Goal: Task Accomplishment & Management: Manage account settings

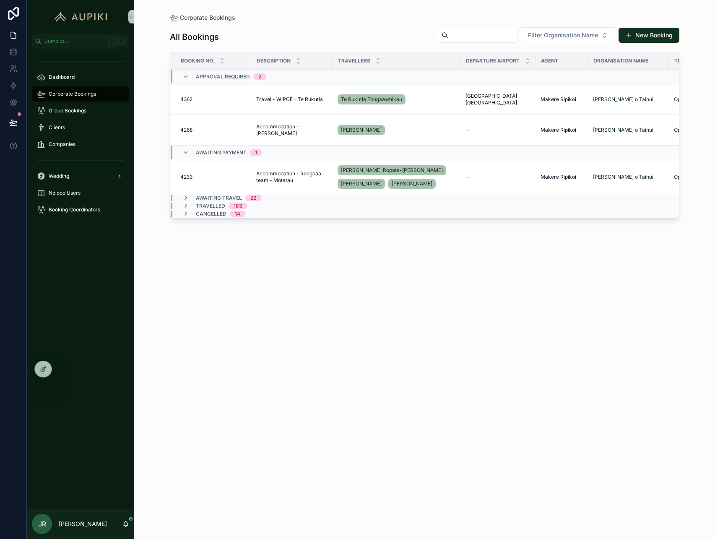
click at [185, 197] on icon "scrollable content" at bounding box center [185, 197] width 7 height 7
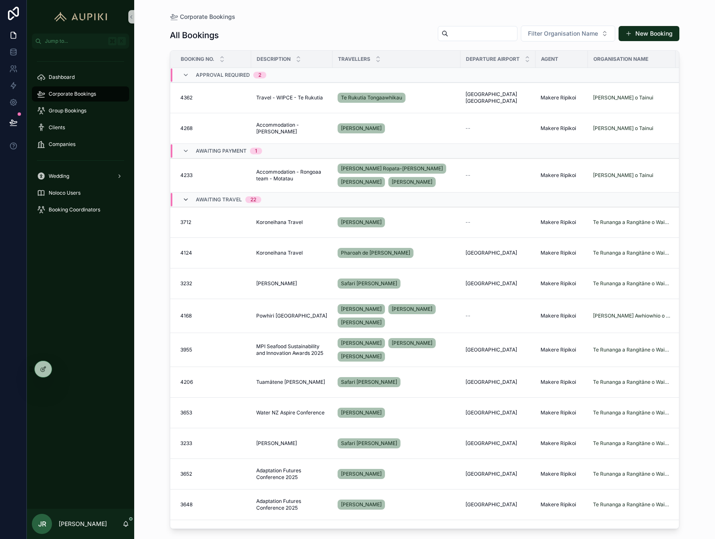
click at [186, 199] on icon "scrollable content" at bounding box center [185, 199] width 7 height 7
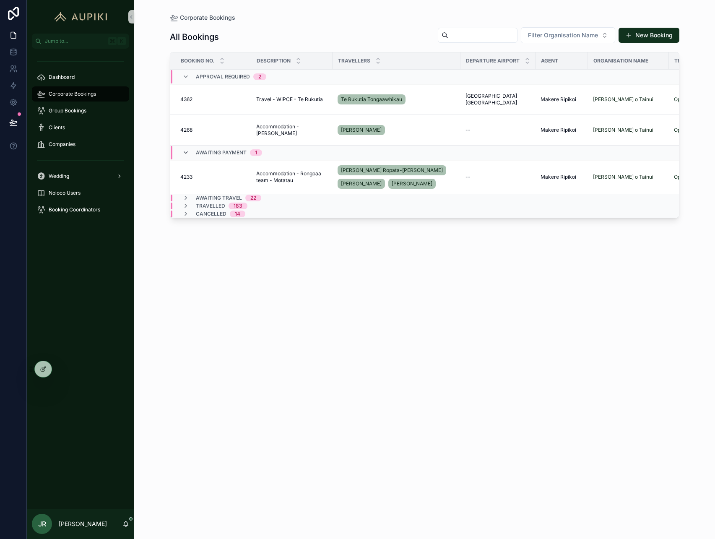
click at [184, 153] on icon "scrollable content" at bounding box center [185, 152] width 7 height 7
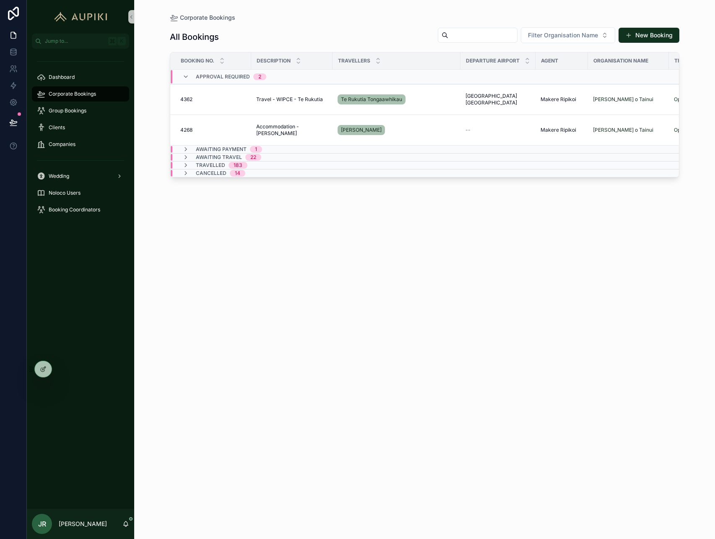
click at [192, 75] on div "Approval Required 2" at bounding box center [224, 76] width 84 height 13
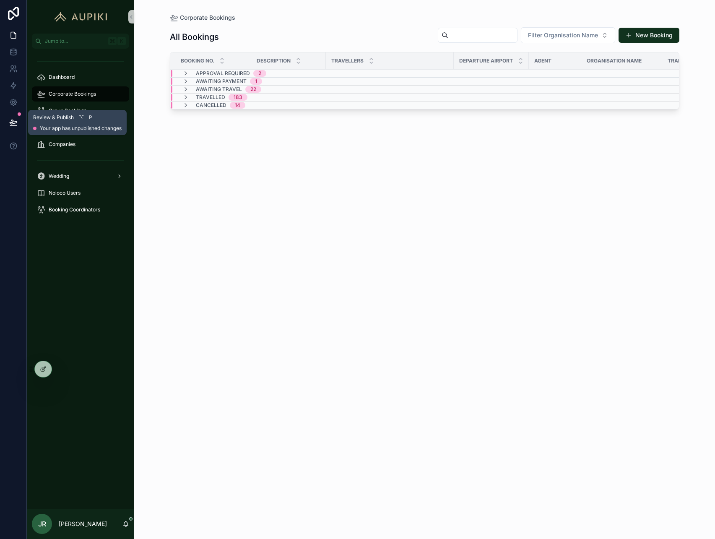
click at [14, 118] on icon at bounding box center [13, 122] width 8 height 8
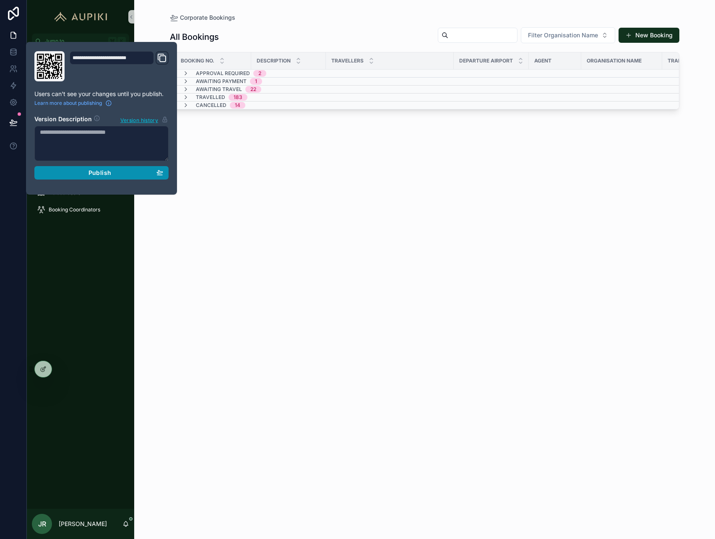
click at [128, 170] on div "Publish" at bounding box center [101, 173] width 123 height 8
click at [348, 159] on div "All Bookings Filter Organisation Name New Booking Booking No. Description Trave…" at bounding box center [424, 275] width 509 height 507
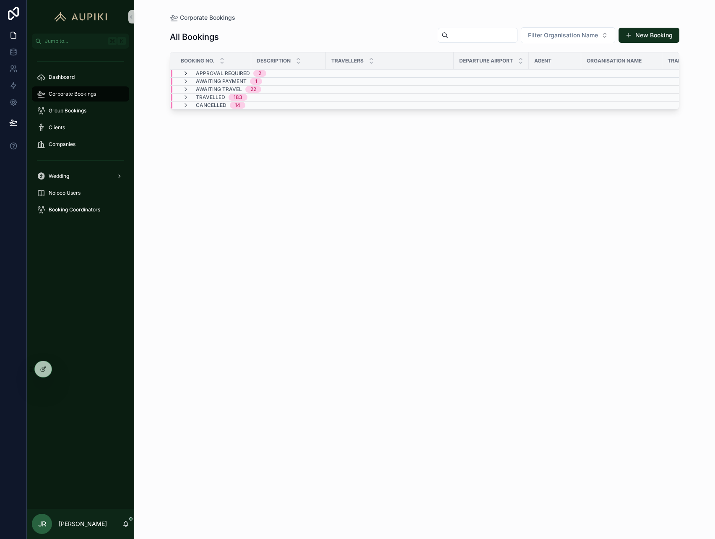
click at [185, 73] on icon "scrollable content" at bounding box center [185, 73] width 7 height 7
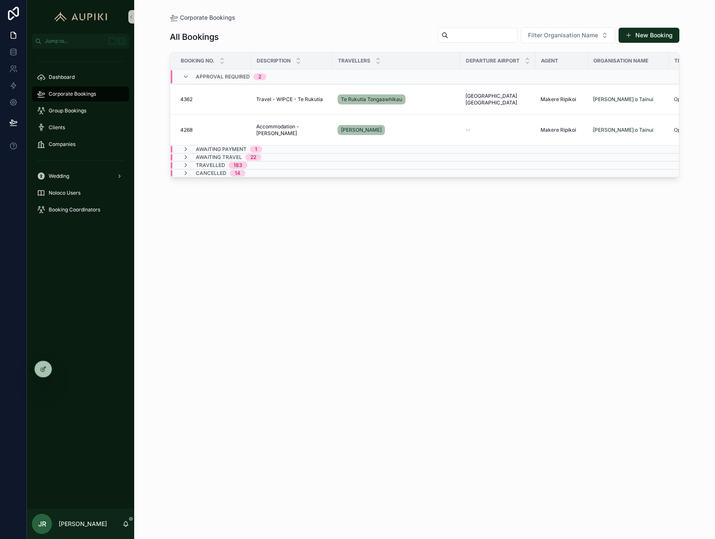
click at [429, 326] on div "All Bookings Filter Organisation Name New Booking Booking No. Description Trave…" at bounding box center [424, 275] width 509 height 507
click at [71, 142] on span "Companies" at bounding box center [62, 144] width 27 height 7
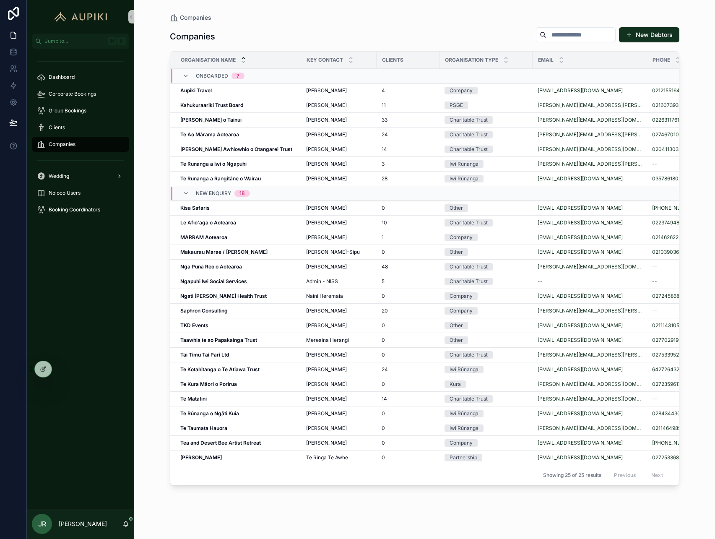
click at [168, 109] on div "Companies Companies New Debtors Organisation Name Key Contact Clients Organisat…" at bounding box center [424, 264] width 536 height 528
click at [186, 193] on icon "scrollable content" at bounding box center [185, 193] width 7 height 7
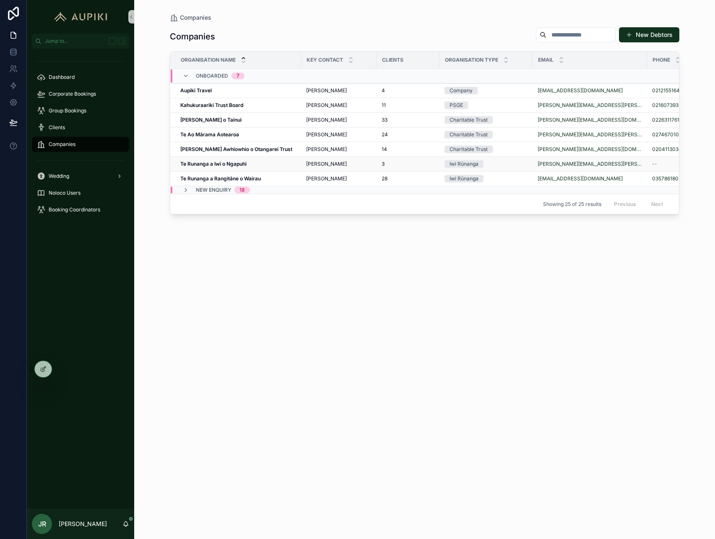
click at [229, 165] on strong "Te Runanga a Iwi o Ngapuhi" at bounding box center [213, 164] width 66 height 6
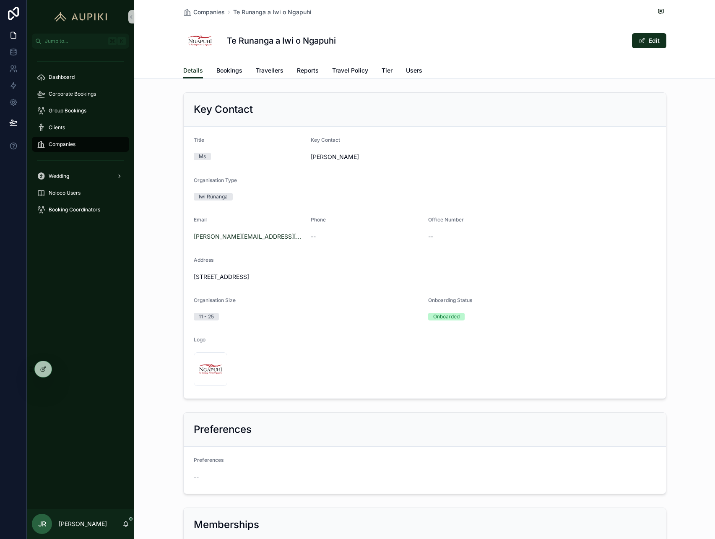
click at [229, 165] on form "Title Ms Key Contact Brooke Howards Organisation Type Iwi Rūnanga Email brooke.…" at bounding box center [425, 263] width 482 height 272
click at [648, 38] on button "Edit" at bounding box center [649, 40] width 34 height 15
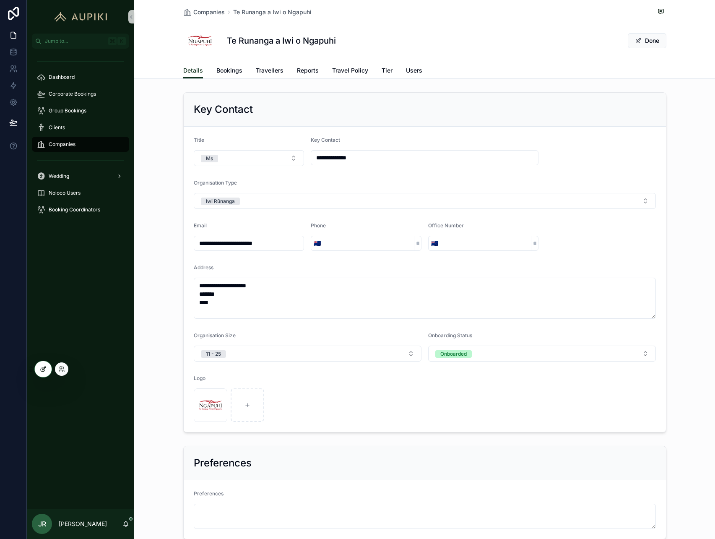
click at [41, 369] on icon at bounding box center [43, 368] width 7 height 7
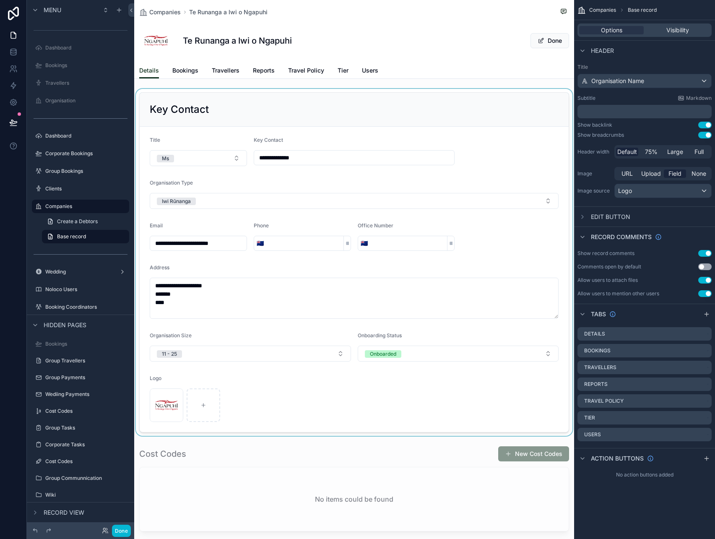
click at [448, 136] on div "scrollable content" at bounding box center [354, 262] width 440 height 347
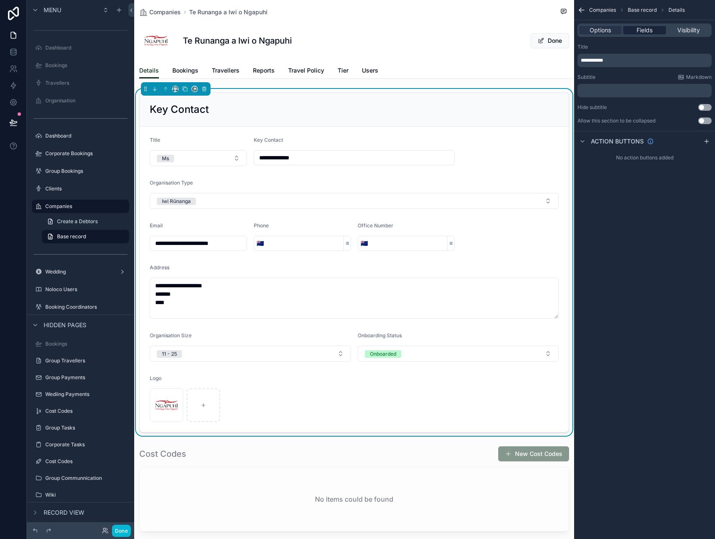
click at [643, 28] on span "Fields" at bounding box center [644, 30] width 16 height 8
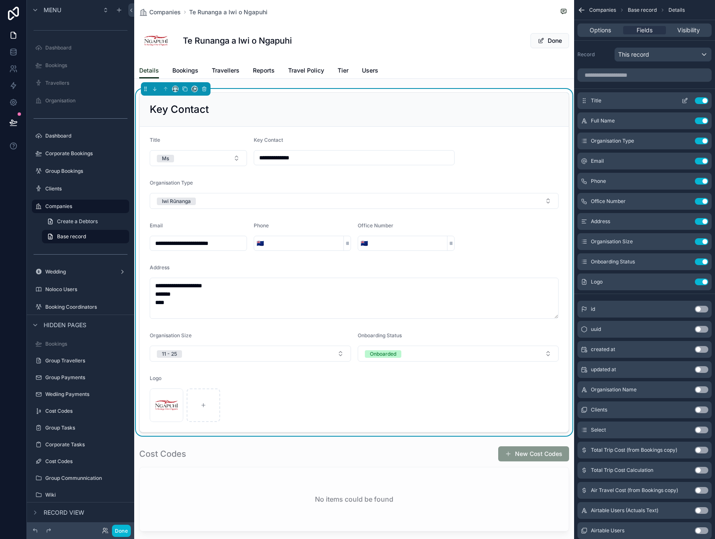
click at [686, 102] on icon "scrollable content" at bounding box center [684, 100] width 7 height 7
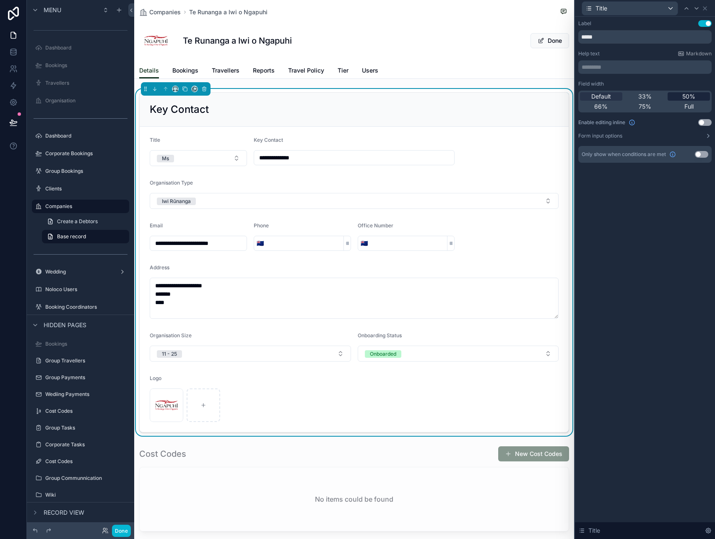
click at [688, 93] on span "50%" at bounding box center [688, 96] width 13 height 8
click at [705, 5] on icon at bounding box center [704, 8] width 7 height 7
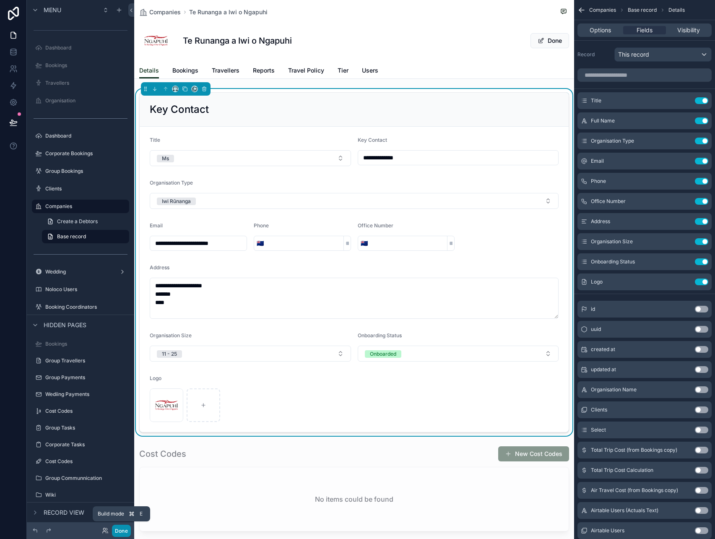
click at [124, 530] on button "Done" at bounding box center [121, 530] width 19 height 12
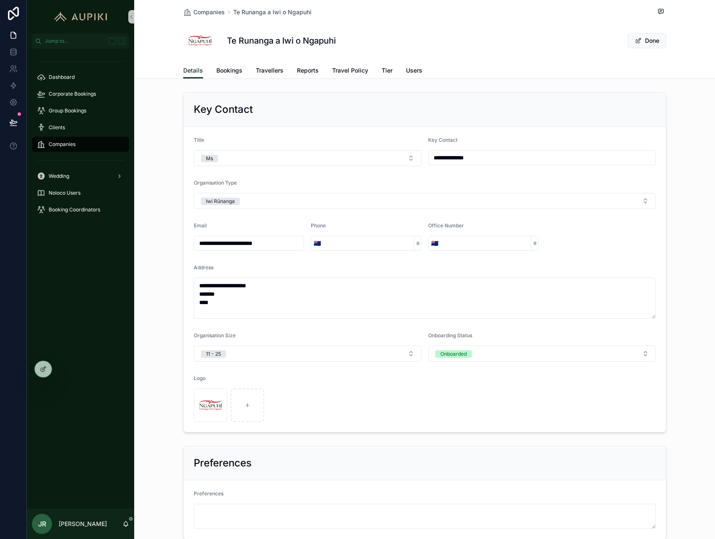
click at [492, 154] on input "**********" at bounding box center [541, 158] width 227 height 12
type input "**********"
click at [351, 247] on input "scrollable content" at bounding box center [368, 243] width 91 height 12
type input "**********"
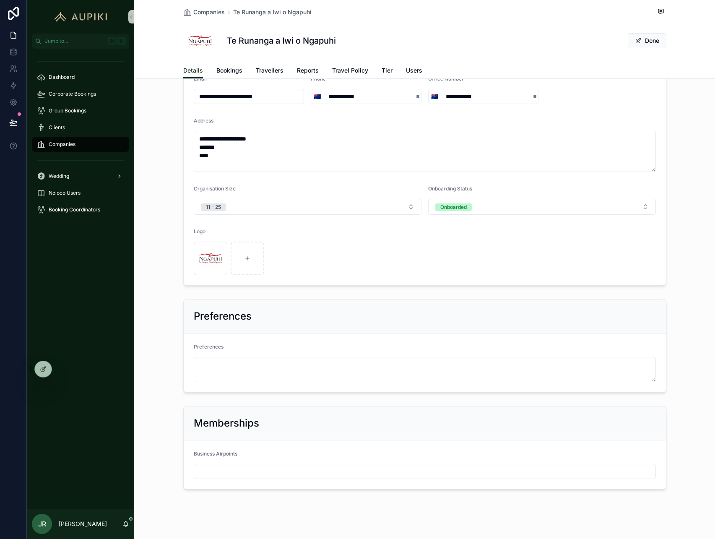
scroll to position [154, 0]
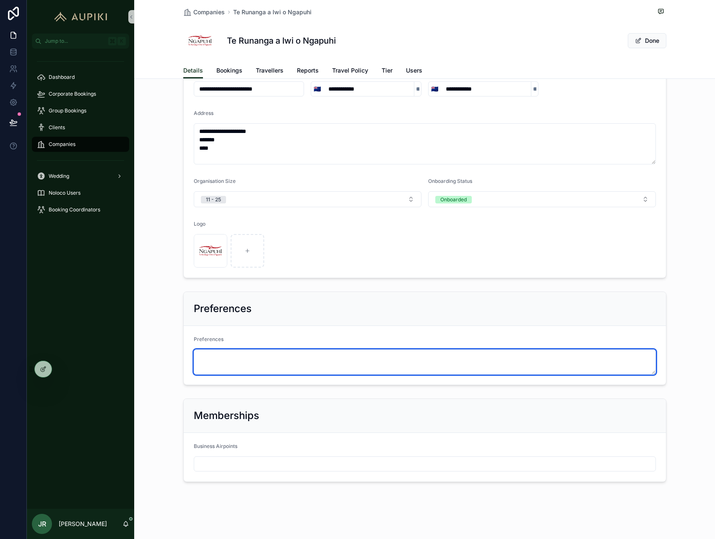
click at [259, 358] on textarea "scrollable content" at bounding box center [425, 361] width 462 height 25
paste textarea "**********"
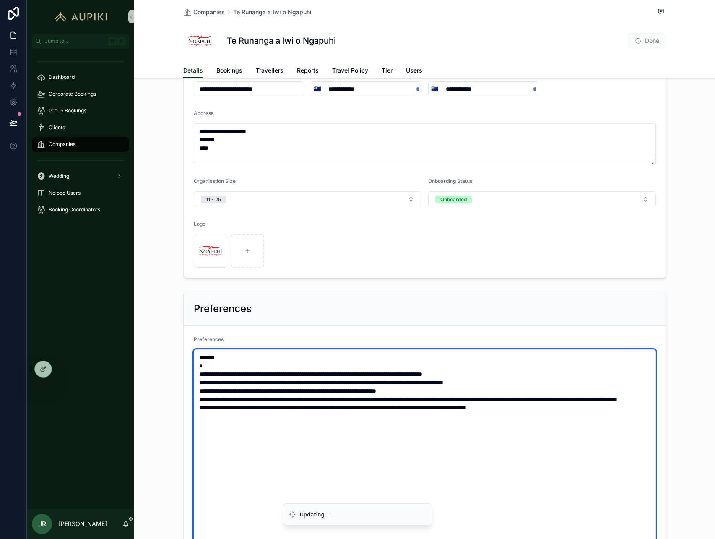
drag, startPoint x: 215, startPoint y: 367, endPoint x: 181, endPoint y: 339, distance: 44.4
click at [181, 339] on div "**********" at bounding box center [424, 455] width 580 height 334
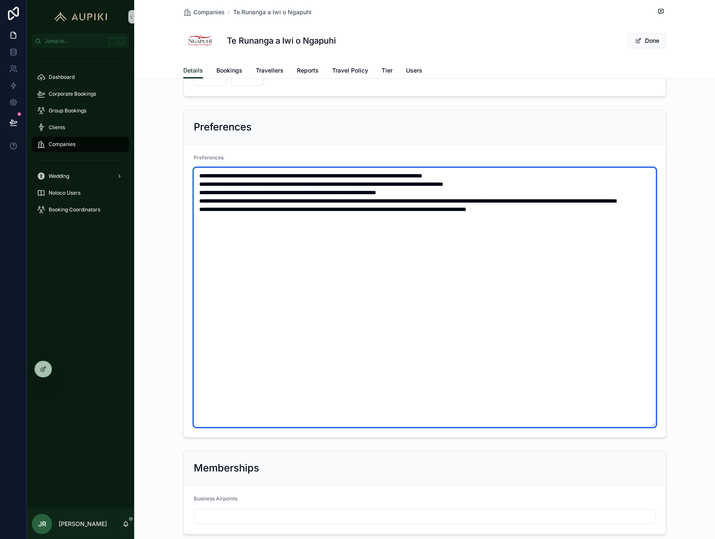
scroll to position [352, 0]
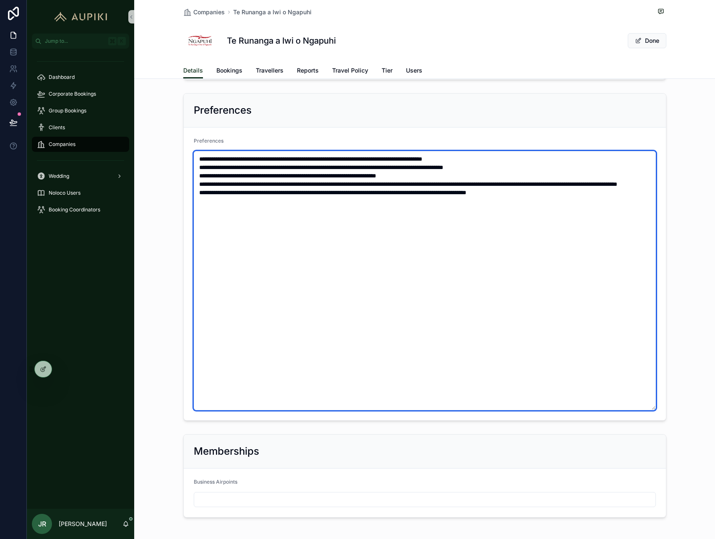
click at [333, 202] on textarea "**********" at bounding box center [425, 280] width 462 height 259
click at [320, 201] on textarea "**********" at bounding box center [425, 280] width 462 height 259
drag, startPoint x: 235, startPoint y: 158, endPoint x: 171, endPoint y: 158, distance: 63.7
click at [171, 158] on div "**********" at bounding box center [424, 257] width 580 height 334
click at [266, 184] on textarea "**********" at bounding box center [425, 280] width 462 height 259
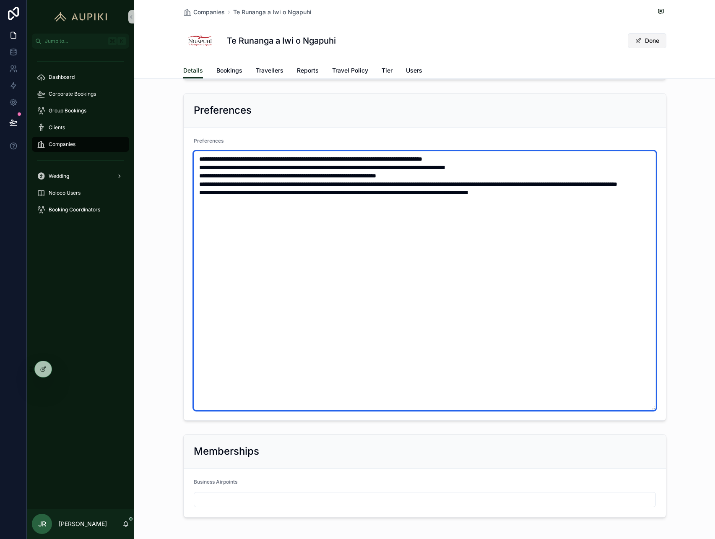
type textarea "**********"
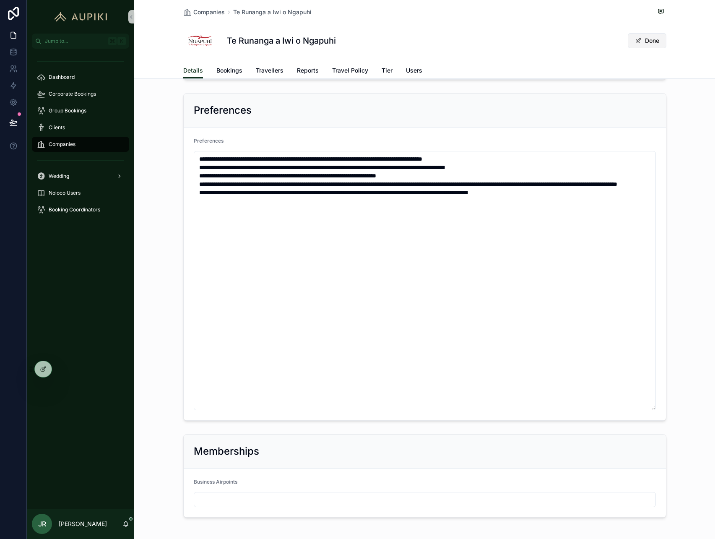
click at [654, 43] on button "Done" at bounding box center [646, 40] width 39 height 15
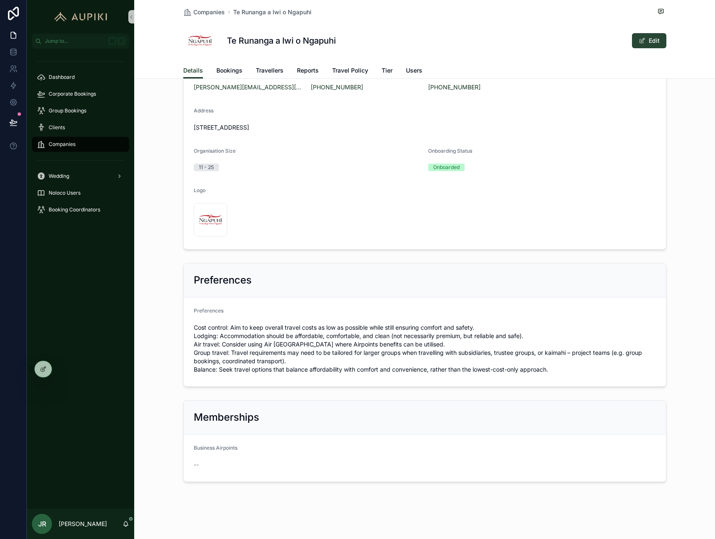
scroll to position [166, 0]
click at [43, 367] on icon at bounding box center [43, 368] width 7 height 7
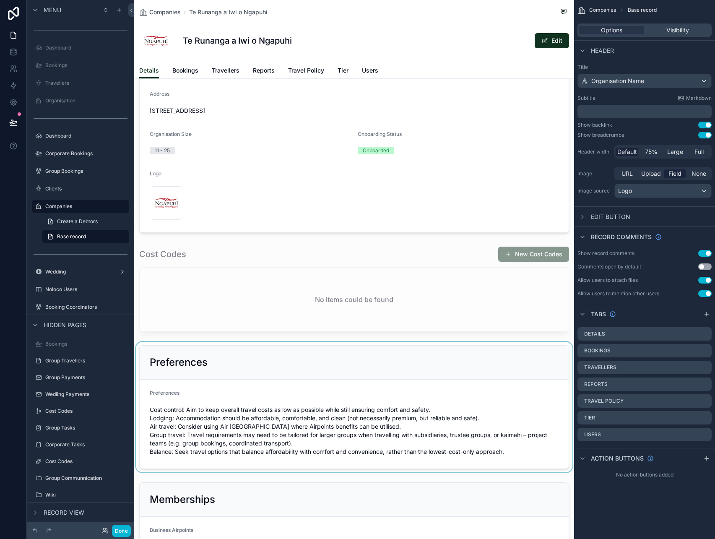
click at [287, 402] on div "scrollable content" at bounding box center [354, 407] width 440 height 130
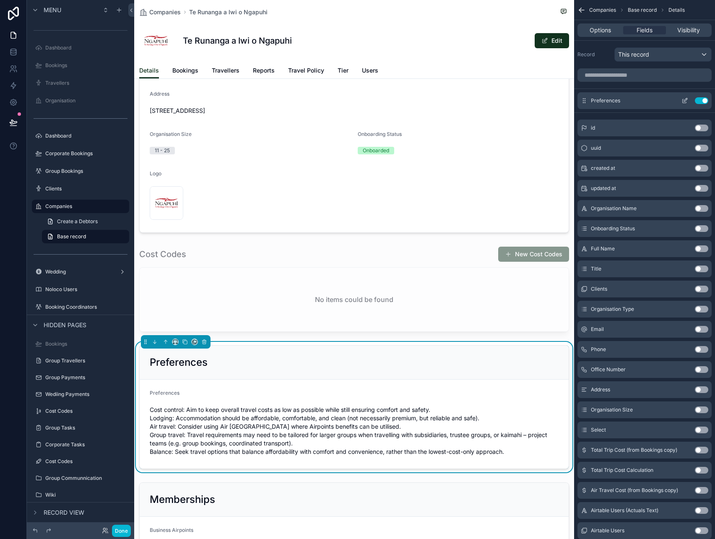
click at [684, 99] on icon "scrollable content" at bounding box center [685, 99] width 3 height 3
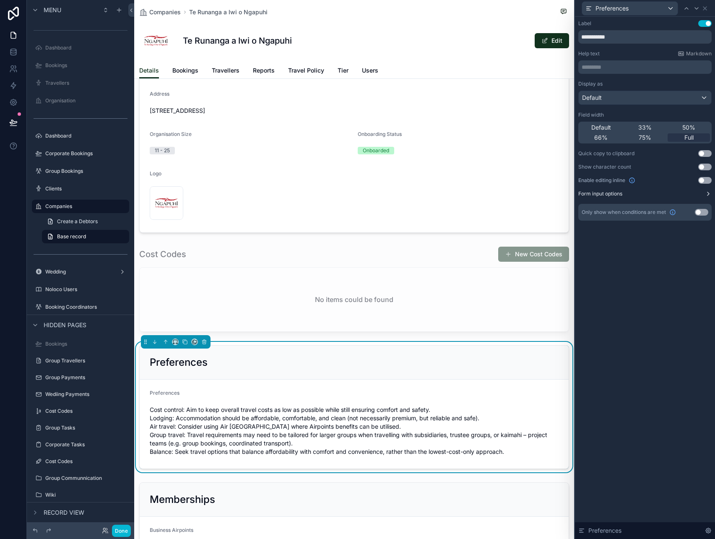
click at [704, 196] on icon at bounding box center [707, 193] width 7 height 7
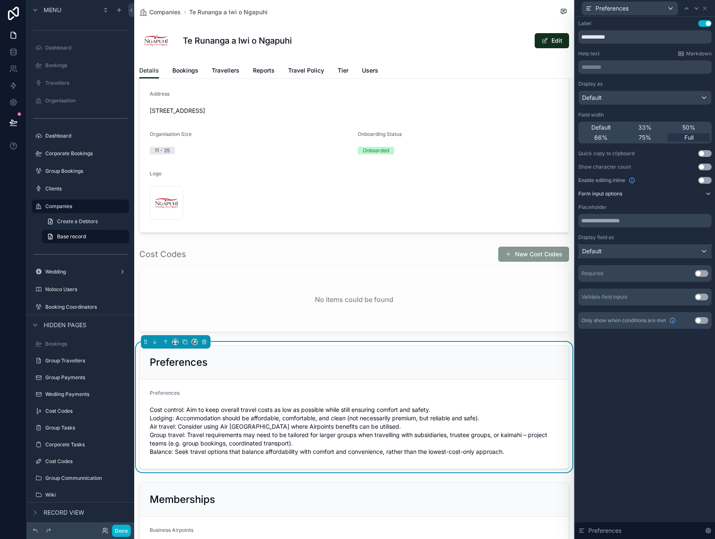
click at [634, 255] on div "Default" at bounding box center [644, 250] width 132 height 13
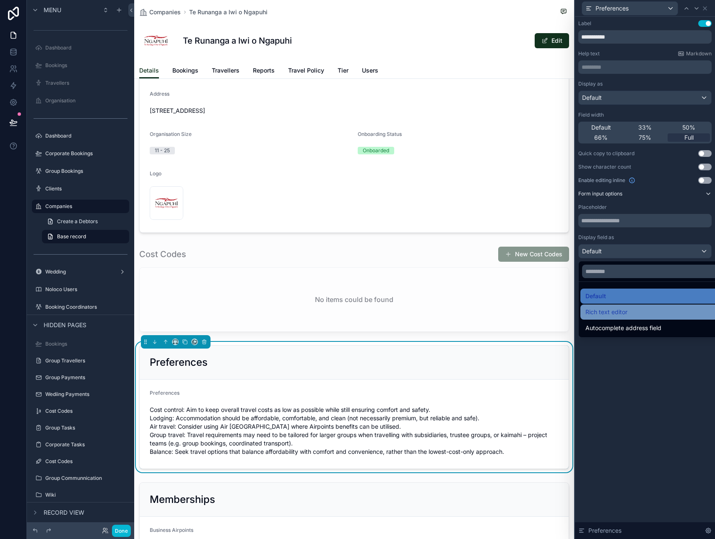
click at [619, 314] on span "Rich text editor" at bounding box center [606, 312] width 42 height 10
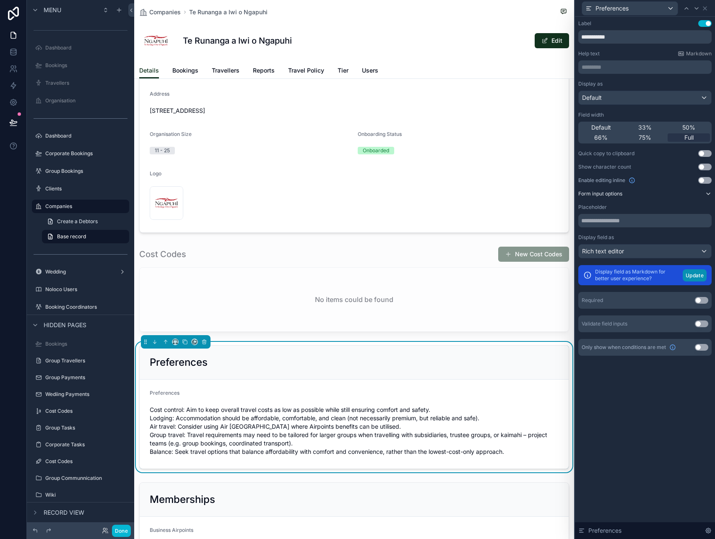
click at [689, 272] on button "Update" at bounding box center [694, 275] width 24 height 12
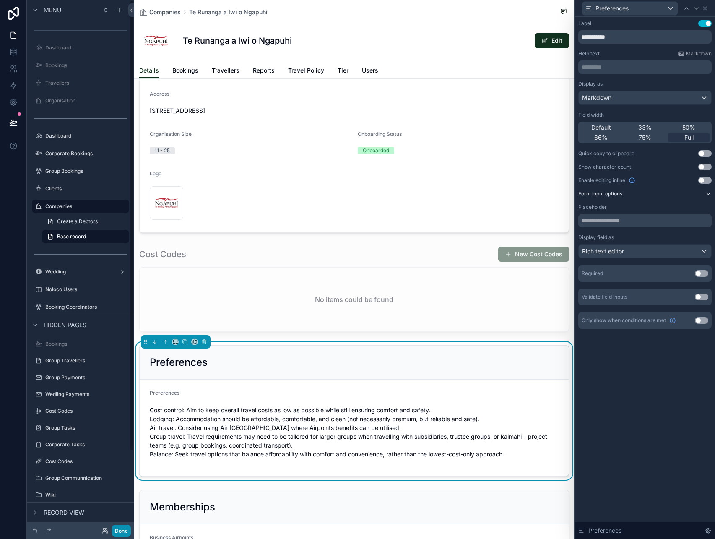
click at [122, 531] on button "Done" at bounding box center [121, 530] width 19 height 12
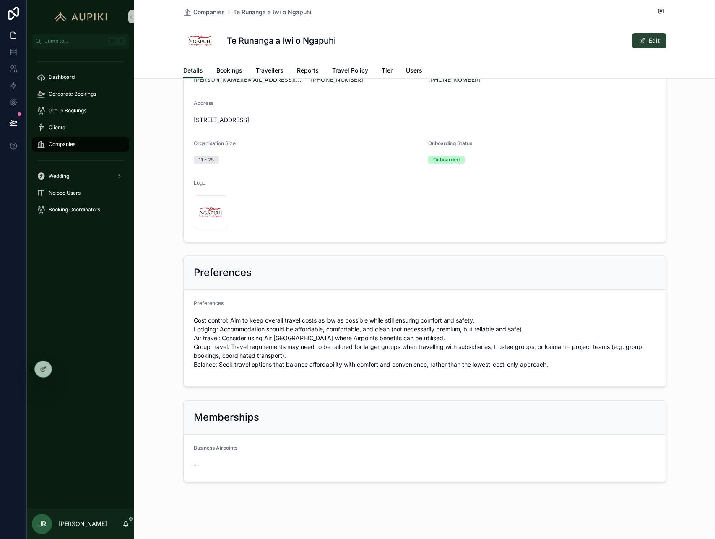
click at [663, 40] on button "Edit" at bounding box center [649, 40] width 34 height 15
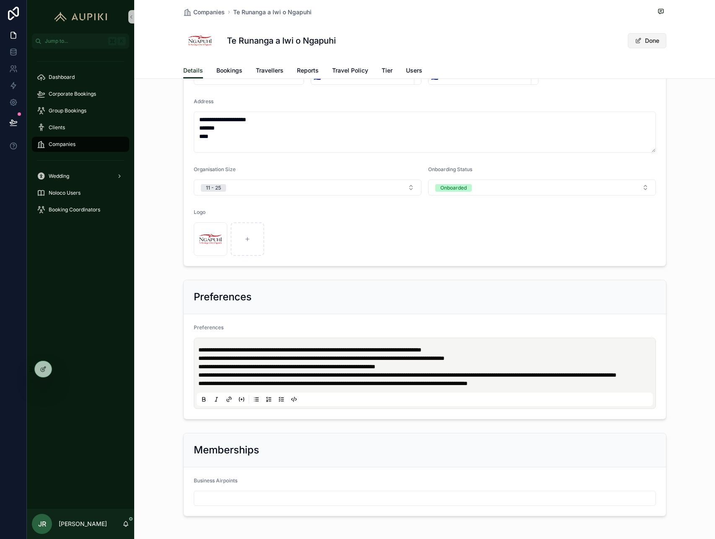
scroll to position [168, 0]
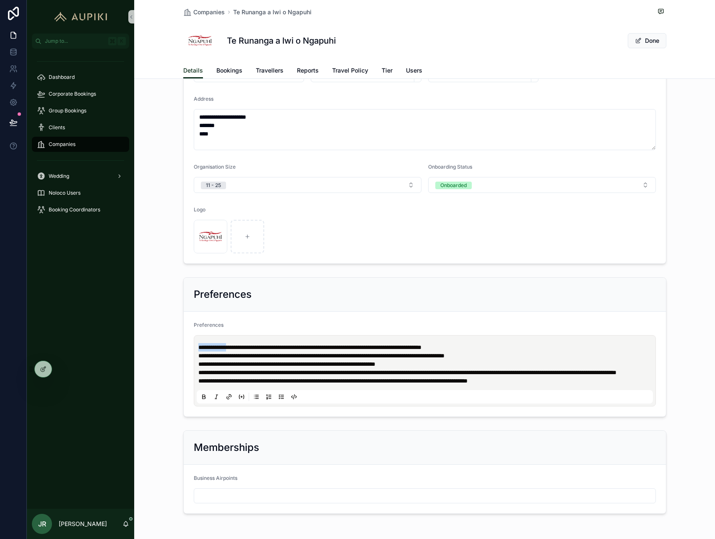
drag, startPoint x: 234, startPoint y: 346, endPoint x: 154, endPoint y: 346, distance: 80.5
click at [154, 346] on div "**********" at bounding box center [424, 347] width 580 height 146
click at [206, 400] on icon "scrollable content" at bounding box center [203, 396] width 7 height 7
drag, startPoint x: 222, startPoint y: 356, endPoint x: 151, endPoint y: 356, distance: 70.8
click at [151, 356] on div "**********" at bounding box center [424, 347] width 580 height 146
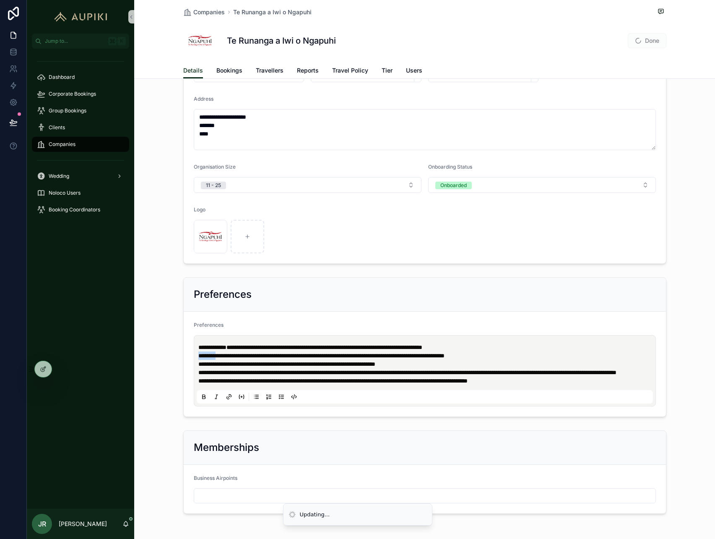
click at [200, 400] on icon "scrollable content" at bounding box center [203, 396] width 7 height 7
drag, startPoint x: 225, startPoint y: 364, endPoint x: 123, endPoint y: 364, distance: 102.3
click at [123, 364] on div "**********" at bounding box center [371, 269] width 688 height 539
click at [200, 400] on icon "scrollable content" at bounding box center [203, 396] width 7 height 7
drag, startPoint x: 235, startPoint y: 372, endPoint x: 144, endPoint y: 372, distance: 91.4
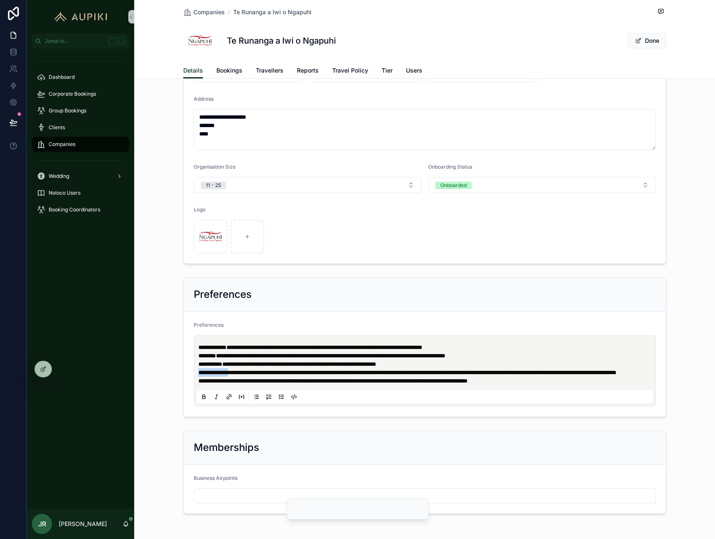
click at [144, 372] on div "**********" at bounding box center [424, 347] width 580 height 146
click at [200, 400] on icon "scrollable content" at bounding box center [203, 396] width 7 height 7
drag, startPoint x: 223, startPoint y: 389, endPoint x: 177, endPoint y: 389, distance: 46.1
click at [177, 389] on div "**********" at bounding box center [424, 347] width 580 height 146
click at [202, 400] on icon "scrollable content" at bounding box center [203, 396] width 7 height 7
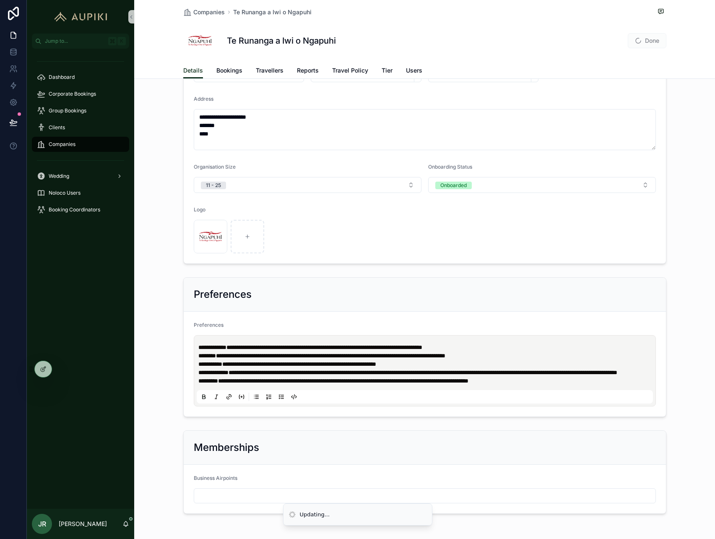
click at [649, 40] on span "Done" at bounding box center [646, 40] width 39 height 15
click at [652, 40] on button "Done" at bounding box center [646, 40] width 39 height 15
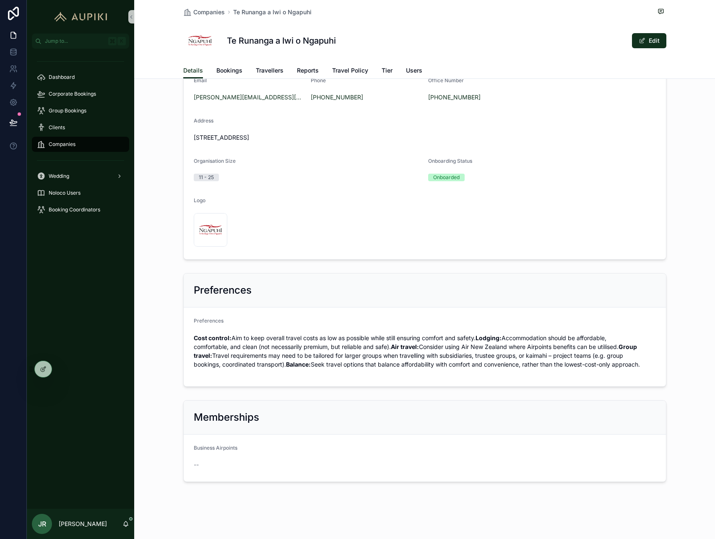
scroll to position [0, 0]
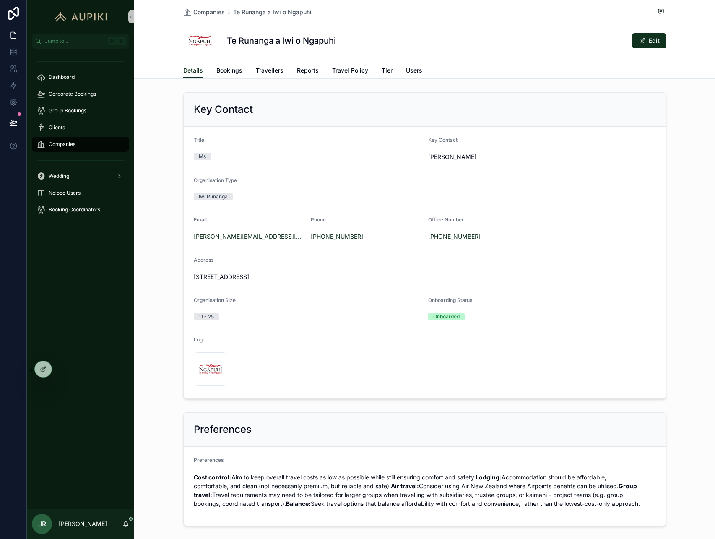
click at [234, 62] on div "Companies Te Runanga a Iwi o Ngapuhi Te Runanga a Iwi o Ngapuhi Edit" at bounding box center [424, 31] width 483 height 62
click at [280, 68] on span "Travellers" at bounding box center [270, 70] width 28 height 8
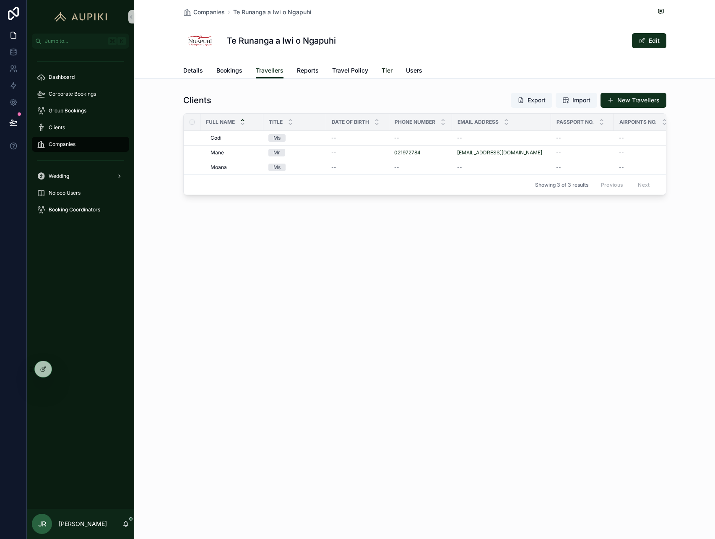
click at [391, 67] on span "Tier" at bounding box center [386, 70] width 11 height 8
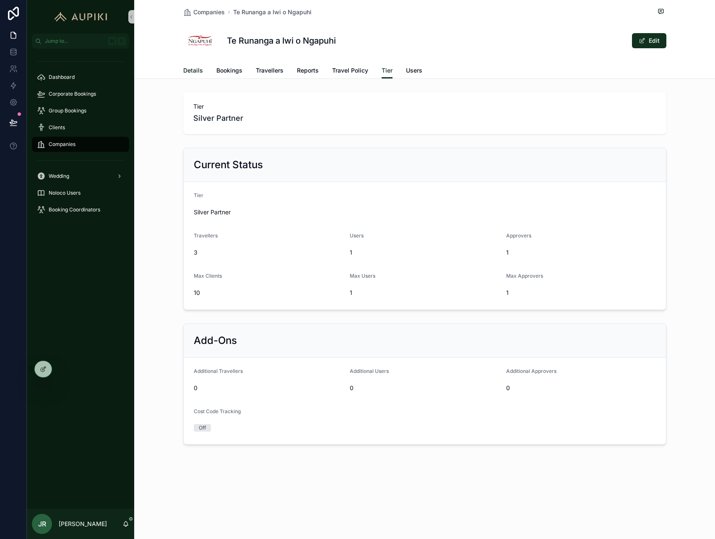
click at [189, 69] on span "Details" at bounding box center [193, 70] width 20 height 8
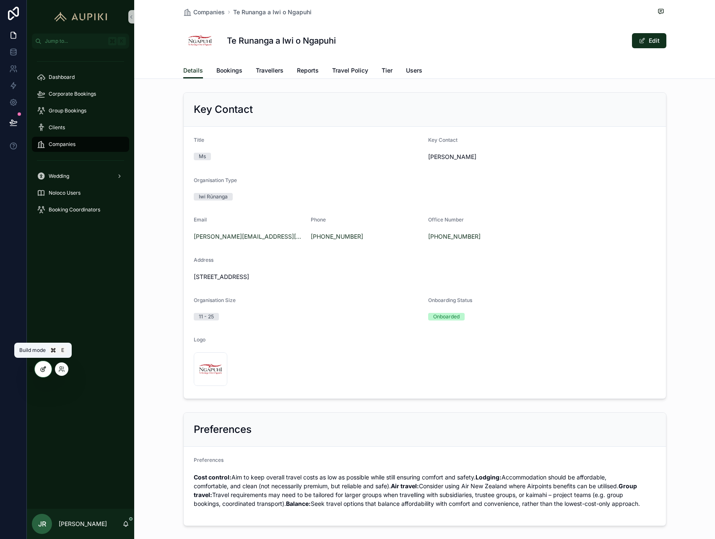
click at [45, 372] on div at bounding box center [43, 369] width 17 height 16
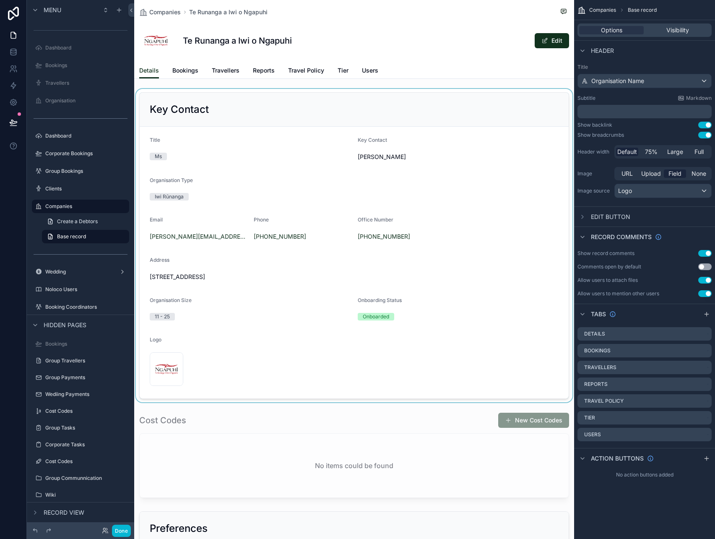
click at [401, 229] on div "scrollable content" at bounding box center [354, 245] width 440 height 313
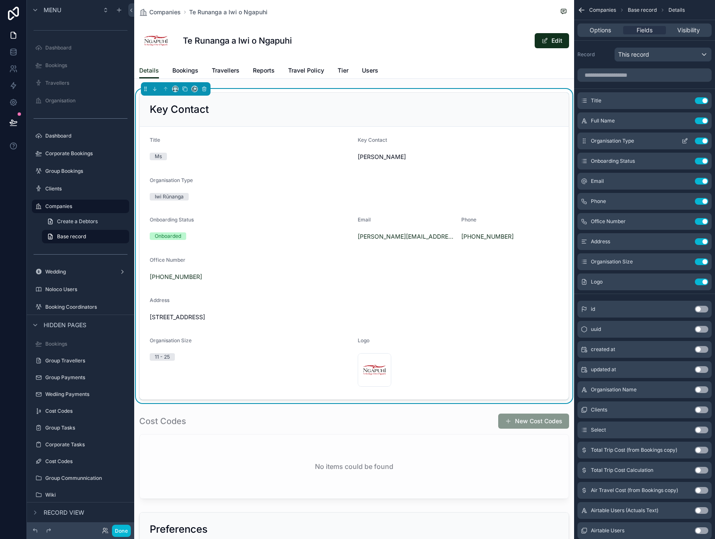
click at [685, 142] on icon "scrollable content" at bounding box center [684, 140] width 7 height 7
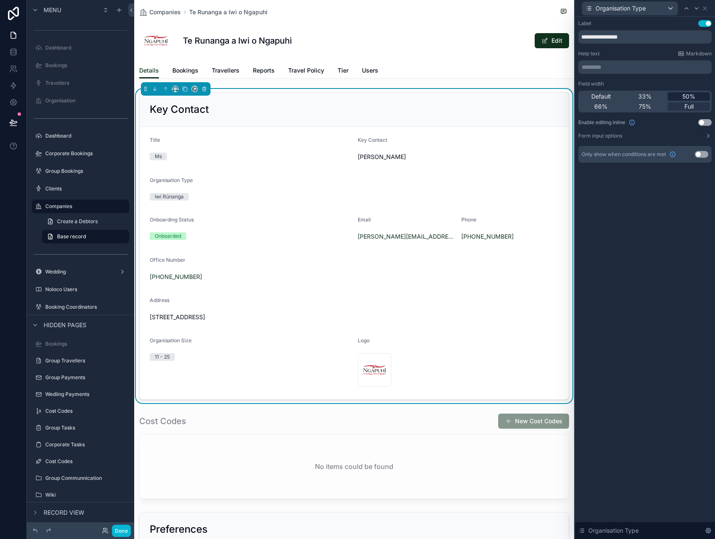
click at [687, 95] on span "50%" at bounding box center [688, 96] width 13 height 8
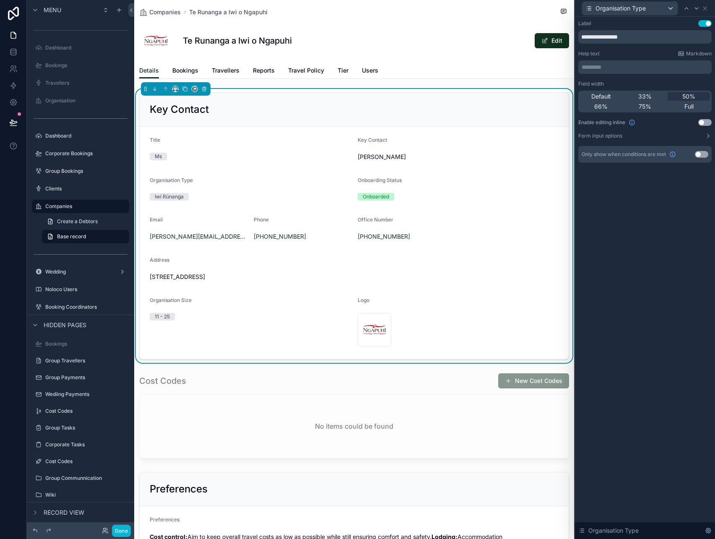
click at [708, 6] on div "Organisation Type" at bounding box center [644, 8] width 133 height 16
click at [705, 10] on icon at bounding box center [704, 8] width 7 height 7
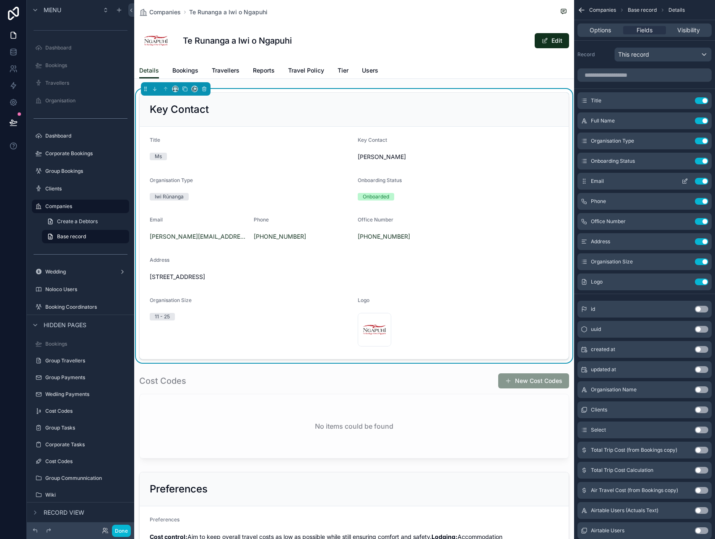
click at [685, 184] on icon "scrollable content" at bounding box center [684, 181] width 7 height 7
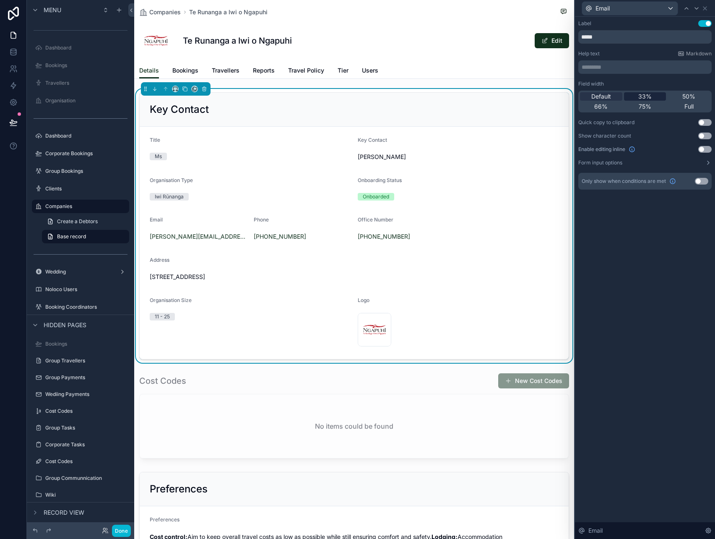
click at [651, 99] on div "33%" at bounding box center [645, 96] width 42 height 8
click at [705, 9] on icon at bounding box center [704, 8] width 3 height 3
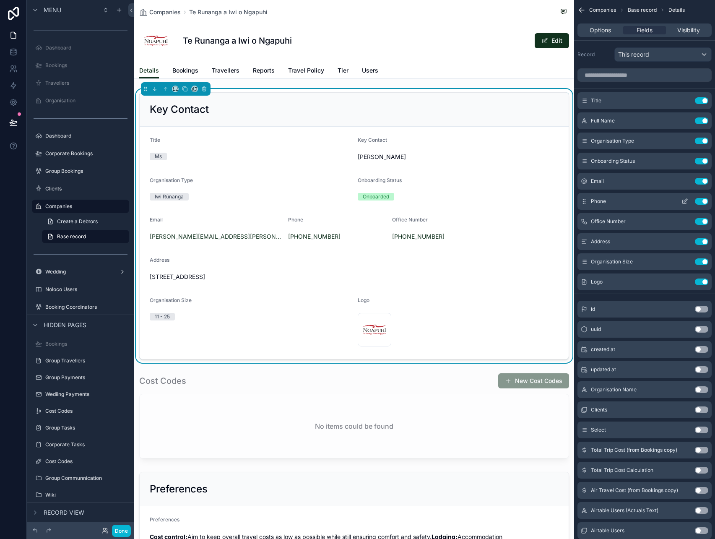
click at [683, 199] on icon "scrollable content" at bounding box center [684, 201] width 7 height 7
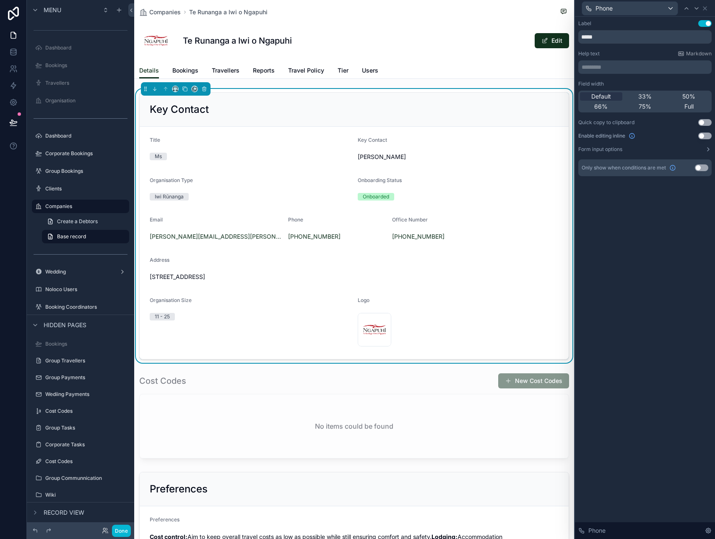
click at [645, 92] on div "Default 33% 50% 66% 75% Full" at bounding box center [644, 102] width 133 height 22
click at [646, 95] on span "33%" at bounding box center [644, 96] width 13 height 8
click at [707, 8] on icon at bounding box center [704, 8] width 7 height 7
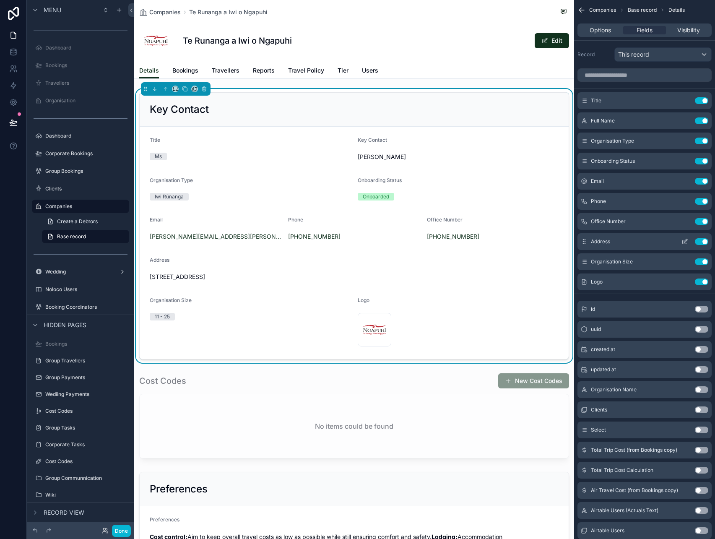
click at [684, 243] on icon "scrollable content" at bounding box center [684, 242] width 4 height 4
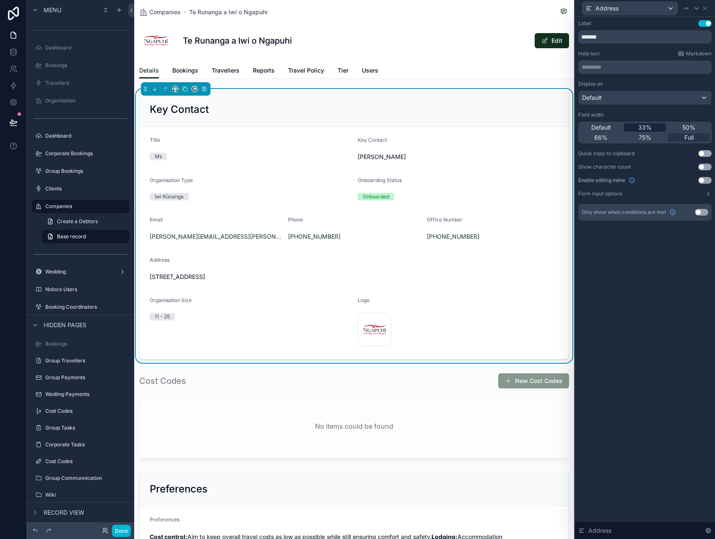
click at [647, 128] on span "33%" at bounding box center [644, 127] width 13 height 8
click at [707, 7] on icon at bounding box center [704, 8] width 7 height 7
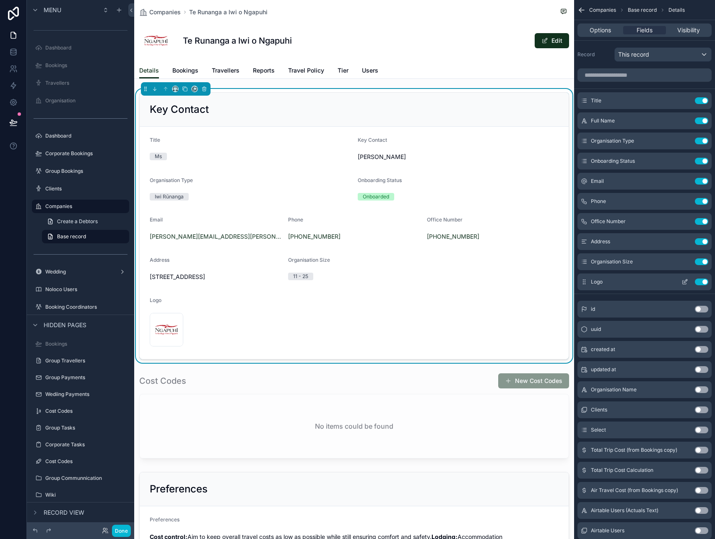
click at [685, 281] on icon "scrollable content" at bounding box center [685, 280] width 3 height 3
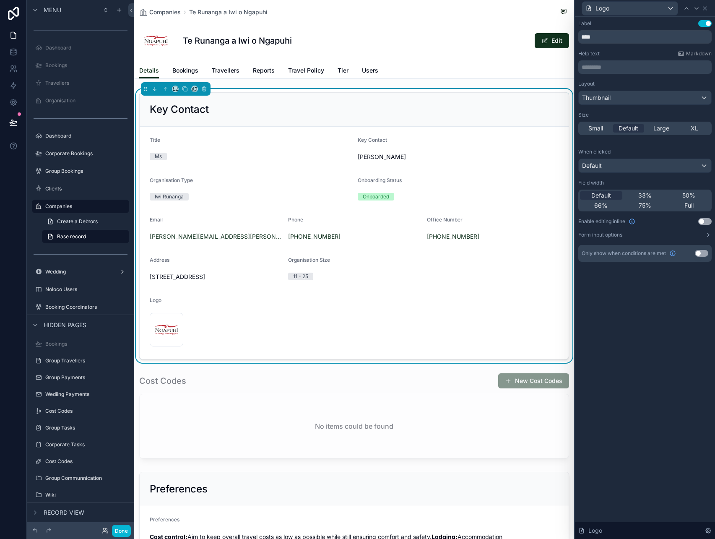
drag, startPoint x: 651, startPoint y: 194, endPoint x: 667, endPoint y: 155, distance: 42.1
click at [651, 194] on div "33%" at bounding box center [645, 195] width 42 height 8
click at [707, 9] on icon at bounding box center [704, 8] width 7 height 7
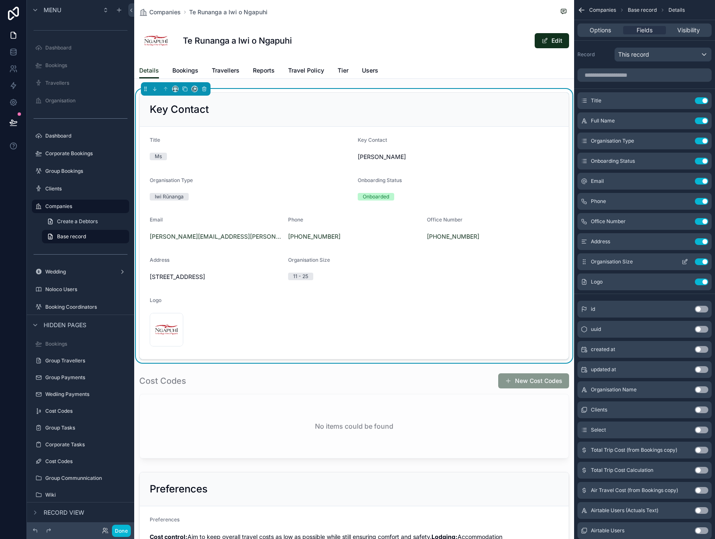
click at [681, 262] on icon "scrollable content" at bounding box center [684, 261] width 7 height 7
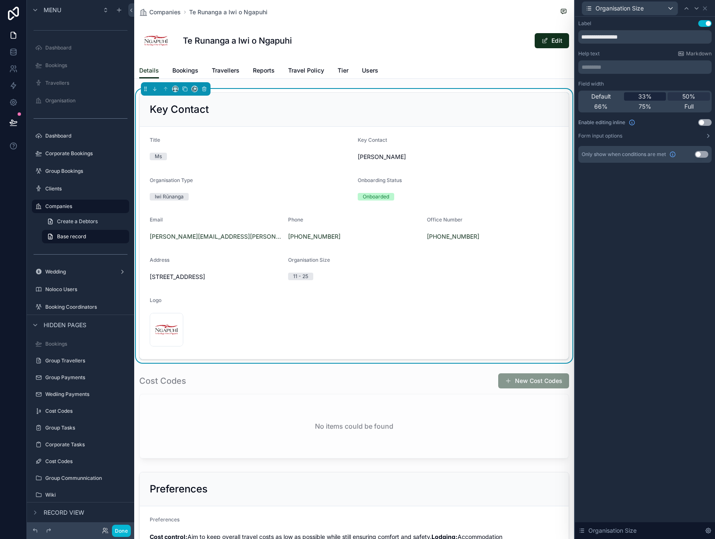
click at [650, 99] on span "33%" at bounding box center [644, 96] width 13 height 8
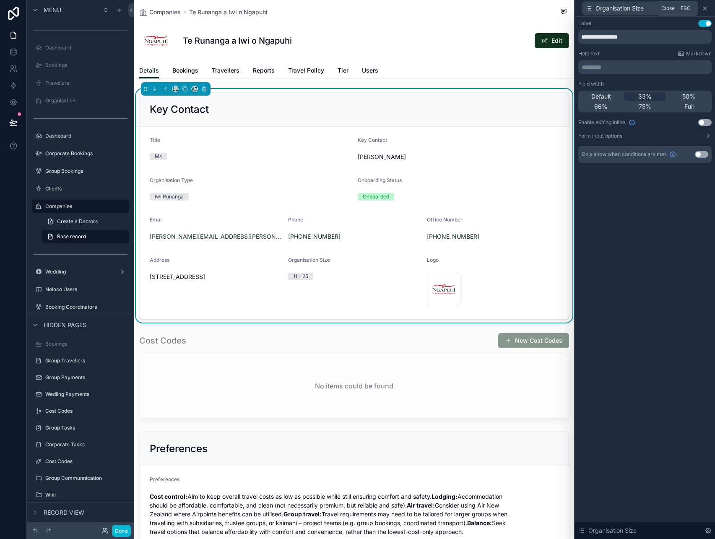
click at [704, 8] on icon at bounding box center [704, 8] width 3 height 3
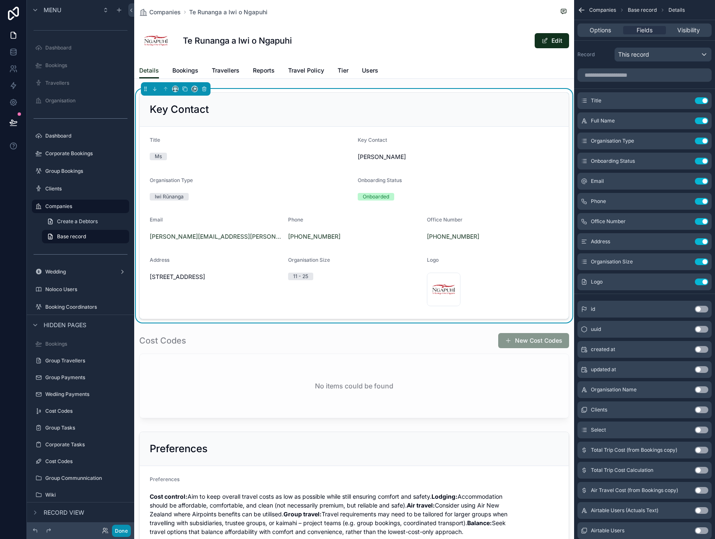
click at [122, 531] on button "Done" at bounding box center [121, 530] width 19 height 12
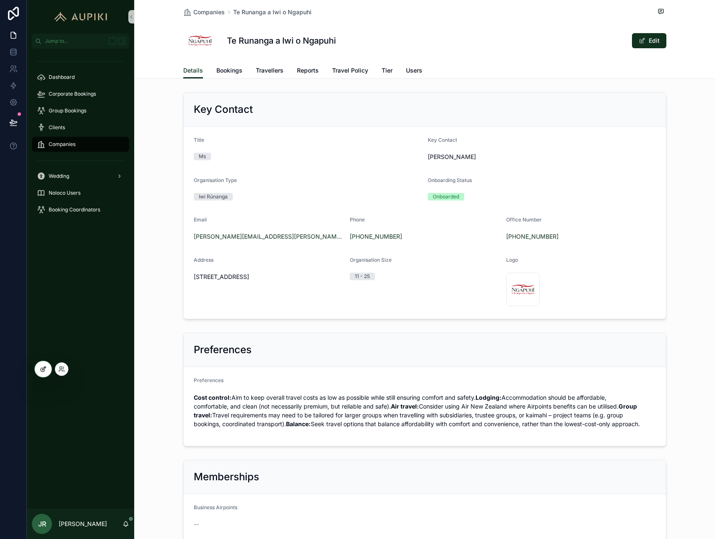
click at [43, 367] on icon at bounding box center [43, 367] width 3 height 3
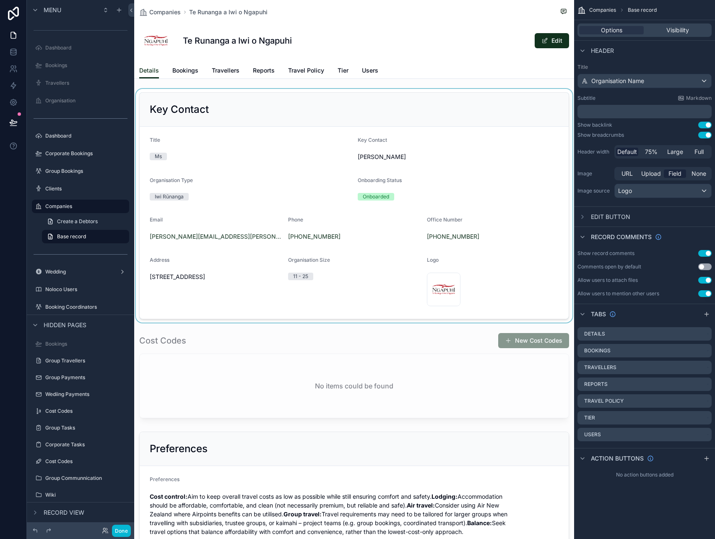
click at [357, 282] on div "scrollable content" at bounding box center [354, 205] width 440 height 233
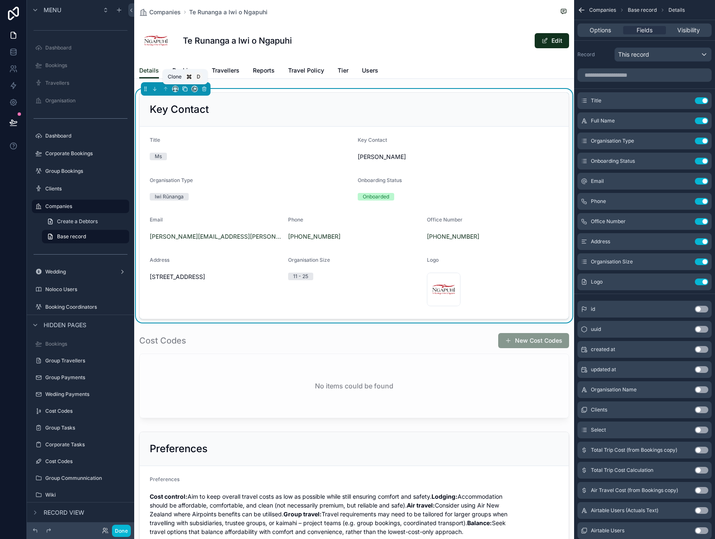
click at [184, 88] on icon "scrollable content" at bounding box center [185, 89] width 3 height 3
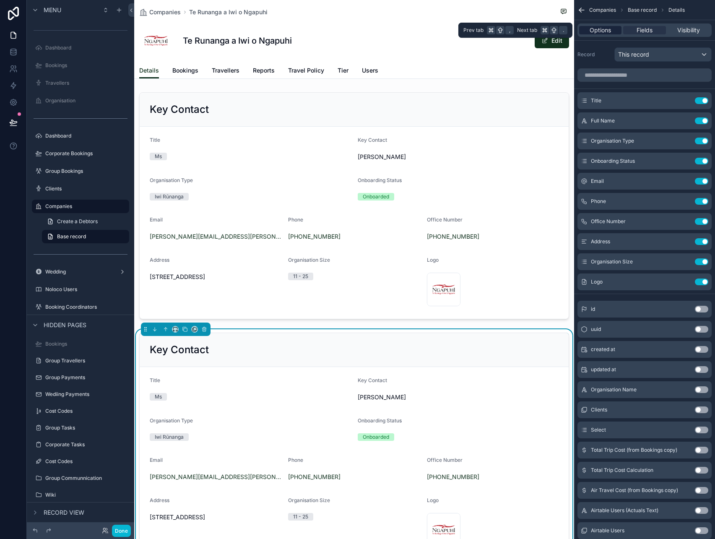
click at [619, 29] on div "Options" at bounding box center [600, 30] width 42 height 8
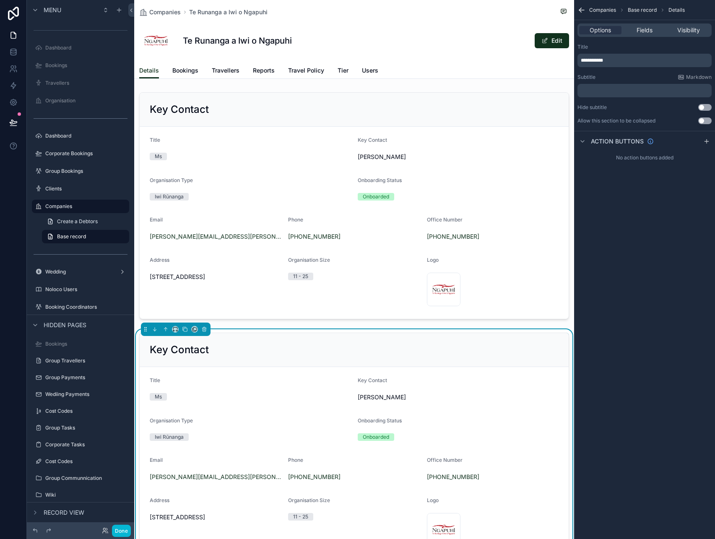
click at [583, 61] on span "**********" at bounding box center [591, 60] width 22 height 5
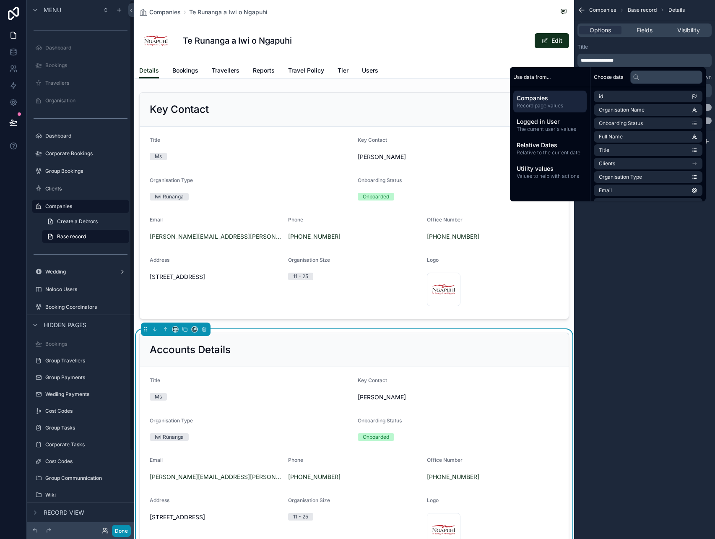
click at [124, 529] on button "Done" at bounding box center [121, 530] width 19 height 12
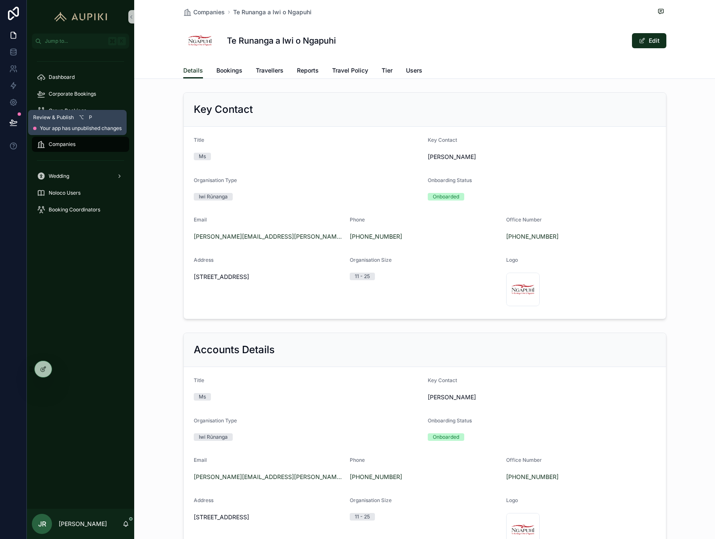
click at [18, 120] on button at bounding box center [13, 122] width 18 height 23
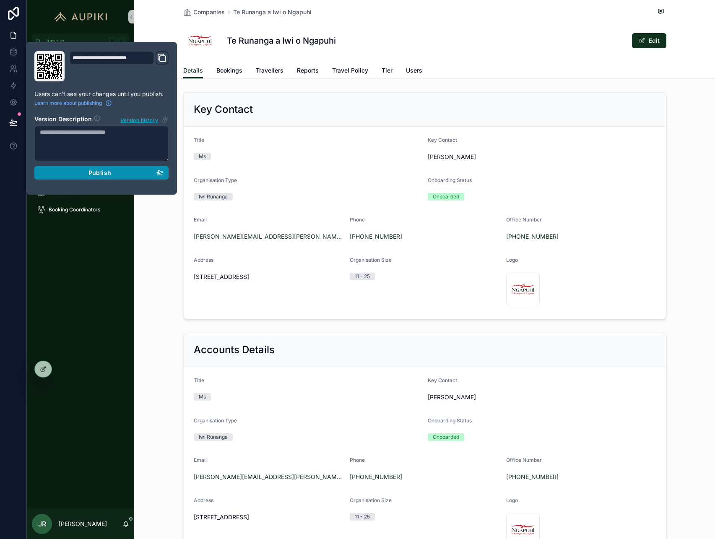
click at [97, 174] on span "Publish" at bounding box center [99, 173] width 23 height 8
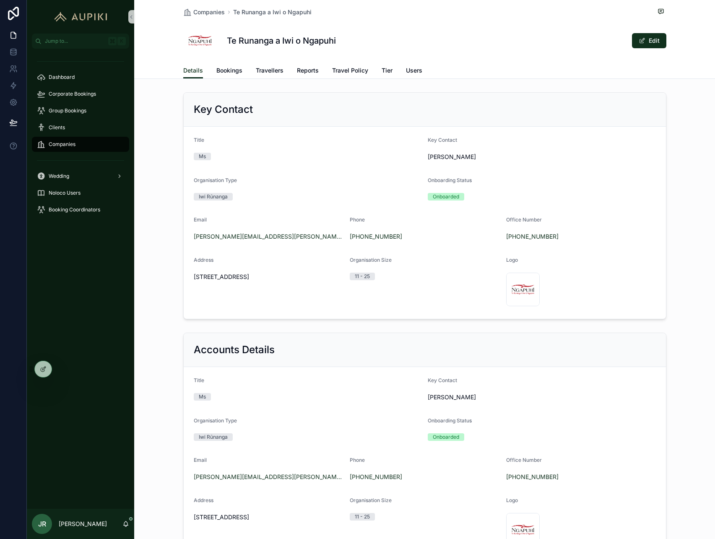
click at [172, 296] on div "Key Contact Title Ms Key Contact Brooke Howard Organisation Type Iwi Rūnanga On…" at bounding box center [424, 205] width 580 height 233
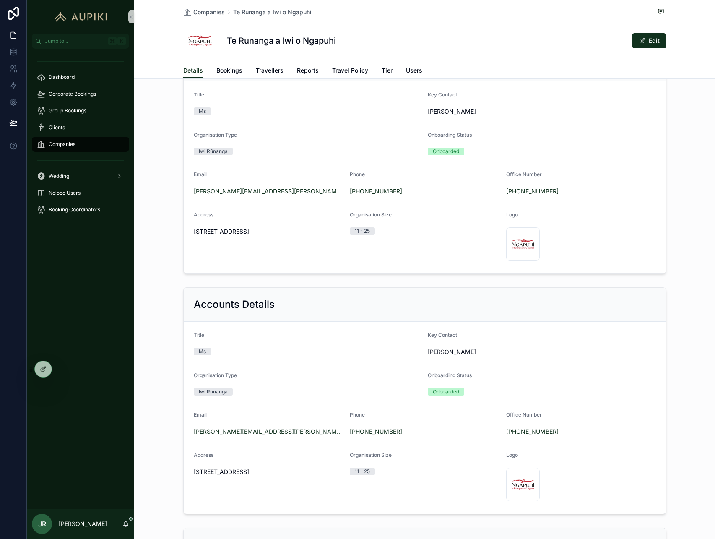
scroll to position [61, 0]
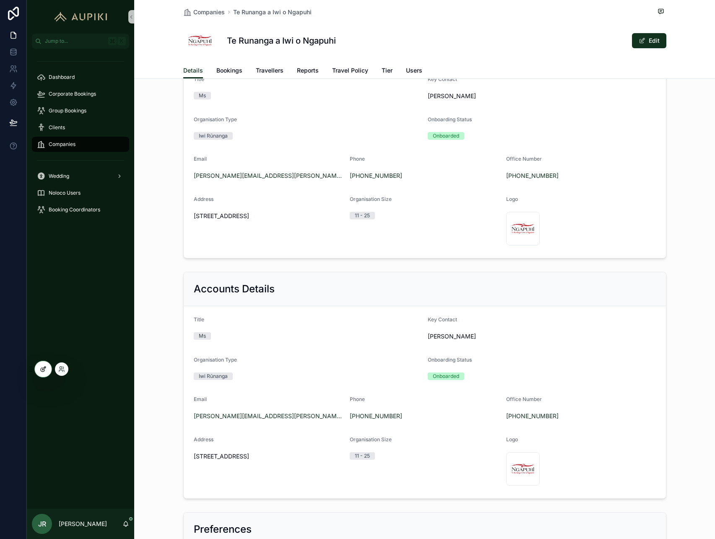
click at [42, 370] on icon at bounding box center [43, 367] width 3 height 3
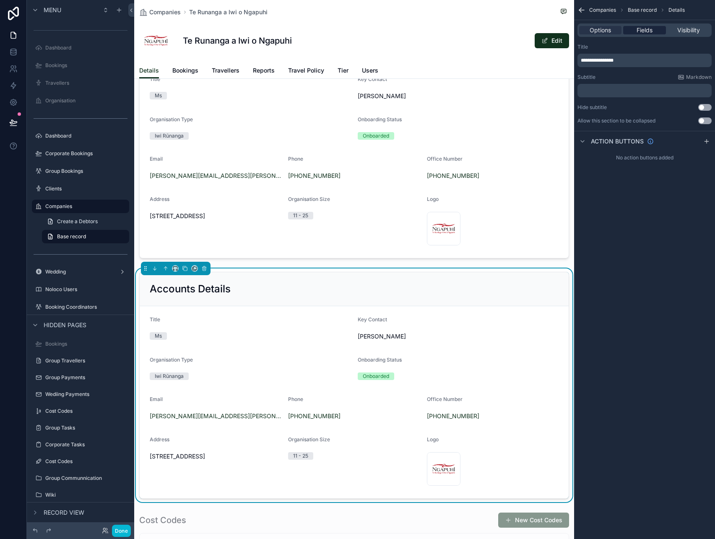
click at [653, 31] on div "Fields" at bounding box center [644, 30] width 42 height 8
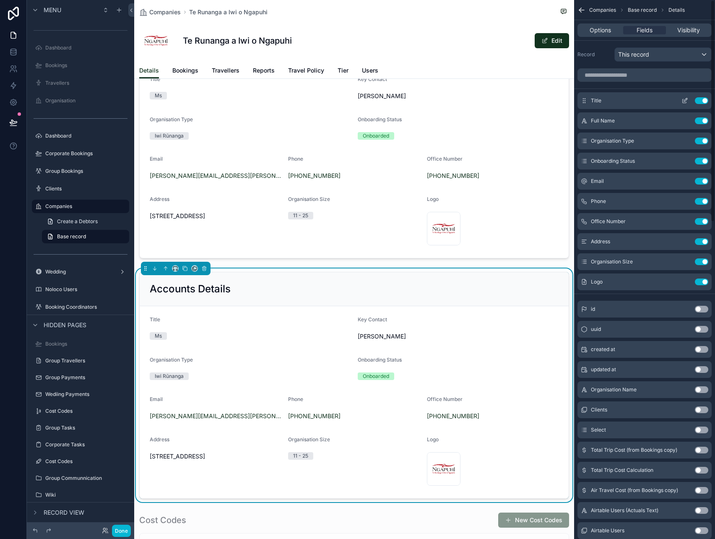
click at [705, 100] on button "Use setting" at bounding box center [700, 100] width 13 height 7
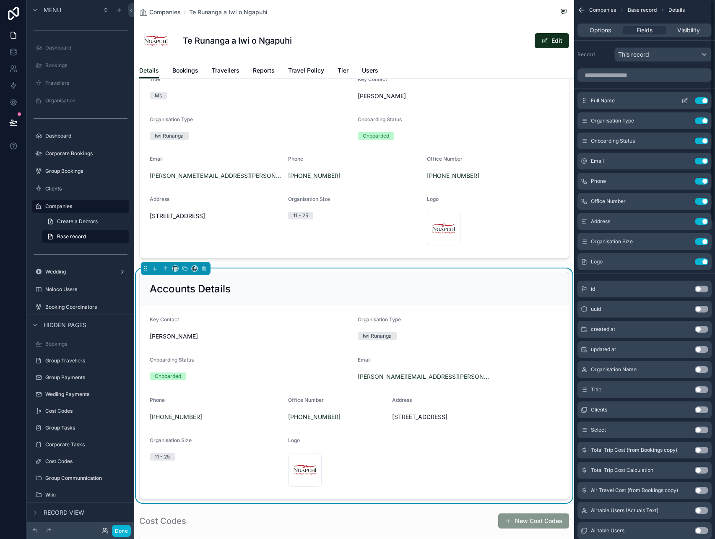
click at [705, 100] on button "Use setting" at bounding box center [700, 100] width 13 height 7
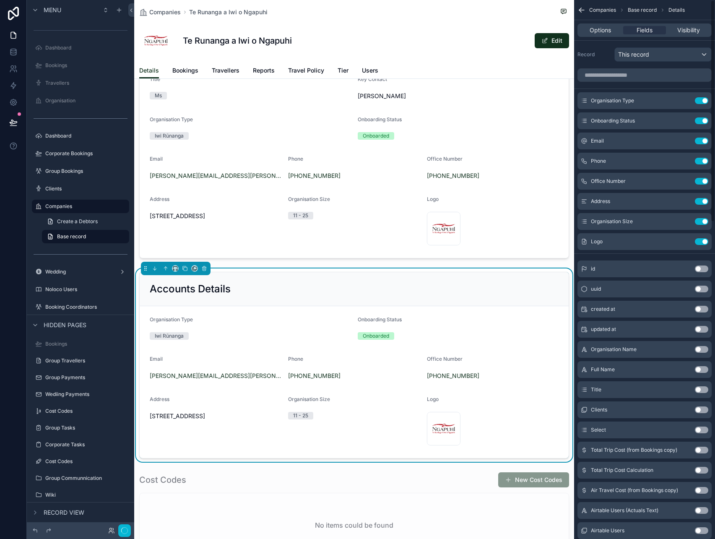
click at [705, 100] on button "Use setting" at bounding box center [700, 100] width 13 height 7
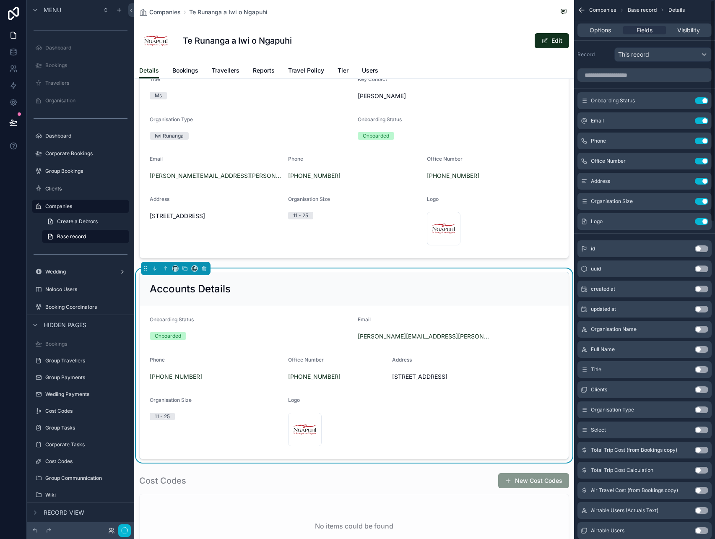
click at [705, 100] on button "Use setting" at bounding box center [700, 100] width 13 height 7
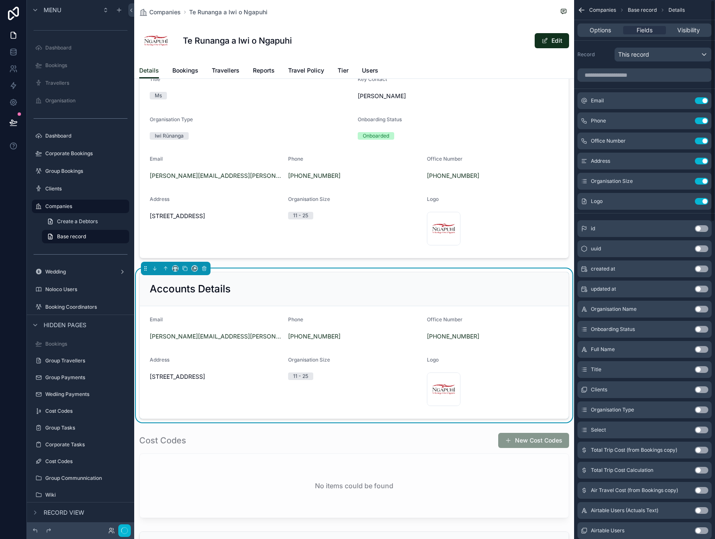
click at [705, 100] on button "Use setting" at bounding box center [700, 100] width 13 height 7
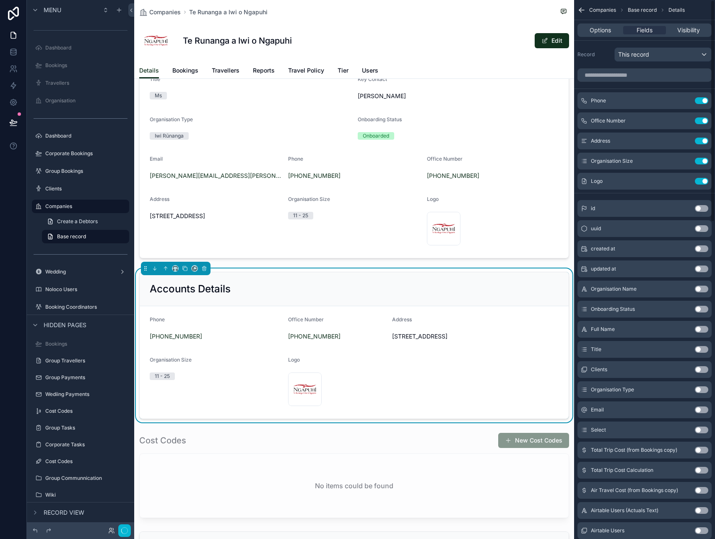
click at [705, 100] on button "Use setting" at bounding box center [700, 100] width 13 height 7
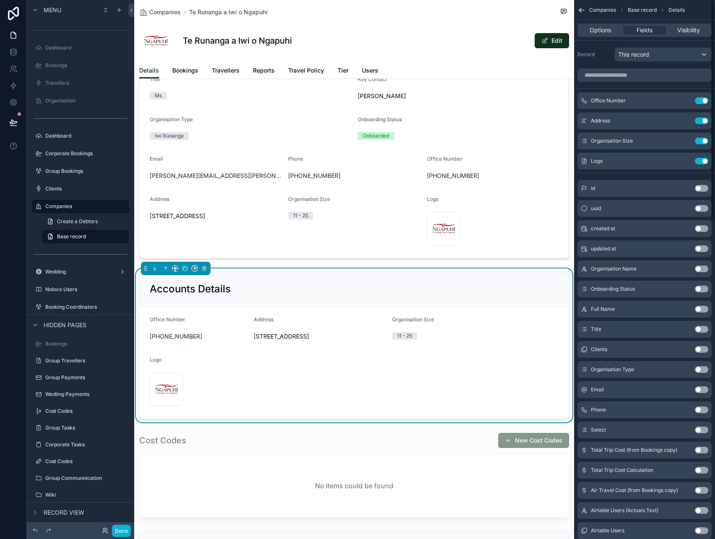
click at [705, 100] on button "Use setting" at bounding box center [700, 100] width 13 height 7
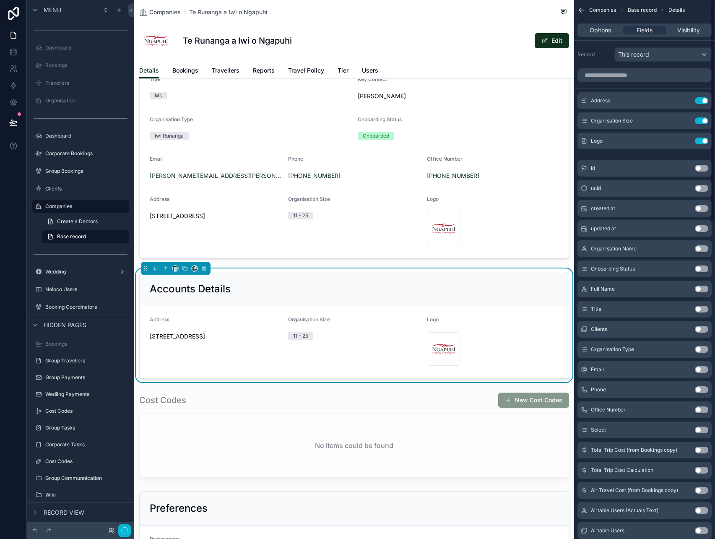
click at [705, 100] on button "Use setting" at bounding box center [700, 100] width 13 height 7
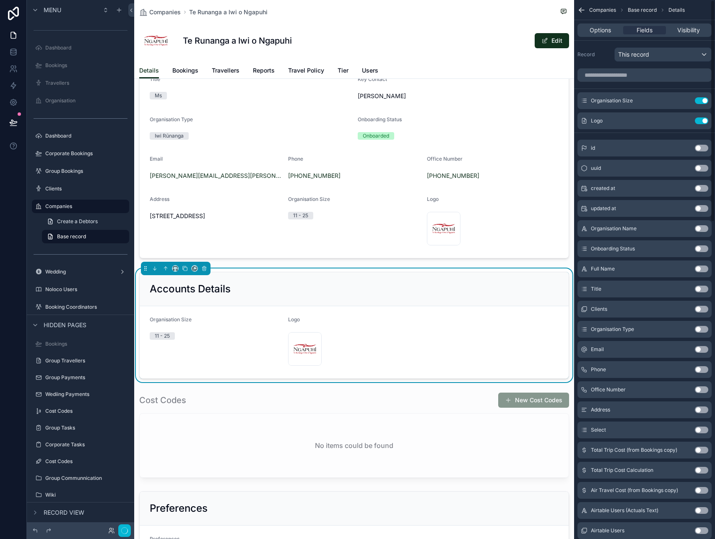
click at [705, 100] on button "Use setting" at bounding box center [700, 100] width 13 height 7
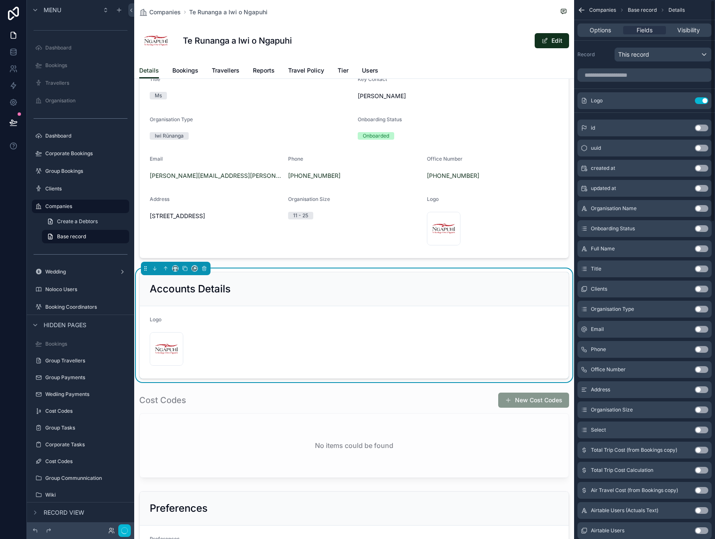
click at [705, 100] on button "Use setting" at bounding box center [700, 100] width 13 height 7
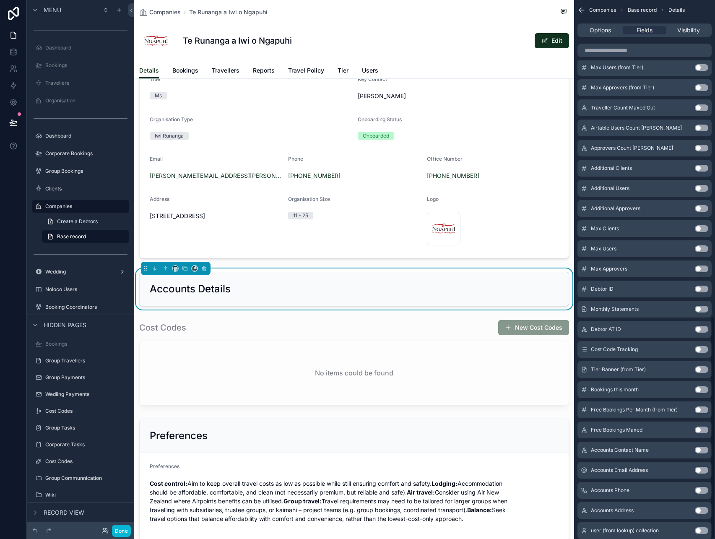
scroll to position [764, 0]
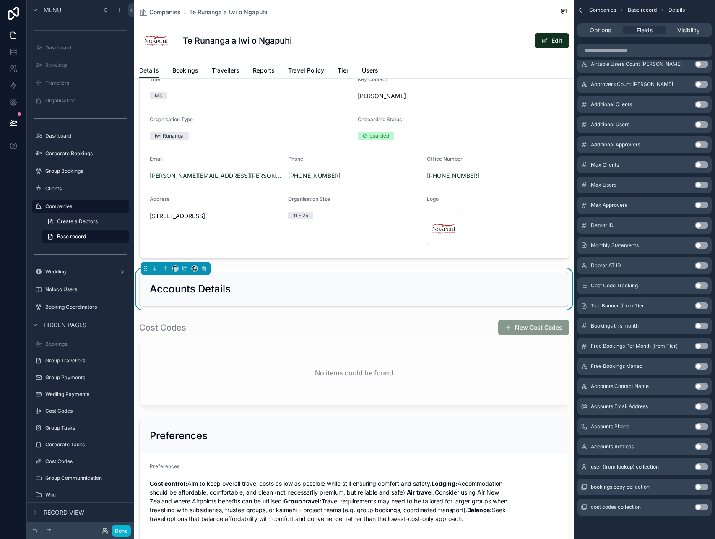
click at [700, 384] on button "Use setting" at bounding box center [700, 386] width 13 height 7
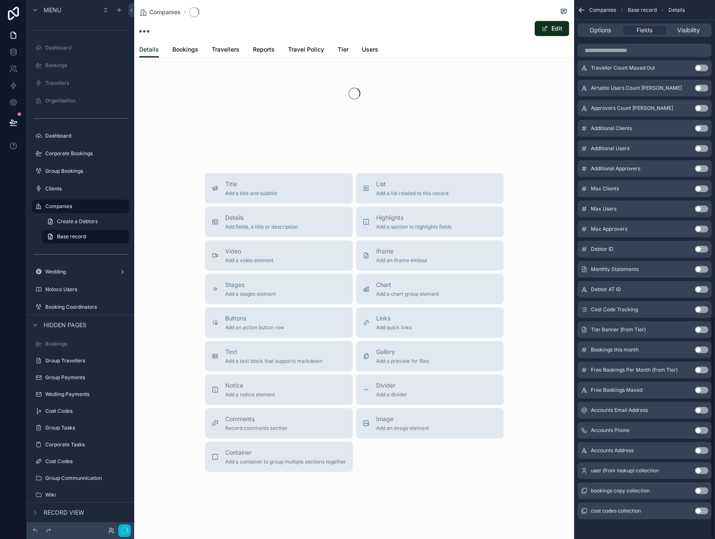
scroll to position [768, 0]
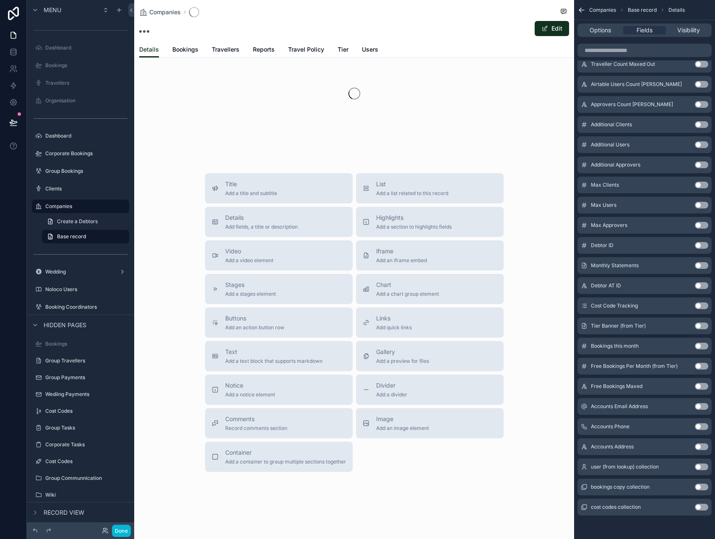
click at [704, 409] on button "Use setting" at bounding box center [700, 406] width 13 height 7
click at [702, 427] on button "Use setting" at bounding box center [700, 426] width 13 height 7
click at [699, 447] on button "Use setting" at bounding box center [700, 446] width 13 height 7
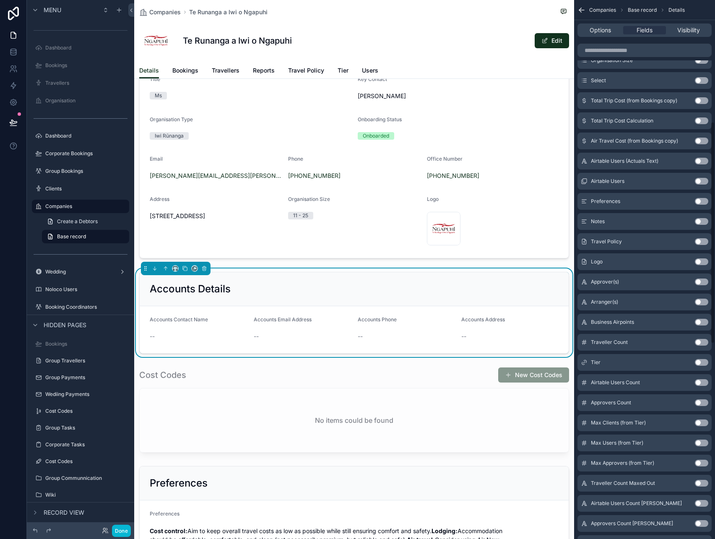
scroll to position [0, 0]
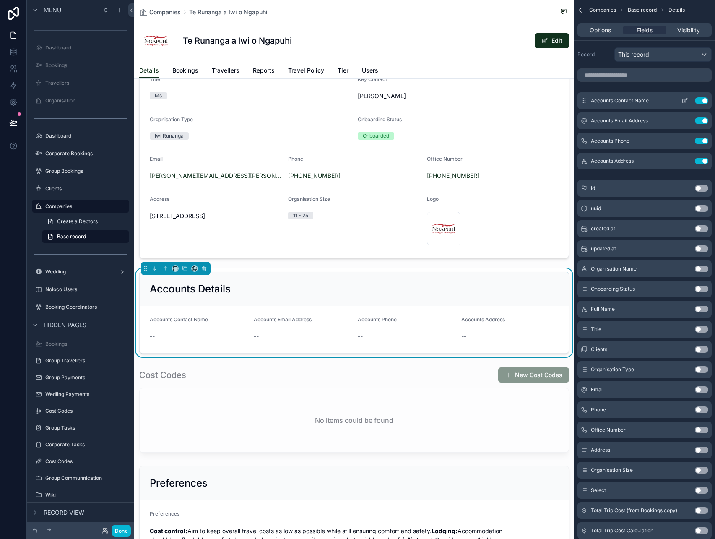
click at [682, 98] on icon "scrollable content" at bounding box center [684, 100] width 7 height 7
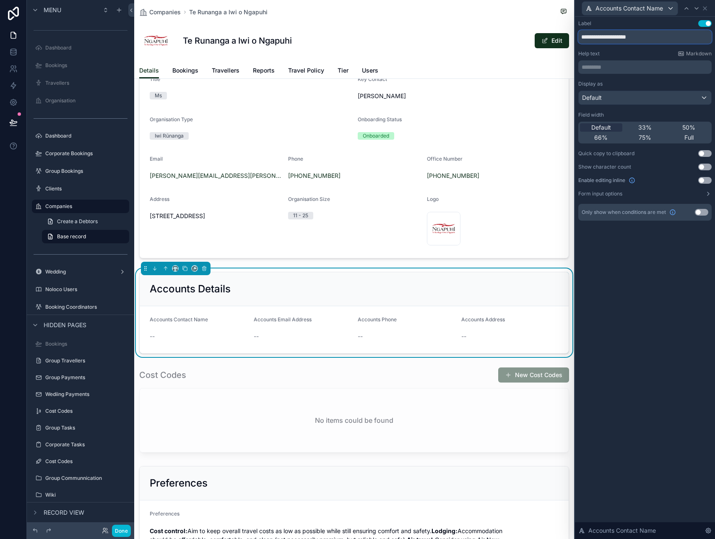
drag, startPoint x: 611, startPoint y: 37, endPoint x: 506, endPoint y: 37, distance: 104.8
click at [506, 37] on div "**********" at bounding box center [357, 269] width 715 height 539
type input "**********"
click at [706, 7] on icon at bounding box center [704, 8] width 7 height 7
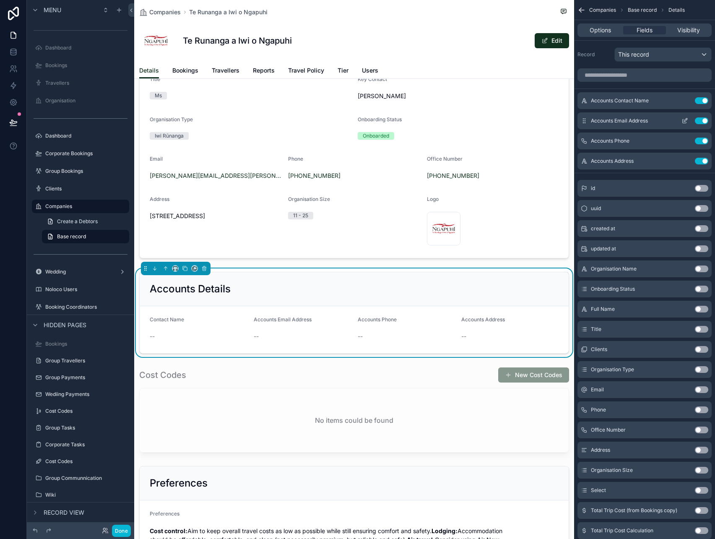
click at [683, 122] on icon "scrollable content" at bounding box center [684, 120] width 7 height 7
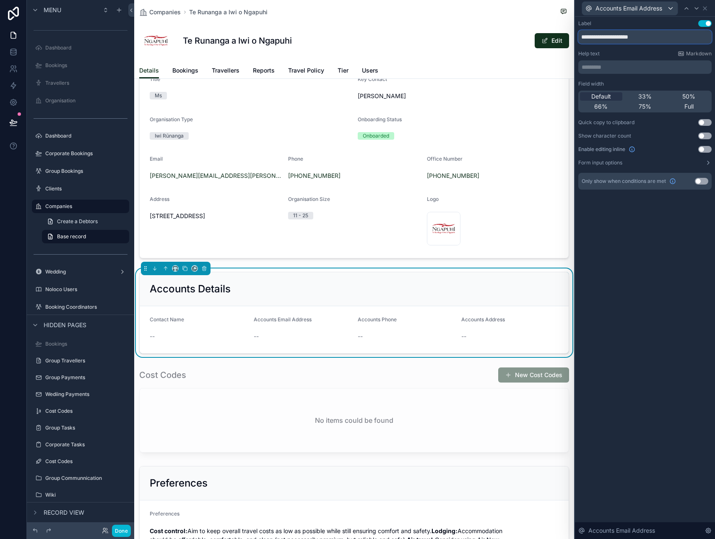
click at [623, 39] on input "**********" at bounding box center [644, 36] width 133 height 13
type input "*****"
click at [705, 9] on icon at bounding box center [704, 8] width 7 height 7
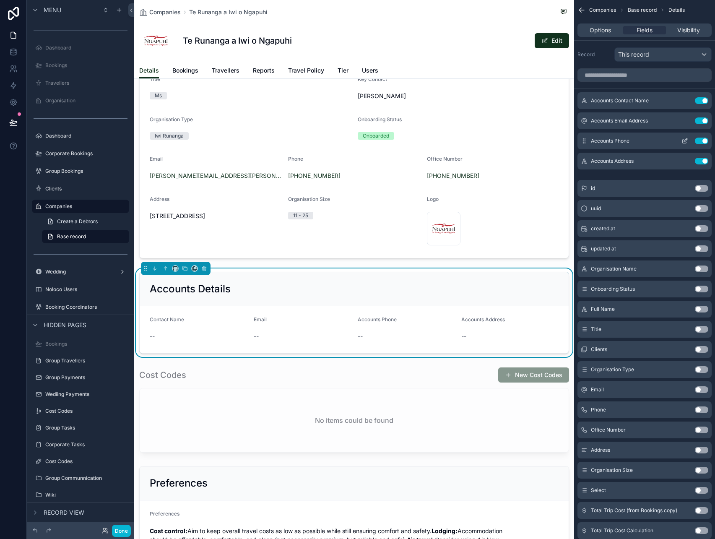
click at [684, 142] on icon "scrollable content" at bounding box center [685, 139] width 3 height 3
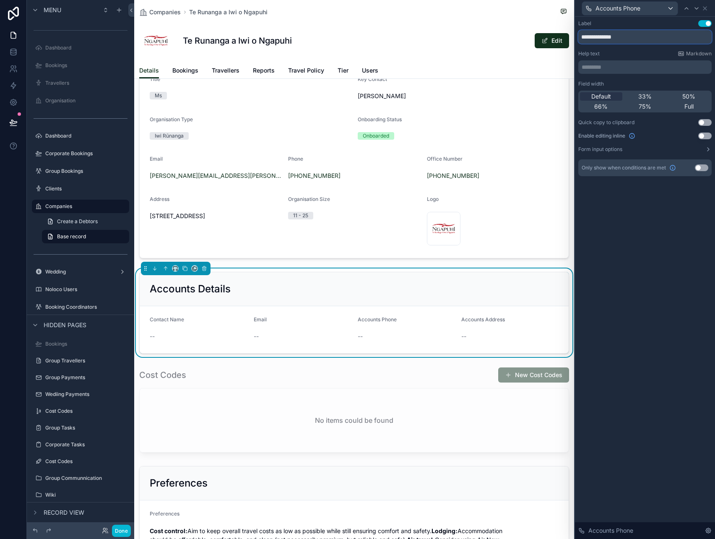
click at [640, 37] on input "**********" at bounding box center [644, 36] width 133 height 13
type input "*****"
click at [706, 9] on icon at bounding box center [704, 8] width 7 height 7
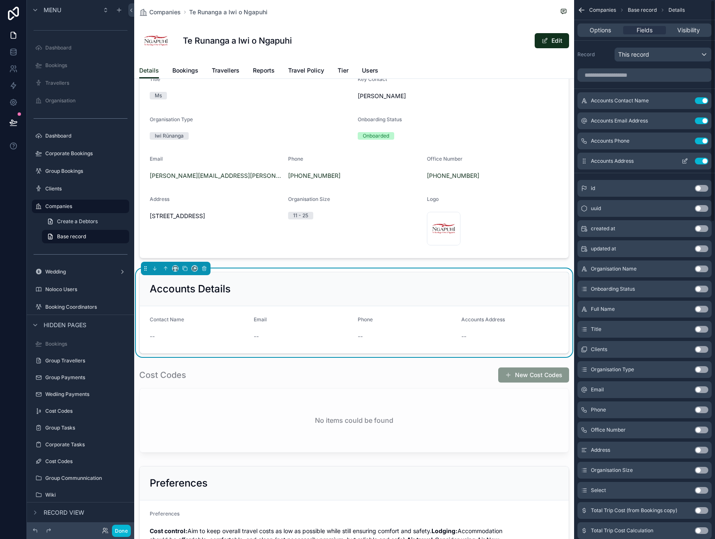
click at [683, 161] on icon "scrollable content" at bounding box center [684, 161] width 7 height 7
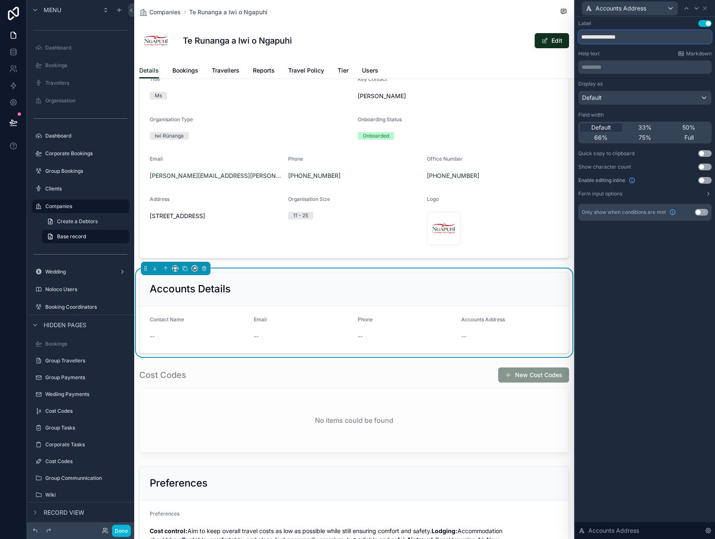
drag, startPoint x: 610, startPoint y: 37, endPoint x: 474, endPoint y: 41, distance: 136.2
click at [474, 41] on div "**********" at bounding box center [357, 269] width 715 height 539
type input "*******"
click at [706, 8] on icon at bounding box center [704, 8] width 7 height 7
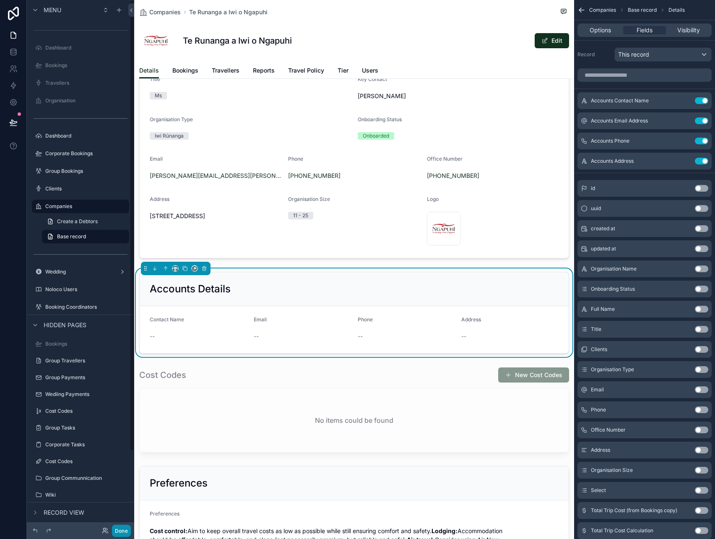
click at [121, 531] on button "Done" at bounding box center [121, 530] width 19 height 12
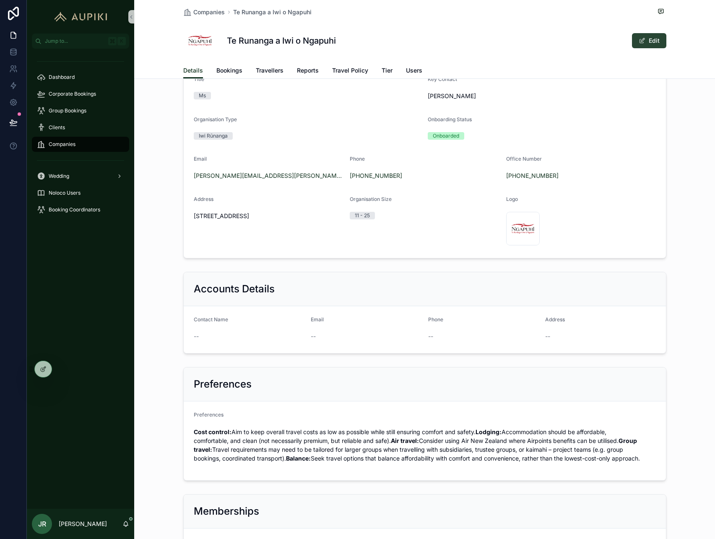
click at [644, 43] on span "scrollable content" at bounding box center [641, 40] width 7 height 7
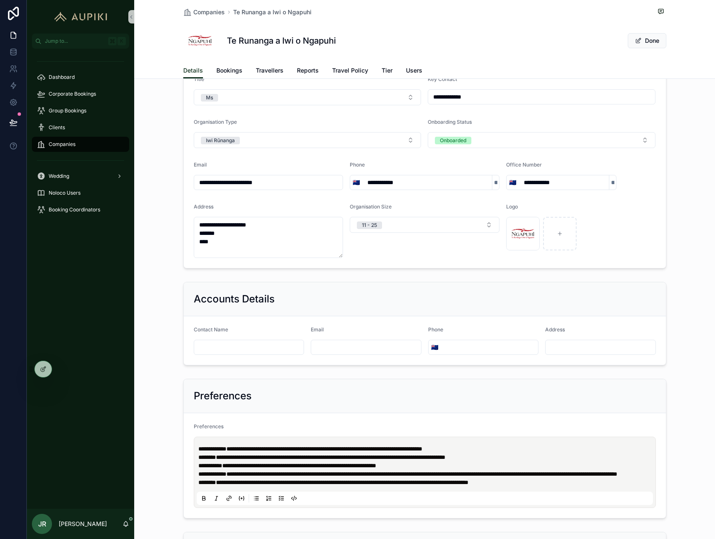
click at [209, 349] on input "scrollable content" at bounding box center [249, 347] width 110 height 12
type input "**********"
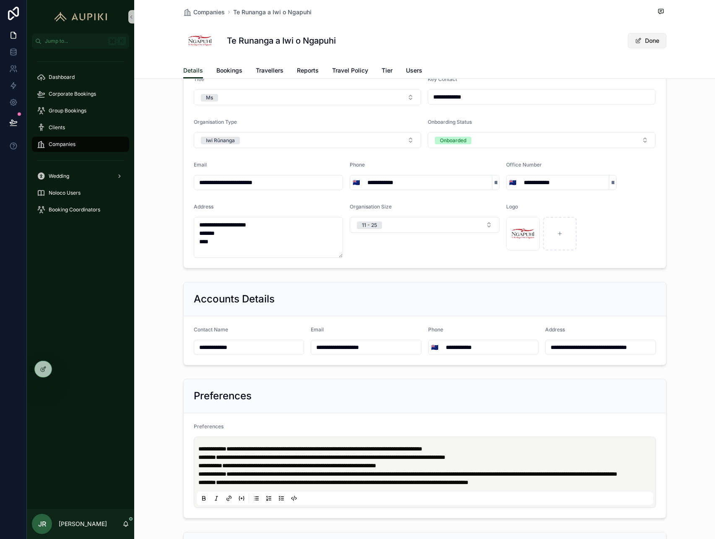
type input "**********"
click at [654, 41] on button "Done" at bounding box center [646, 40] width 39 height 15
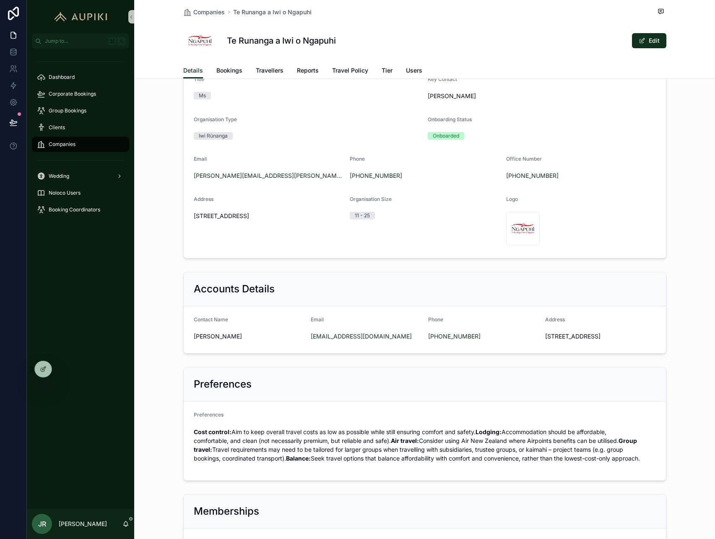
drag, startPoint x: 656, startPoint y: 334, endPoint x: 508, endPoint y: 350, distance: 148.7
click at [508, 350] on form "Contact Name Miriama Maihi Email accounts@ngapuhi.org Phone +64 22 043 6552 Add…" at bounding box center [425, 329] width 482 height 47
click at [201, 330] on div "Miriama Maihi" at bounding box center [249, 335] width 111 height 13
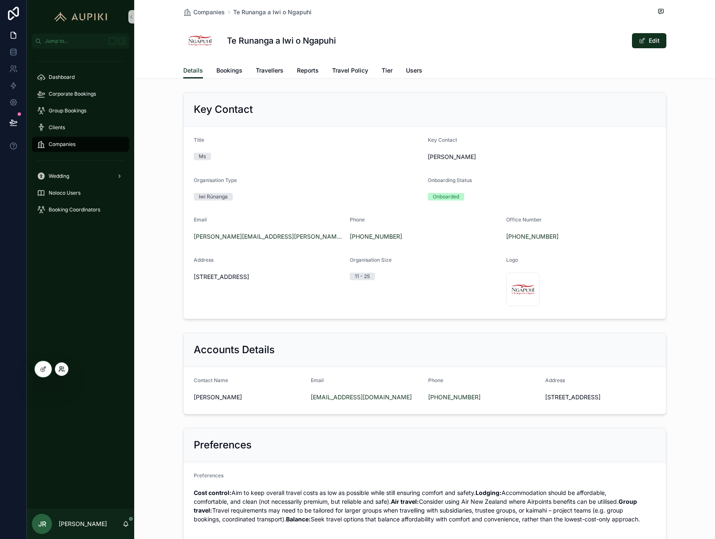
click at [60, 370] on icon at bounding box center [61, 368] width 7 height 7
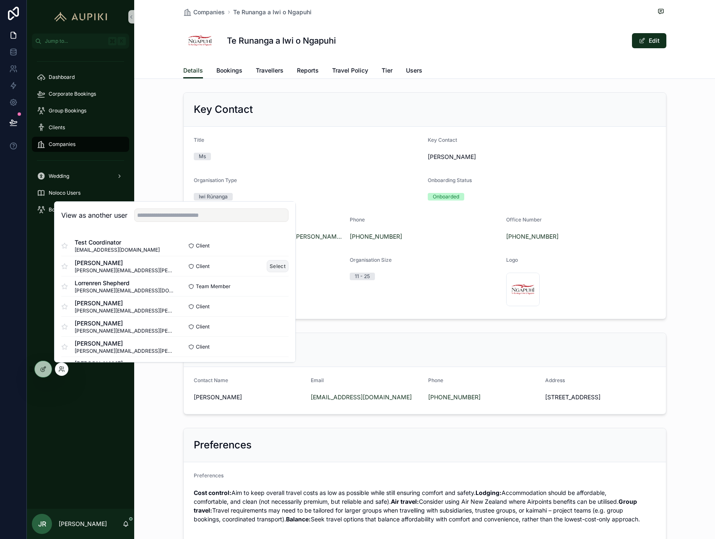
click at [283, 263] on button "Select" at bounding box center [278, 266] width 22 height 12
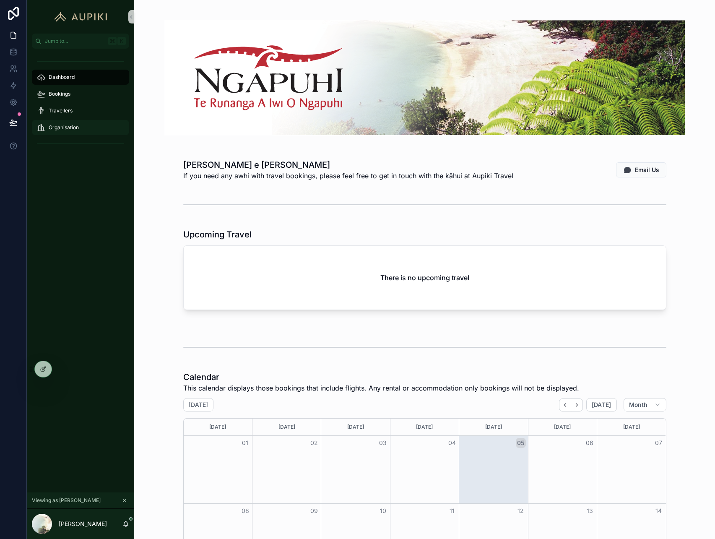
click at [65, 121] on div "Organisation" at bounding box center [80, 127] width 87 height 13
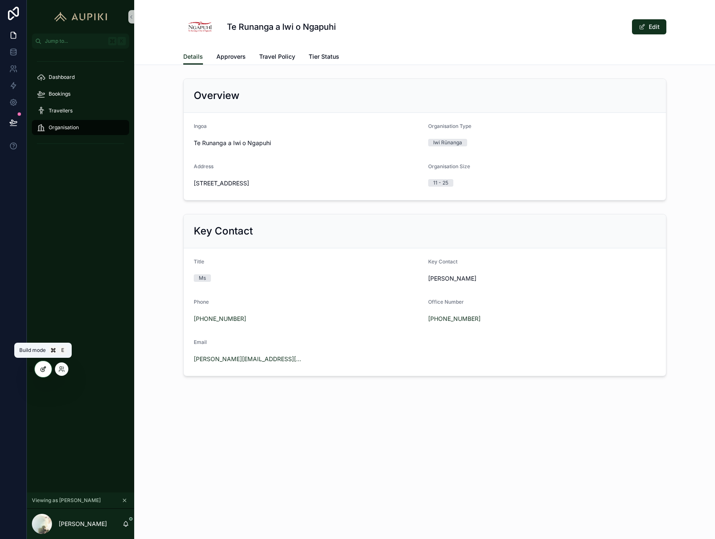
click at [40, 370] on icon at bounding box center [43, 368] width 7 height 7
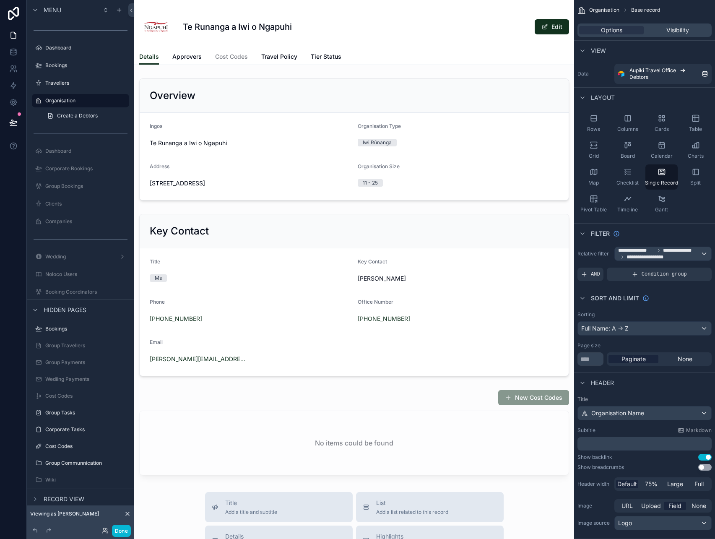
click at [330, 309] on div "scrollable content" at bounding box center [354, 428] width 440 height 857
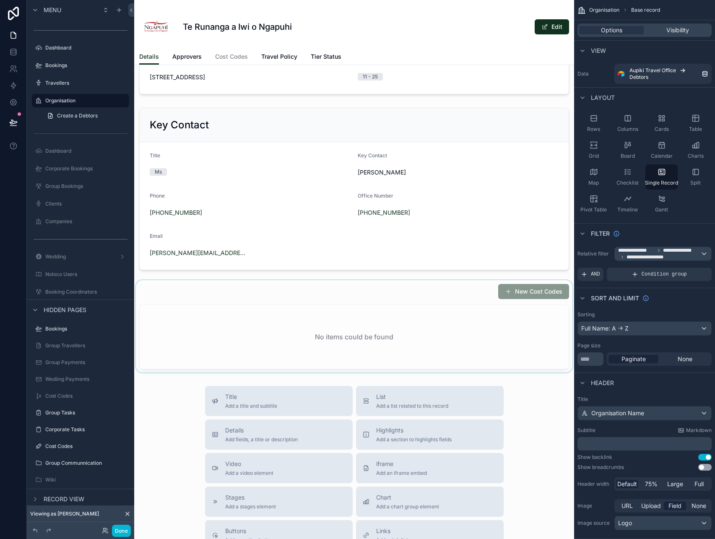
scroll to position [110, 0]
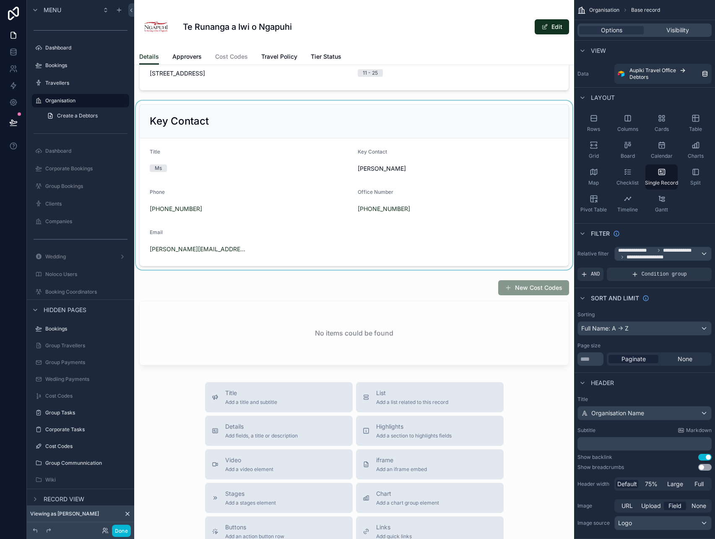
click at [289, 221] on div "scrollable content" at bounding box center [354, 185] width 440 height 169
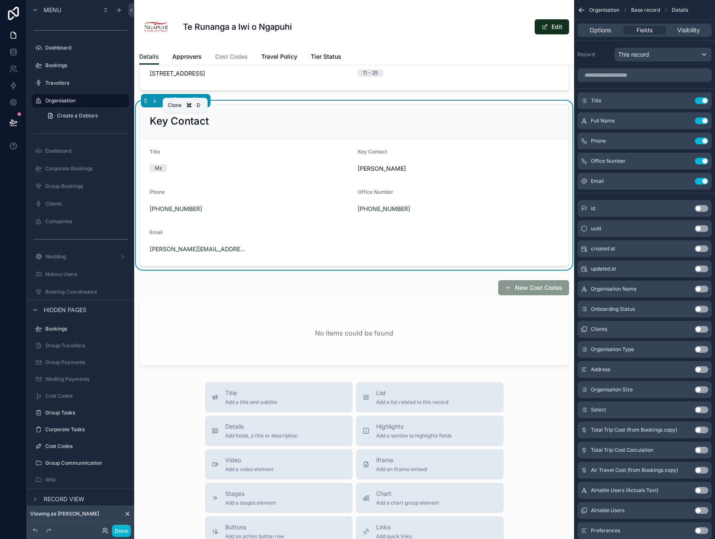
click at [183, 102] on icon "scrollable content" at bounding box center [184, 99] width 3 height 3
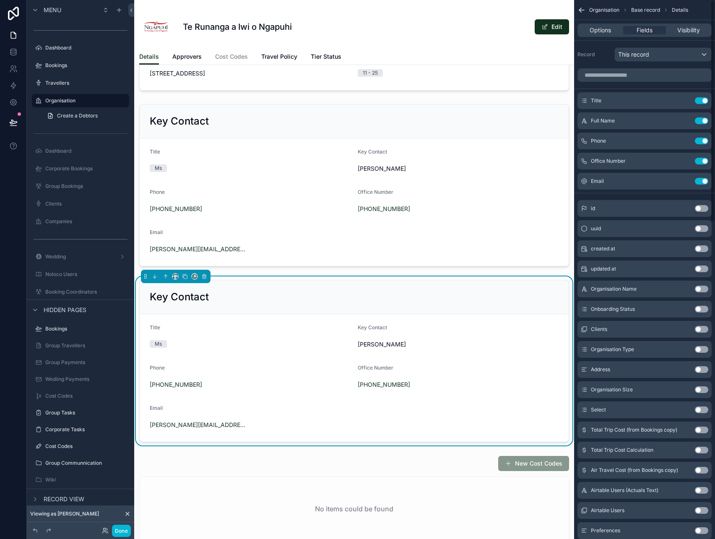
click at [591, 34] on div "Options Fields Visibility" at bounding box center [644, 29] width 134 height 13
click at [593, 31] on span "Options" at bounding box center [599, 30] width 21 height 8
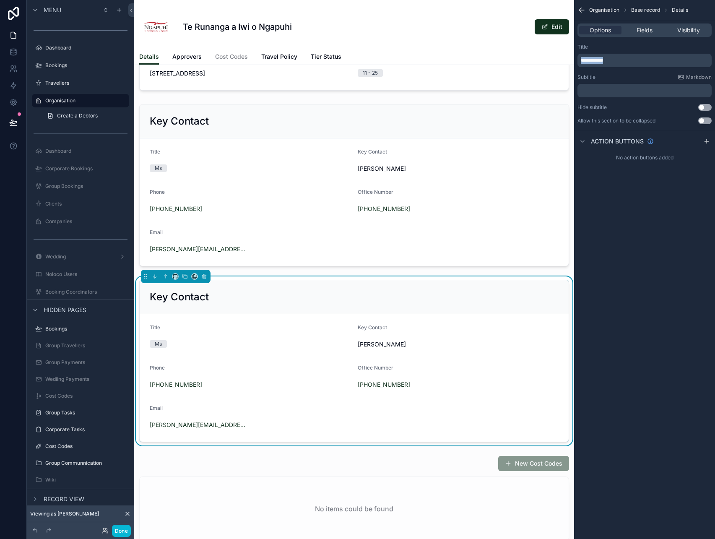
drag, startPoint x: 615, startPoint y: 62, endPoint x: 463, endPoint y: 61, distance: 152.1
click at [463, 61] on div "Jump to... K Dashboard Bookings Travellers Organisation Dashboard Corporate Boo…" at bounding box center [424, 269] width 580 height 539
click at [651, 27] on span "Fields" at bounding box center [644, 30] width 16 height 8
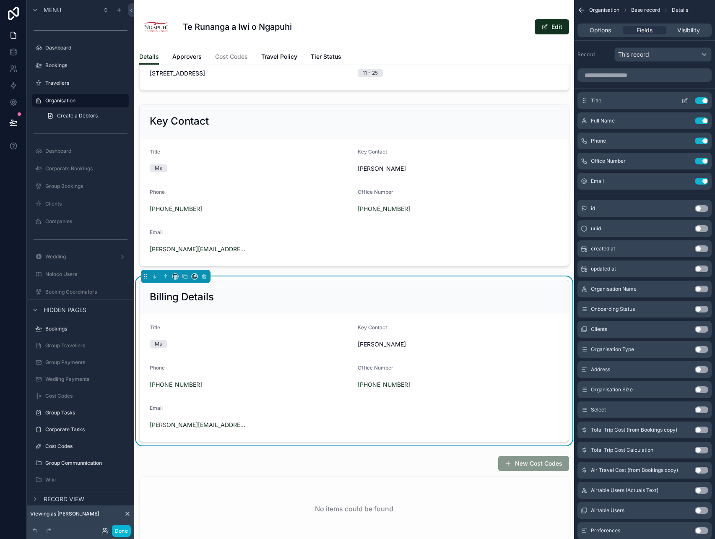
click at [704, 99] on button "Use setting" at bounding box center [700, 100] width 13 height 7
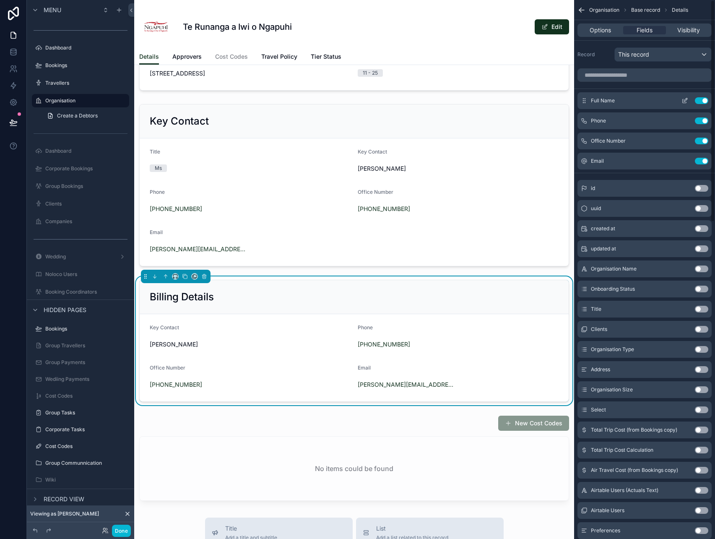
click at [704, 99] on button "Use setting" at bounding box center [700, 100] width 13 height 7
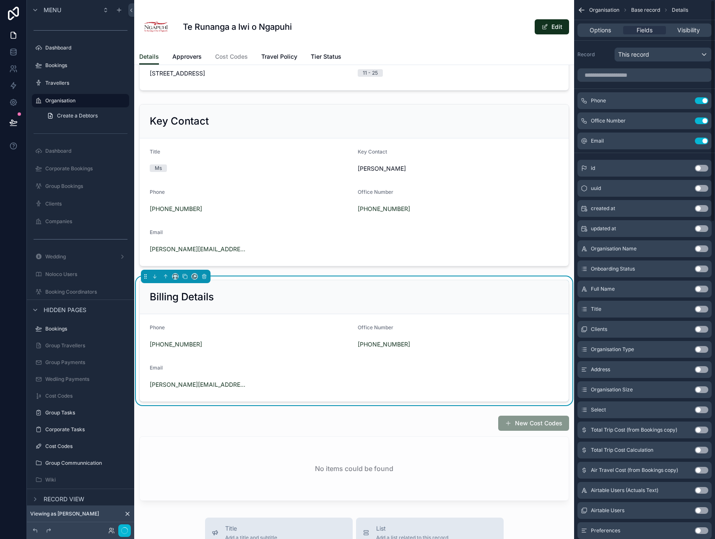
click at [704, 99] on button "Use setting" at bounding box center [700, 100] width 13 height 7
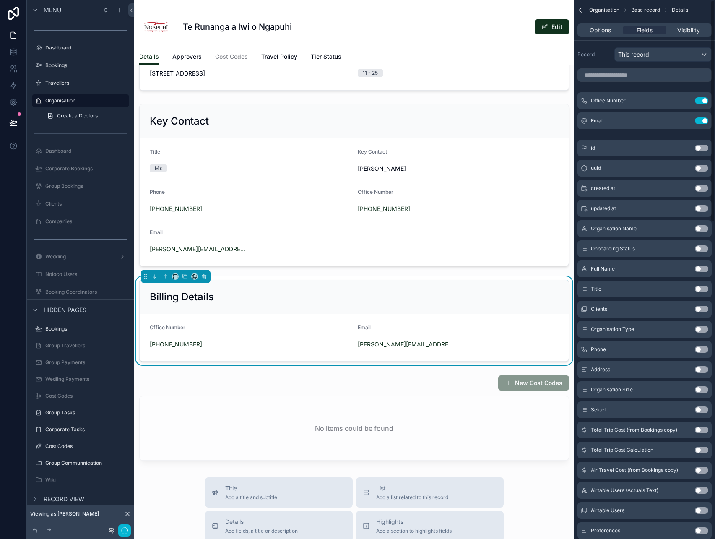
click at [704, 99] on button "Use setting" at bounding box center [700, 100] width 13 height 7
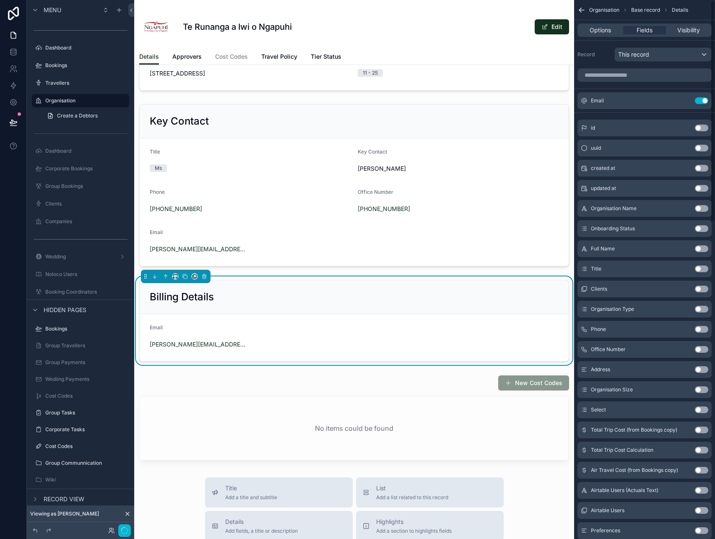
click at [704, 99] on button "Use setting" at bounding box center [700, 100] width 13 height 7
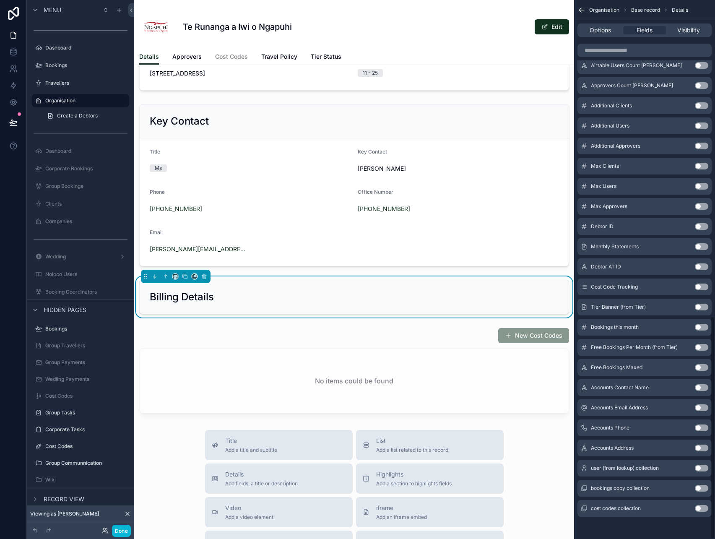
scroll to position [764, 0]
click at [701, 383] on button "Use setting" at bounding box center [700, 386] width 13 height 7
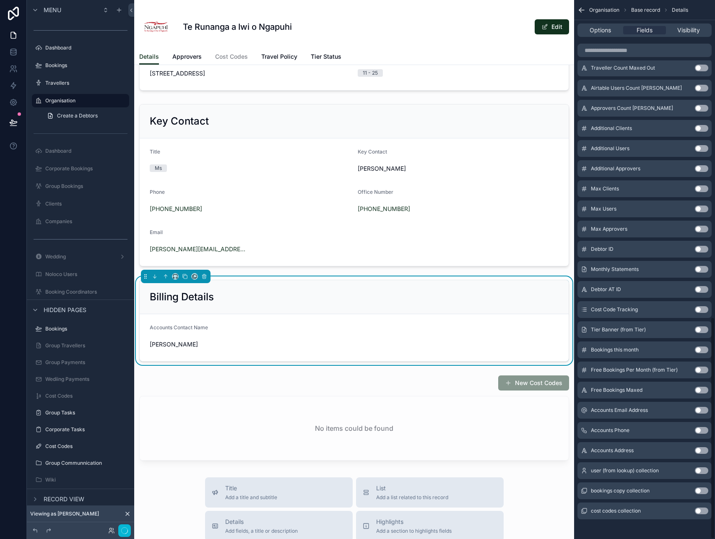
scroll to position [768, 0]
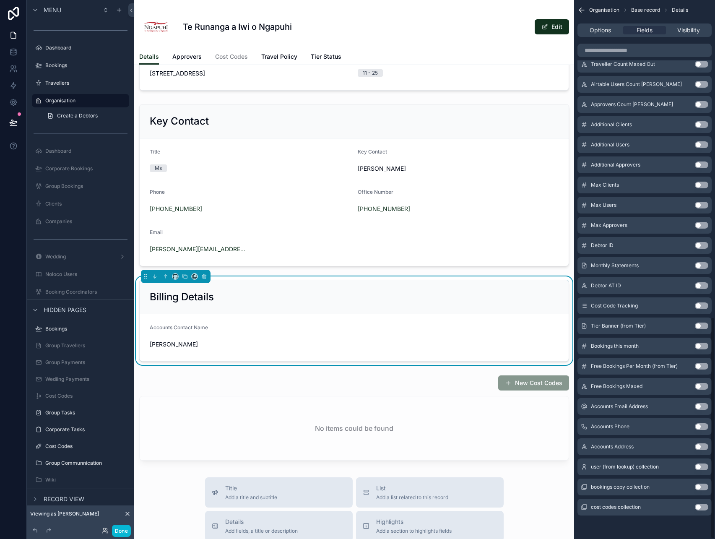
click at [700, 405] on button "Use setting" at bounding box center [700, 406] width 13 height 7
click at [699, 423] on button "Use setting" at bounding box center [700, 426] width 13 height 7
click at [700, 449] on button "Use setting" at bounding box center [700, 446] width 13 height 7
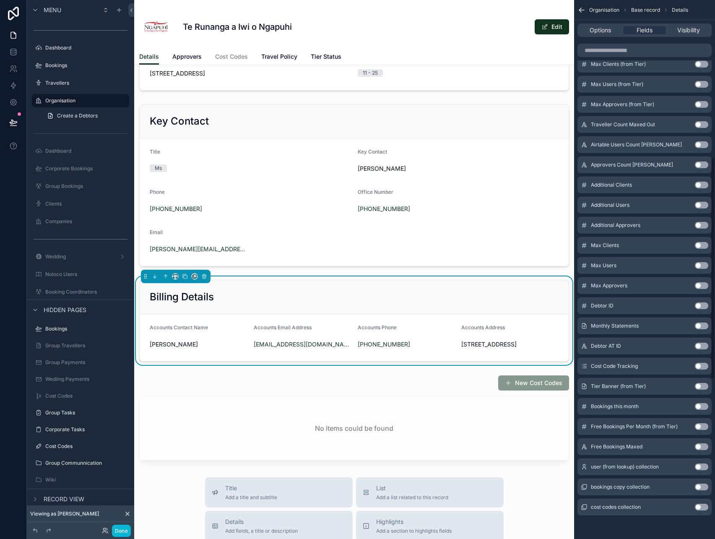
scroll to position [0, 0]
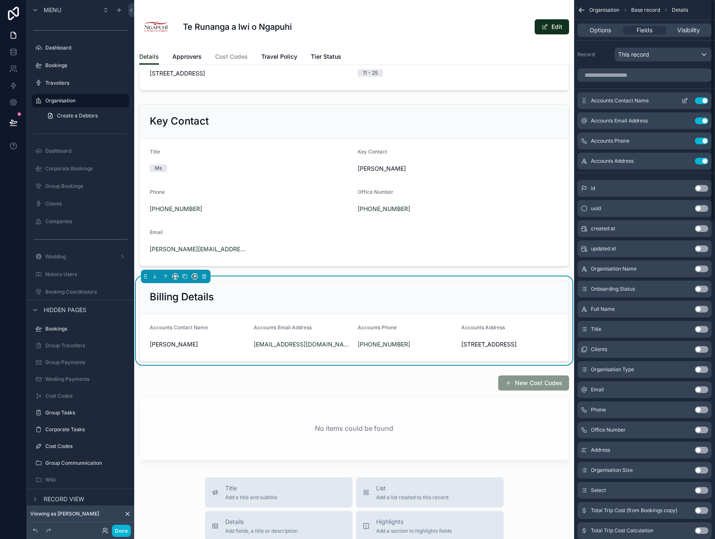
click at [685, 102] on icon "scrollable content" at bounding box center [684, 101] width 4 height 4
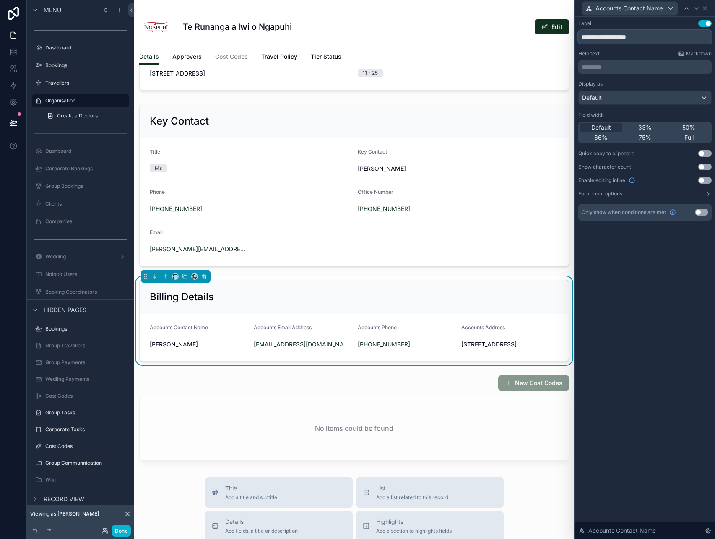
click at [594, 39] on input "**********" at bounding box center [644, 36] width 133 height 13
drag, startPoint x: 604, startPoint y: 37, endPoint x: 680, endPoint y: 43, distance: 76.5
click at [680, 43] on input "**********" at bounding box center [644, 36] width 133 height 13
type input "*******"
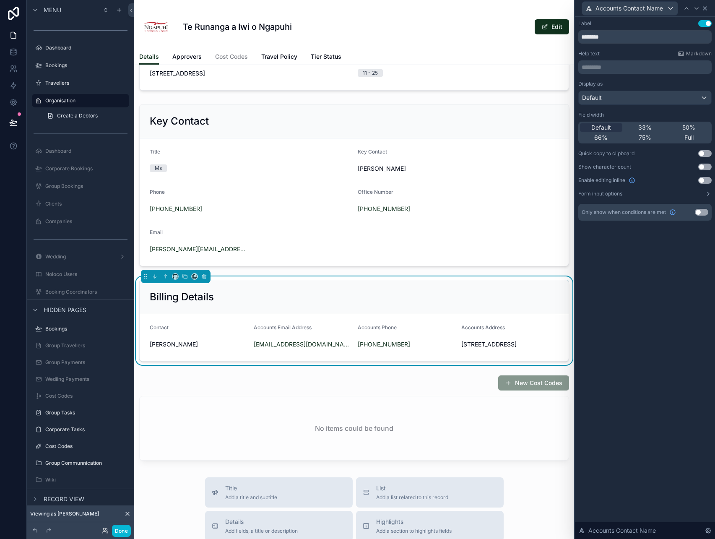
click at [705, 10] on icon at bounding box center [704, 8] width 7 height 7
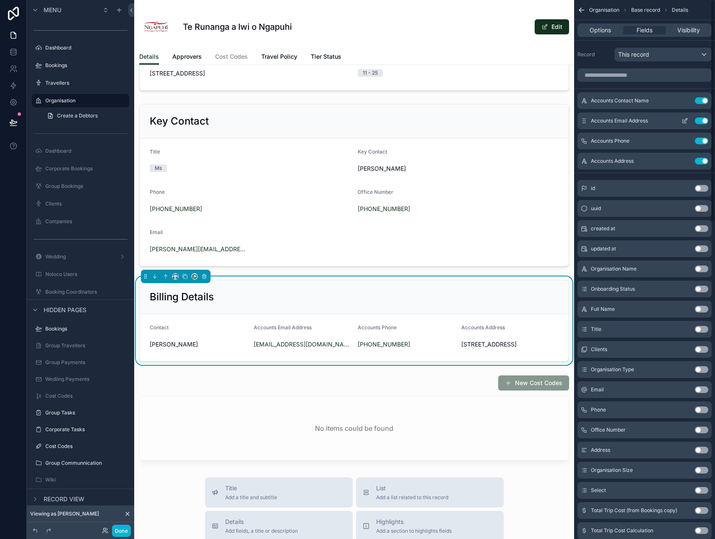
click at [686, 120] on icon "scrollable content" at bounding box center [684, 120] width 7 height 7
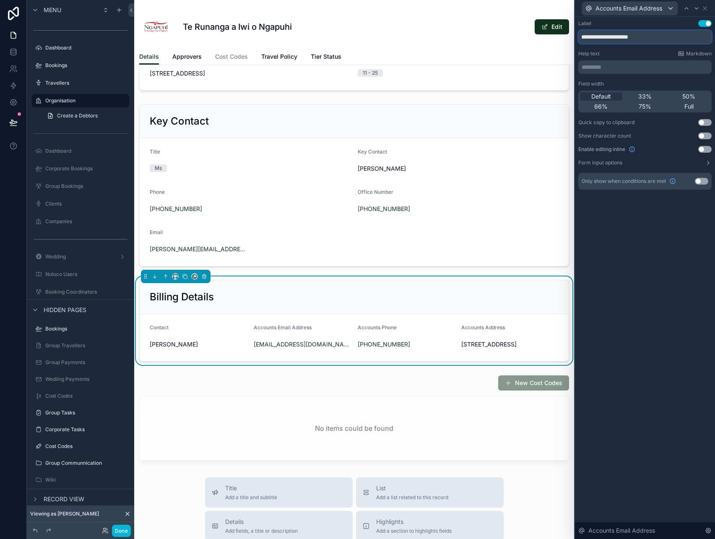
click at [598, 38] on input "**********" at bounding box center [644, 36] width 133 height 13
click at [613, 40] on input "**********" at bounding box center [644, 36] width 133 height 13
type input "*****"
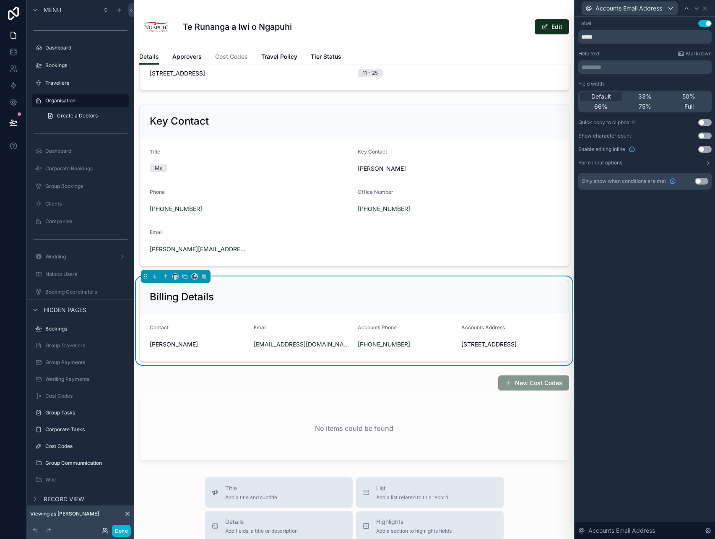
click at [708, 8] on div "Accounts Email Address" at bounding box center [644, 8] width 133 height 16
click at [706, 8] on icon at bounding box center [704, 8] width 7 height 7
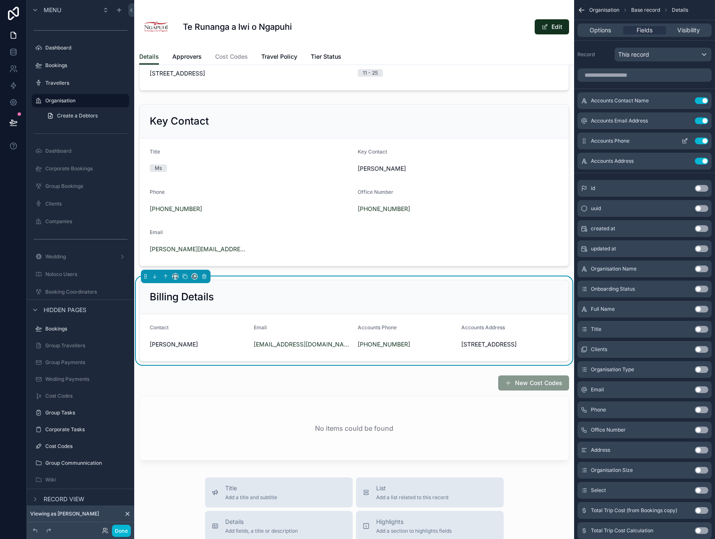
click at [686, 138] on icon "scrollable content" at bounding box center [685, 139] width 3 height 3
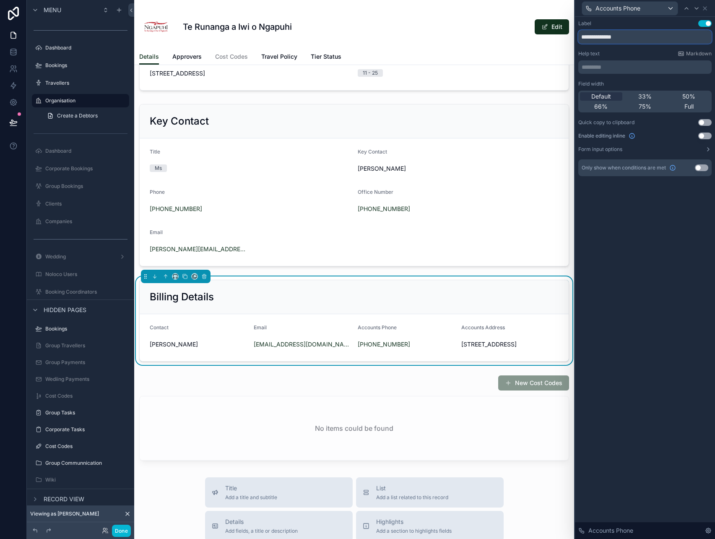
click at [600, 39] on input "**********" at bounding box center [644, 36] width 133 height 13
type input "*****"
click at [705, 10] on icon at bounding box center [704, 8] width 7 height 7
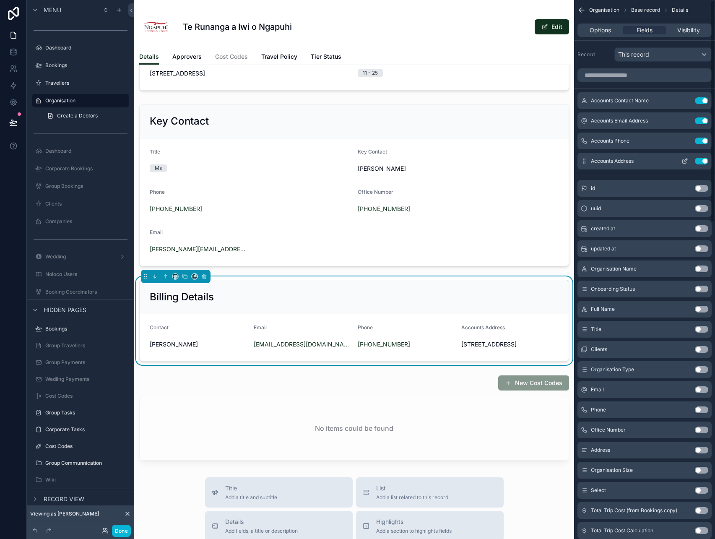
click at [685, 161] on icon "scrollable content" at bounding box center [685, 159] width 3 height 3
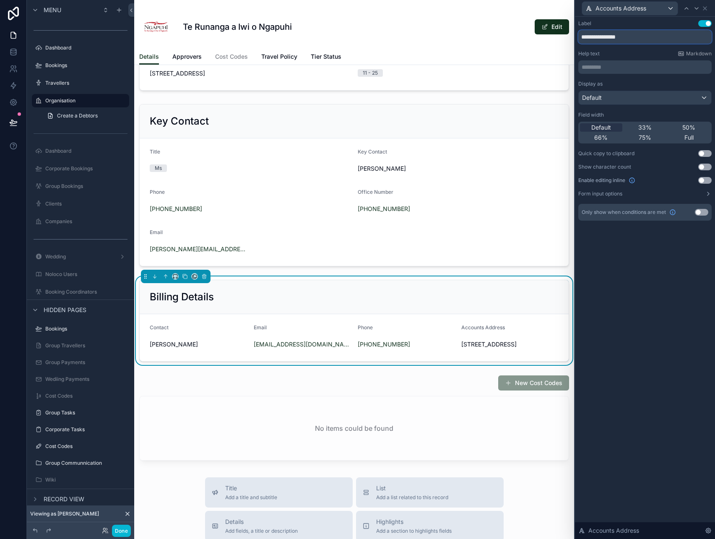
click at [598, 38] on input "**********" at bounding box center [644, 36] width 133 height 13
type input "*******"
click at [705, 9] on icon at bounding box center [704, 8] width 7 height 7
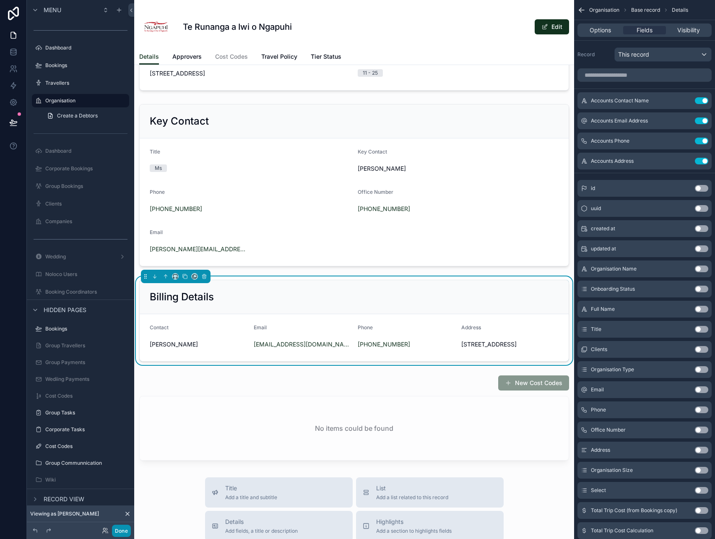
click at [127, 528] on button "Done" at bounding box center [121, 530] width 19 height 12
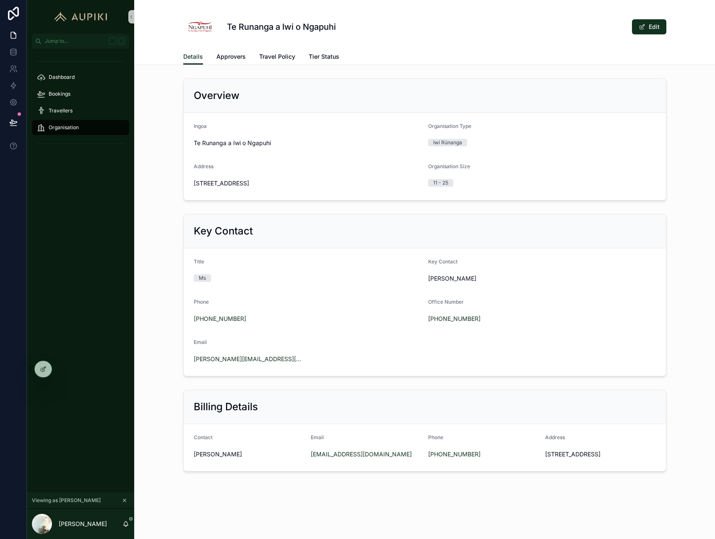
click at [689, 376] on div "Key Contact Title Ms Key Contact Brooke Howard Phone +64 27 267 3066 Office Num…" at bounding box center [424, 294] width 580 height 169
click at [241, 55] on span "Approvers" at bounding box center [230, 56] width 29 height 8
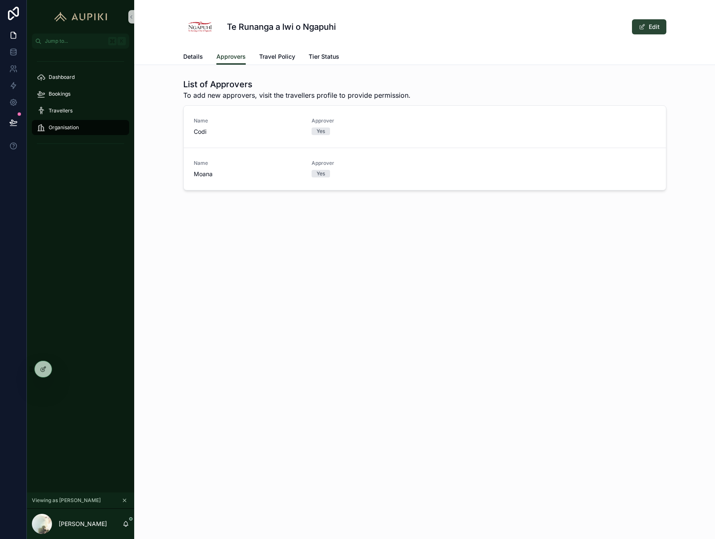
click at [655, 25] on button "Edit" at bounding box center [649, 26] width 34 height 15
click at [645, 32] on button "Done" at bounding box center [646, 26] width 39 height 15
click at [339, 130] on div "Yes" at bounding box center [365, 131] width 108 height 8
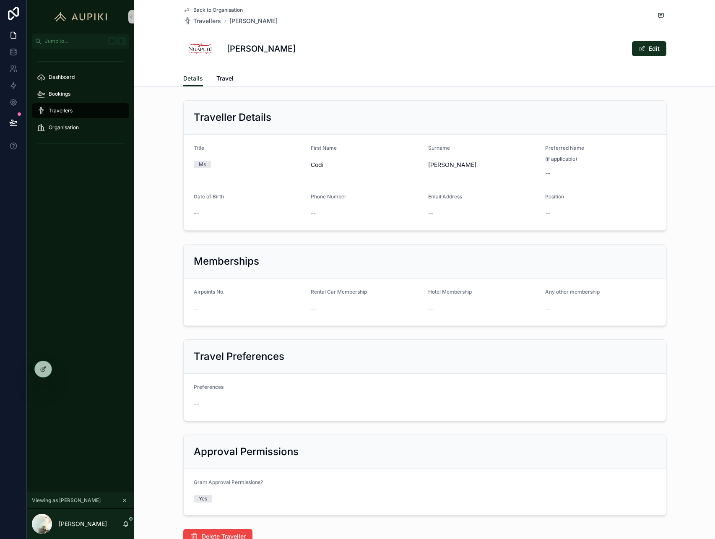
scroll to position [62, 0]
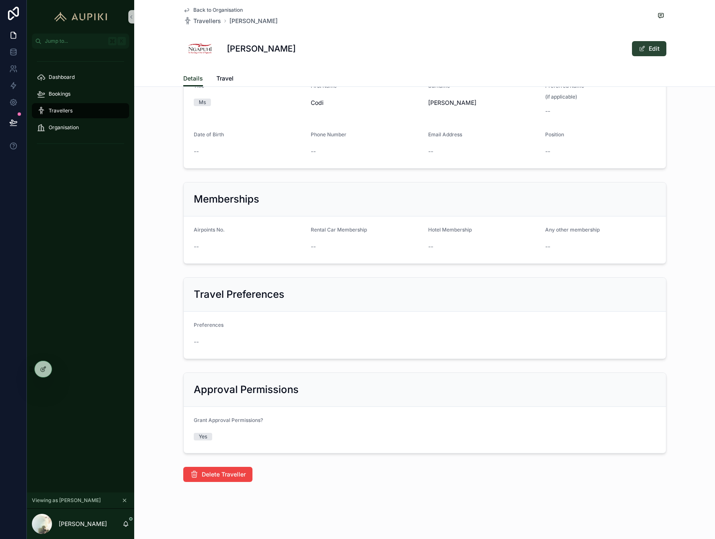
click at [663, 47] on button "Edit" at bounding box center [649, 48] width 34 height 15
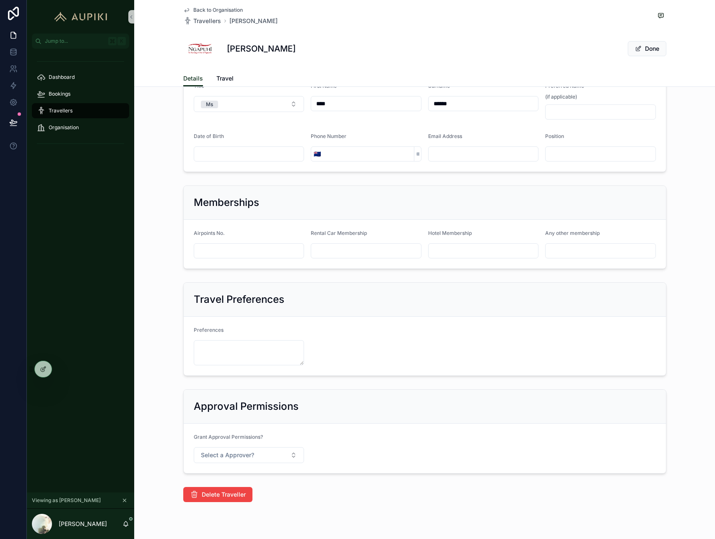
click at [247, 445] on div "Grant Approval Permissions? Select a Approver?" at bounding box center [249, 447] width 111 height 29
click at [249, 451] on span "Select a Approver?" at bounding box center [227, 455] width 53 height 8
click at [326, 461] on form "Grant Approval Permissions? Select a Approver?" at bounding box center [425, 447] width 482 height 49
click at [643, 50] on button "Done" at bounding box center [646, 48] width 39 height 15
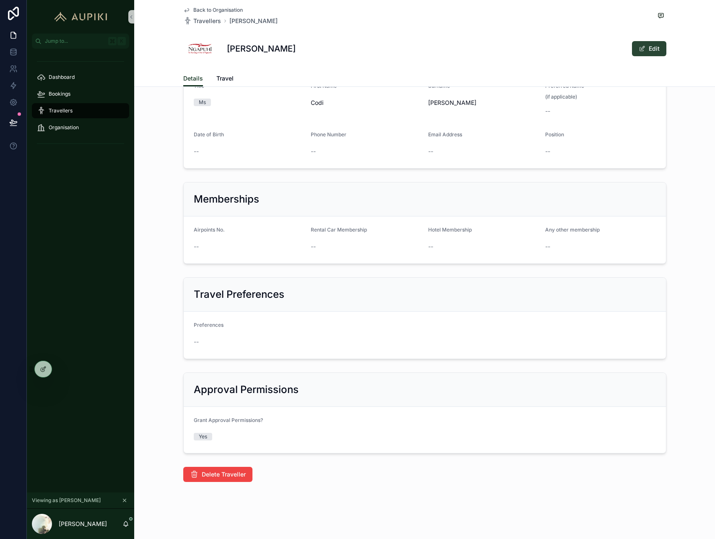
click at [648, 47] on button "Edit" at bounding box center [649, 48] width 34 height 15
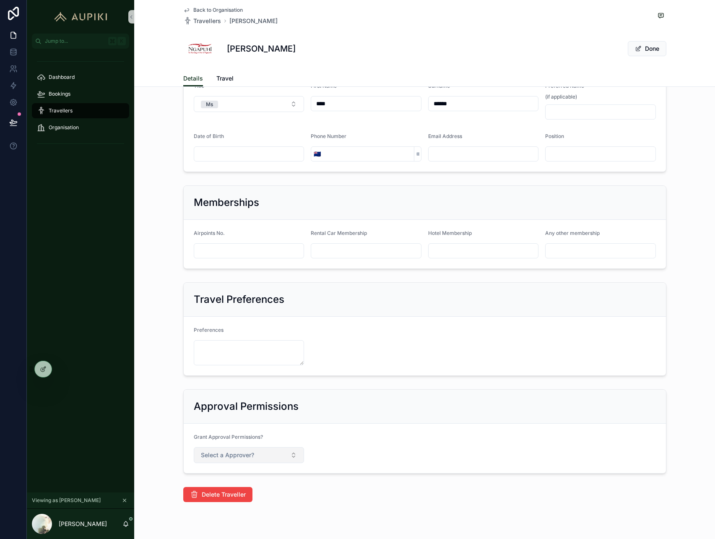
click at [254, 448] on button "Select a Approver?" at bounding box center [249, 455] width 111 height 16
click at [231, 490] on div "No" at bounding box center [249, 488] width 106 height 13
click at [386, 409] on div "Approval Permissions" at bounding box center [425, 405] width 462 height 13
click at [654, 52] on button "Done" at bounding box center [646, 48] width 39 height 15
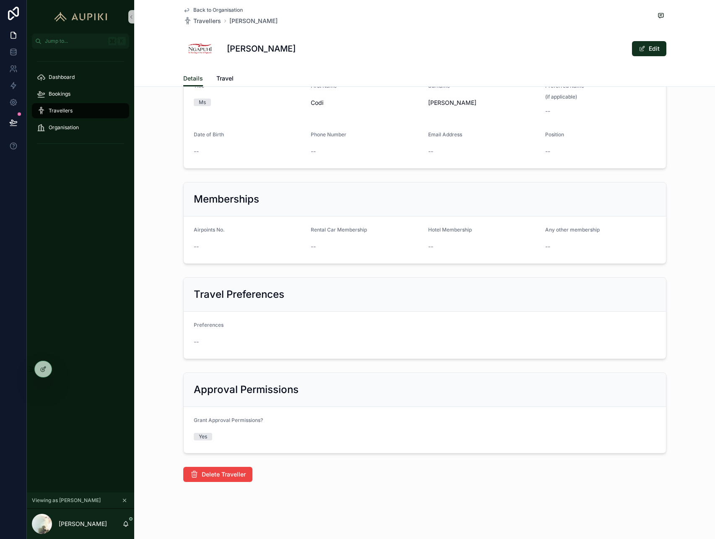
click at [228, 8] on span "Back to Organisation" at bounding box center [217, 10] width 49 height 7
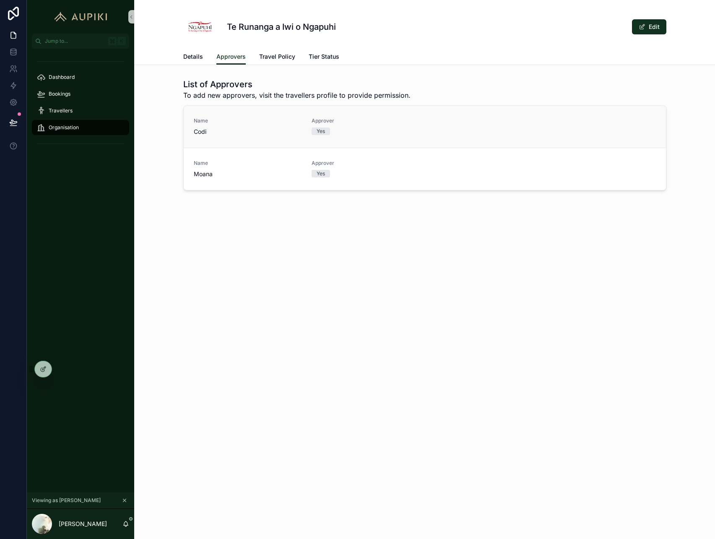
click at [354, 127] on div "Approver Yes" at bounding box center [365, 126] width 108 height 18
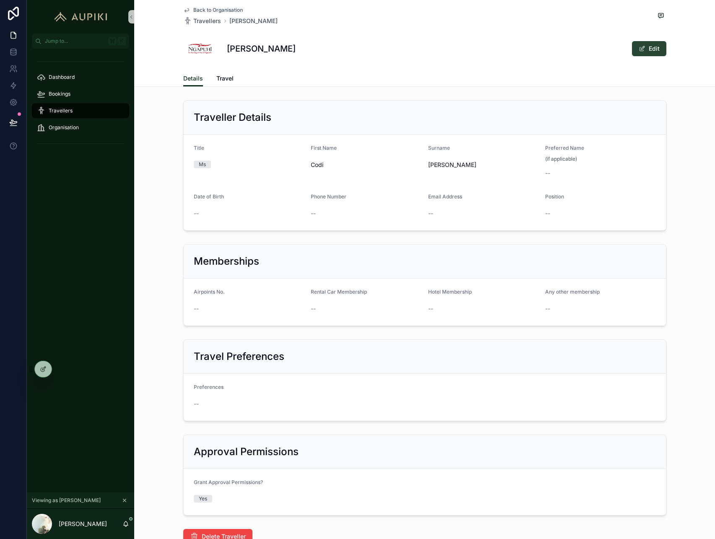
click at [641, 51] on span "scrollable content" at bounding box center [641, 48] width 7 height 7
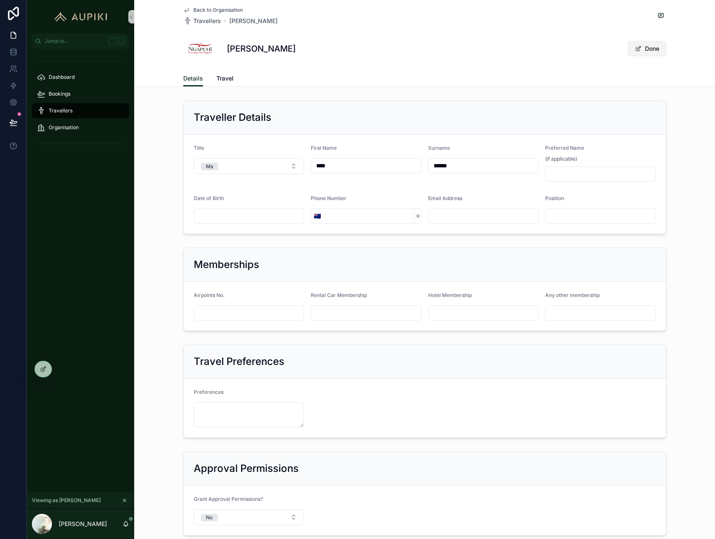
click at [654, 53] on button "Done" at bounding box center [646, 48] width 39 height 15
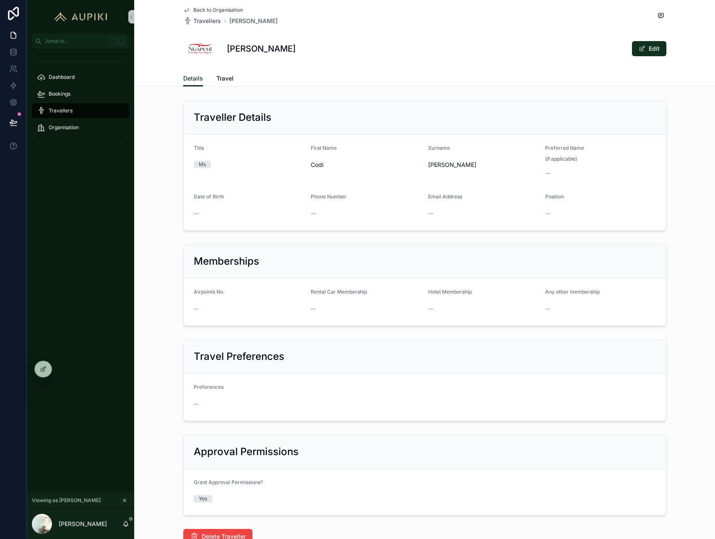
click at [227, 8] on span "Back to Organisation" at bounding box center [217, 10] width 49 height 7
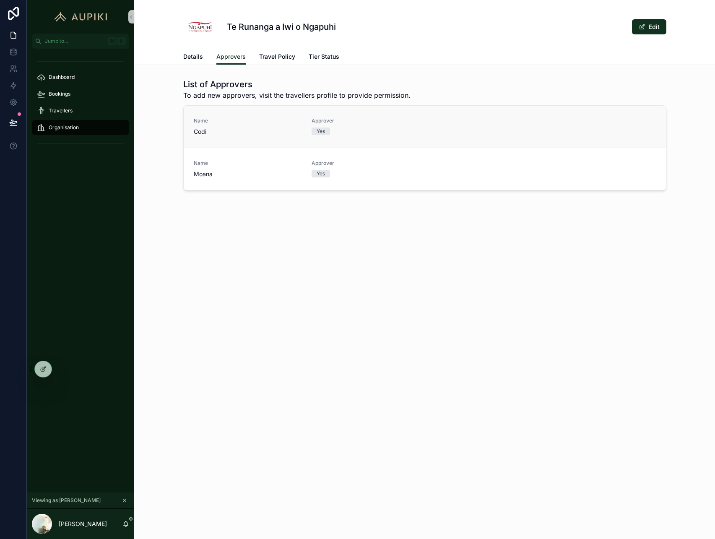
click at [285, 127] on span "Codi" at bounding box center [248, 131] width 108 height 8
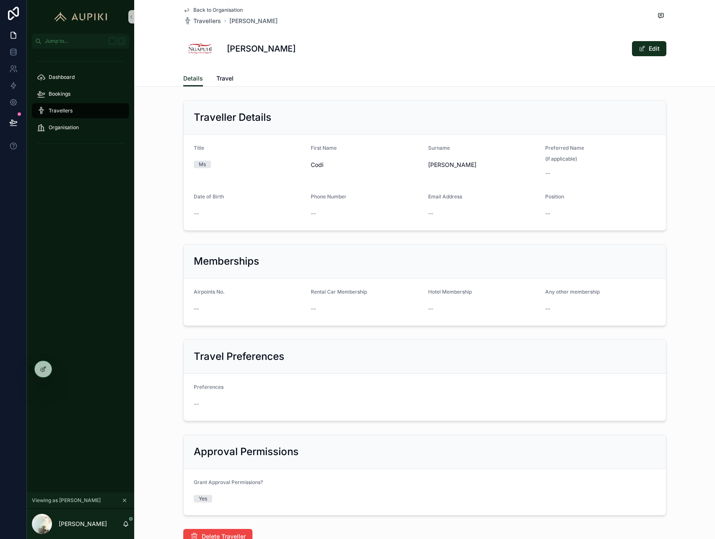
scroll to position [62, 0]
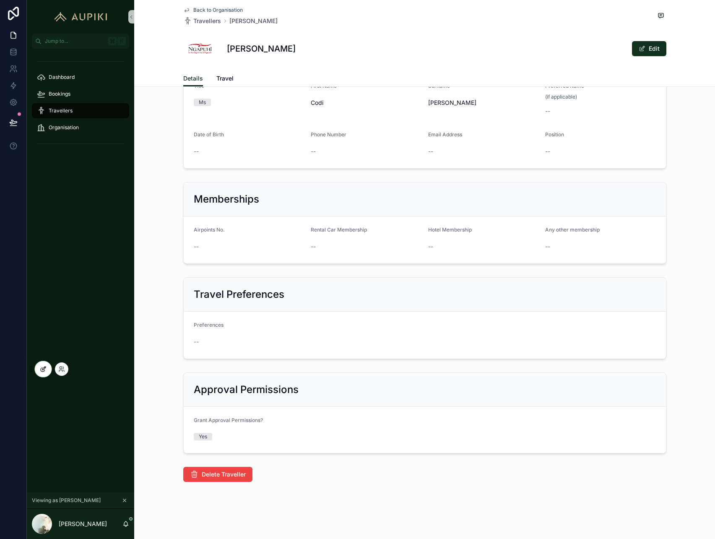
click at [42, 371] on icon at bounding box center [43, 368] width 7 height 7
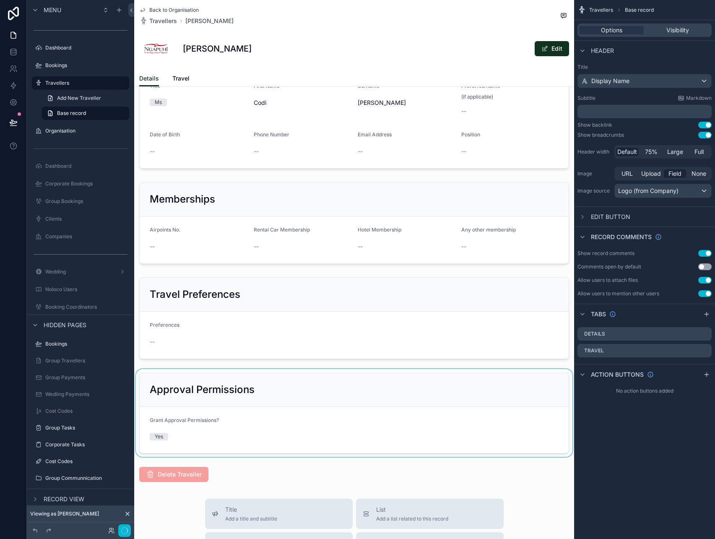
click at [261, 425] on div "scrollable content" at bounding box center [354, 413] width 440 height 88
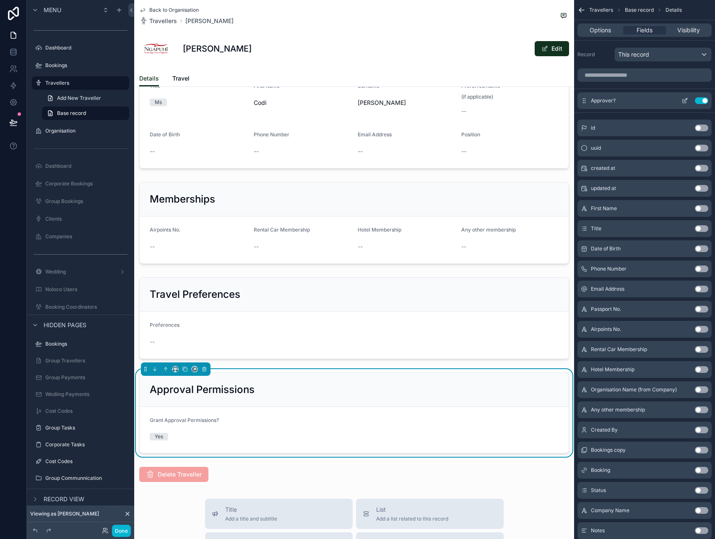
click at [687, 99] on icon "scrollable content" at bounding box center [685, 99] width 3 height 3
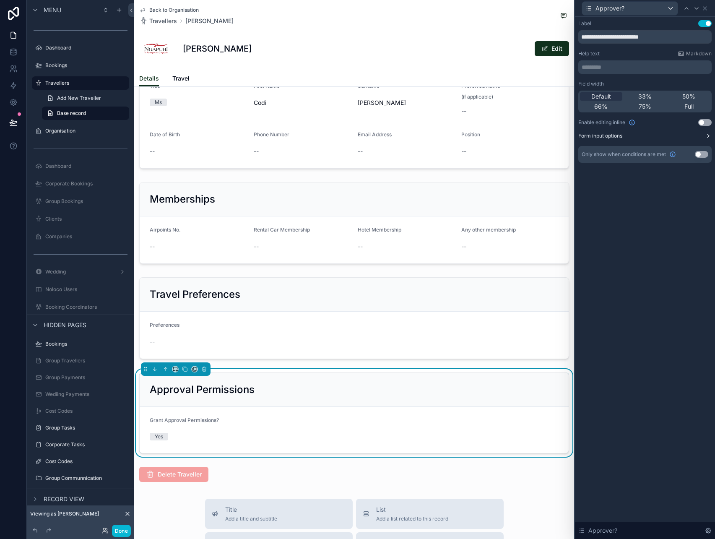
click at [705, 138] on icon at bounding box center [707, 135] width 7 height 7
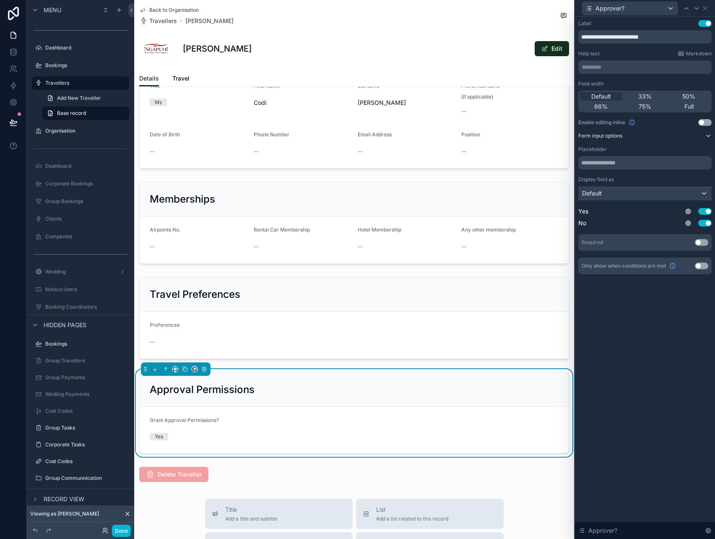
click at [673, 194] on div "Default" at bounding box center [644, 192] width 132 height 13
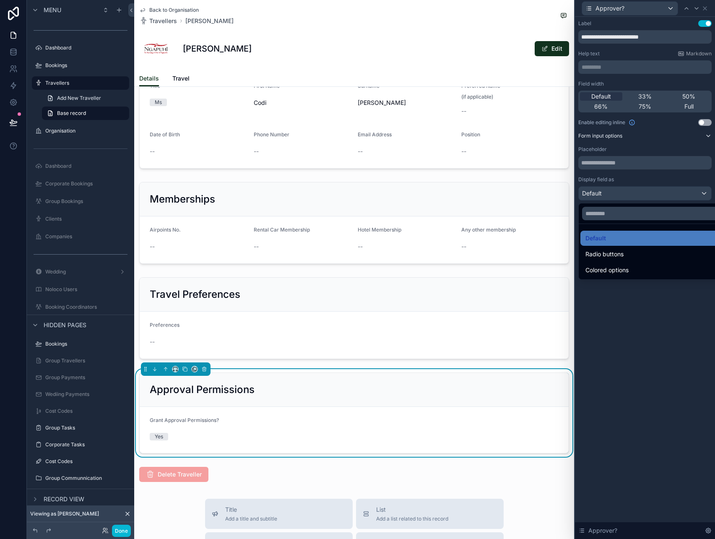
click at [674, 195] on div at bounding box center [645, 269] width 140 height 539
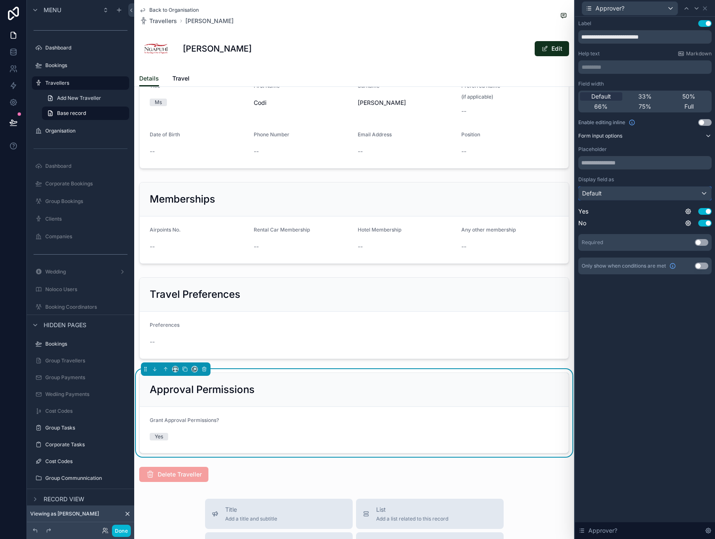
click at [674, 195] on div "Default" at bounding box center [644, 192] width 132 height 13
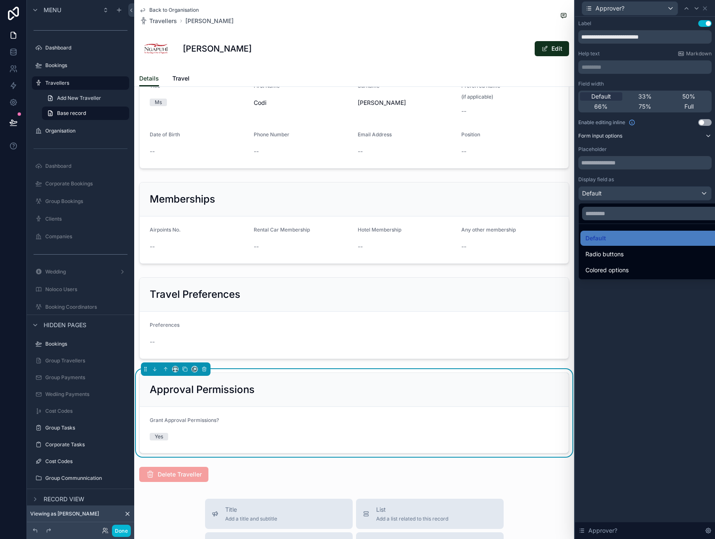
click at [674, 195] on div at bounding box center [645, 269] width 140 height 539
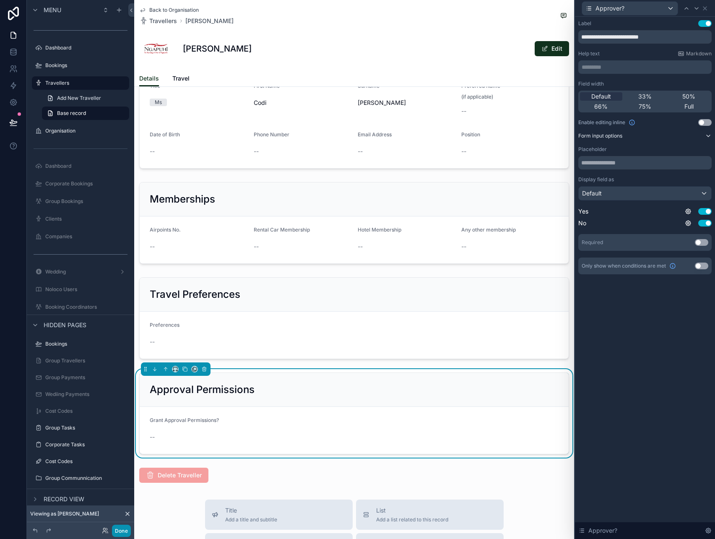
click at [119, 526] on button "Done" at bounding box center [121, 530] width 19 height 12
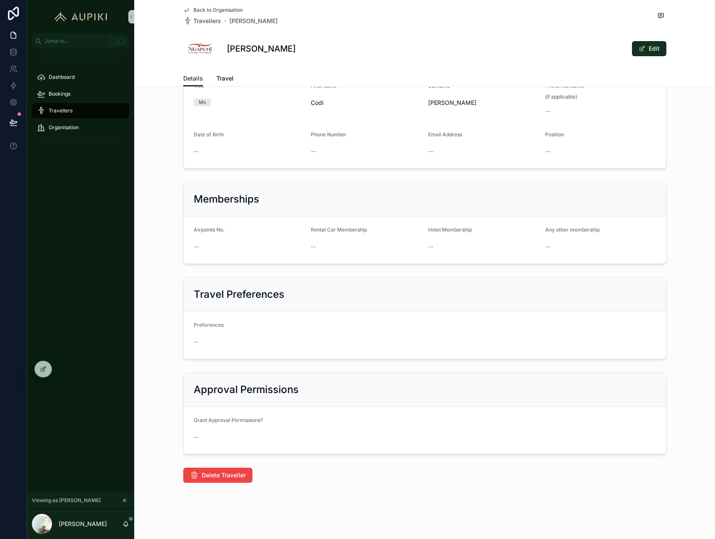
click at [224, 13] on span "Back to Organisation" at bounding box center [217, 10] width 49 height 7
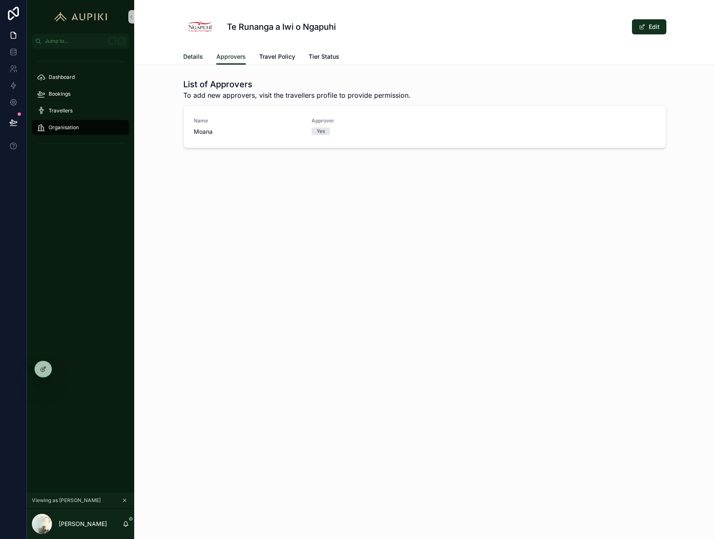
click at [197, 55] on span "Details" at bounding box center [193, 56] width 20 height 8
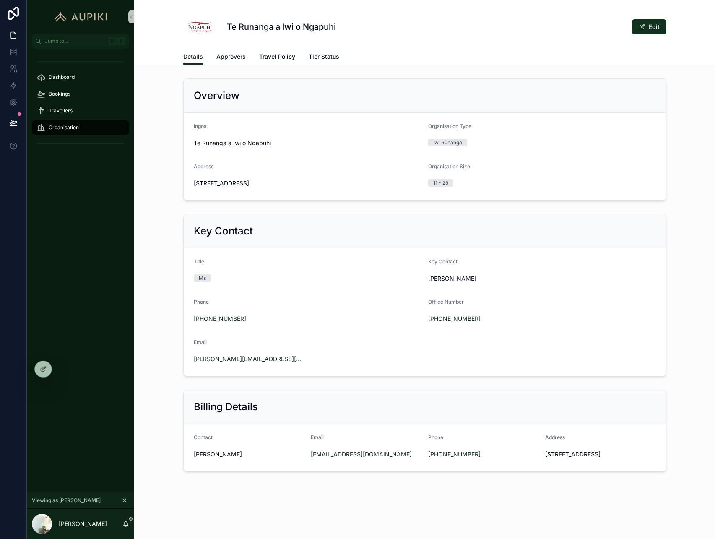
scroll to position [6, 0]
click at [243, 57] on span "Approvers" at bounding box center [230, 56] width 29 height 8
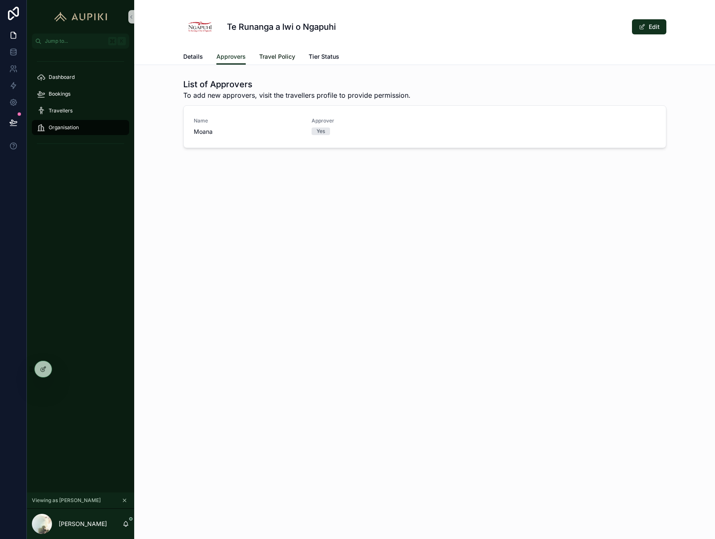
click at [271, 54] on span "Travel Policy" at bounding box center [277, 56] width 36 height 8
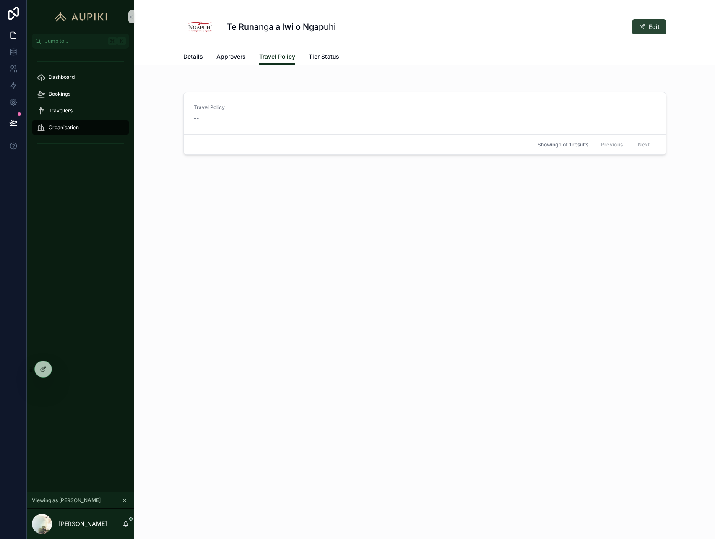
click at [643, 26] on span "scrollable content" at bounding box center [641, 26] width 7 height 7
click at [653, 26] on button "Done" at bounding box center [646, 26] width 39 height 15
click at [62, 371] on icon at bounding box center [61, 368] width 7 height 7
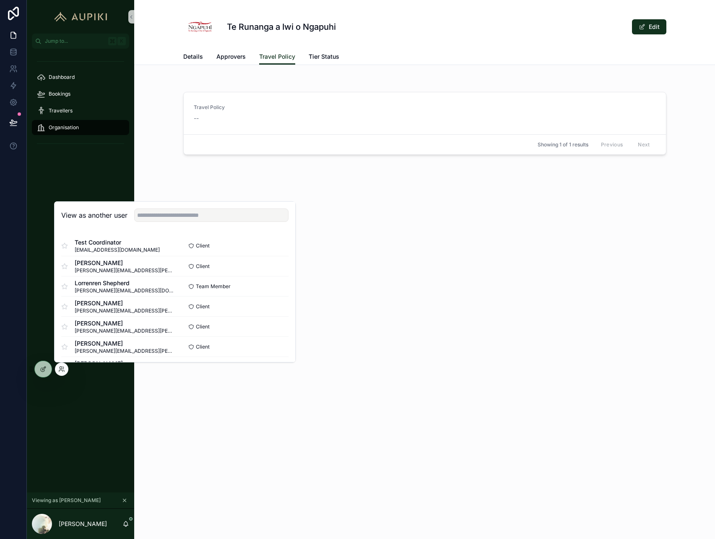
click at [99, 485] on div "Dashboard Bookings Travellers Organisation" at bounding box center [80, 270] width 107 height 443
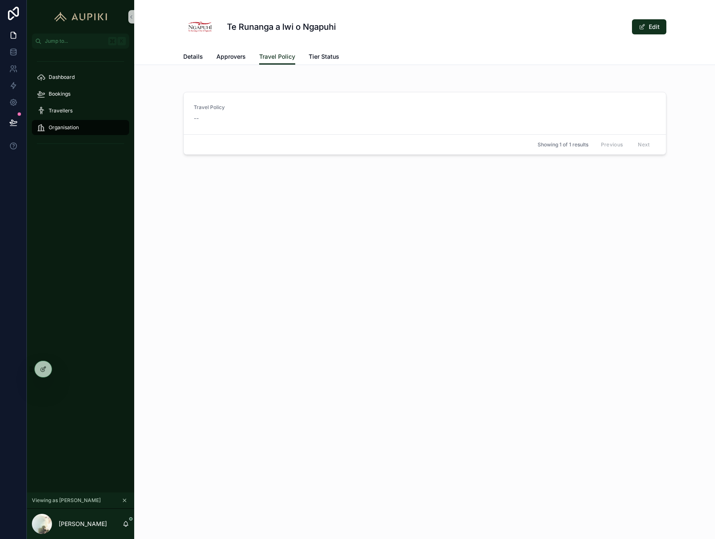
click at [124, 501] on icon "scrollable content" at bounding box center [125, 500] width 6 height 6
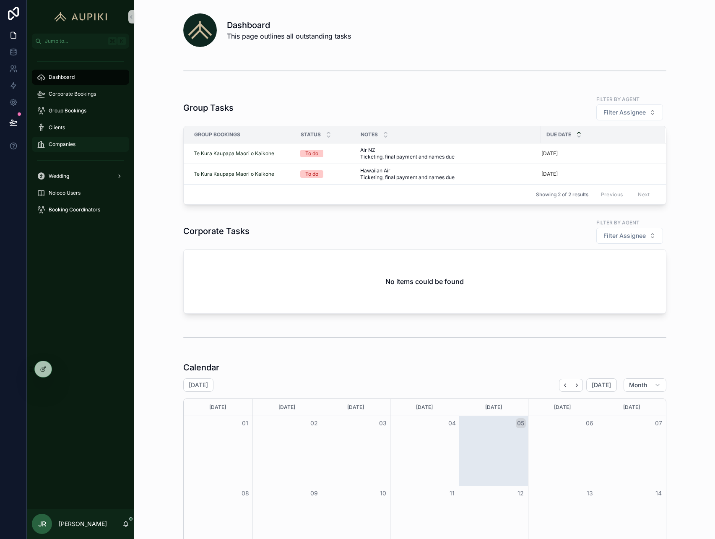
click at [59, 145] on span "Companies" at bounding box center [62, 144] width 27 height 7
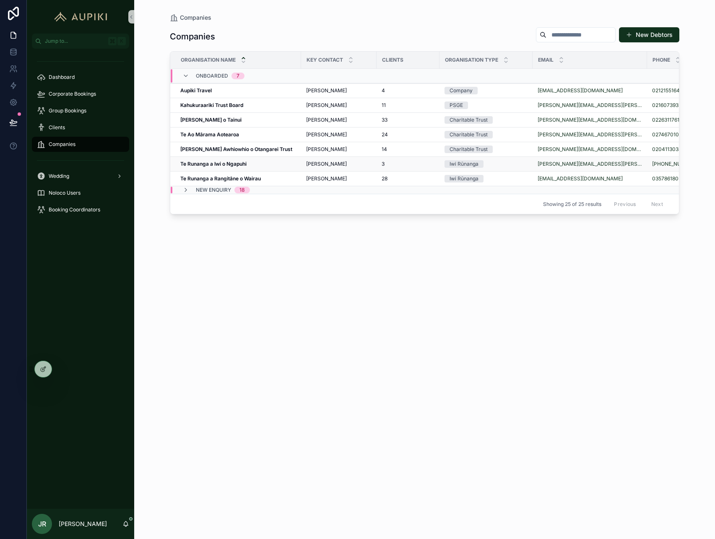
click at [221, 162] on strong "Te Runanga a Iwi o Ngapuhi" at bounding box center [213, 164] width 66 height 6
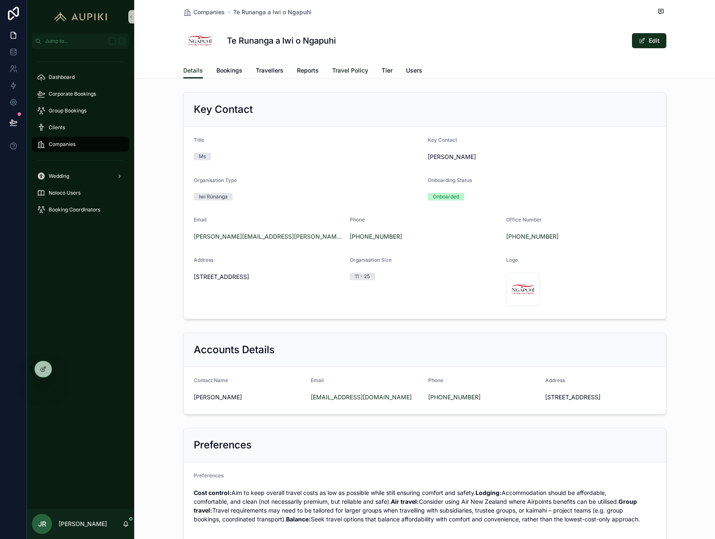
click at [356, 71] on span "Travel Policy" at bounding box center [350, 70] width 36 height 8
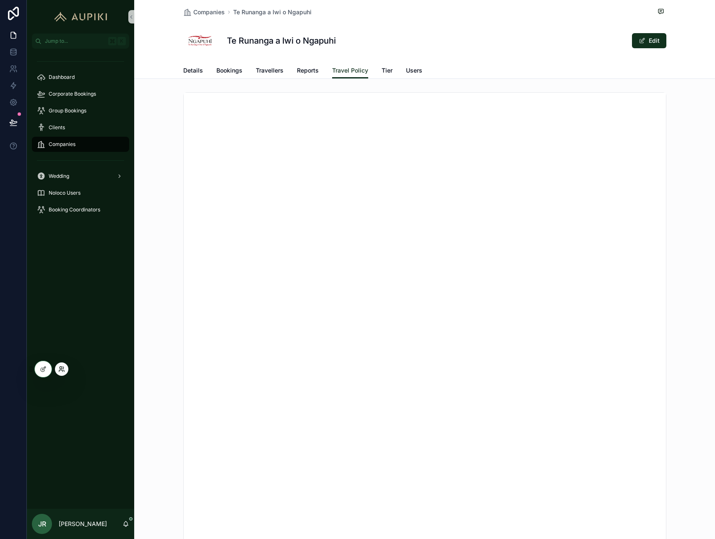
click at [65, 367] on icon at bounding box center [61, 368] width 7 height 7
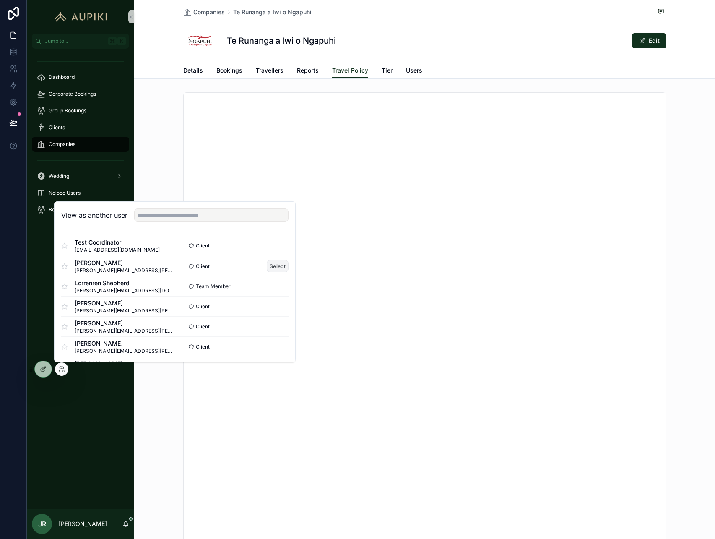
click at [279, 264] on button "Select" at bounding box center [278, 266] width 22 height 12
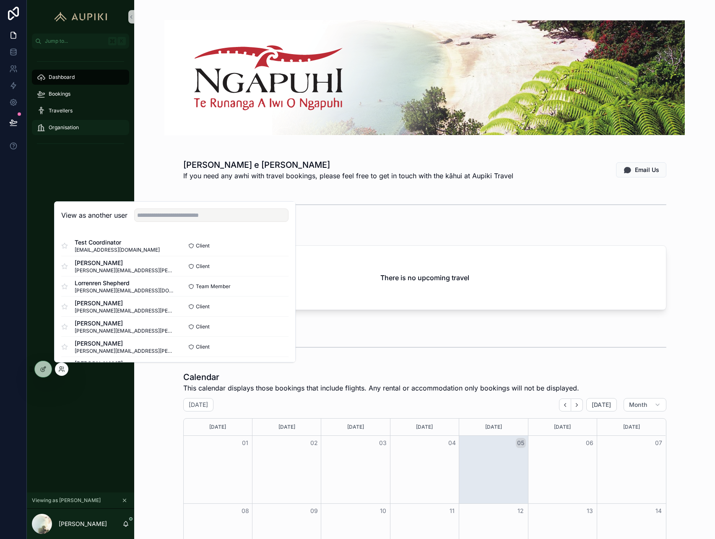
click at [103, 134] on link "Organisation" at bounding box center [80, 127] width 97 height 15
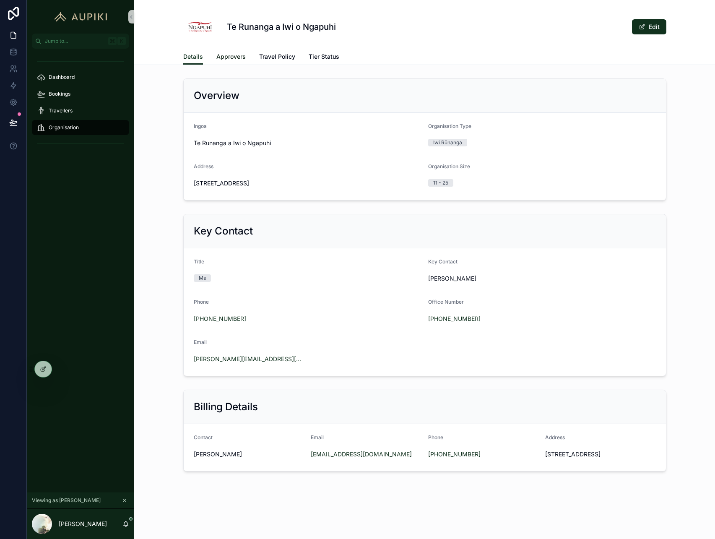
click at [230, 53] on span "Approvers" at bounding box center [230, 56] width 29 height 8
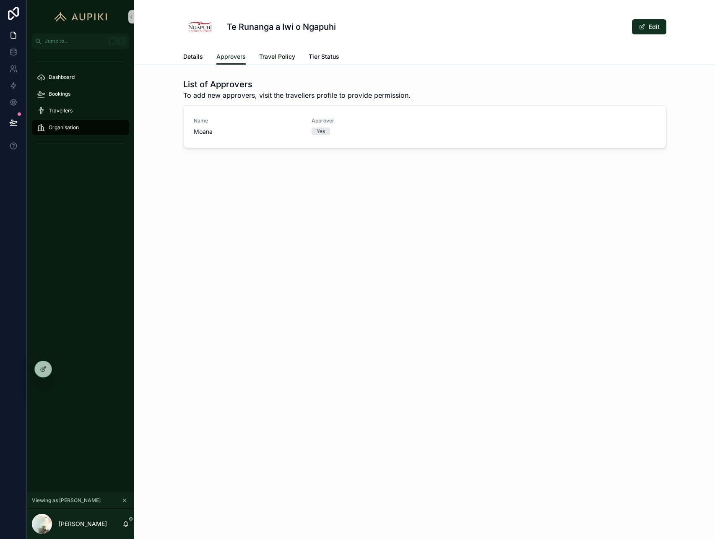
click at [271, 53] on span "Travel Policy" at bounding box center [277, 56] width 36 height 8
click at [238, 57] on span "Approvers" at bounding box center [230, 56] width 29 height 8
click at [46, 372] on icon at bounding box center [43, 368] width 7 height 7
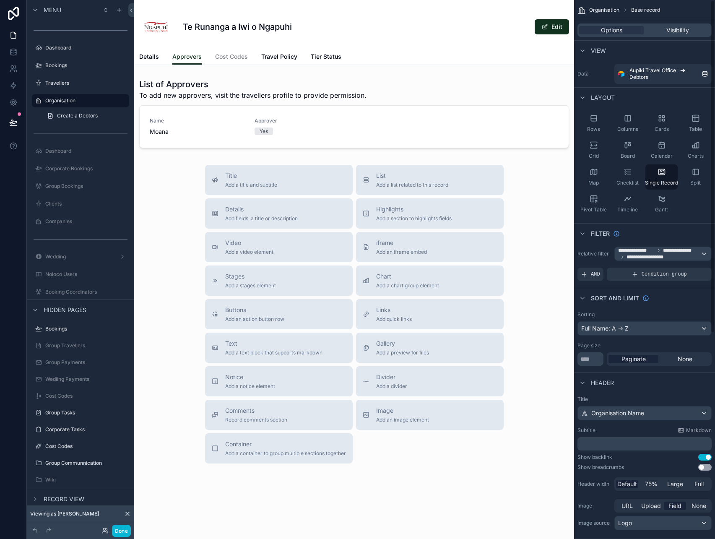
click at [428, 127] on div "scrollable content" at bounding box center [354, 265] width 440 height 530
click at [474, 115] on div "scrollable content" at bounding box center [354, 113] width 440 height 76
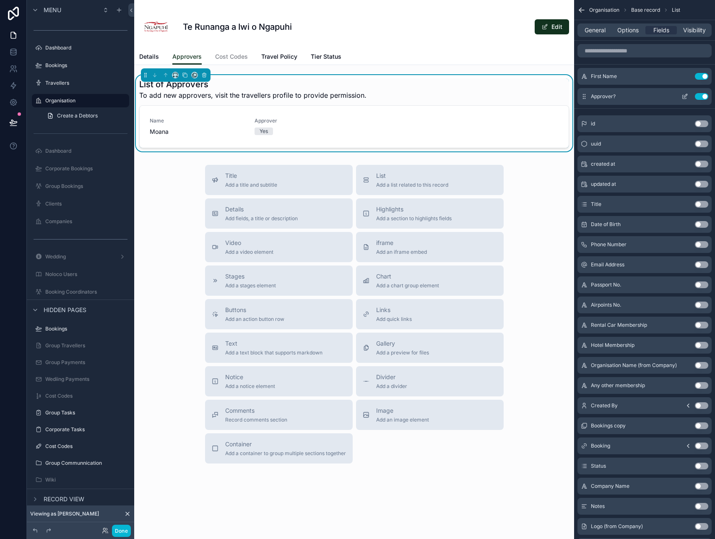
click at [702, 97] on button "Use setting" at bounding box center [700, 96] width 13 height 7
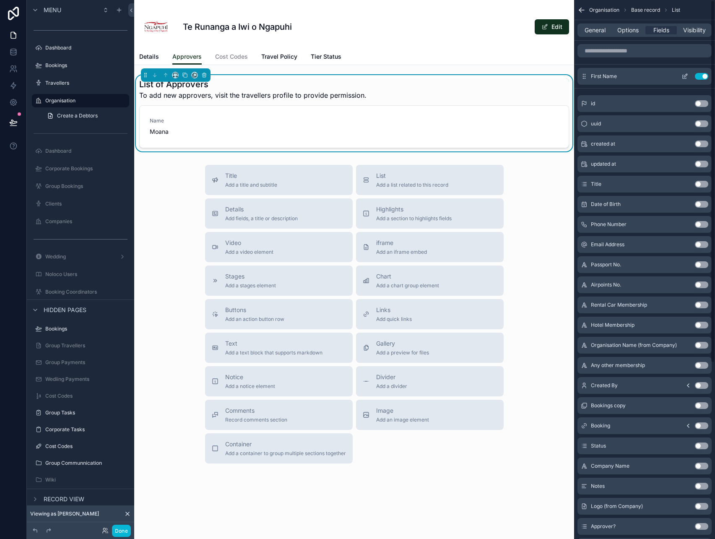
click at [689, 78] on button "scrollable content" at bounding box center [684, 76] width 13 height 7
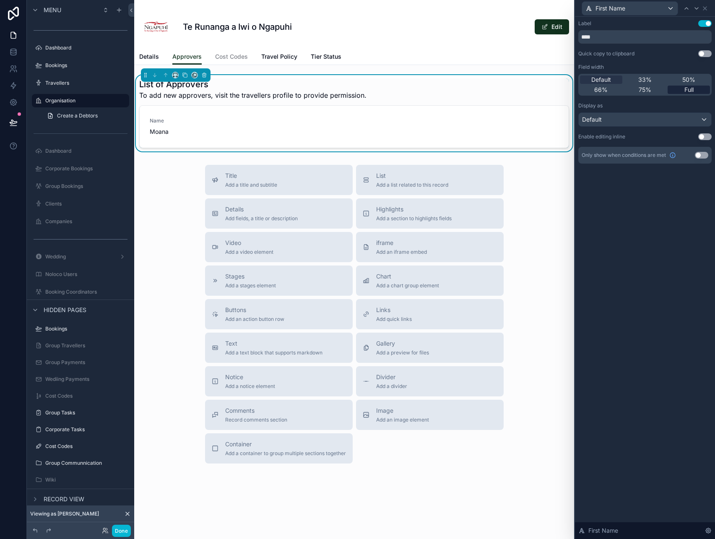
click at [694, 92] on div "Full" at bounding box center [688, 89] width 42 height 8
click at [706, 6] on icon at bounding box center [704, 8] width 7 height 7
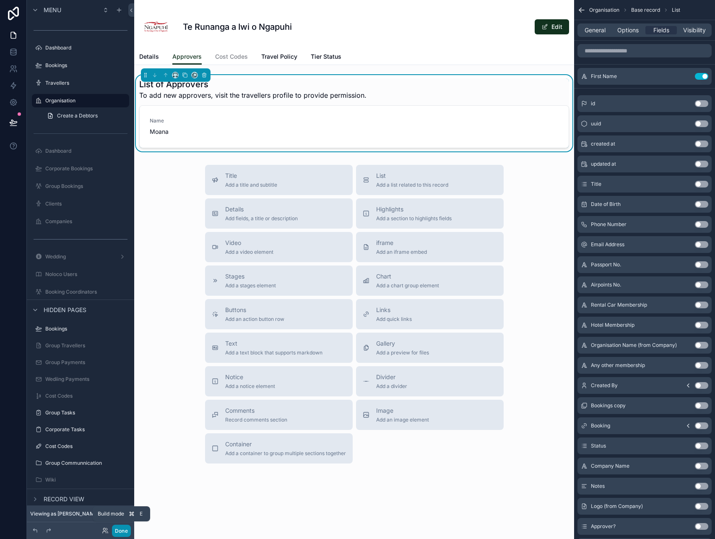
click at [127, 531] on button "Done" at bounding box center [121, 530] width 19 height 12
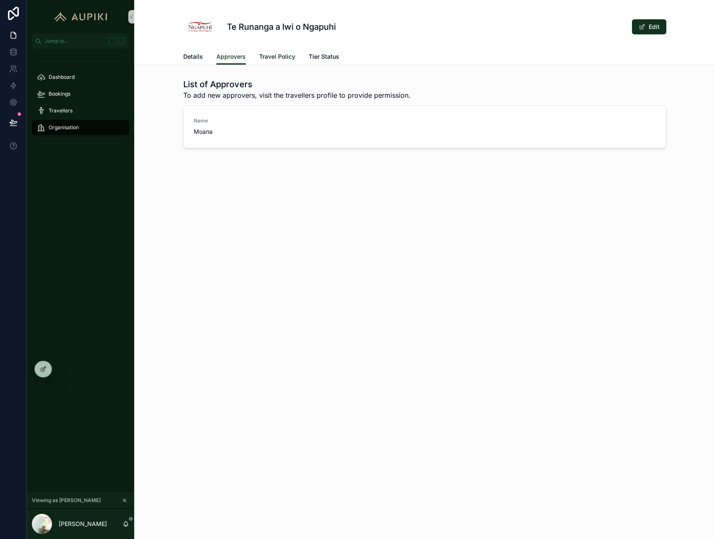
click at [276, 61] on link "Travel Policy" at bounding box center [277, 57] width 36 height 17
click at [332, 54] on span "Tier Status" at bounding box center [323, 56] width 31 height 8
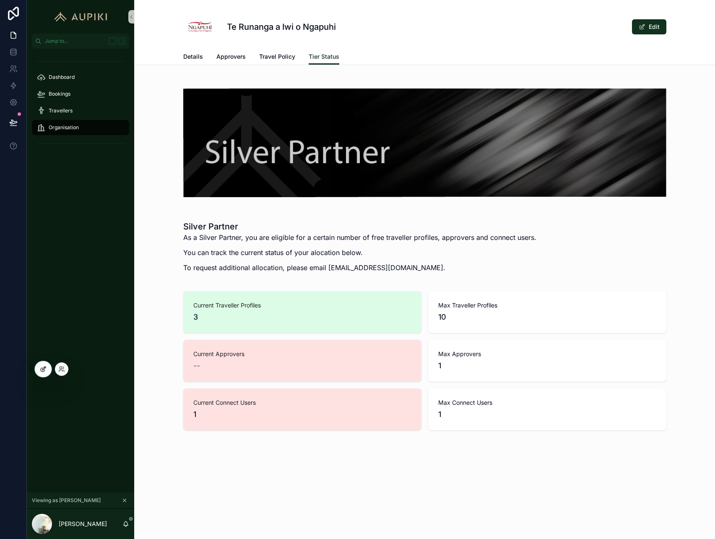
click at [44, 375] on div at bounding box center [43, 369] width 17 height 16
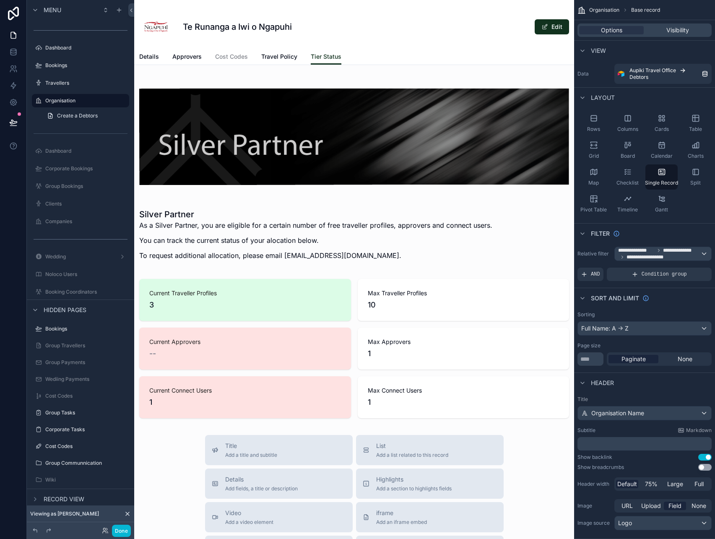
click at [265, 359] on div "scrollable content" at bounding box center [354, 400] width 440 height 800
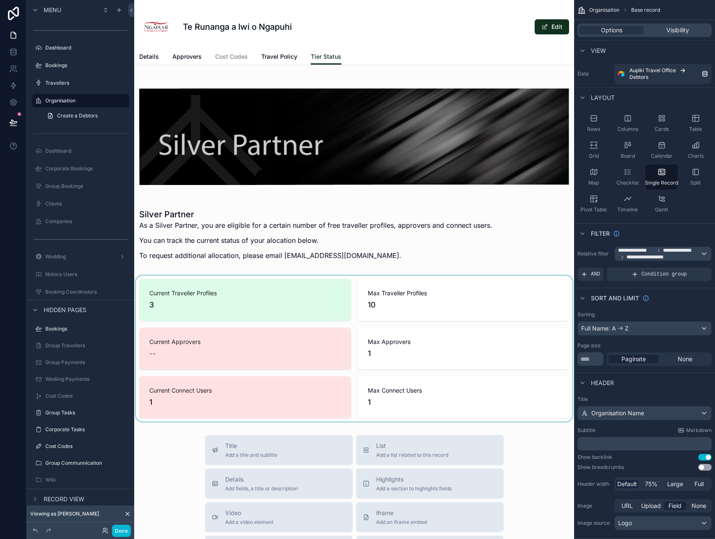
click at [311, 350] on div "scrollable content" at bounding box center [354, 348] width 440 height 146
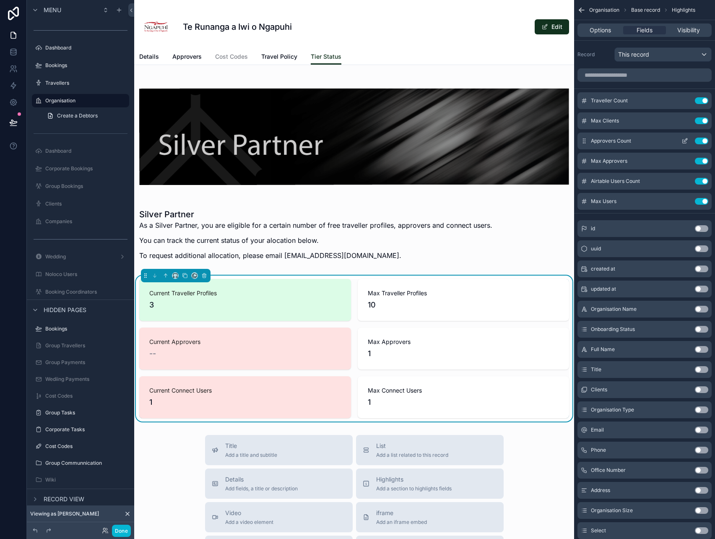
click at [685, 140] on icon "scrollable content" at bounding box center [684, 140] width 7 height 7
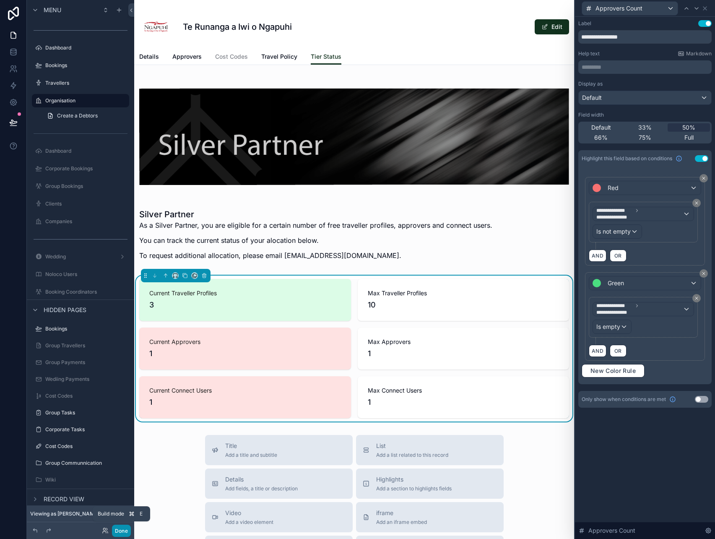
click at [121, 527] on button "Done" at bounding box center [121, 530] width 19 height 12
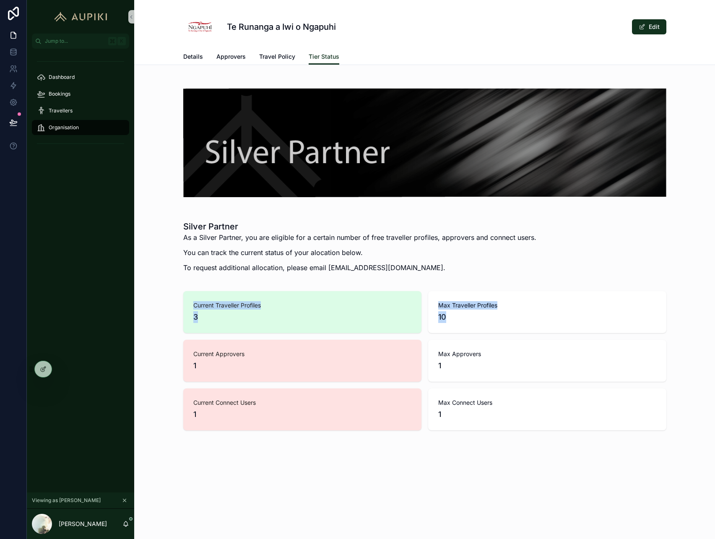
drag, startPoint x: 466, startPoint y: 315, endPoint x: 192, endPoint y: 305, distance: 274.3
click at [192, 305] on div "Current Traveller Profiles 3 Max Traveller Profiles 10 Current Approvers 1 Max …" at bounding box center [424, 360] width 483 height 139
click at [173, 280] on div "Silver Partner As a Silver Partner, you are eligible for a certain number of fr…" at bounding box center [424, 249] width 580 height 64
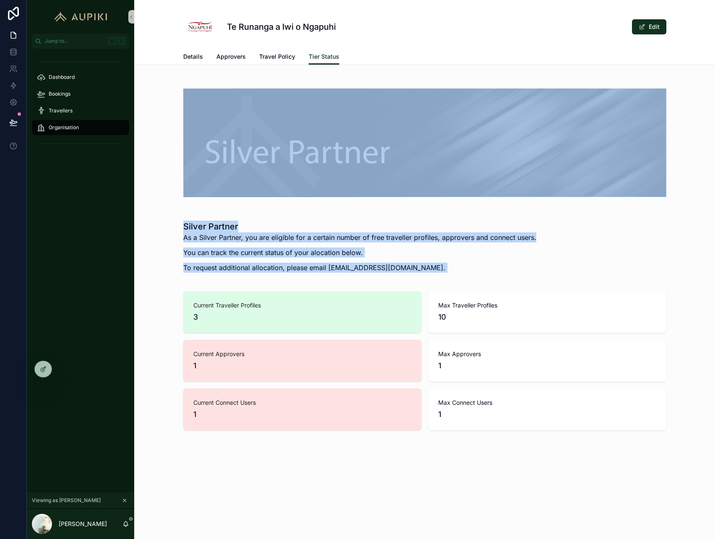
drag, startPoint x: 165, startPoint y: 141, endPoint x: 411, endPoint y: 308, distance: 297.4
click at [411, 308] on div "Silver Partner As a Silver Partner, you are eligible for a certain number of fr…" at bounding box center [424, 254] width 580 height 358
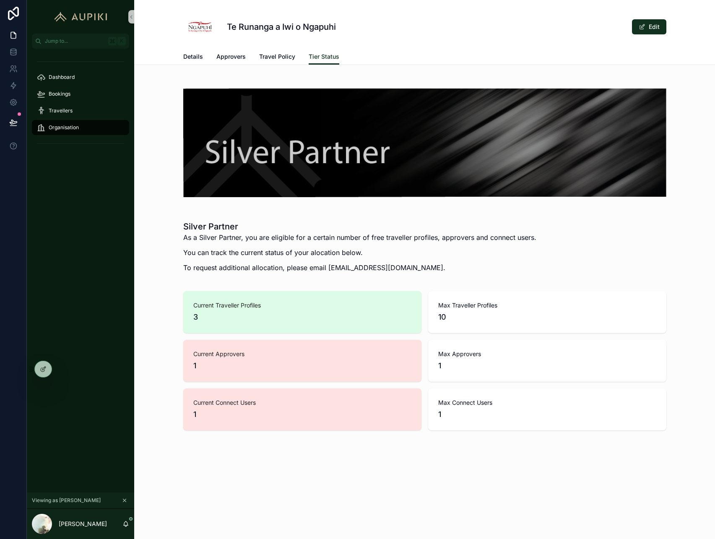
click at [404, 236] on p "As a Silver Partner, you are eligible for a certain number of free traveller pr…" at bounding box center [359, 237] width 353 height 10
click at [44, 365] on icon at bounding box center [43, 368] width 7 height 7
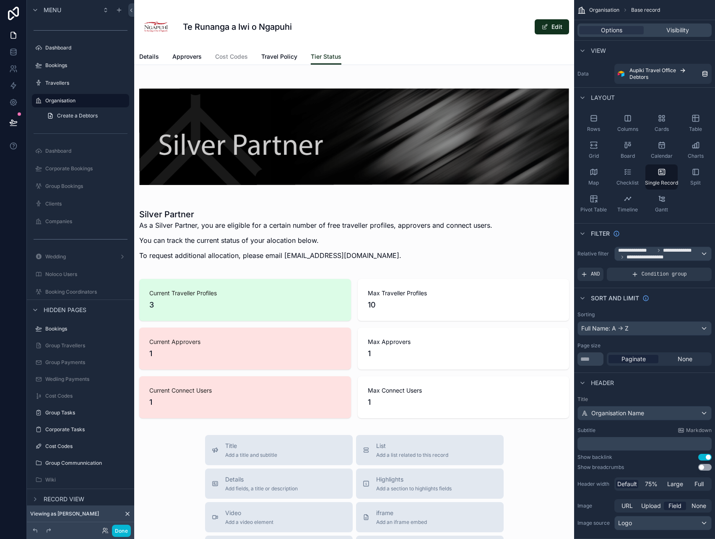
click at [277, 241] on div "scrollable content" at bounding box center [354, 400] width 440 height 800
click at [272, 240] on div "scrollable content" at bounding box center [354, 237] width 440 height 64
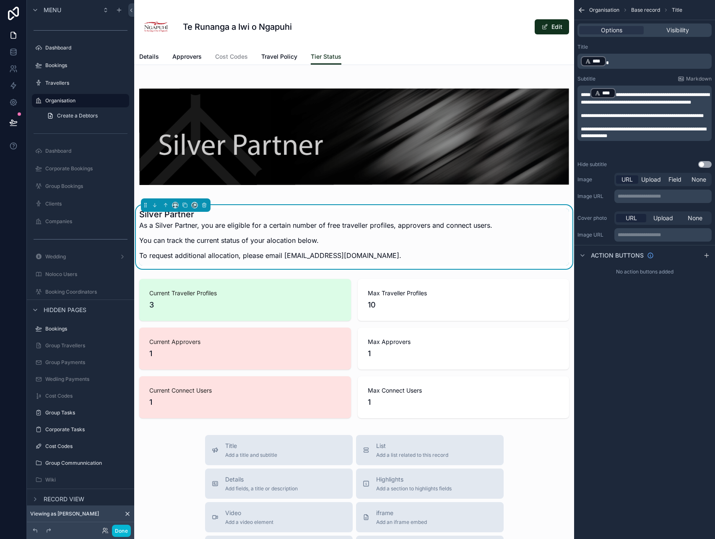
click at [681, 118] on span "**********" at bounding box center [641, 115] width 123 height 5
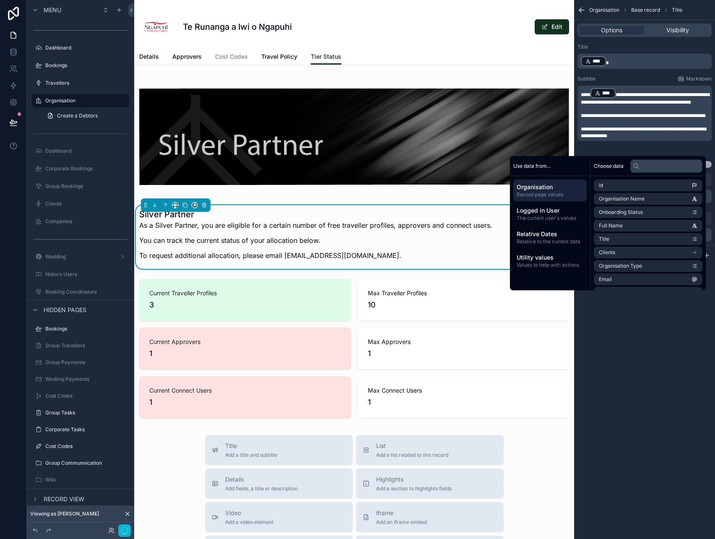
click at [653, 322] on div "**********" at bounding box center [644, 269] width 141 height 539
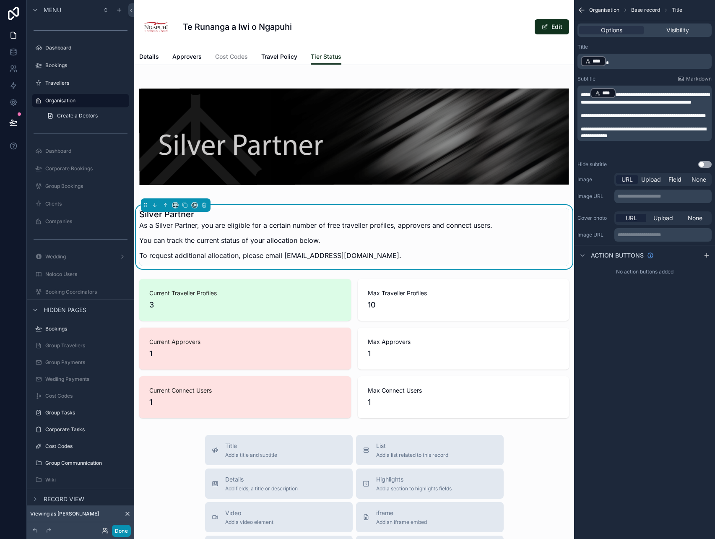
click at [123, 530] on button "Done" at bounding box center [121, 530] width 19 height 12
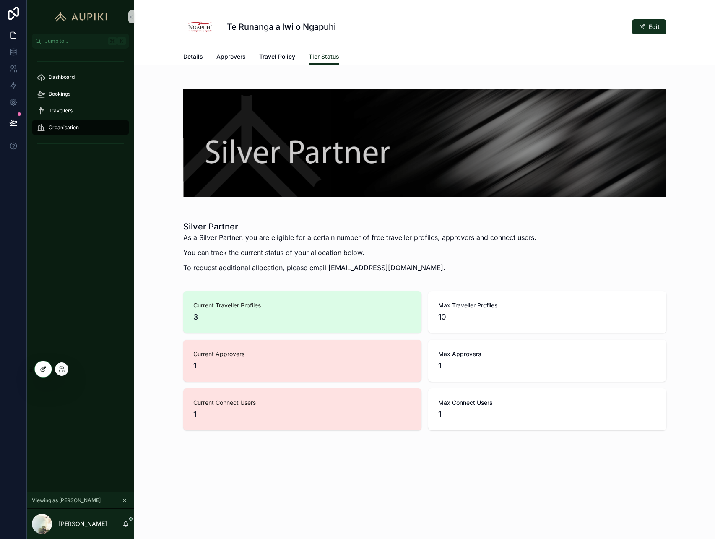
click at [43, 363] on div at bounding box center [43, 369] width 17 height 16
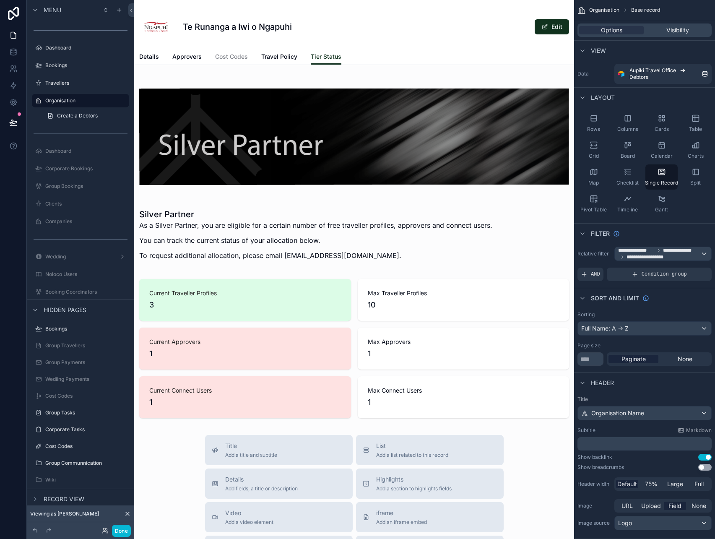
scroll to position [55, 0]
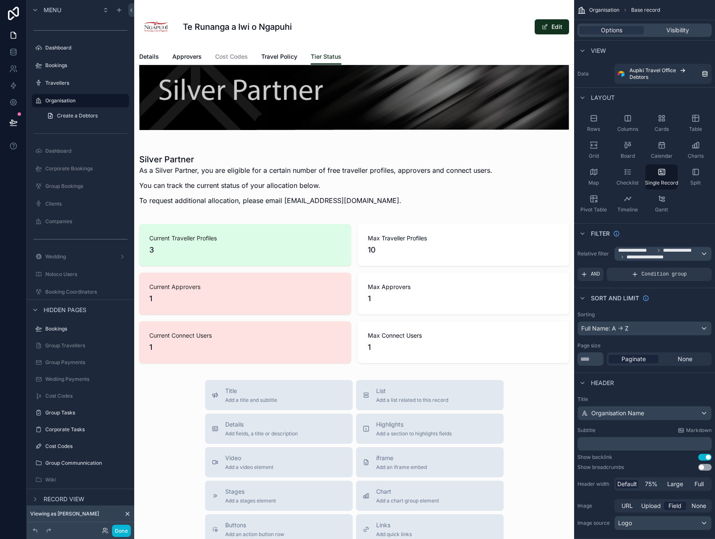
click at [305, 330] on div "scrollable content" at bounding box center [354, 345] width 440 height 800
click at [337, 342] on div "scrollable content" at bounding box center [354, 293] width 440 height 146
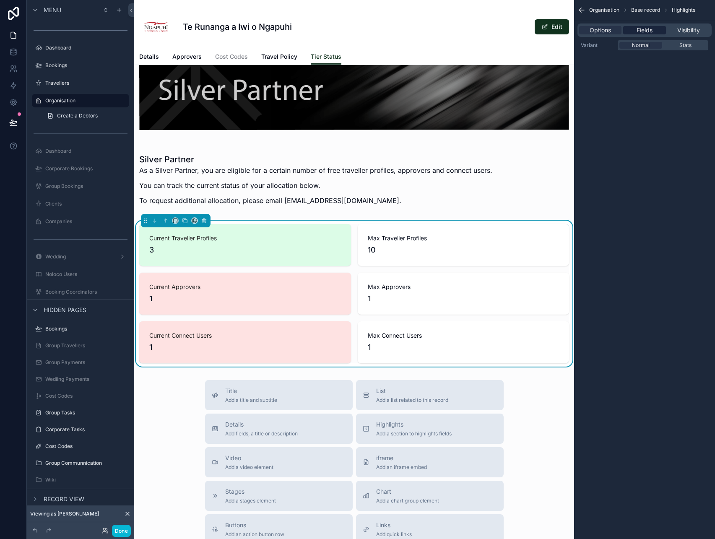
click at [629, 27] on div "Fields" at bounding box center [644, 30] width 42 height 8
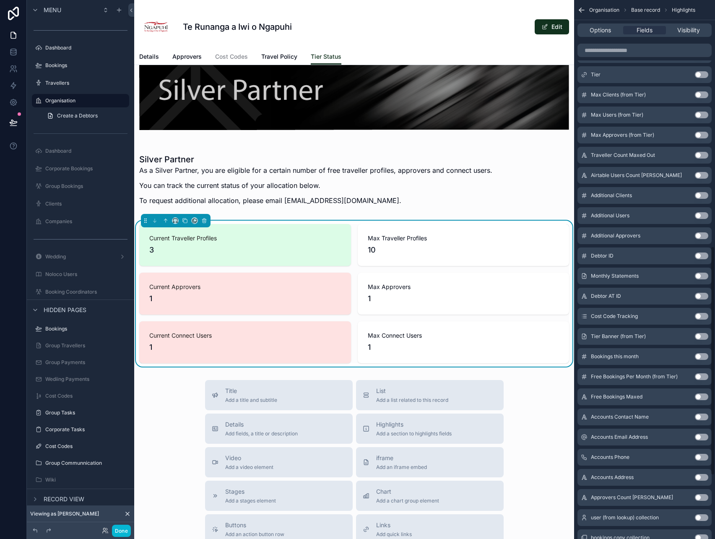
scroll to position [728, 0]
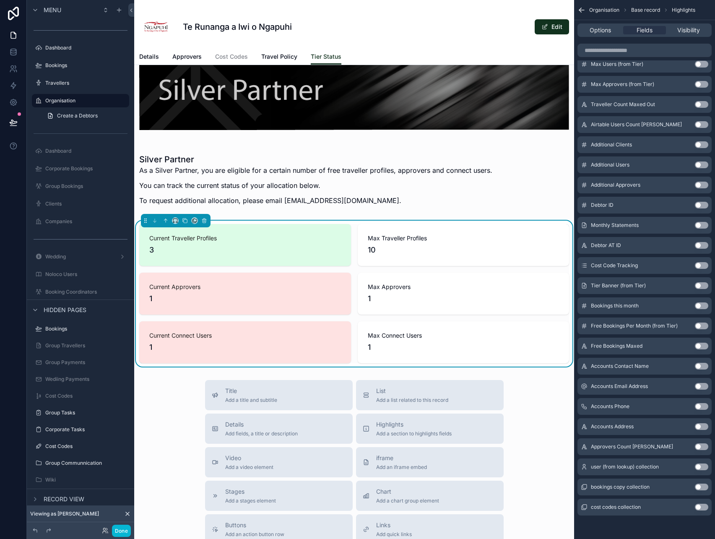
click at [704, 307] on button "Use setting" at bounding box center [700, 305] width 13 height 7
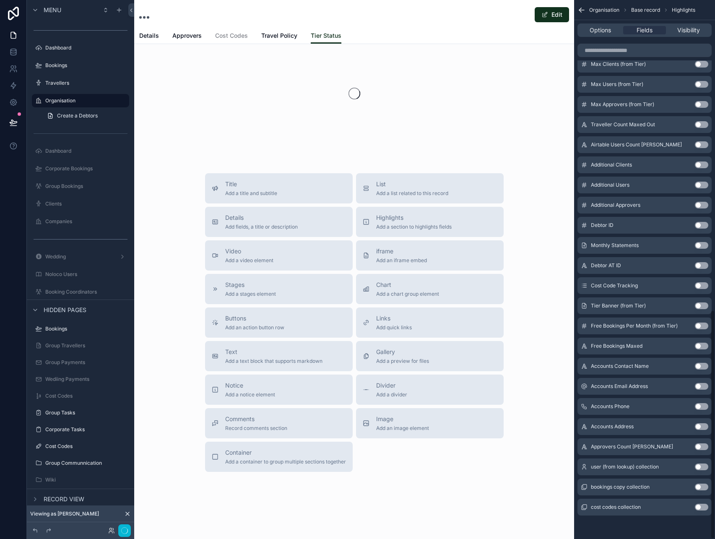
scroll to position [27, 0]
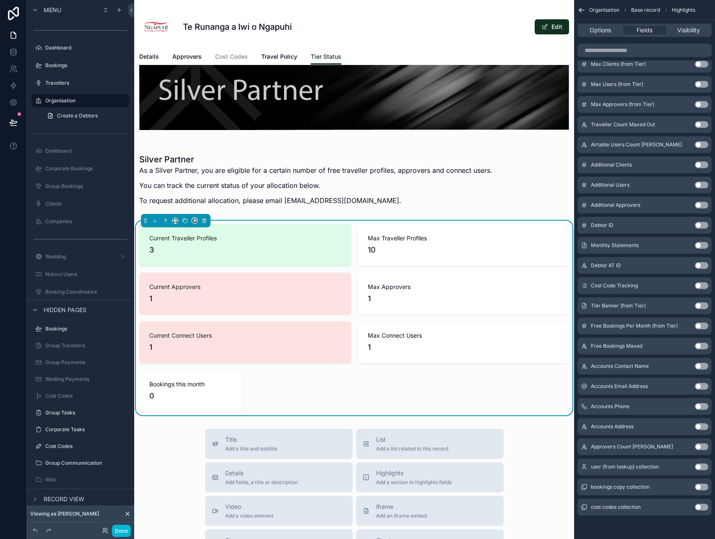
click at [702, 328] on button "Use setting" at bounding box center [700, 325] width 13 height 7
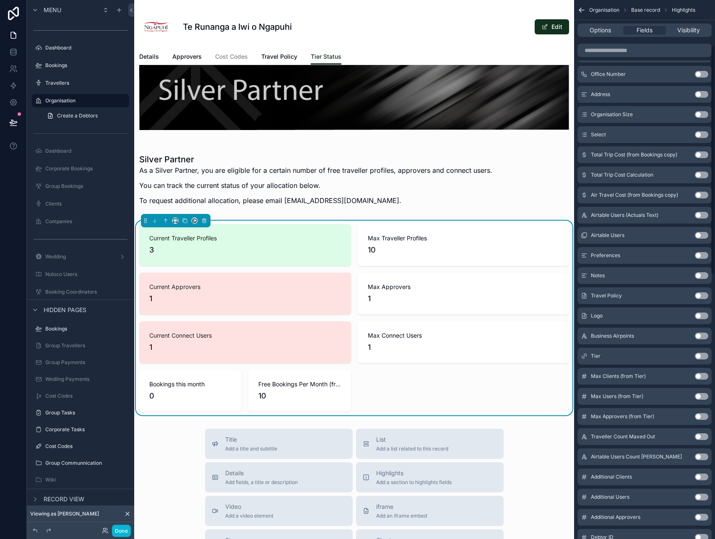
scroll to position [0, 0]
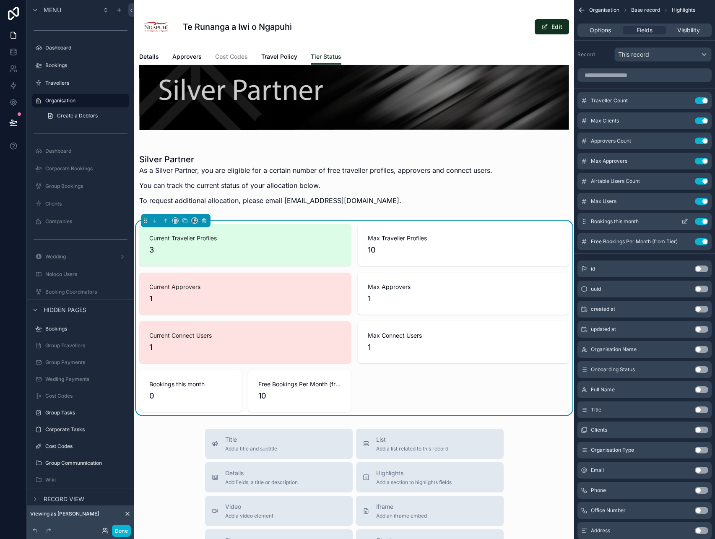
click at [682, 222] on icon "scrollable content" at bounding box center [684, 222] width 4 height 4
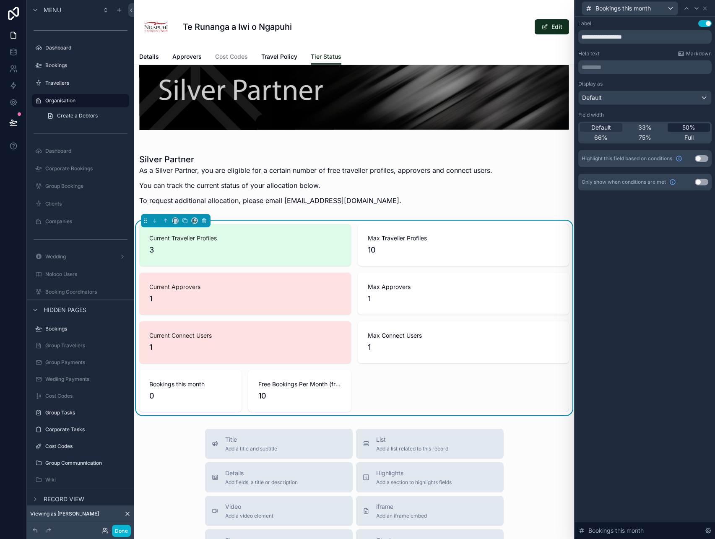
click at [681, 129] on div "50%" at bounding box center [688, 127] width 42 height 8
click at [706, 8] on icon at bounding box center [704, 8] width 7 height 7
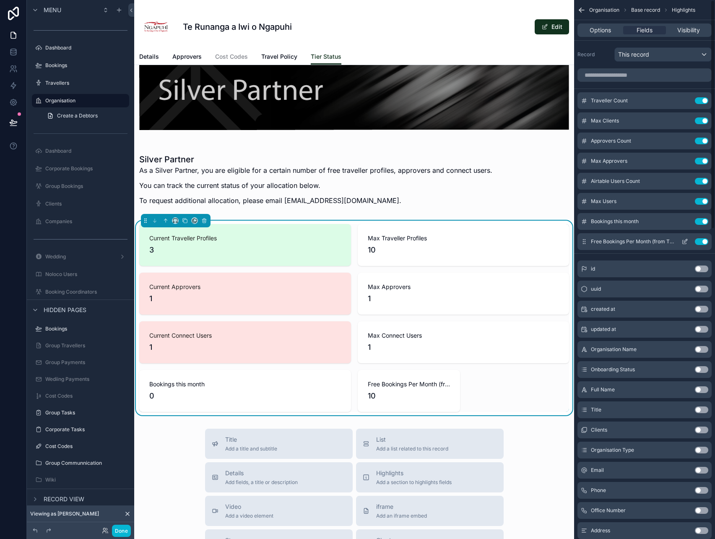
click at [685, 242] on icon "scrollable content" at bounding box center [685, 240] width 3 height 3
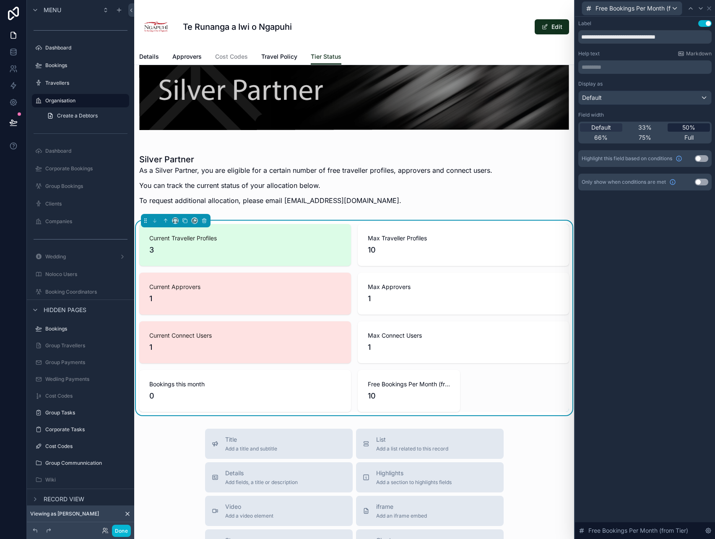
click at [681, 130] on div "50%" at bounding box center [688, 127] width 42 height 8
drag, startPoint x: 651, startPoint y: 37, endPoint x: 718, endPoint y: 40, distance: 67.5
click at [714, 40] on html "**********" at bounding box center [357, 269] width 715 height 539
type input "**********"
click at [709, 7] on icon at bounding box center [708, 8] width 7 height 7
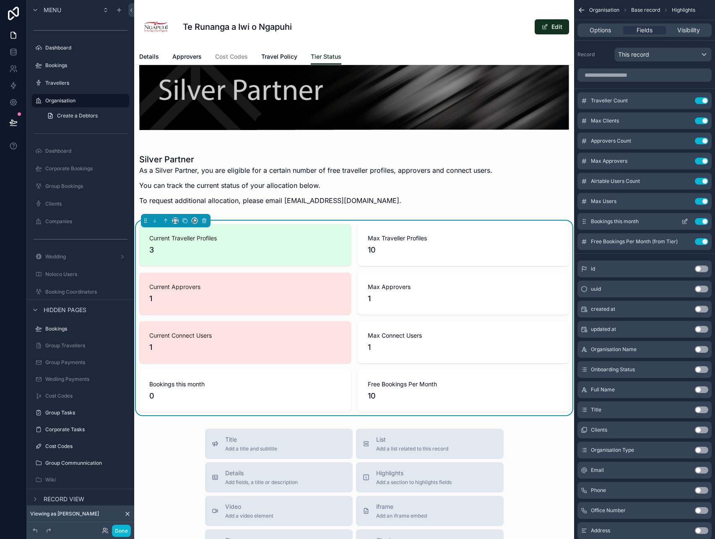
click at [683, 220] on icon "scrollable content" at bounding box center [684, 221] width 7 height 7
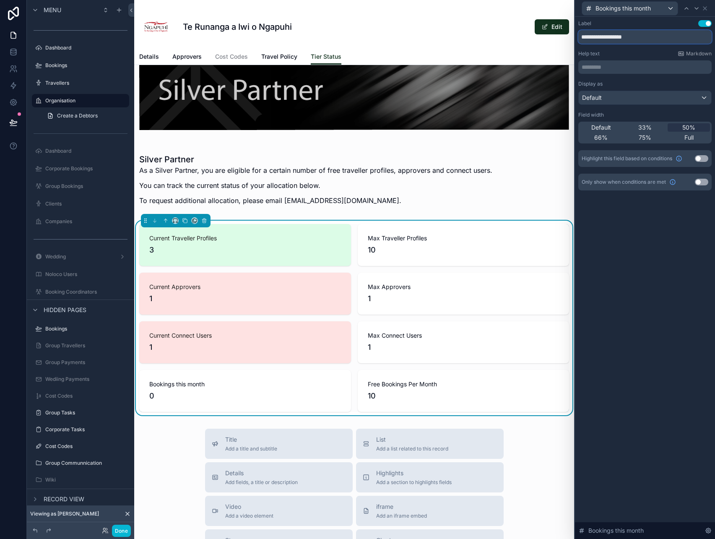
click at [609, 37] on input "**********" at bounding box center [644, 36] width 133 height 13
type input "**********"
click at [690, 264] on div "**********" at bounding box center [645, 278] width 140 height 522
click at [707, 156] on button "Use setting" at bounding box center [700, 158] width 13 height 7
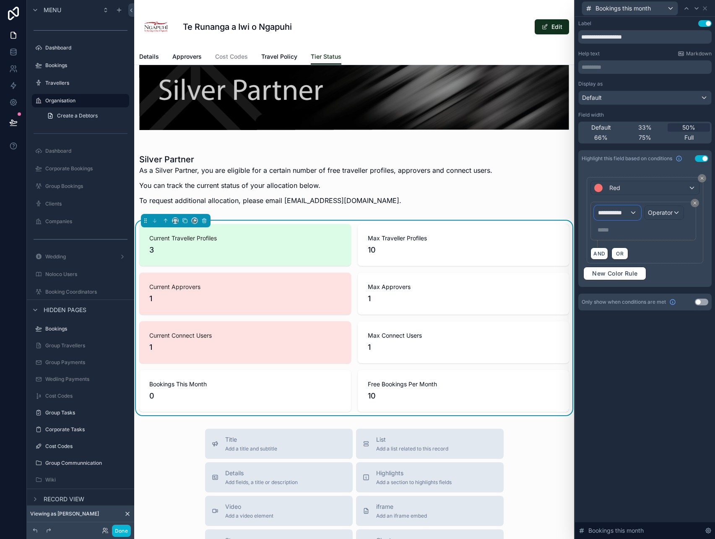
click at [627, 219] on button "**********" at bounding box center [617, 212] width 46 height 14
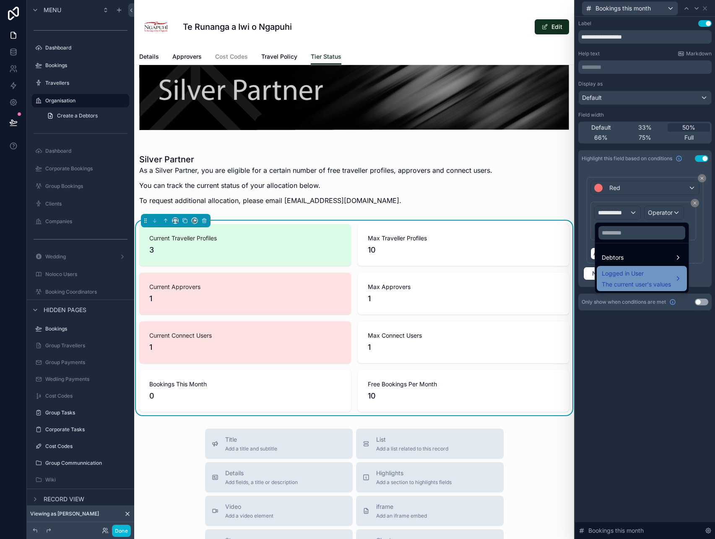
click at [633, 273] on span "Logged in User" at bounding box center [635, 273] width 69 height 10
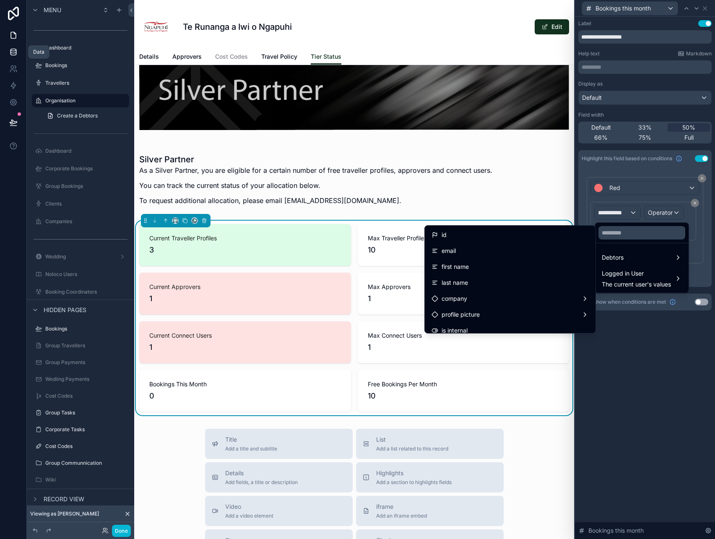
click at [11, 57] on link at bounding box center [13, 52] width 26 height 17
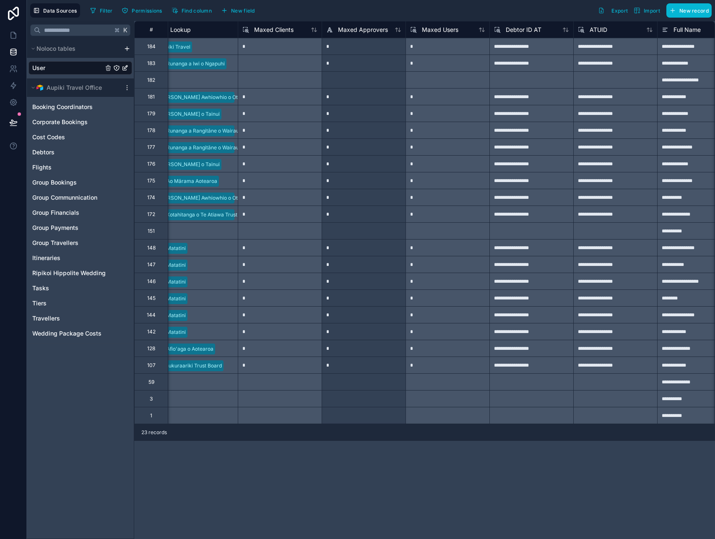
scroll to position [0, 1020]
click at [256, 7] on button "New field" at bounding box center [238, 10] width 40 height 13
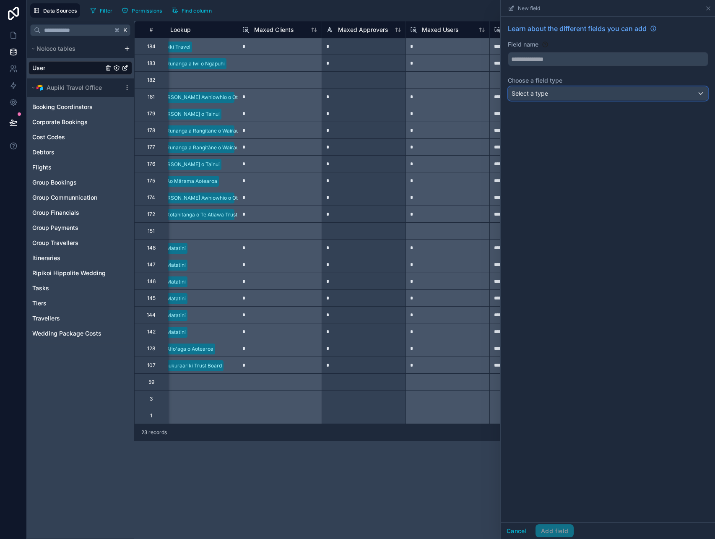
click at [552, 96] on div "Select a type" at bounding box center [607, 93] width 199 height 13
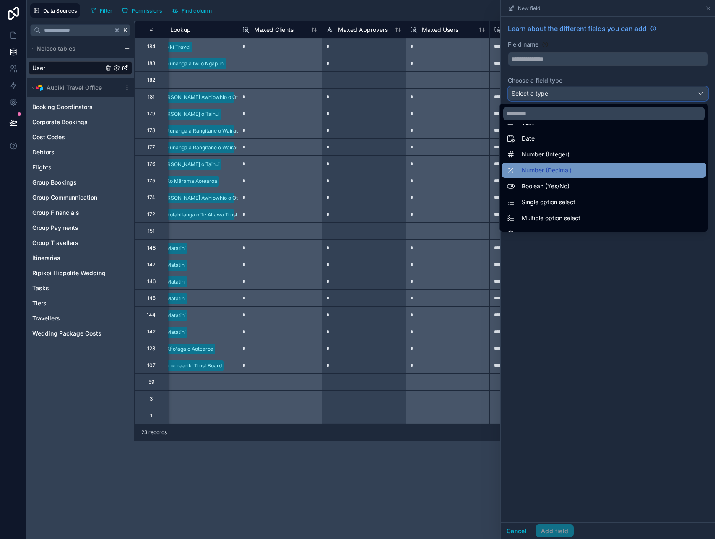
scroll to position [243, 0]
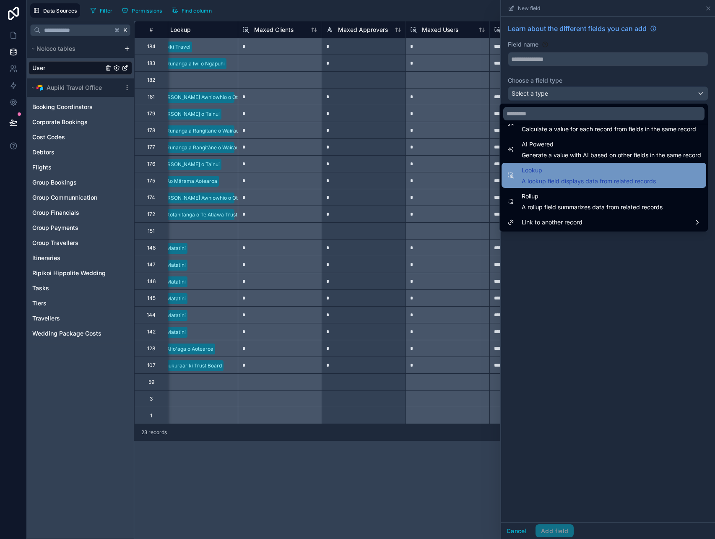
click at [551, 175] on div "Lookup A lookup field displays data from related records" at bounding box center [588, 175] width 134 height 20
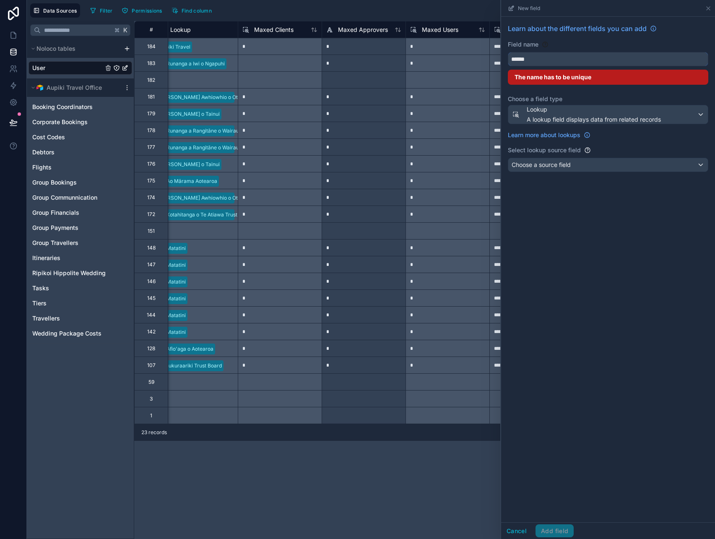
click at [551, 59] on input "******" at bounding box center [607, 58] width 199 height 13
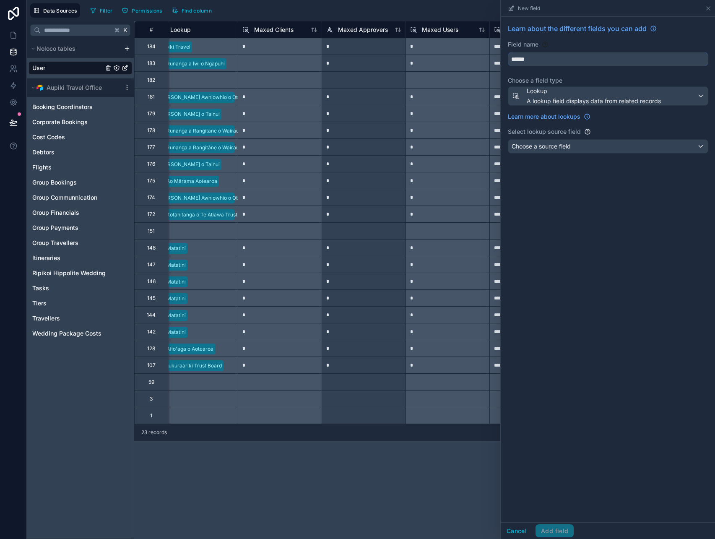
click at [507, 52] on button "*****" at bounding box center [607, 59] width 200 height 14
type input "**********"
click at [584, 145] on div "Choose a source field" at bounding box center [607, 146] width 199 height 13
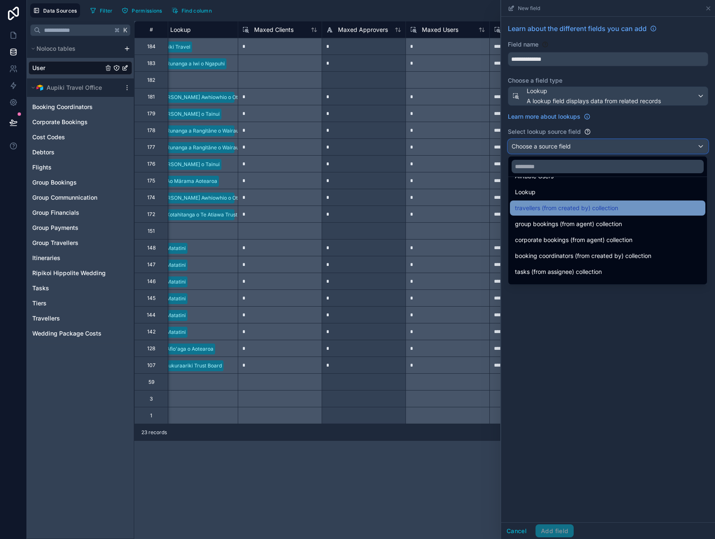
scroll to position [0, 0]
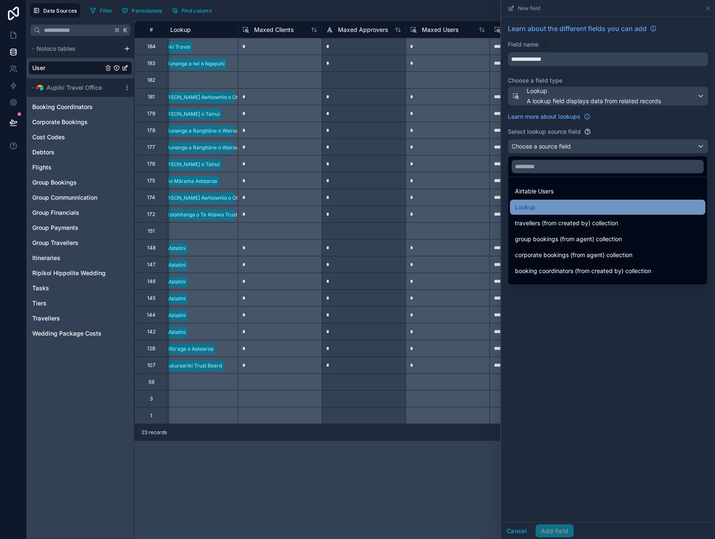
click at [574, 204] on div "Lookup" at bounding box center [607, 207] width 185 height 10
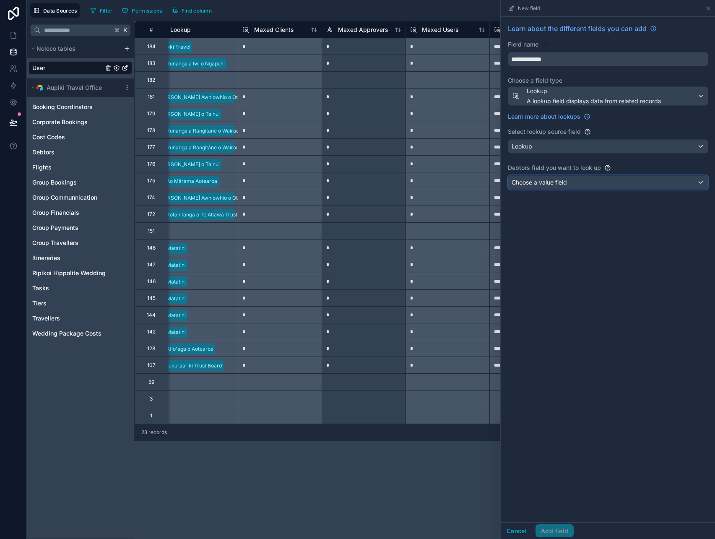
click at [577, 178] on div "Choose a value field" at bounding box center [607, 182] width 199 height 13
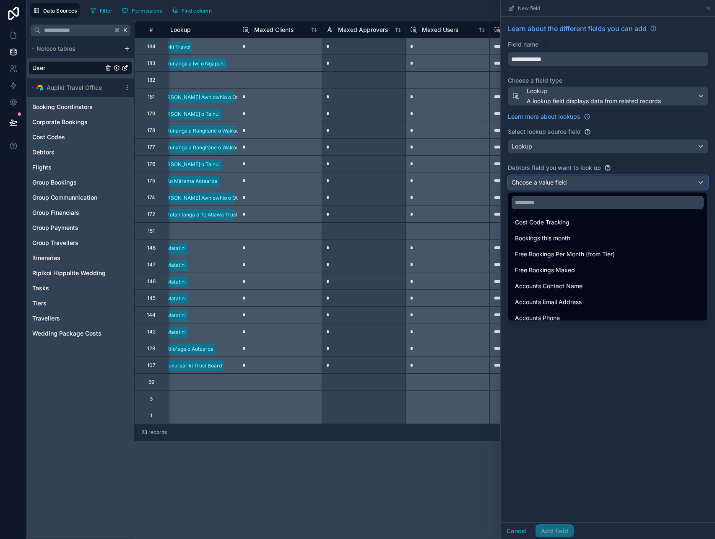
scroll to position [593, 0]
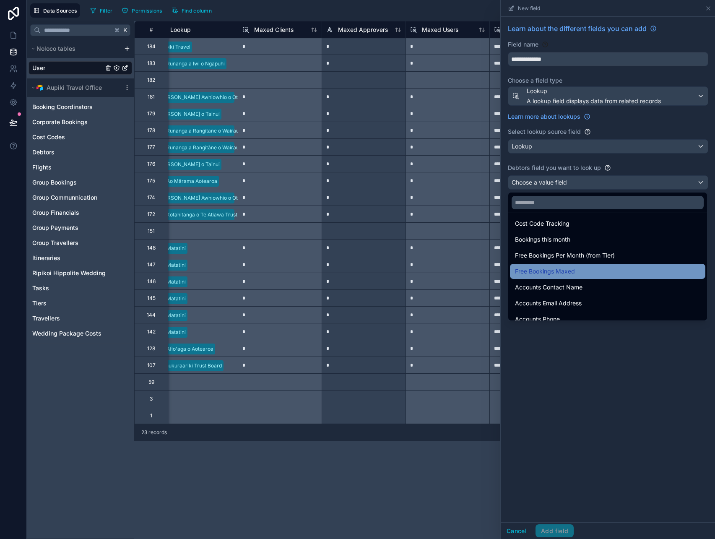
click at [603, 267] on div "Free Bookings Maxed" at bounding box center [607, 271] width 185 height 10
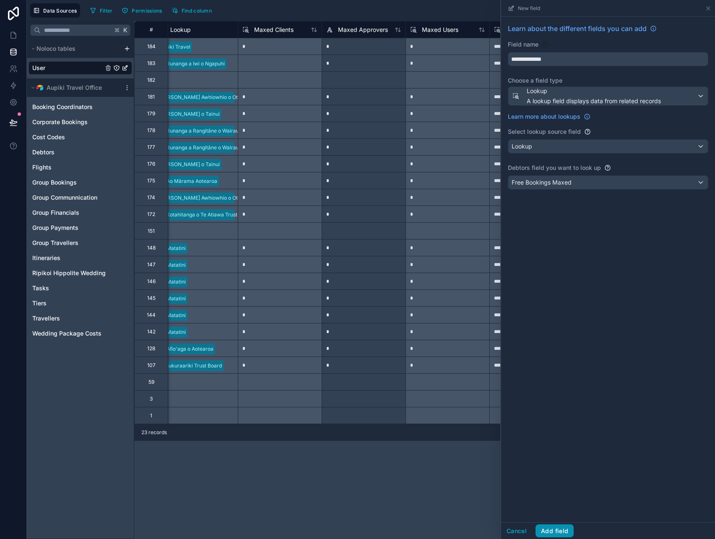
click at [560, 528] on button "Add field" at bounding box center [554, 530] width 38 height 13
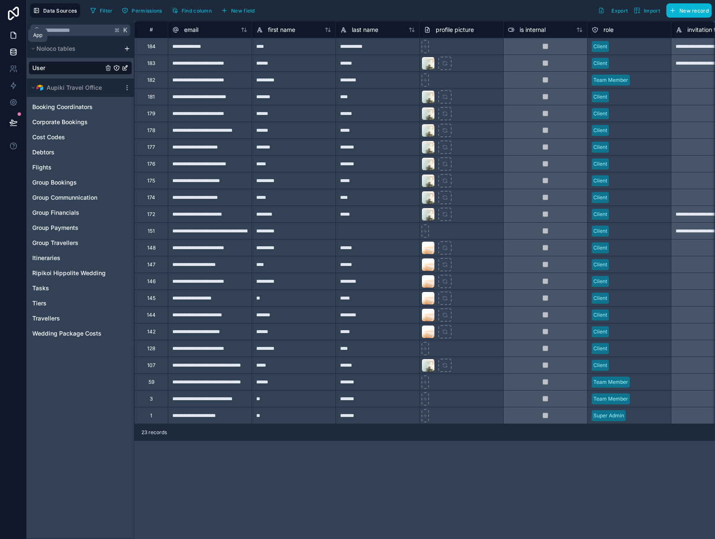
click at [12, 34] on icon at bounding box center [13, 35] width 8 height 8
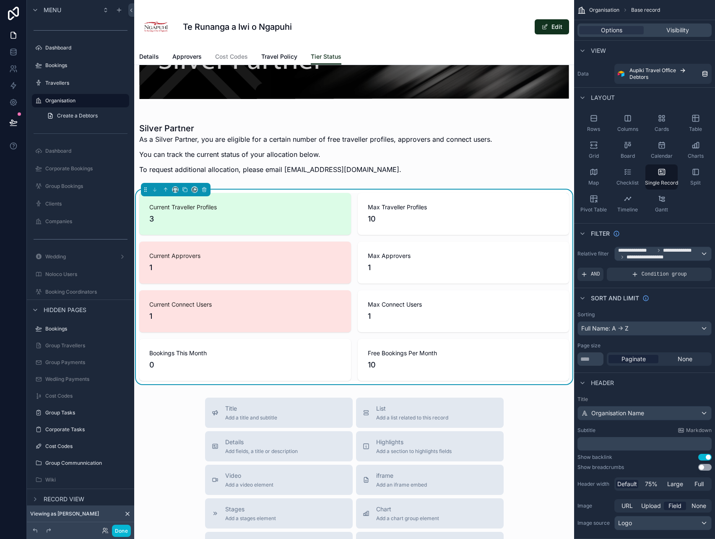
scroll to position [101, 0]
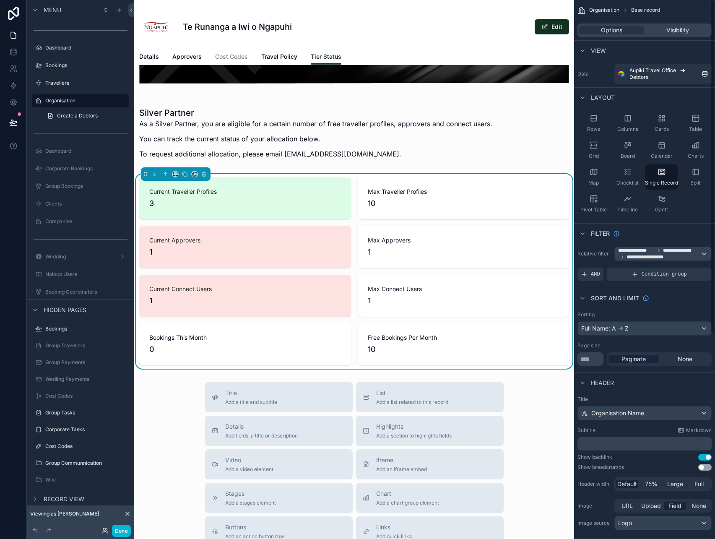
click at [371, 258] on div "Max Approvers 1" at bounding box center [463, 247] width 212 height 42
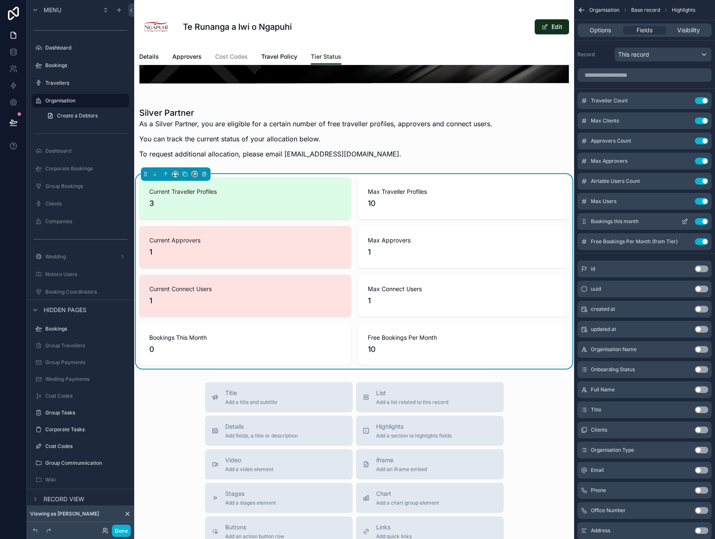
click at [684, 221] on icon "scrollable content" at bounding box center [685, 220] width 3 height 3
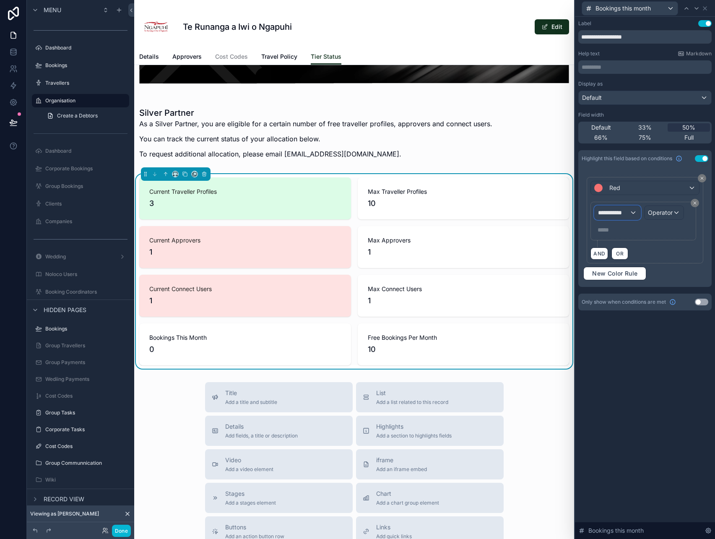
click at [619, 215] on span "**********" at bounding box center [613, 212] width 31 height 8
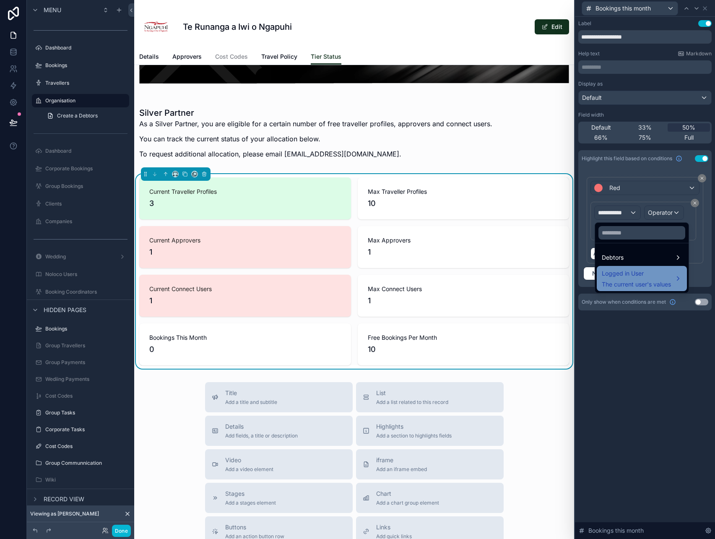
click at [634, 272] on span "Logged in User" at bounding box center [635, 273] width 69 height 10
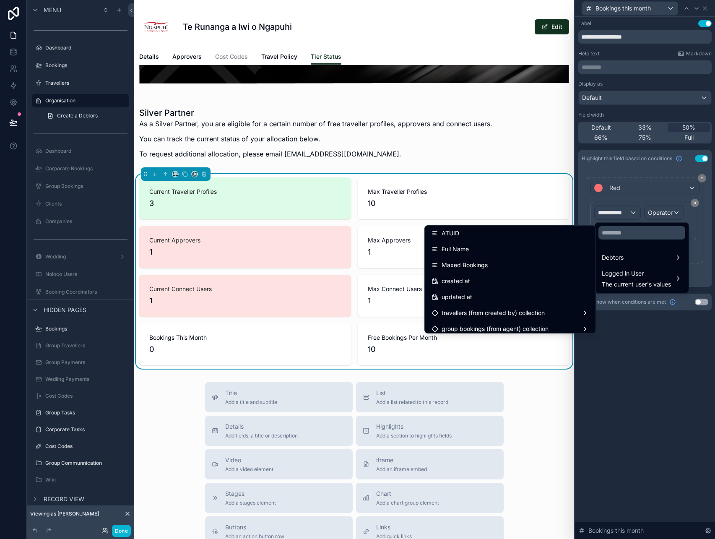
scroll to position [279, 0]
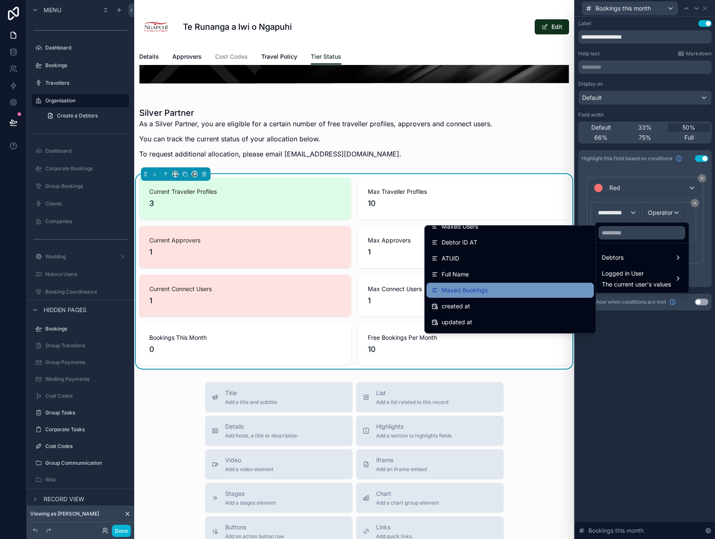
click at [515, 290] on div "Maxed Bookings" at bounding box center [509, 290] width 157 height 10
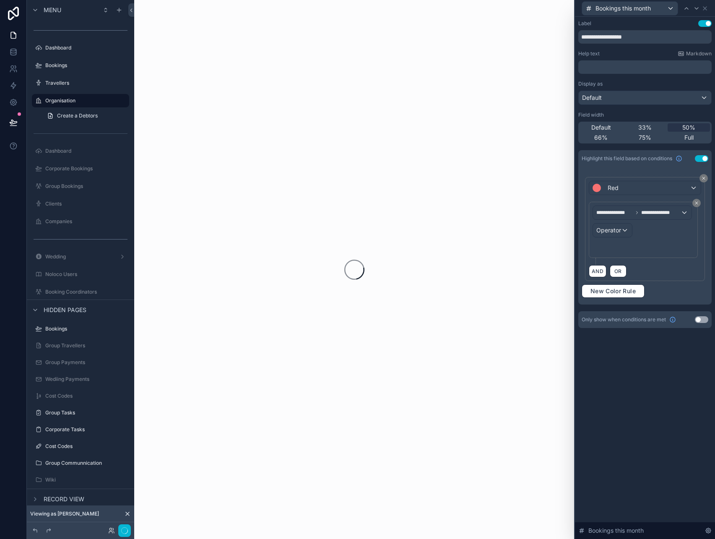
scroll to position [0, 0]
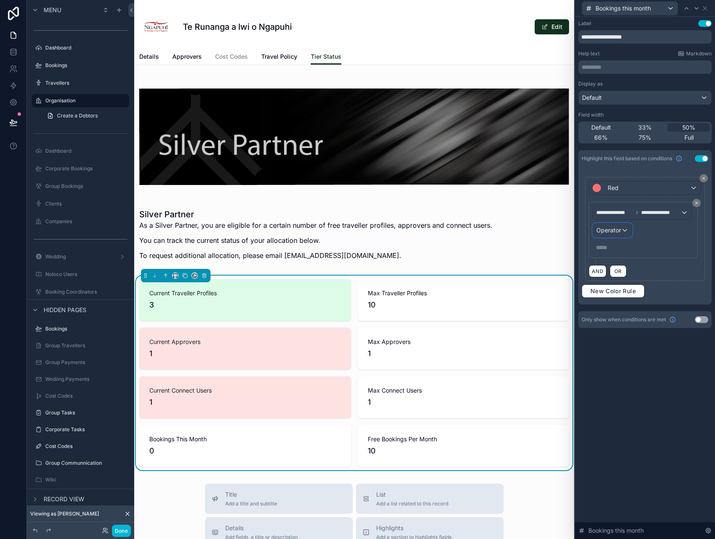
click at [621, 228] on div "Operator" at bounding box center [612, 229] width 39 height 13
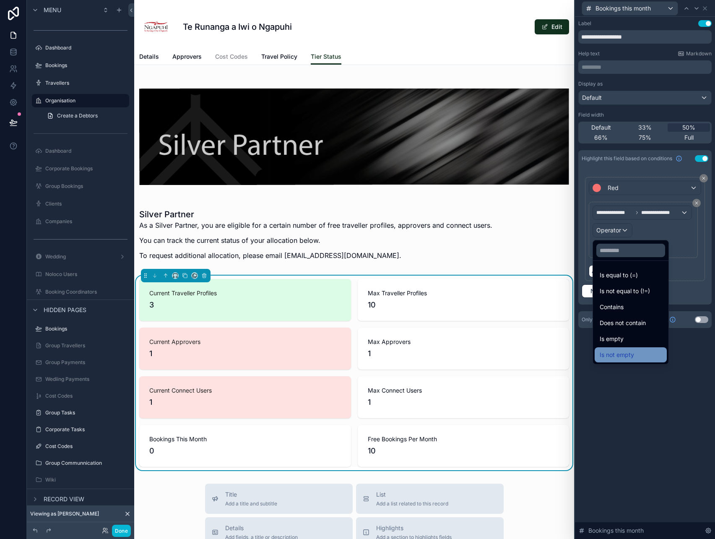
click at [621, 353] on span "Is not empty" at bounding box center [616, 355] width 34 height 10
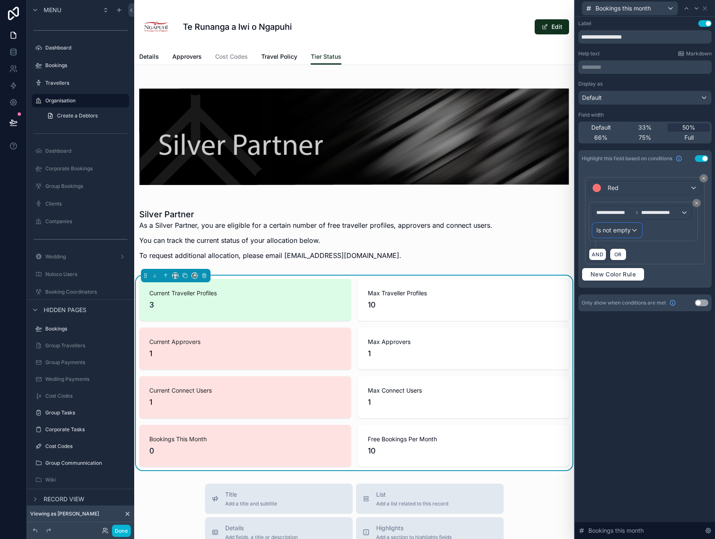
click at [624, 231] on span "Is not empty" at bounding box center [613, 230] width 34 height 8
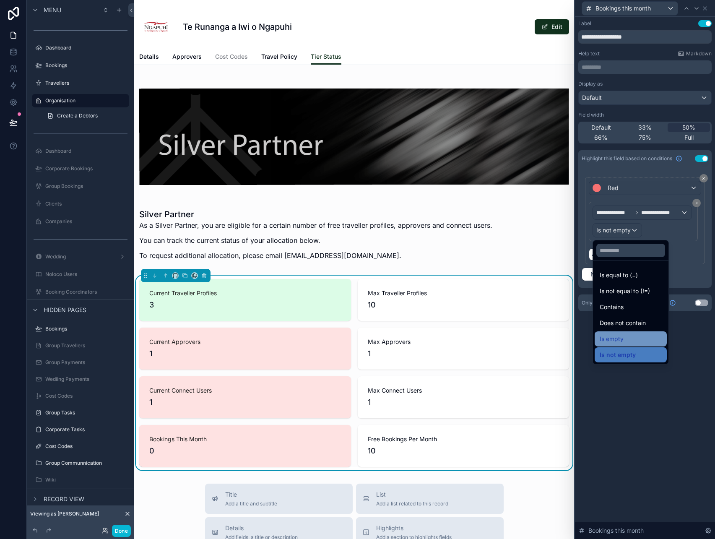
click at [623, 337] on div "Is empty" at bounding box center [630, 339] width 62 height 10
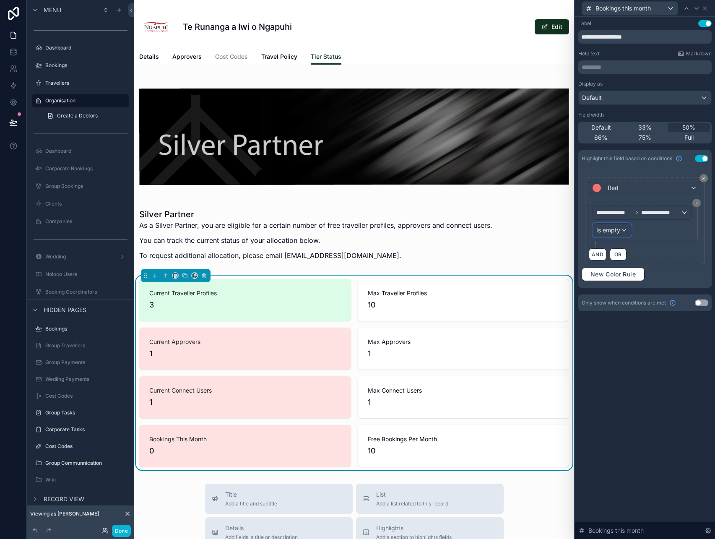
click at [616, 232] on span "Is empty" at bounding box center [608, 230] width 24 height 8
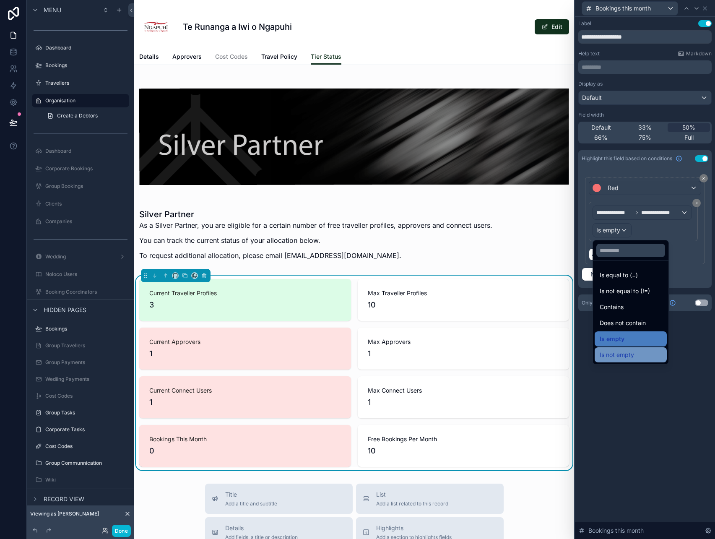
click at [614, 352] on span "Is not empty" at bounding box center [616, 355] width 34 height 10
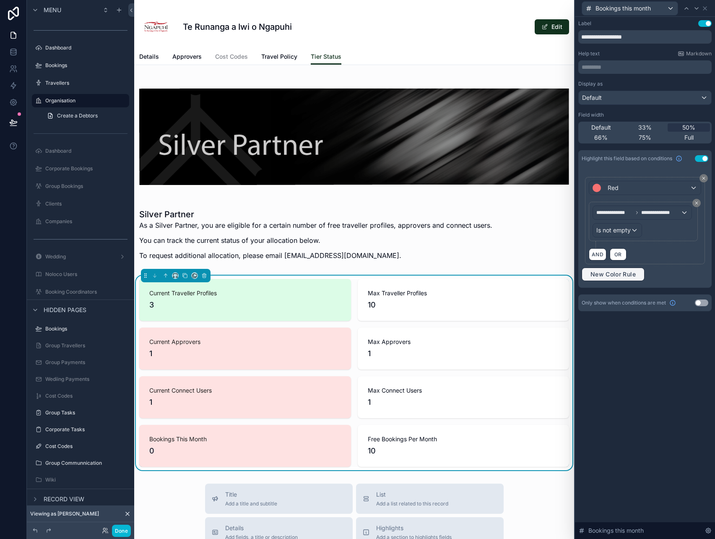
click at [635, 279] on button "New Color Rule" at bounding box center [612, 273] width 63 height 13
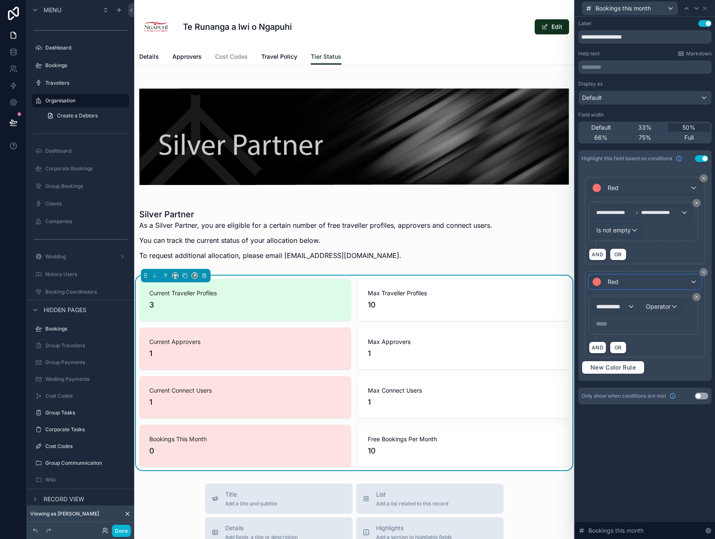
click at [620, 287] on div "Red" at bounding box center [644, 281] width 111 height 13
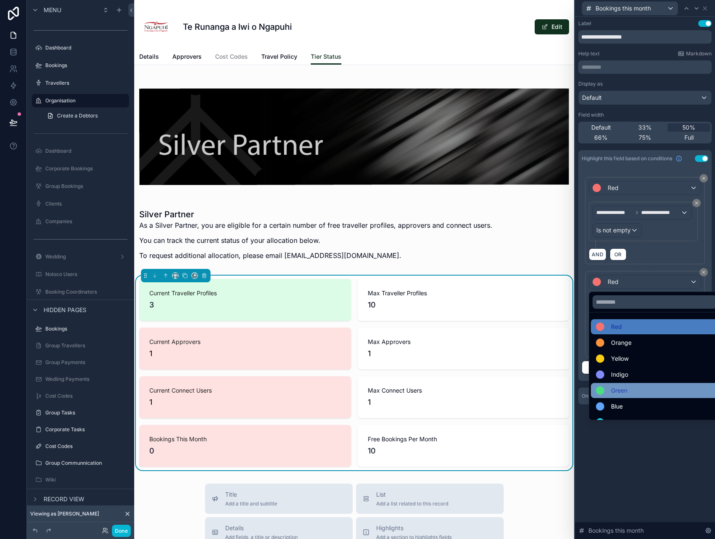
click at [615, 383] on div "Green" at bounding box center [653, 390] width 127 height 15
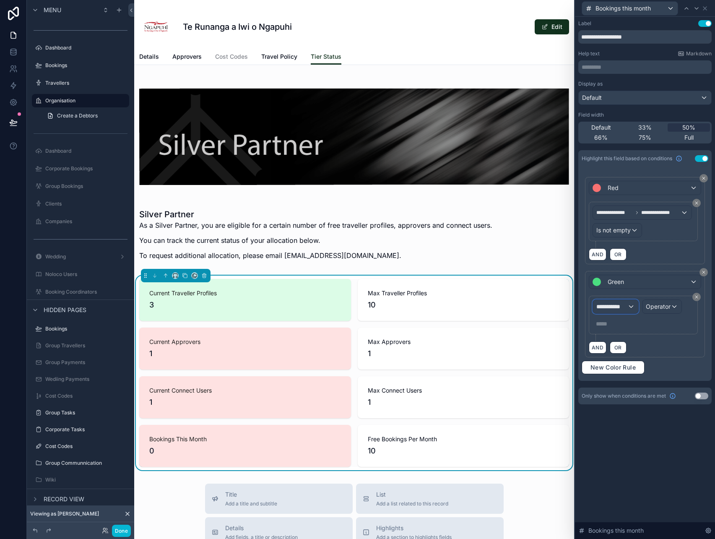
click at [620, 300] on div "**********" at bounding box center [615, 306] width 45 height 13
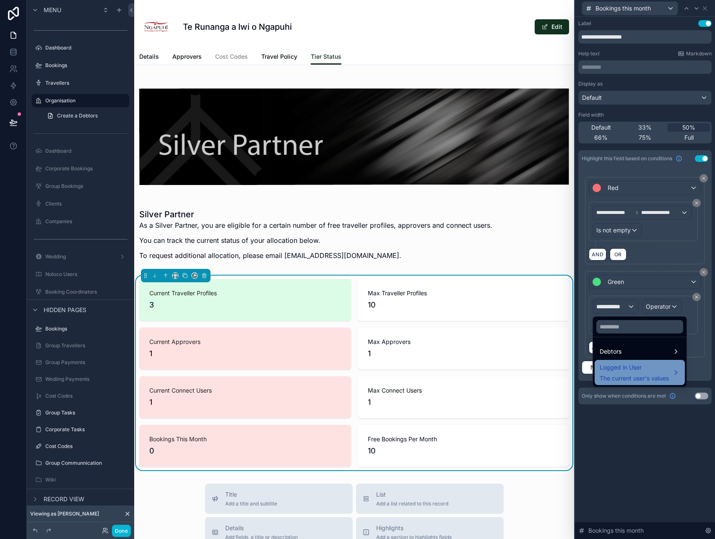
click at [614, 369] on span "Logged in User" at bounding box center [633, 367] width 69 height 10
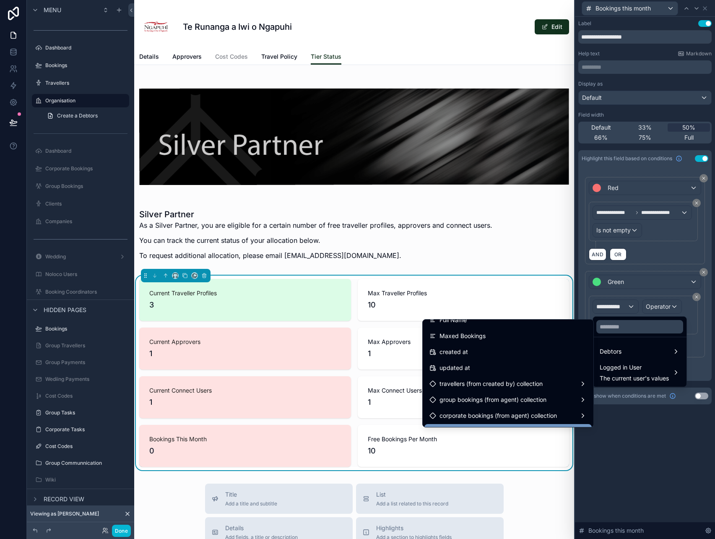
scroll to position [324, 0]
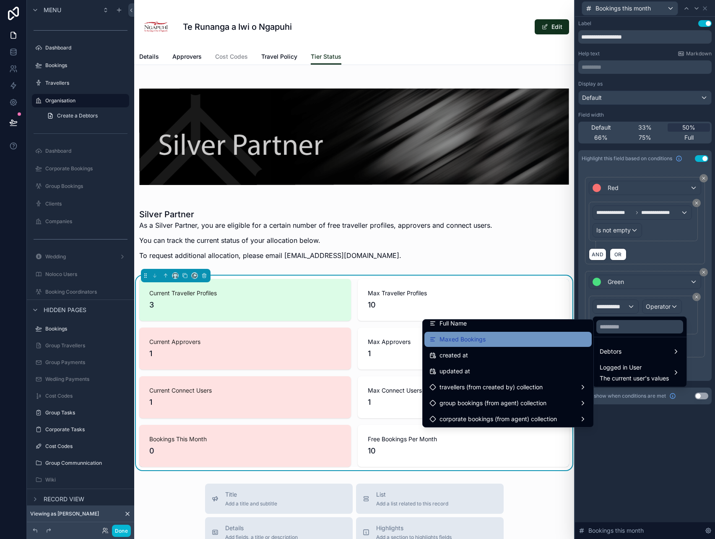
click at [483, 343] on span "Maxed Bookings" at bounding box center [462, 339] width 46 height 10
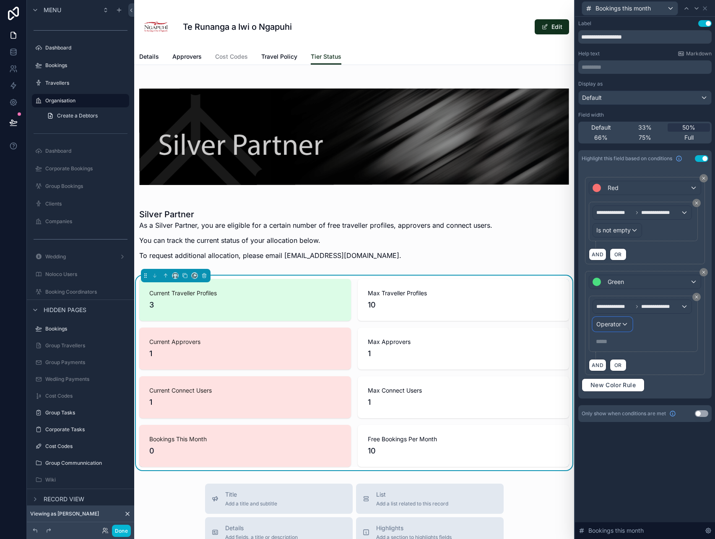
click at [622, 325] on div "Operator" at bounding box center [612, 323] width 39 height 13
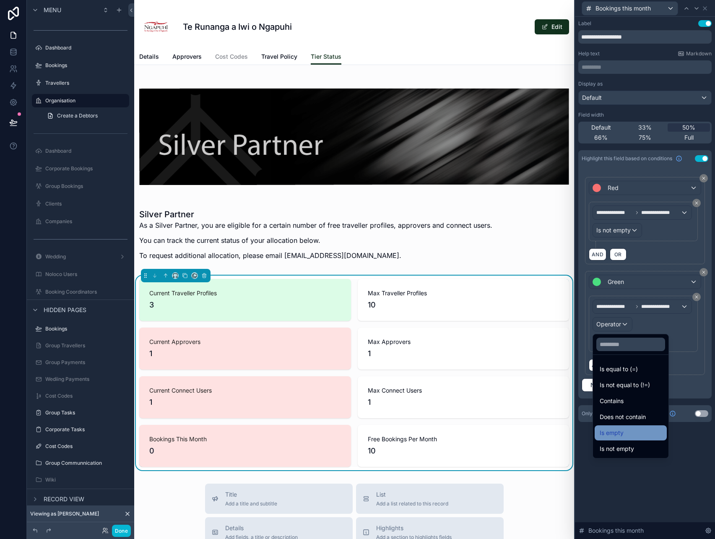
click at [621, 431] on span "Is empty" at bounding box center [611, 432] width 24 height 10
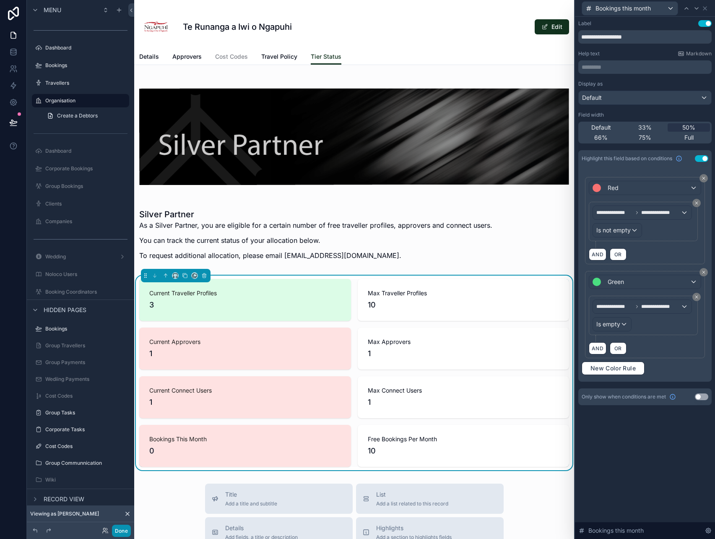
click at [127, 530] on button "Done" at bounding box center [121, 530] width 19 height 12
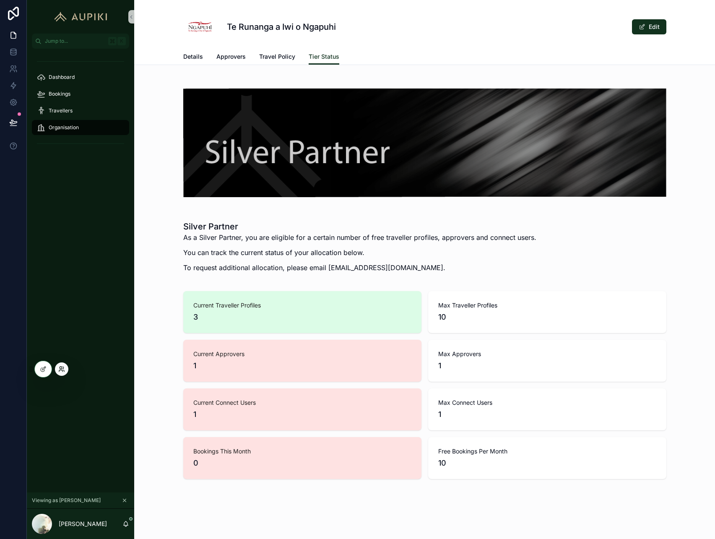
click at [61, 368] on icon at bounding box center [61, 367] width 2 height 2
click at [16, 50] on icon at bounding box center [12, 51] width 5 height 3
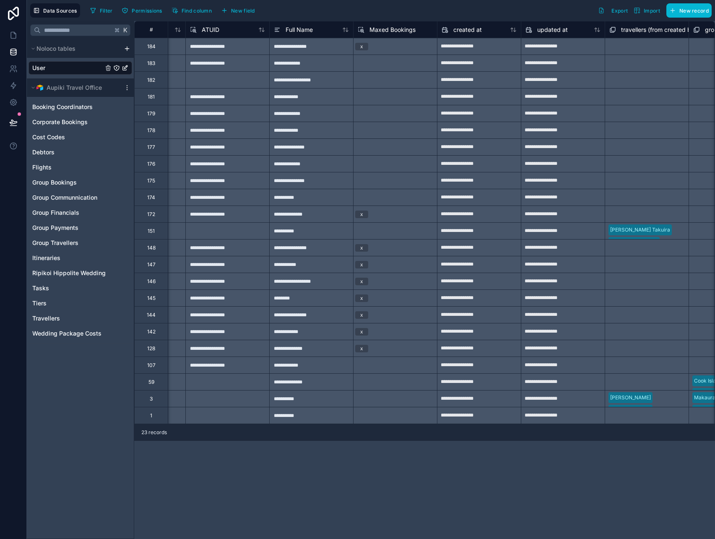
scroll to position [0, 1400]
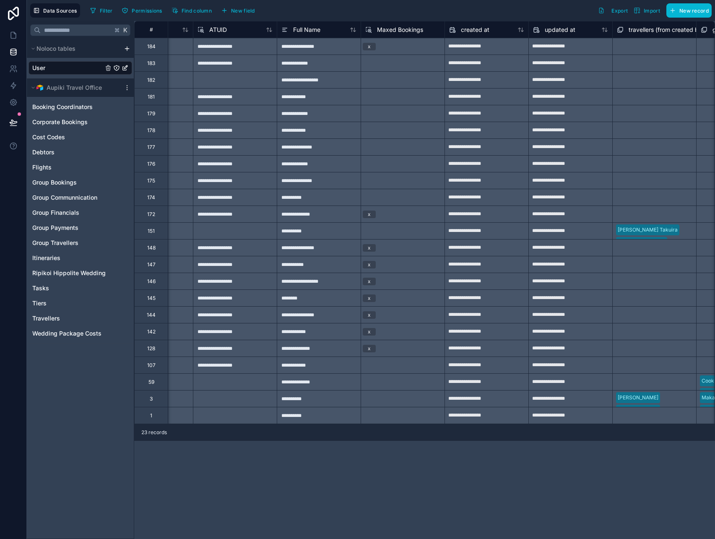
click at [420, 33] on span "Maxed Bookings" at bounding box center [400, 30] width 46 height 8
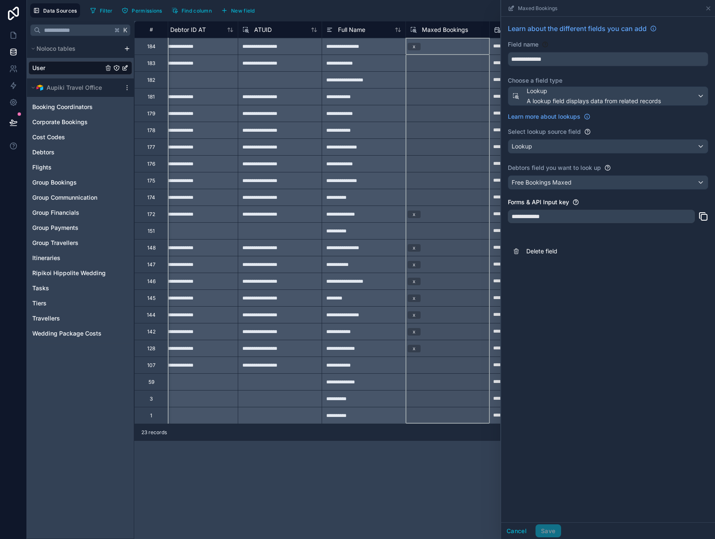
scroll to position [0, 1386]
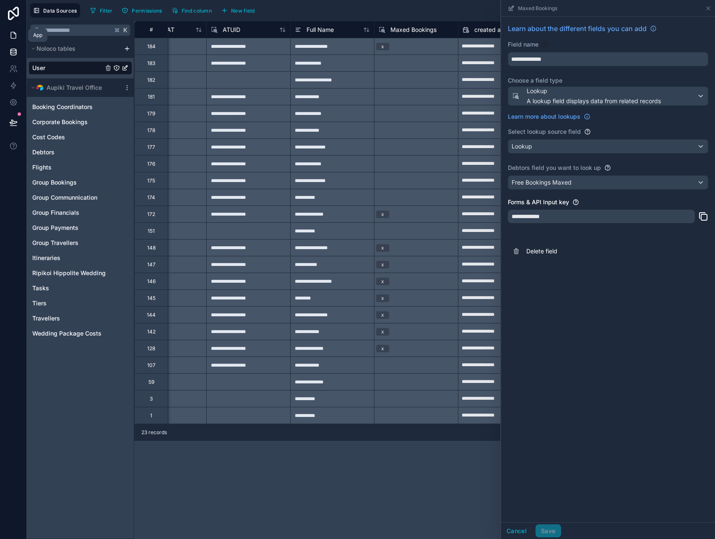
click at [15, 38] on icon at bounding box center [13, 35] width 5 height 6
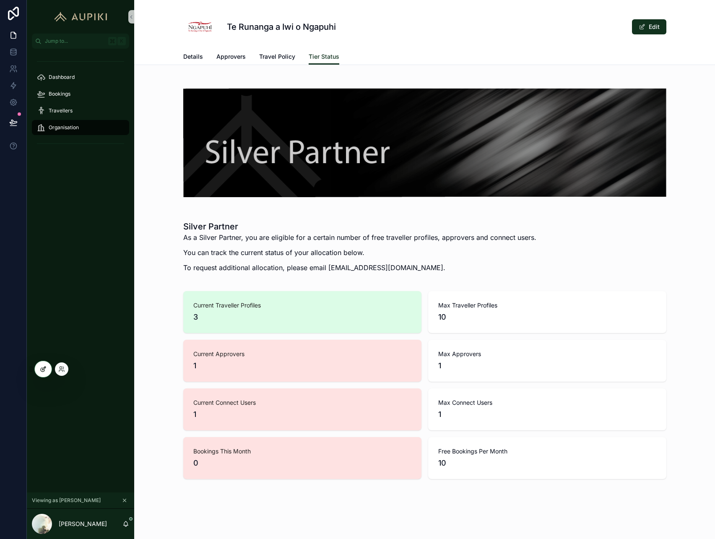
click at [44, 371] on icon at bounding box center [43, 368] width 7 height 7
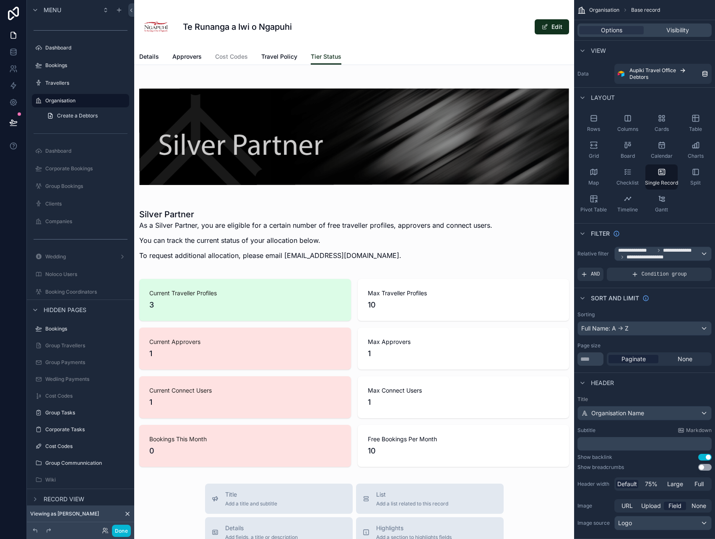
click at [360, 357] on div "scrollable content" at bounding box center [354, 424] width 440 height 849
click at [443, 306] on div "scrollable content" at bounding box center [354, 372] width 440 height 194
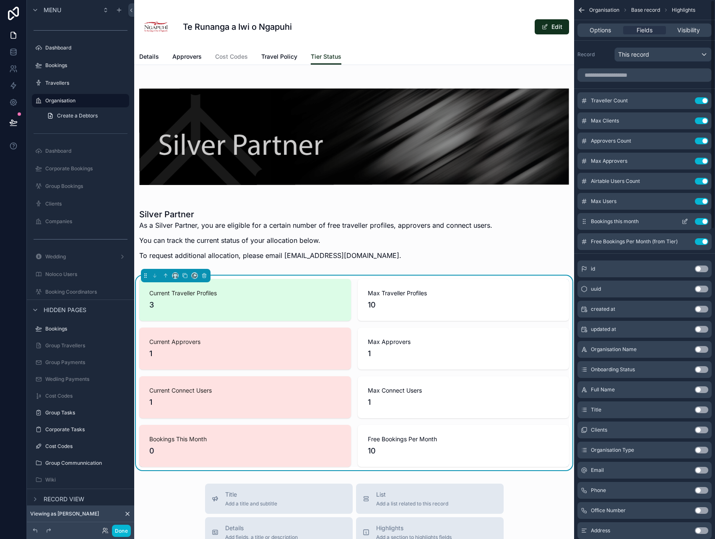
click at [684, 221] on icon "scrollable content" at bounding box center [684, 221] width 7 height 7
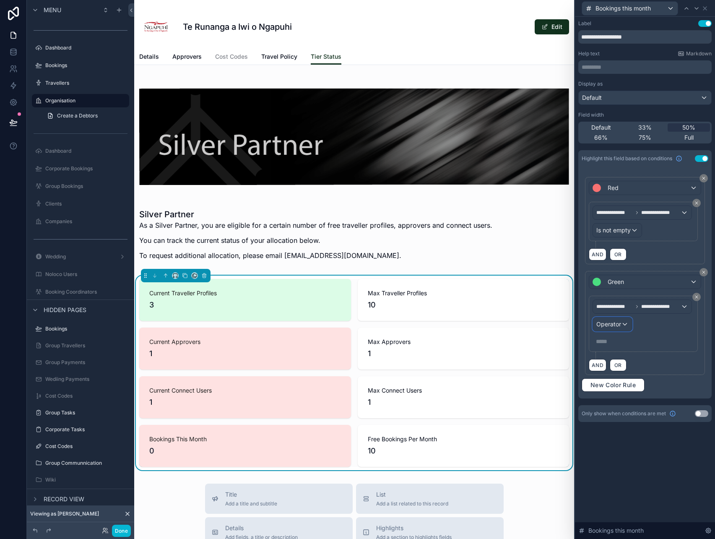
click at [619, 327] on span "Operator" at bounding box center [608, 324] width 25 height 8
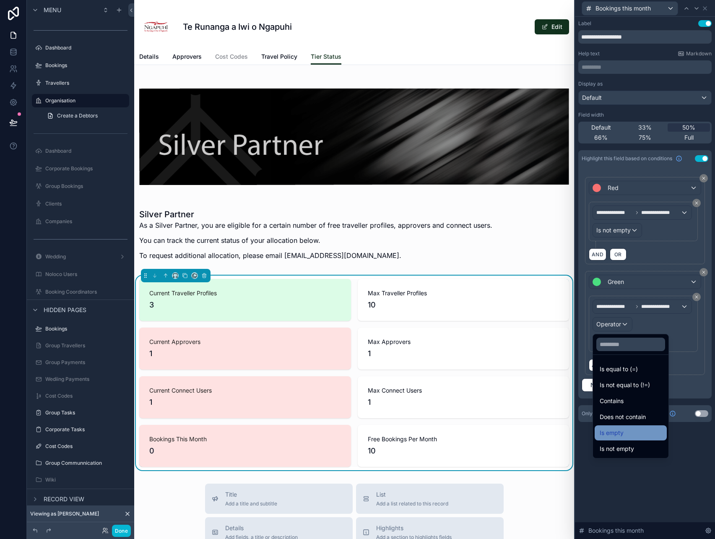
click at [621, 430] on span "Is empty" at bounding box center [611, 432] width 24 height 10
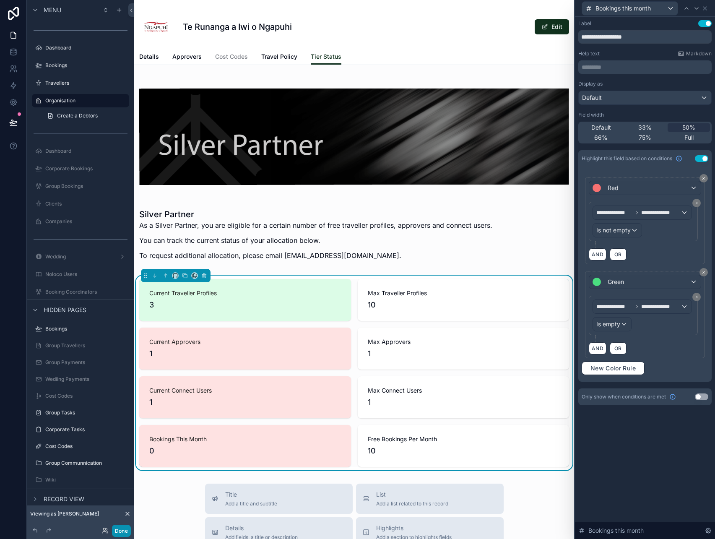
click at [118, 528] on button "Done" at bounding box center [121, 530] width 19 height 12
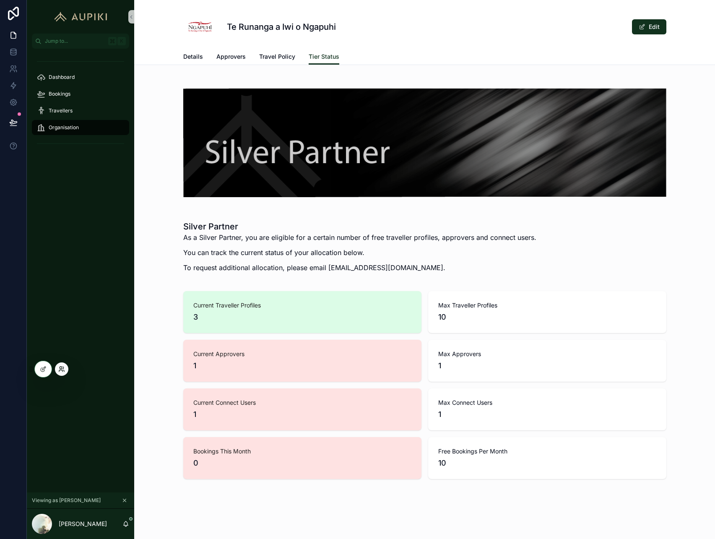
click at [60, 371] on icon at bounding box center [61, 368] width 7 height 7
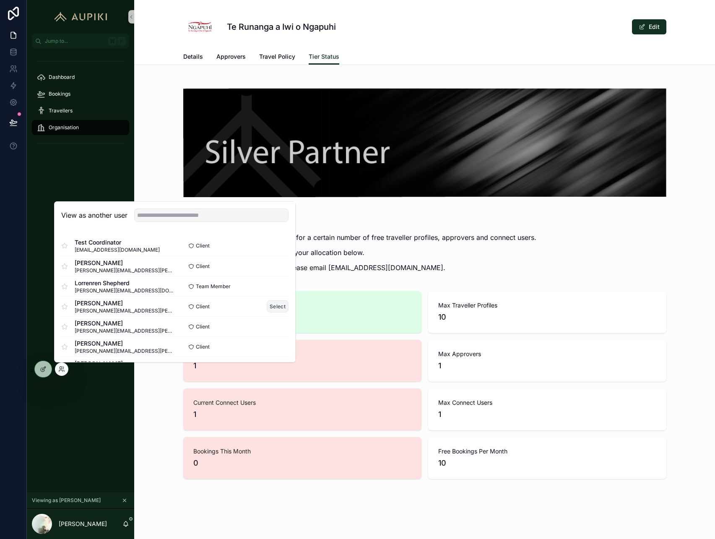
click at [272, 306] on button "Select" at bounding box center [278, 306] width 22 height 12
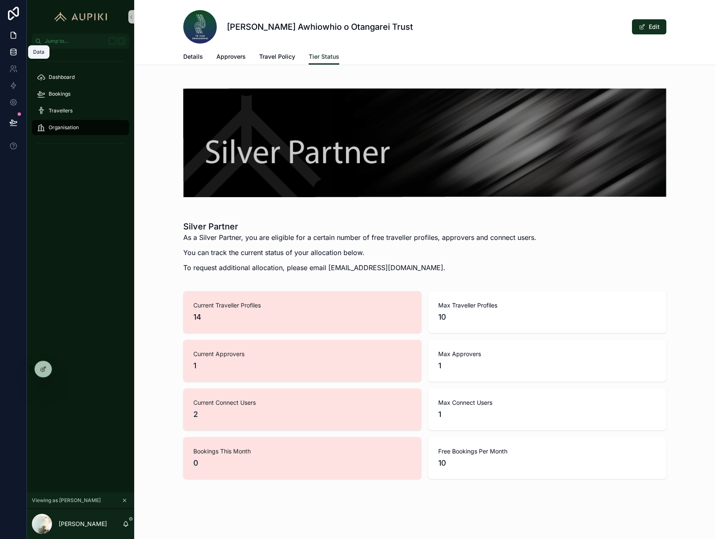
click at [13, 57] on link at bounding box center [13, 52] width 26 height 17
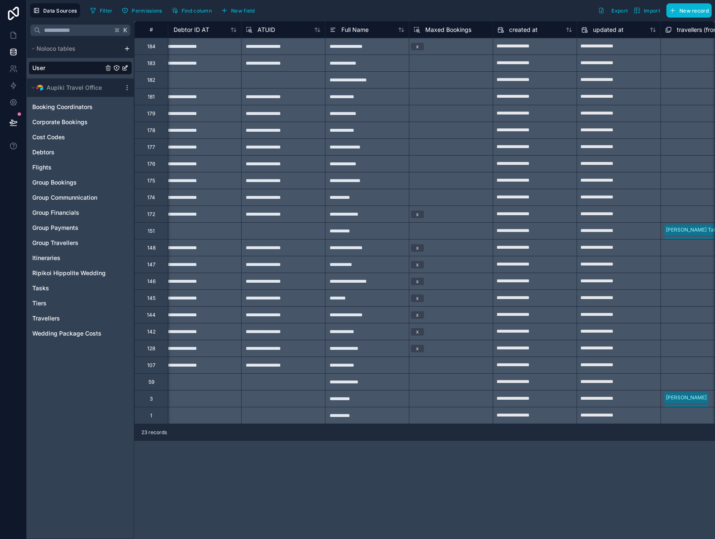
scroll to position [0, 1357]
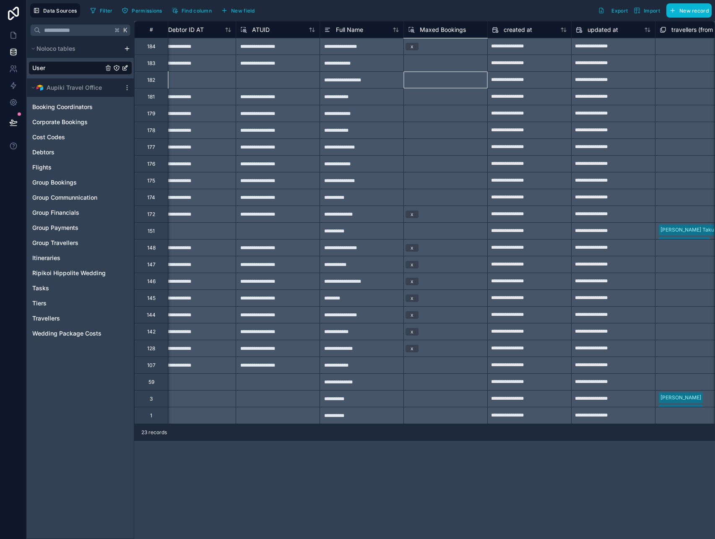
click at [457, 75] on div at bounding box center [445, 79] width 84 height 17
click at [434, 60] on div at bounding box center [445, 62] width 84 height 17
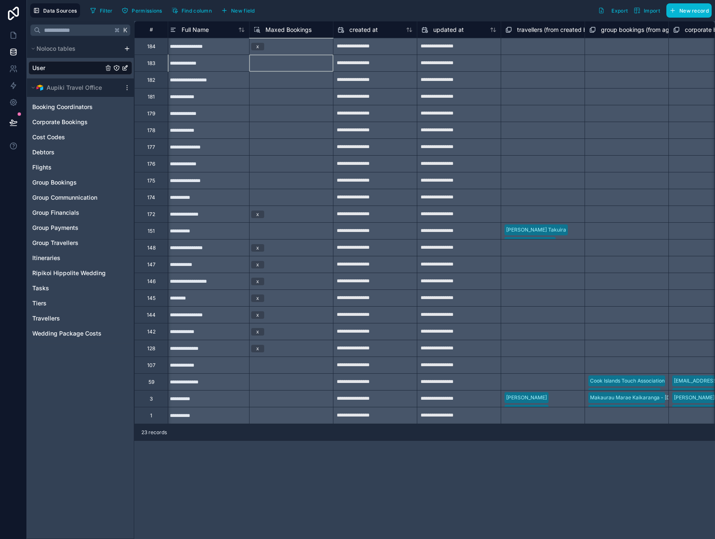
scroll to position [0, 1353]
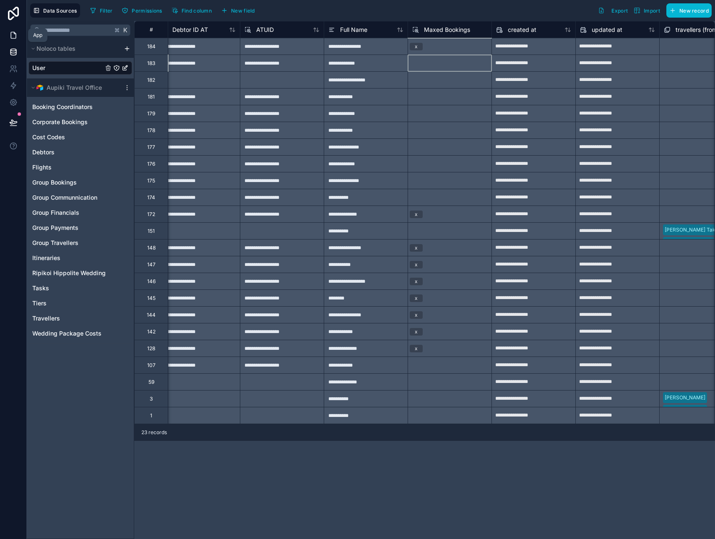
click at [16, 34] on icon at bounding box center [13, 35] width 8 height 8
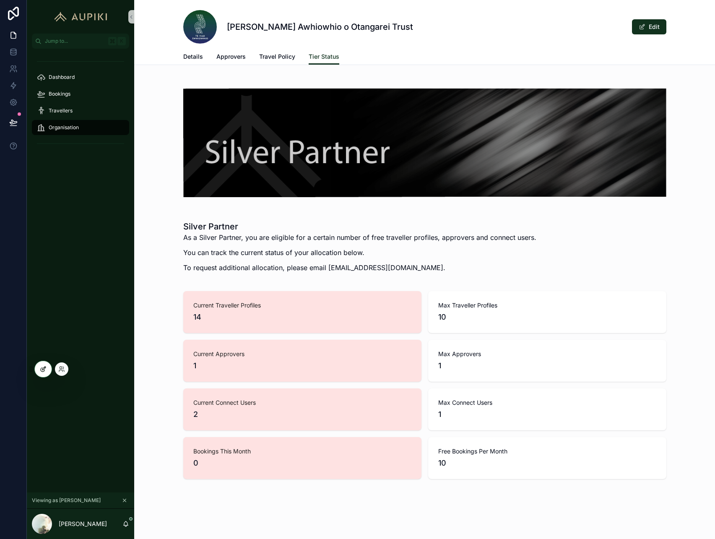
click at [45, 364] on div at bounding box center [43, 369] width 17 height 16
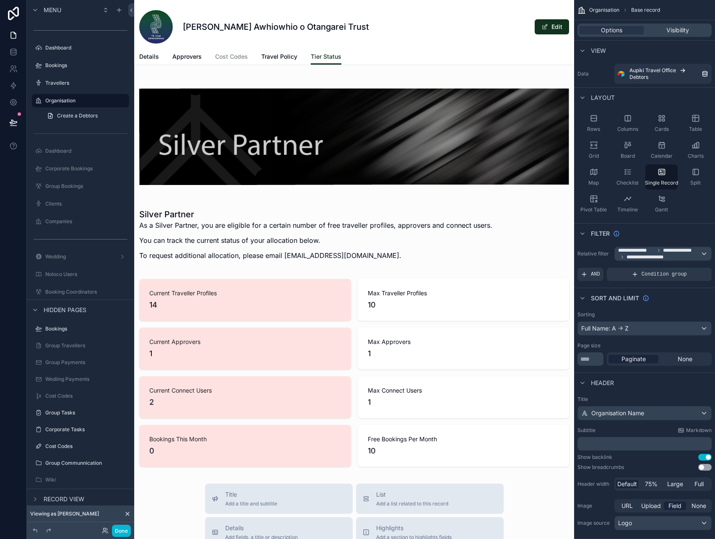
click at [384, 405] on div "scrollable content" at bounding box center [354, 424] width 440 height 849
click at [383, 378] on div "scrollable content" at bounding box center [354, 372] width 440 height 194
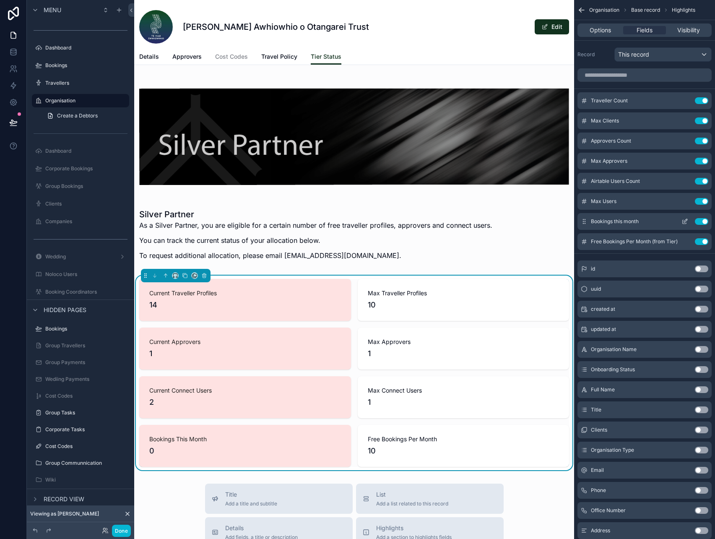
click at [683, 222] on icon "scrollable content" at bounding box center [684, 221] width 7 height 7
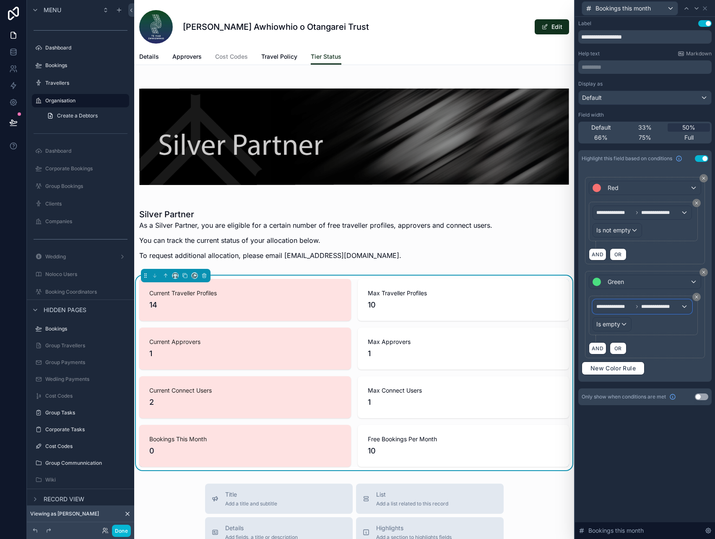
click at [649, 306] on span "**********" at bounding box center [660, 306] width 39 height 7
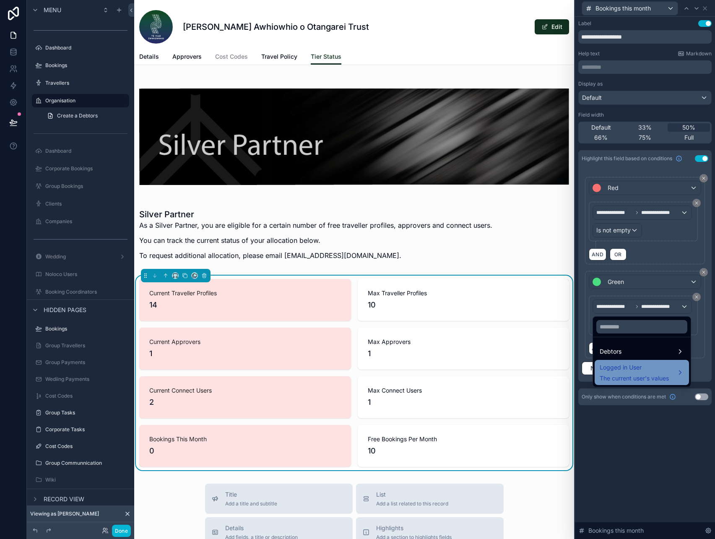
click at [641, 369] on span "Logged in User" at bounding box center [633, 367] width 69 height 10
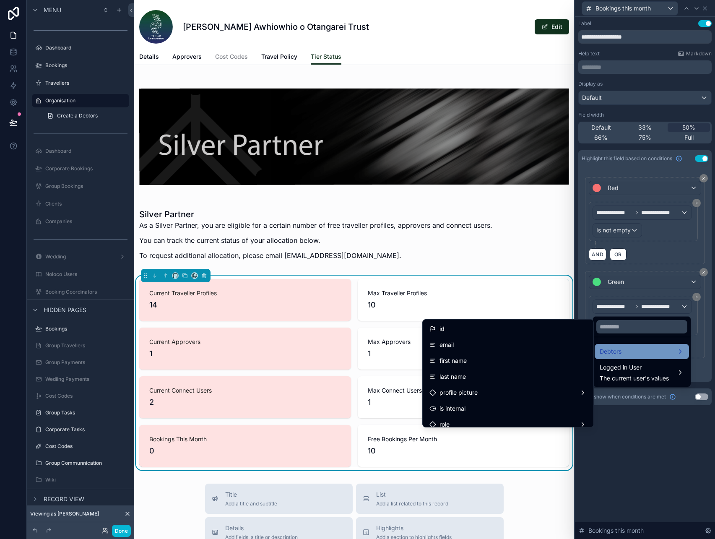
click at [611, 352] on span "Debtors" at bounding box center [610, 351] width 22 height 10
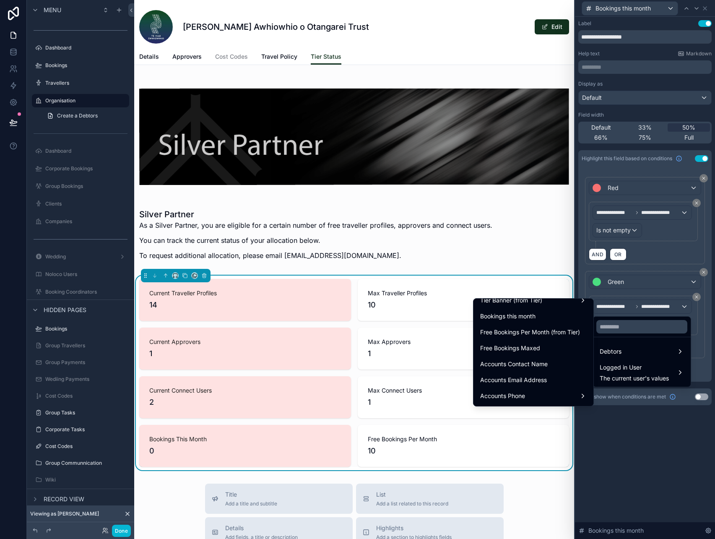
scroll to position [720, 0]
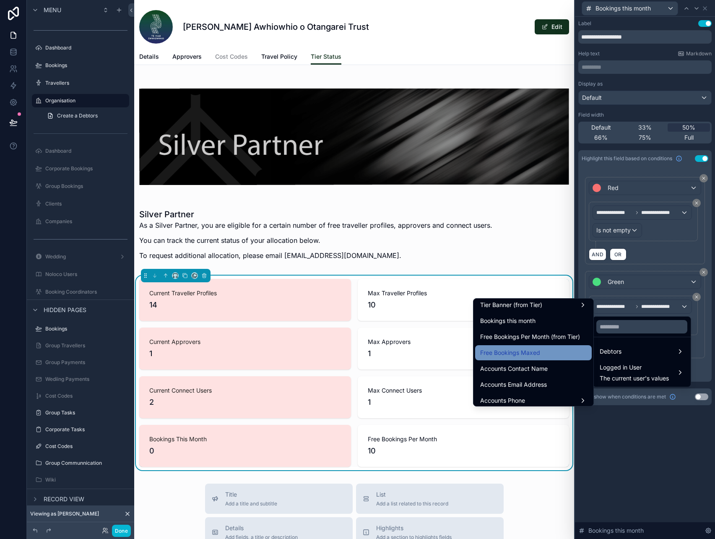
click at [536, 350] on span "Free Bookings Maxed" at bounding box center [510, 352] width 60 height 10
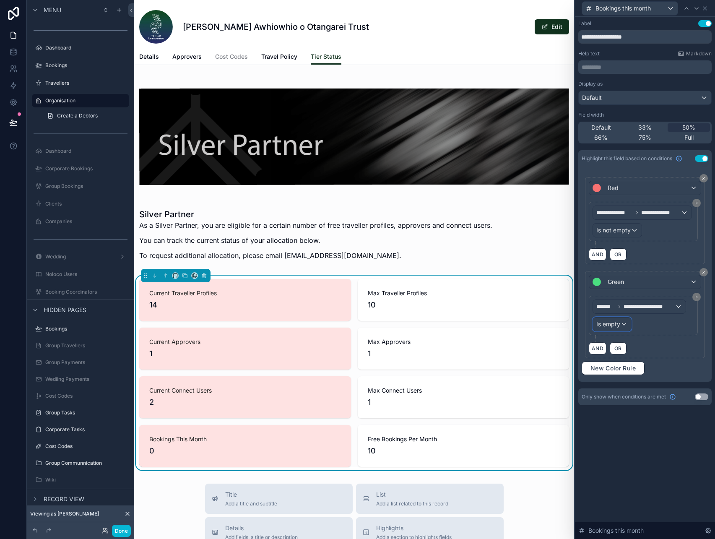
click at [617, 324] on span "Is empty" at bounding box center [608, 324] width 24 height 8
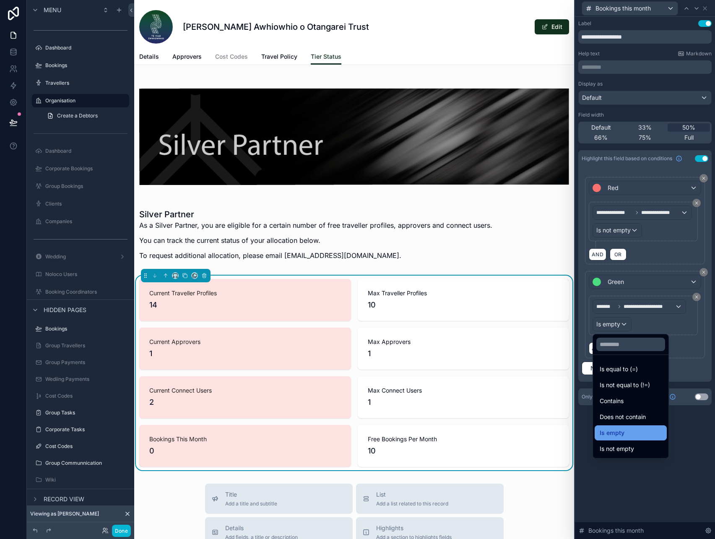
click at [627, 434] on div "Is empty" at bounding box center [630, 432] width 62 height 10
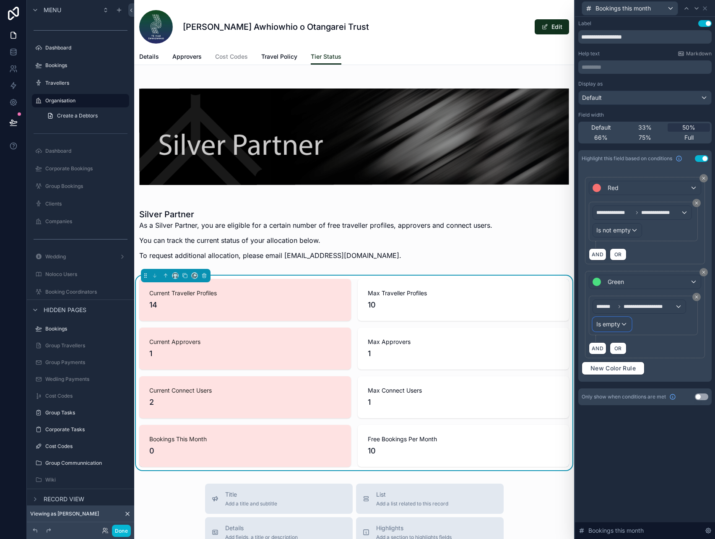
click at [623, 330] on div "Is empty" at bounding box center [612, 323] width 38 height 13
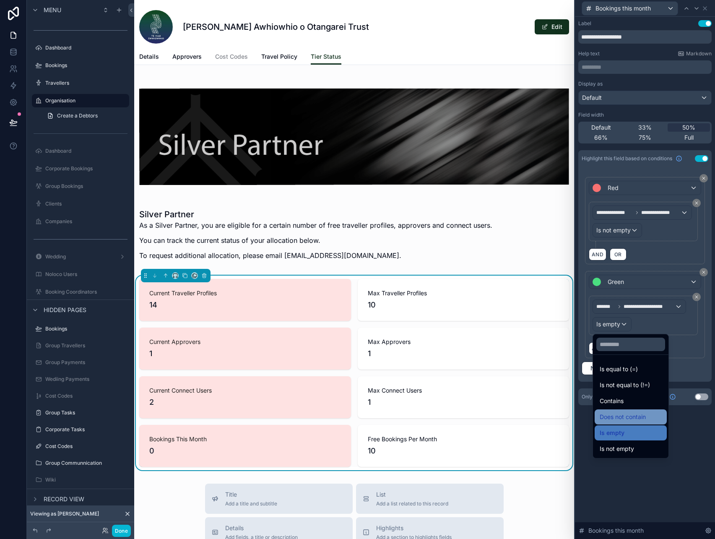
click at [642, 411] on div "Does not contain" at bounding box center [630, 416] width 72 height 15
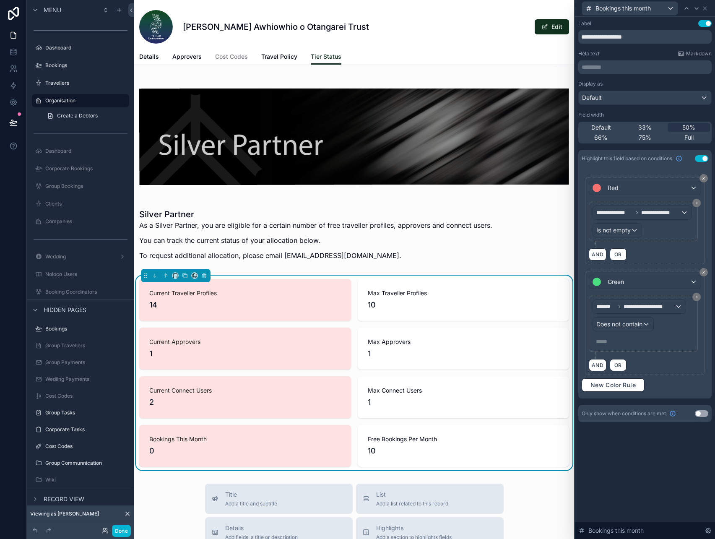
click at [626, 339] on p "***** ﻿" at bounding box center [644, 341] width 96 height 8
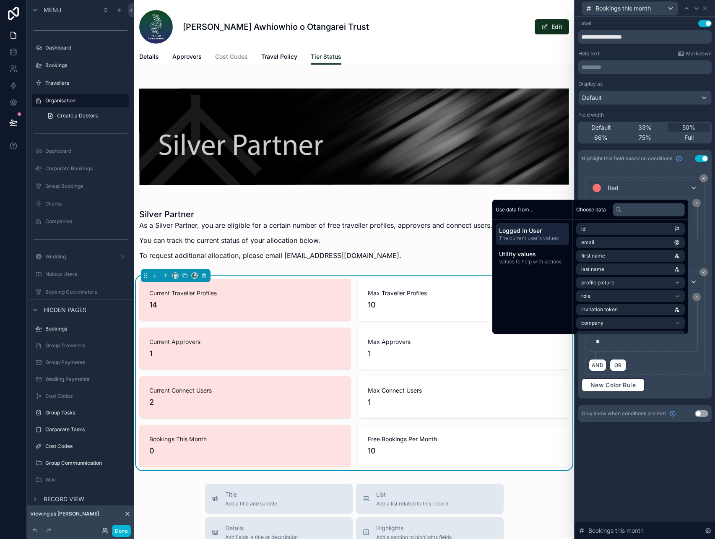
click at [640, 471] on div "**********" at bounding box center [645, 278] width 140 height 522
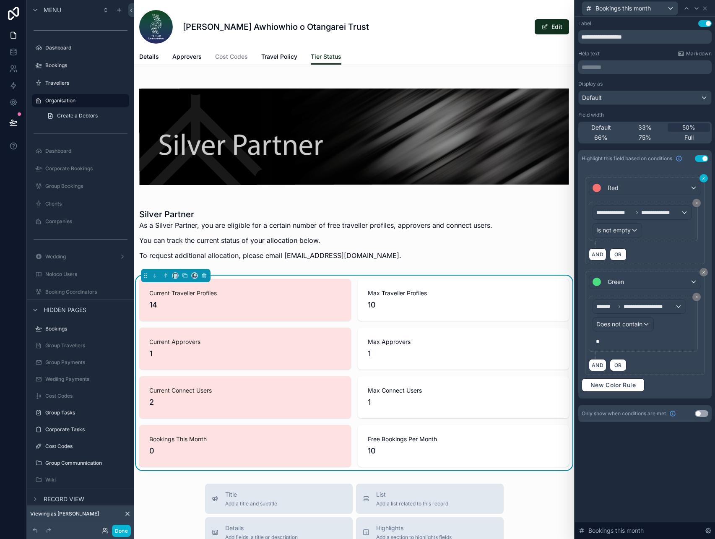
click at [704, 179] on icon at bounding box center [703, 178] width 5 height 5
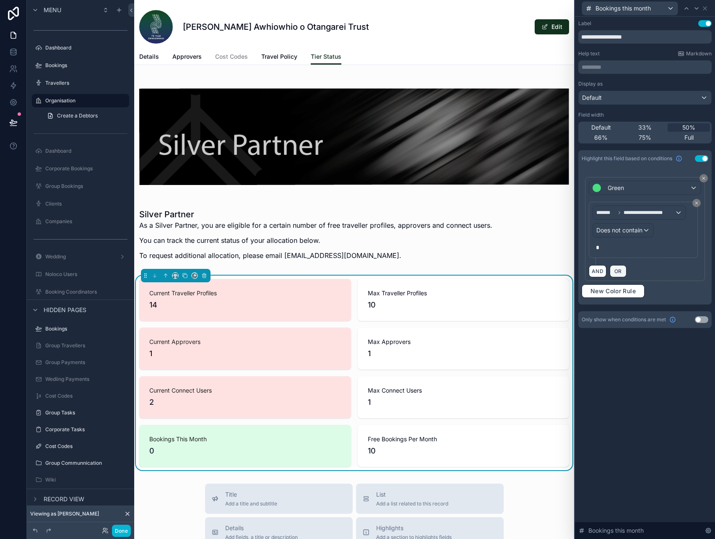
click at [621, 271] on span "OR" at bounding box center [617, 271] width 11 height 6
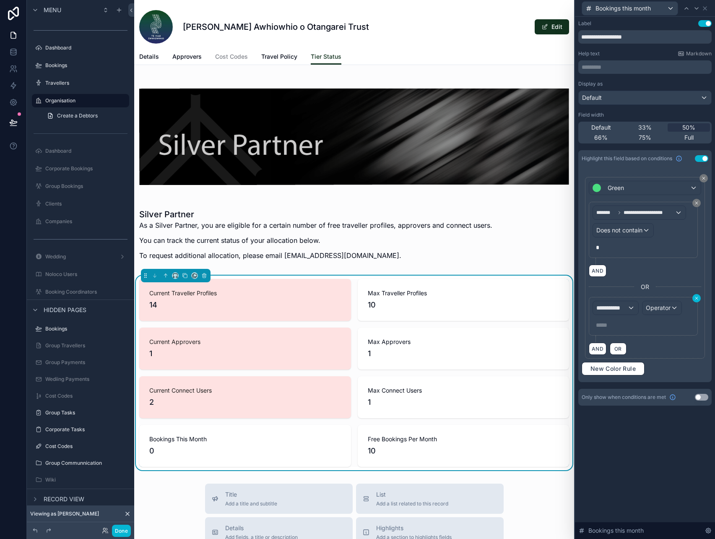
click at [697, 297] on icon at bounding box center [696, 298] width 3 height 3
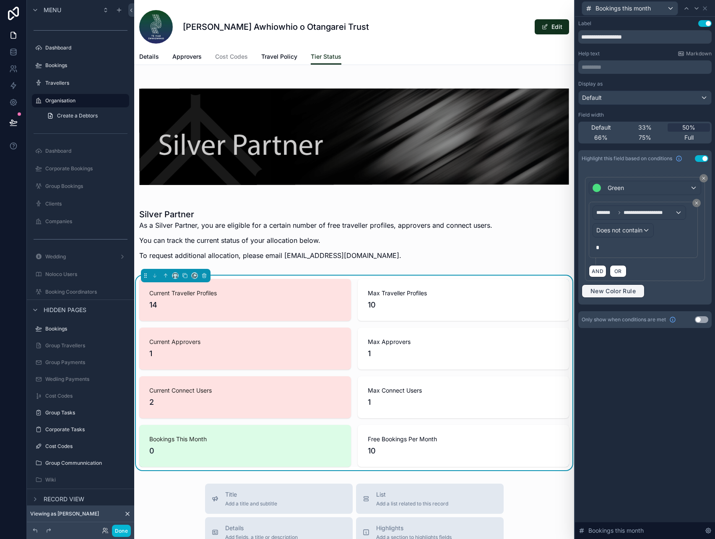
click at [609, 292] on span "New Color Rule" at bounding box center [613, 291] width 52 height 8
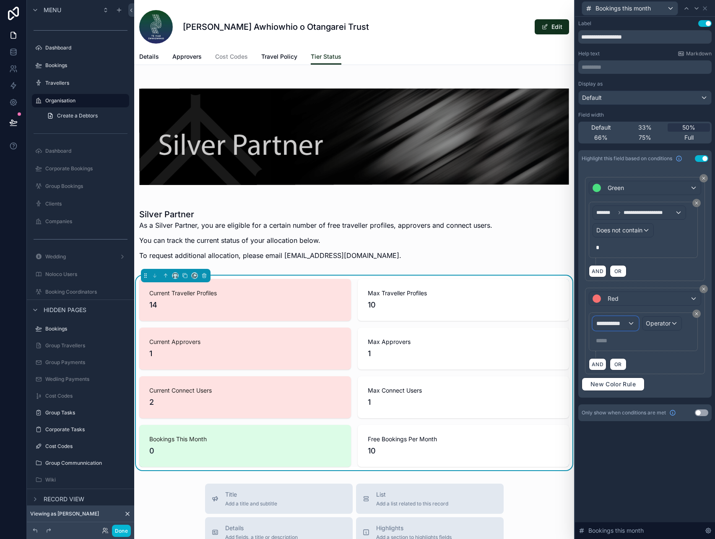
click at [619, 324] on span "**********" at bounding box center [611, 323] width 31 height 8
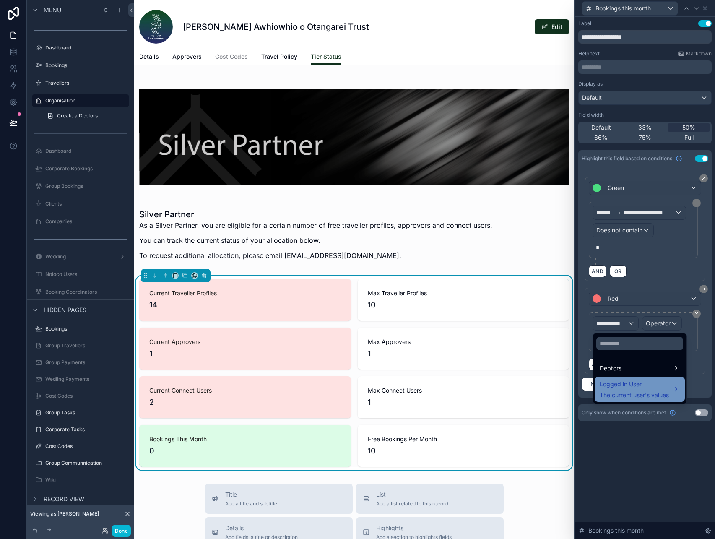
click at [635, 382] on span "Logged in User" at bounding box center [633, 384] width 69 height 10
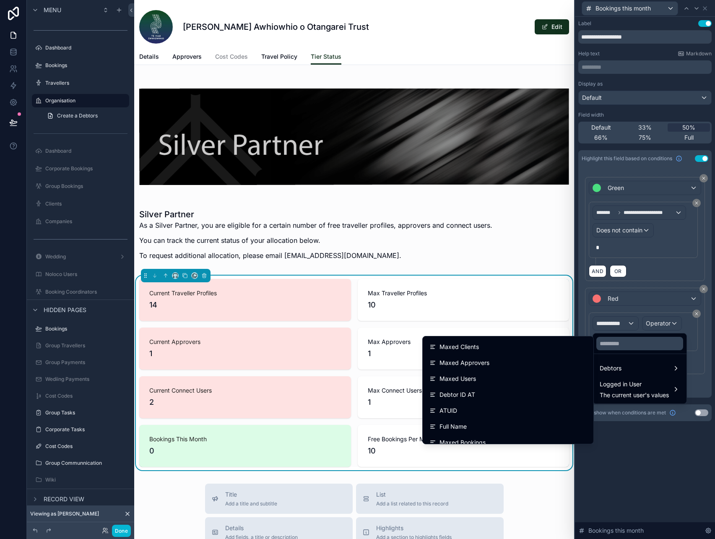
scroll to position [389, 0]
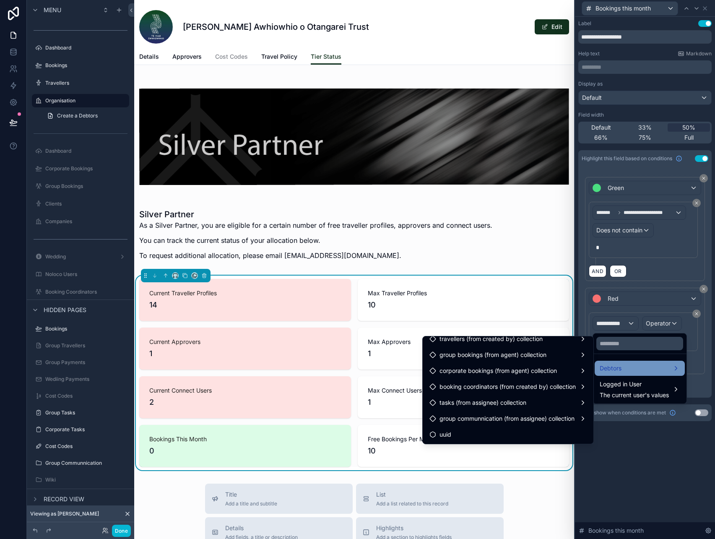
click at [612, 371] on span "Debtors" at bounding box center [610, 368] width 22 height 10
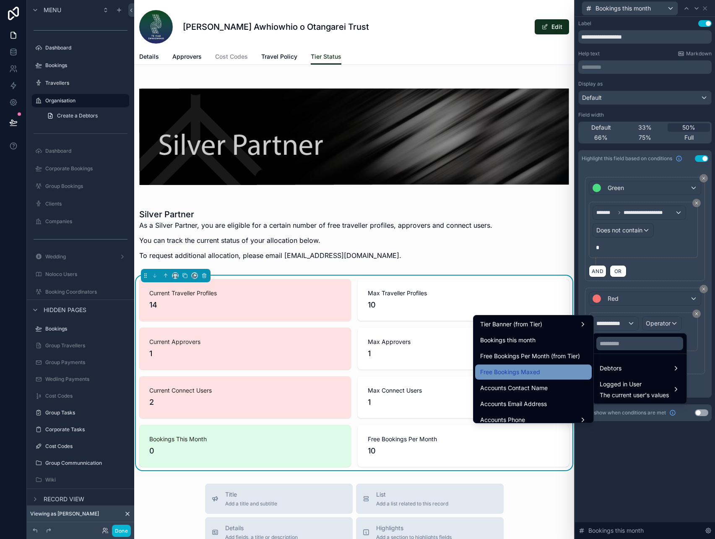
scroll to position [717, 0]
click at [554, 370] on div "Free Bookings Maxed" at bounding box center [533, 371] width 106 height 10
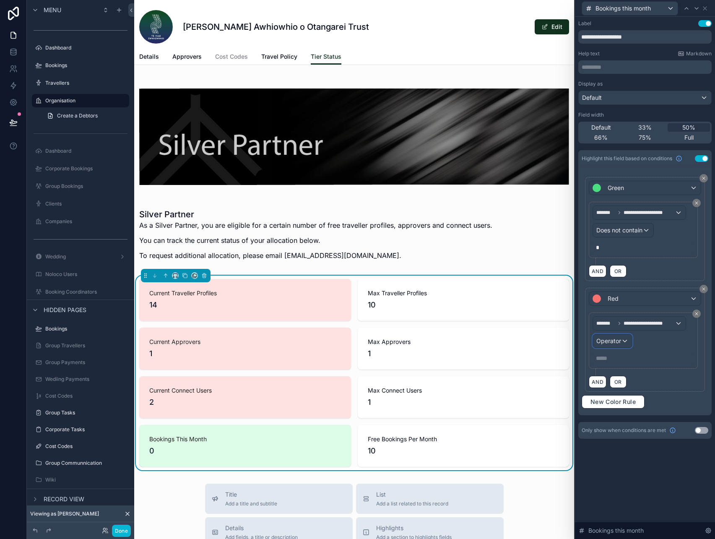
click at [617, 345] on div "Operator" at bounding box center [612, 340] width 39 height 13
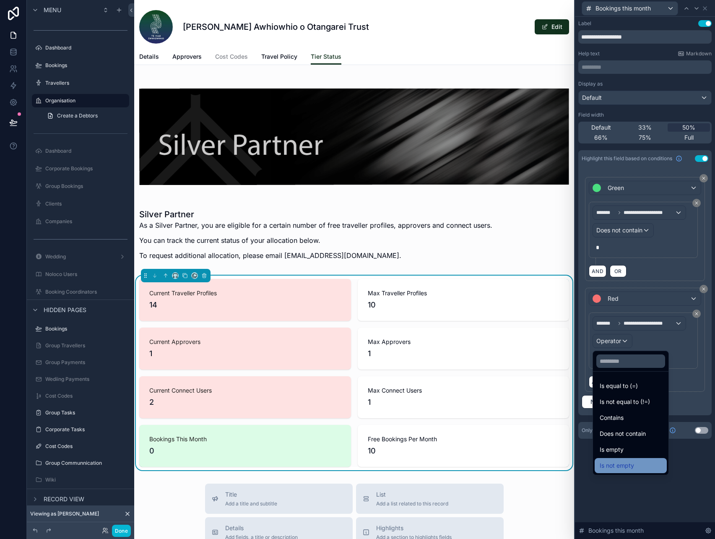
click at [621, 460] on span "Is not empty" at bounding box center [616, 465] width 34 height 10
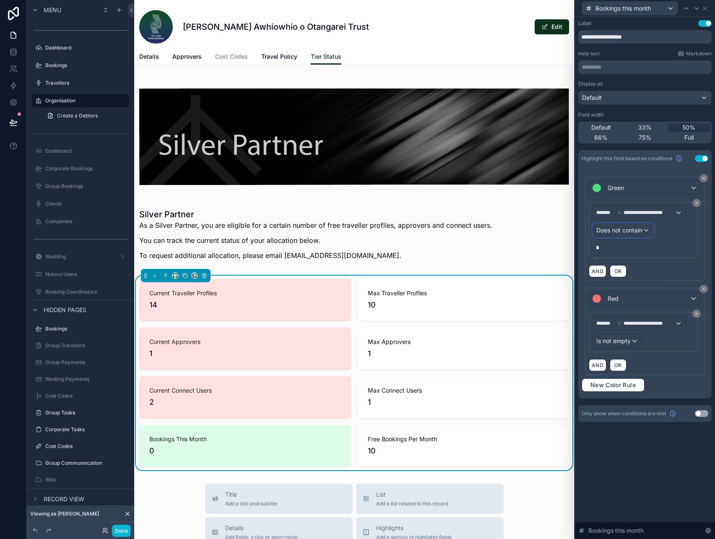
click at [628, 232] on span "Does not contain" at bounding box center [619, 230] width 46 height 8
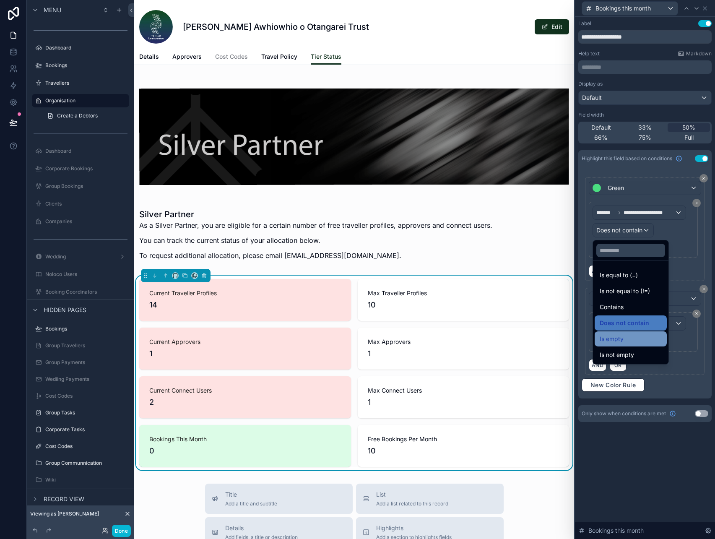
click at [627, 337] on div "Is empty" at bounding box center [630, 339] width 62 height 10
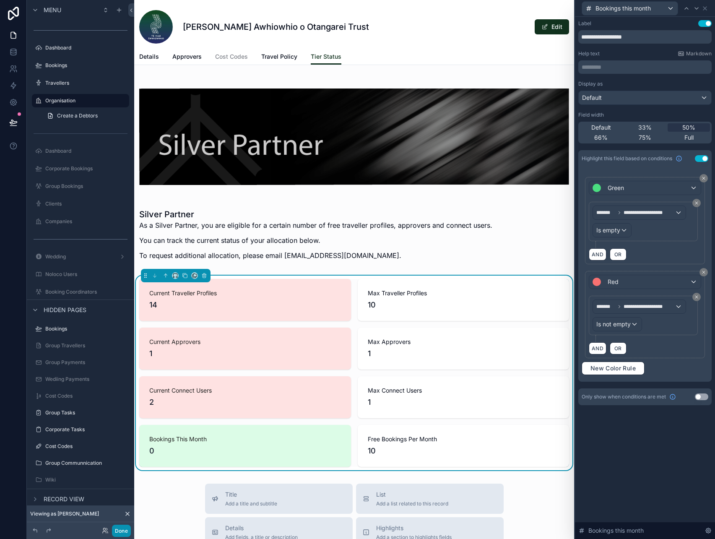
click at [117, 532] on button "Done" at bounding box center [121, 530] width 19 height 12
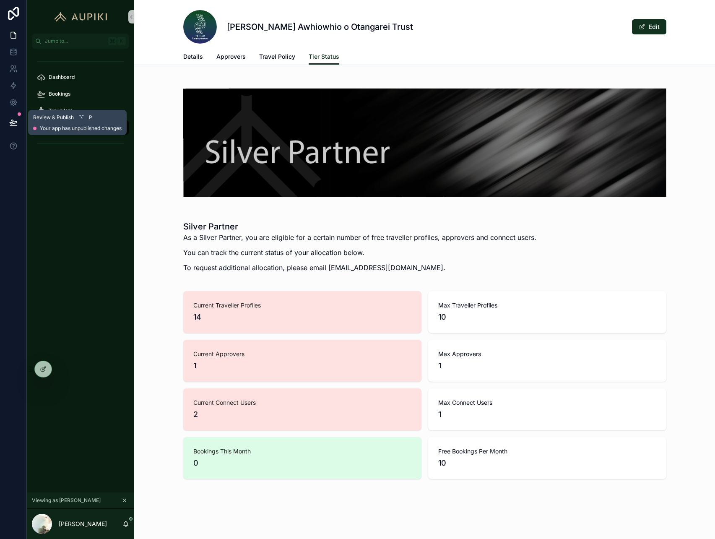
click at [15, 118] on icon at bounding box center [13, 122] width 8 height 8
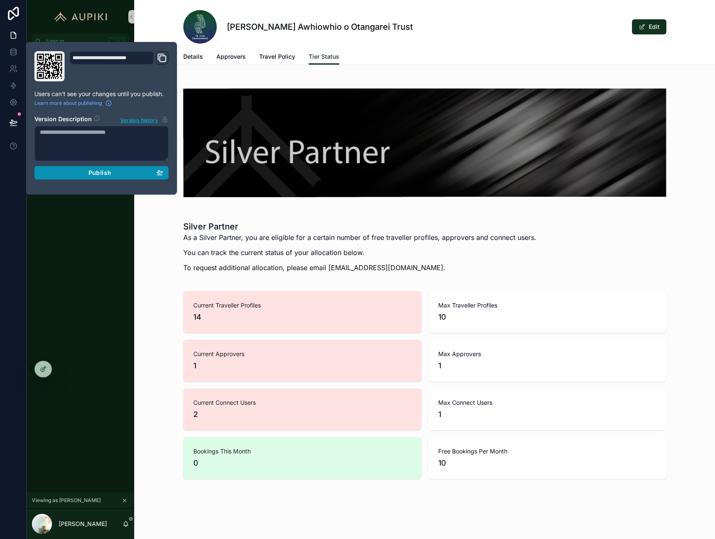
click at [126, 174] on div "Publish" at bounding box center [101, 173] width 123 height 8
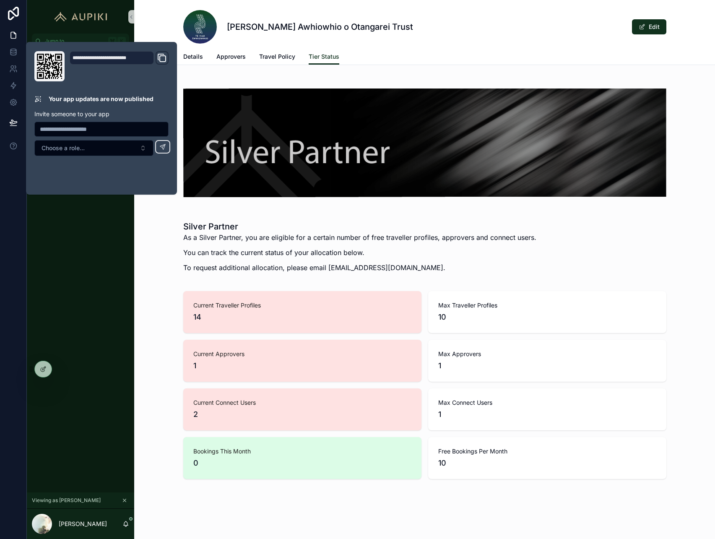
click at [153, 237] on div "Silver Partner As a Silver Partner, you are eligible for a certain number of fr…" at bounding box center [424, 249] width 580 height 64
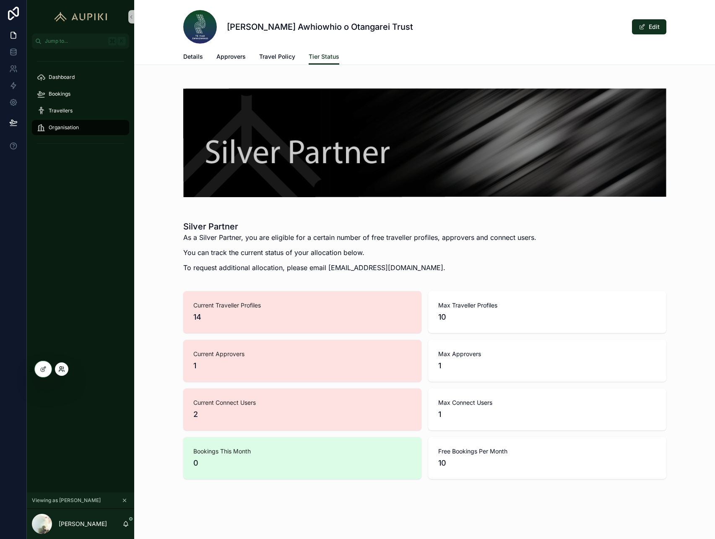
click at [59, 370] on icon at bounding box center [60, 371] width 3 height 2
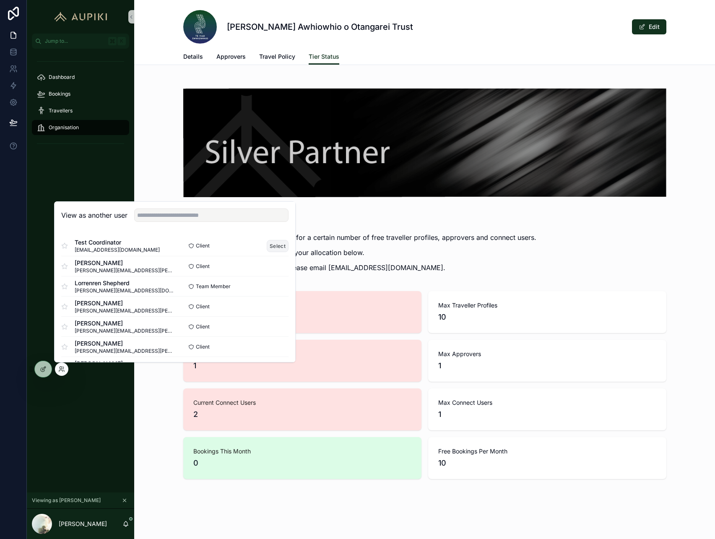
click at [277, 248] on button "Select" at bounding box center [278, 246] width 22 height 12
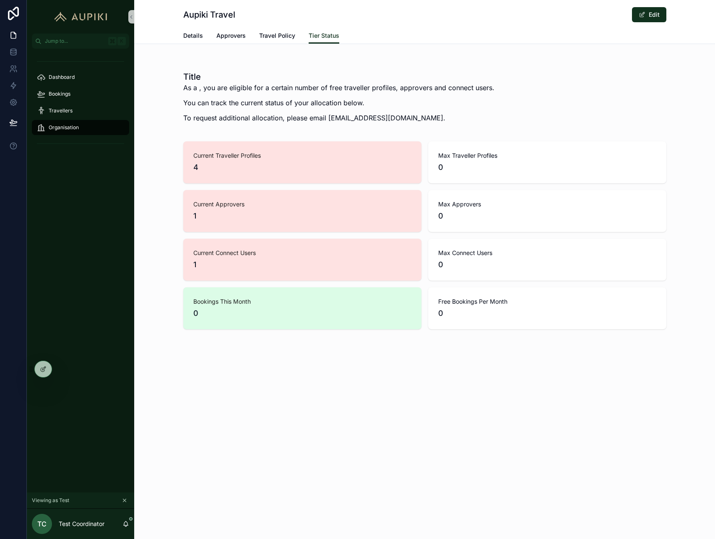
click at [161, 182] on div "Current Traveller Profiles 4 Max Traveller Profiles 0 Current Approvers 1 Max A…" at bounding box center [424, 235] width 580 height 194
click at [46, 368] on icon at bounding box center [43, 368] width 7 height 7
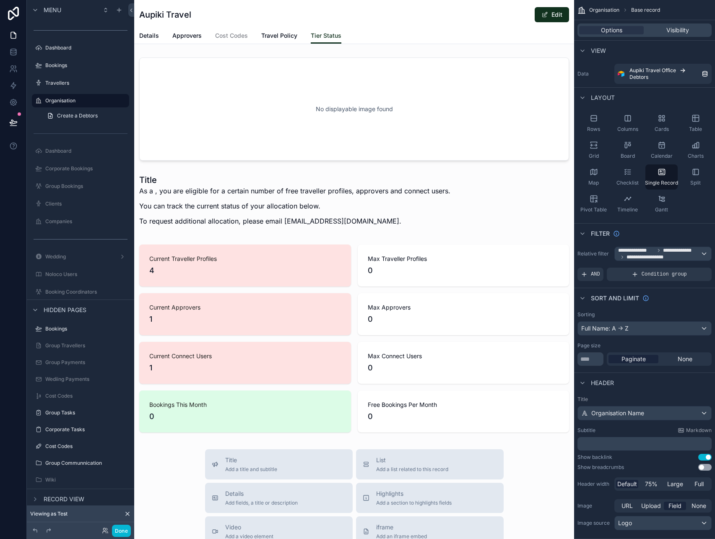
click at [258, 344] on div "scrollable content" at bounding box center [354, 407] width 440 height 814
click at [314, 328] on div "scrollable content" at bounding box center [354, 338] width 440 height 194
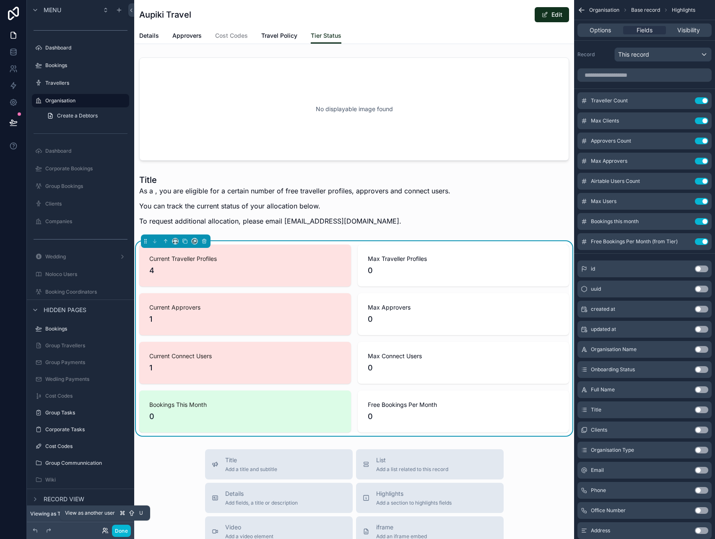
click at [105, 528] on icon at bounding box center [104, 529] width 2 height 2
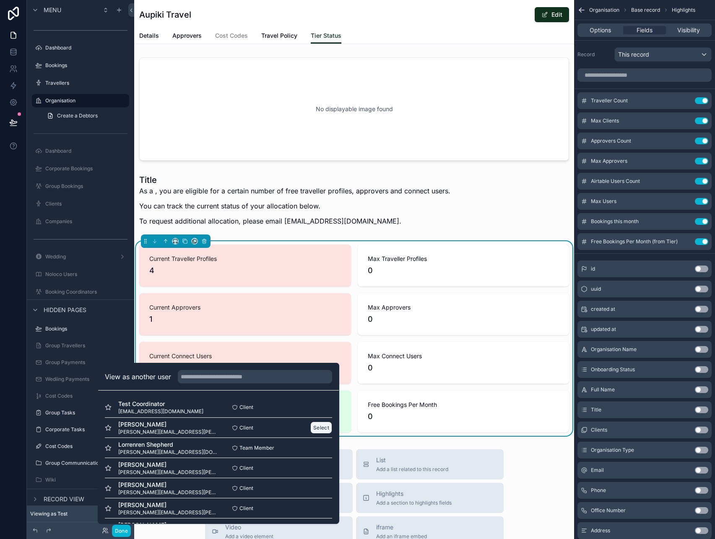
click at [321, 426] on button "Select" at bounding box center [321, 427] width 22 height 12
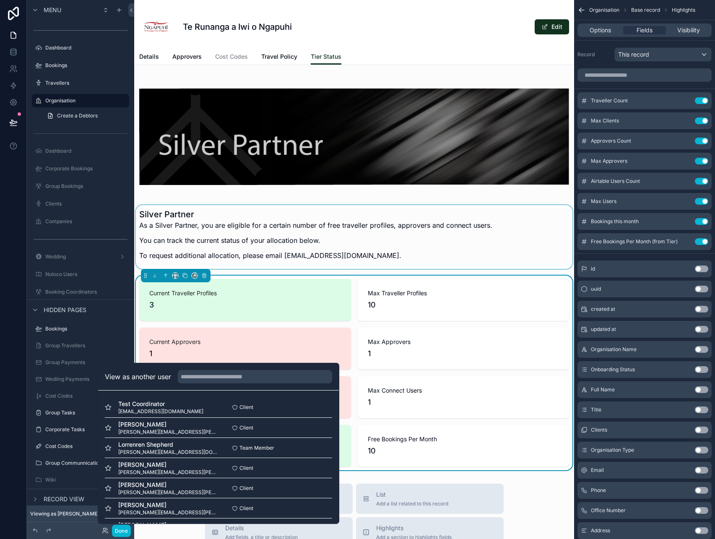
click at [326, 234] on div "scrollable content" at bounding box center [354, 237] width 440 height 64
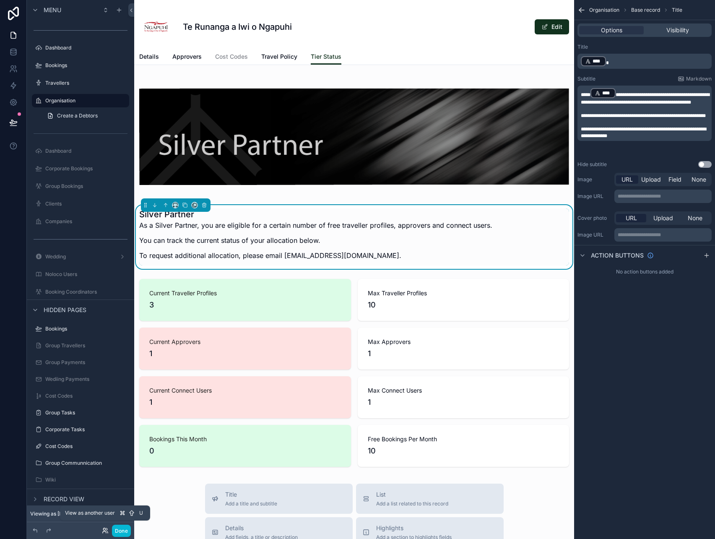
click at [106, 530] on icon at bounding box center [105, 530] width 7 height 7
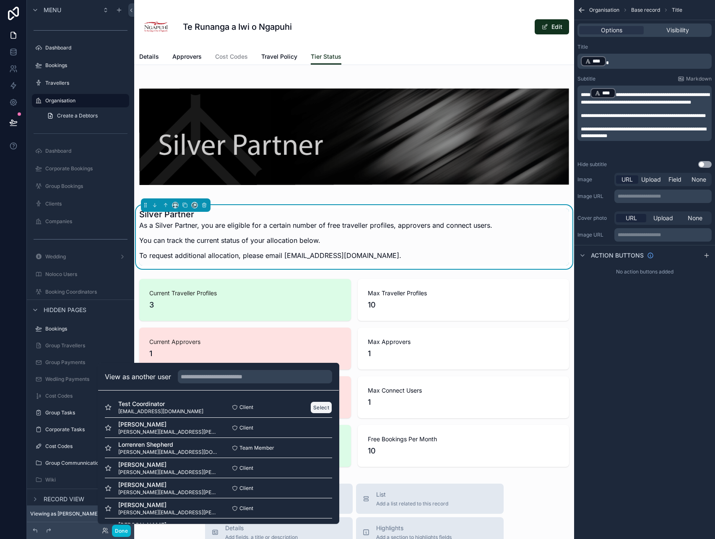
click at [321, 407] on button "Select" at bounding box center [321, 407] width 22 height 12
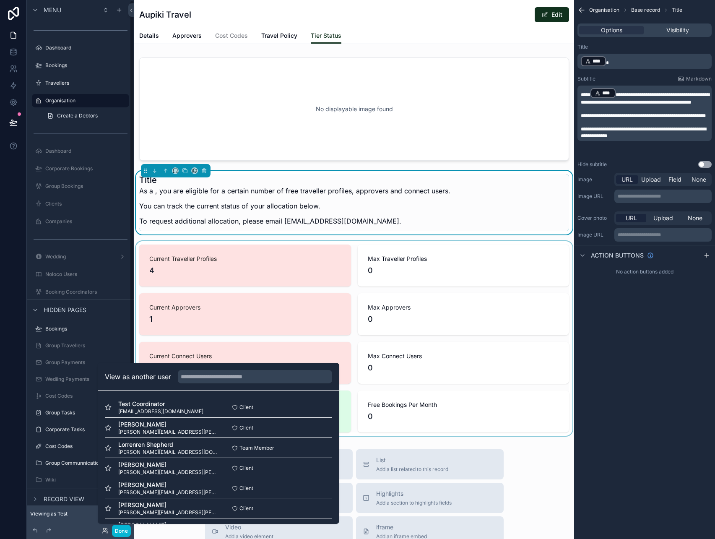
click at [244, 253] on div "scrollable content" at bounding box center [354, 338] width 440 height 194
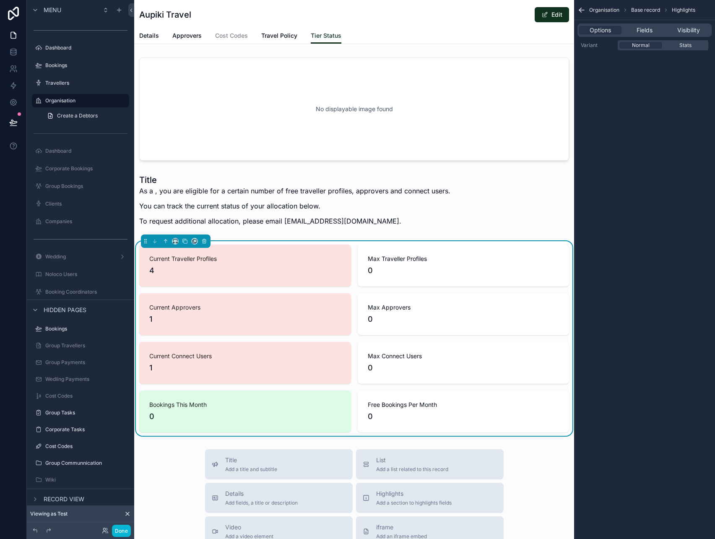
click at [352, 373] on div "Current Traveller Profiles 4 Max Traveller Profiles 0 Current Approvers 1 Max A…" at bounding box center [354, 338] width 430 height 188
click at [645, 33] on span "Fields" at bounding box center [644, 30] width 16 height 8
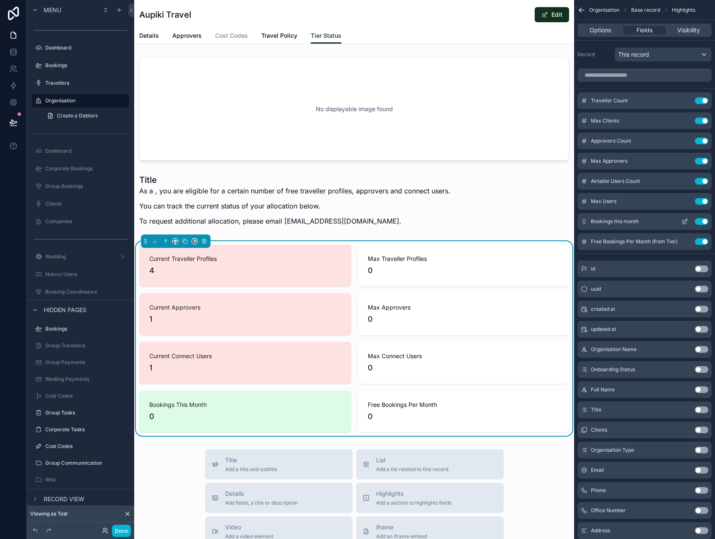
click at [686, 222] on icon "scrollable content" at bounding box center [684, 221] width 7 height 7
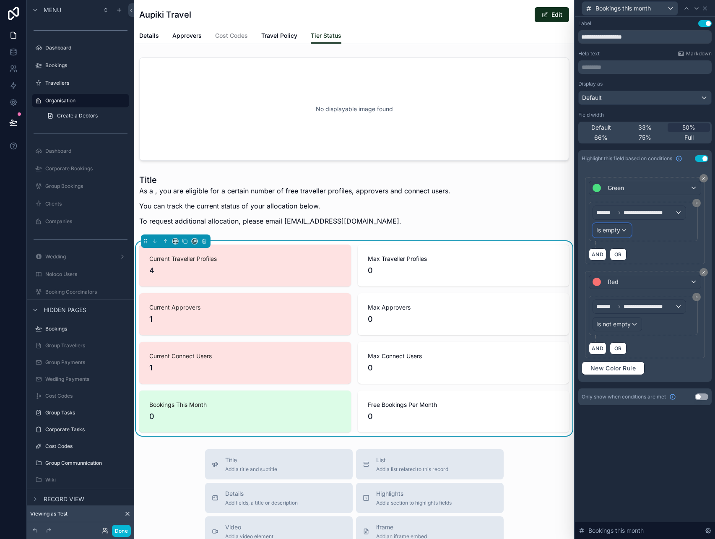
click at [619, 227] on div "Is empty" at bounding box center [612, 229] width 38 height 13
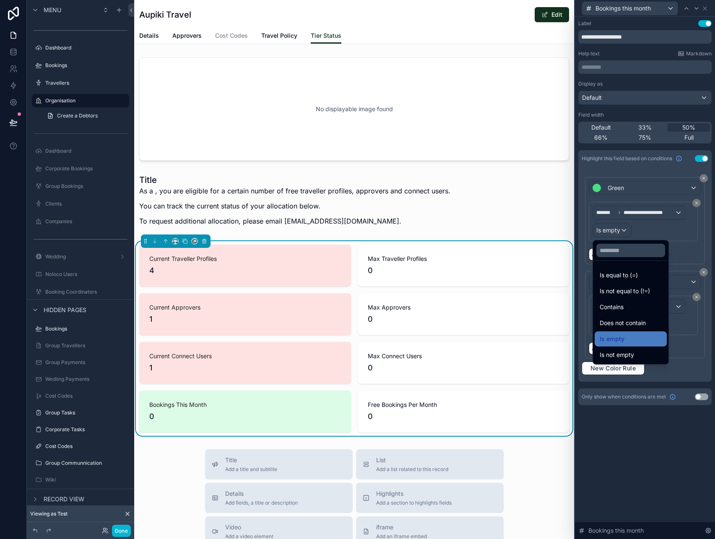
click at [652, 228] on div at bounding box center [645, 269] width 140 height 539
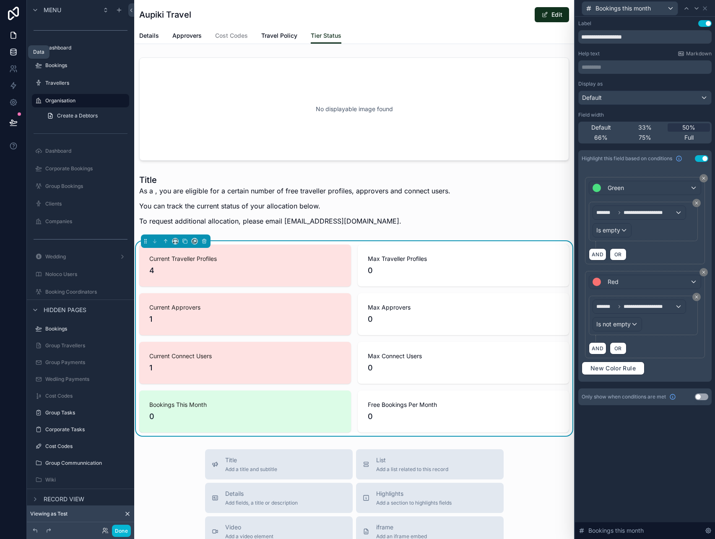
click at [13, 53] on icon at bounding box center [12, 51] width 5 height 3
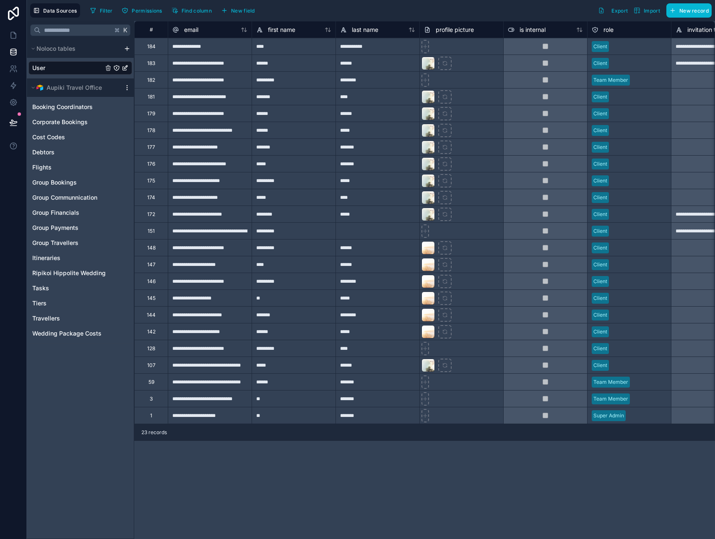
click at [126, 87] on icon "scrollable content" at bounding box center [127, 87] width 7 height 7
click at [146, 114] on button "Queue data sync" at bounding box center [173, 118] width 101 height 13
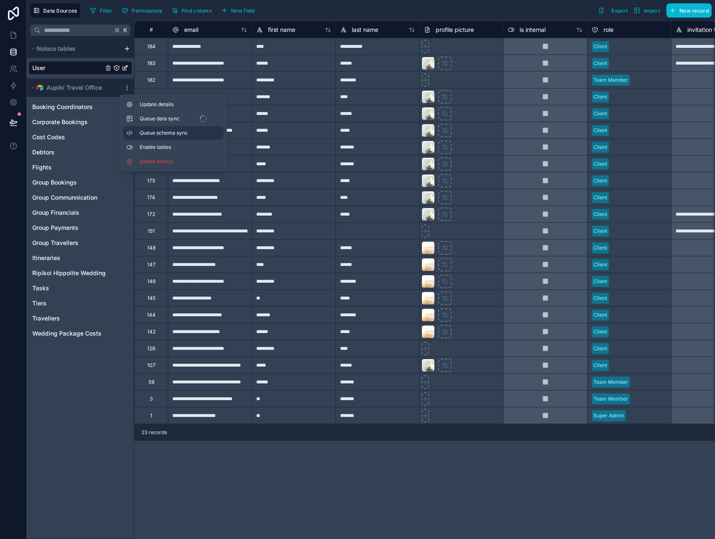
click at [151, 131] on span "Queue schema sync" at bounding box center [170, 132] width 60 height 7
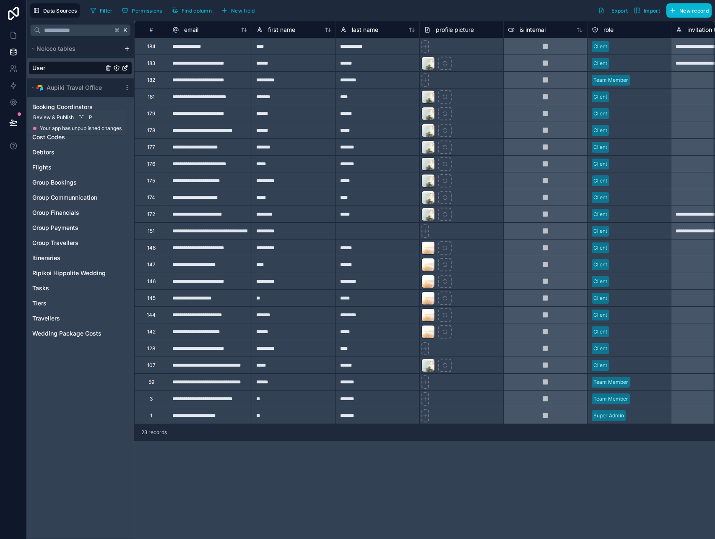
click at [13, 122] on icon at bounding box center [13, 122] width 8 height 8
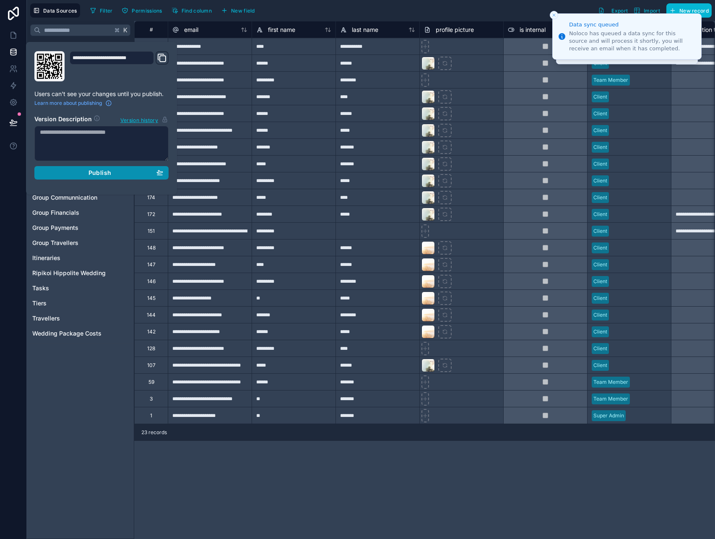
click at [94, 174] on span "Publish" at bounding box center [99, 173] width 23 height 8
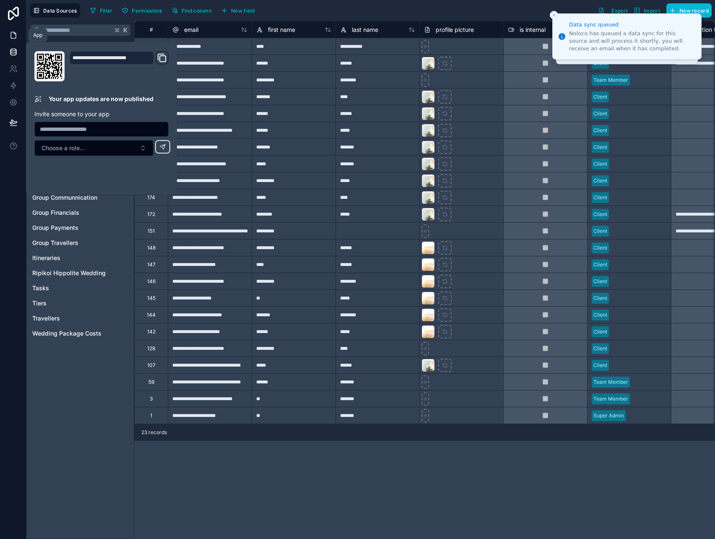
click at [13, 38] on icon at bounding box center [13, 35] width 5 height 6
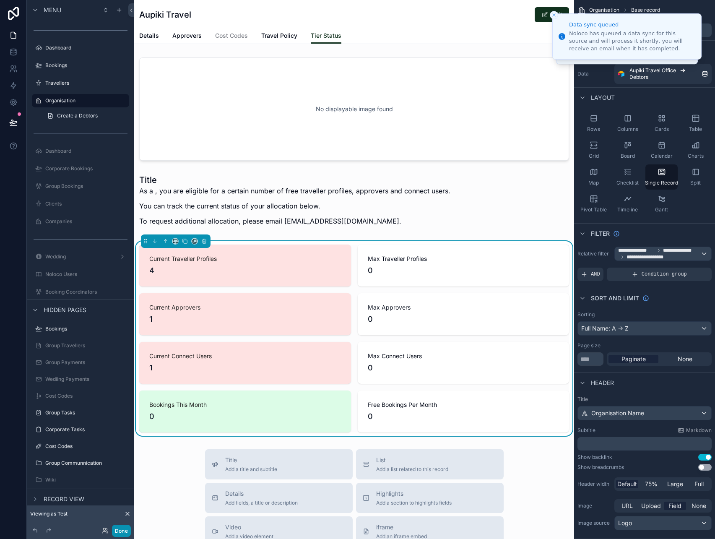
click at [125, 529] on button "Done" at bounding box center [121, 530] width 19 height 12
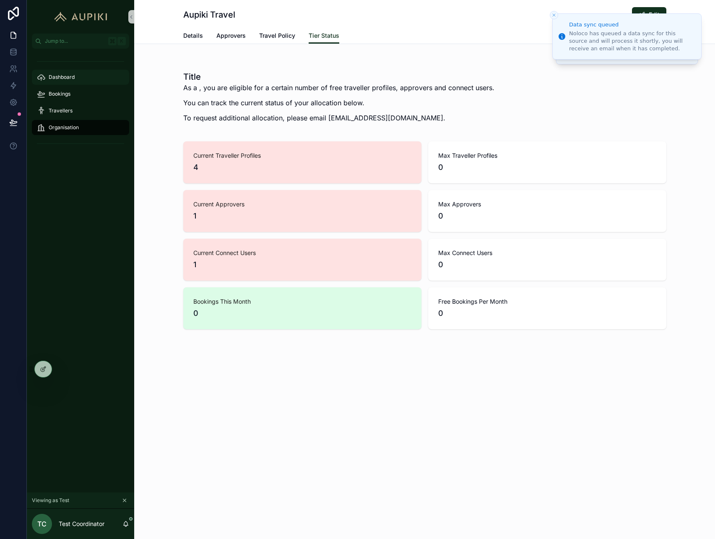
click at [72, 76] on span "Dashboard" at bounding box center [62, 77] width 26 height 7
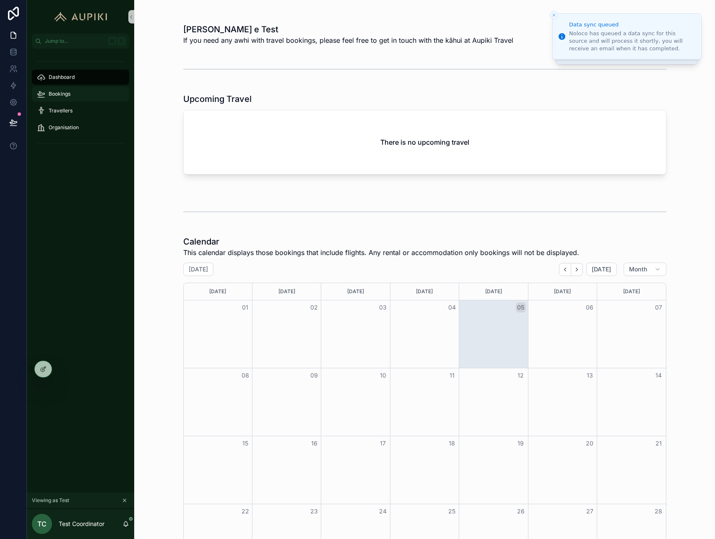
click at [68, 92] on span "Bookings" at bounding box center [60, 94] width 22 height 7
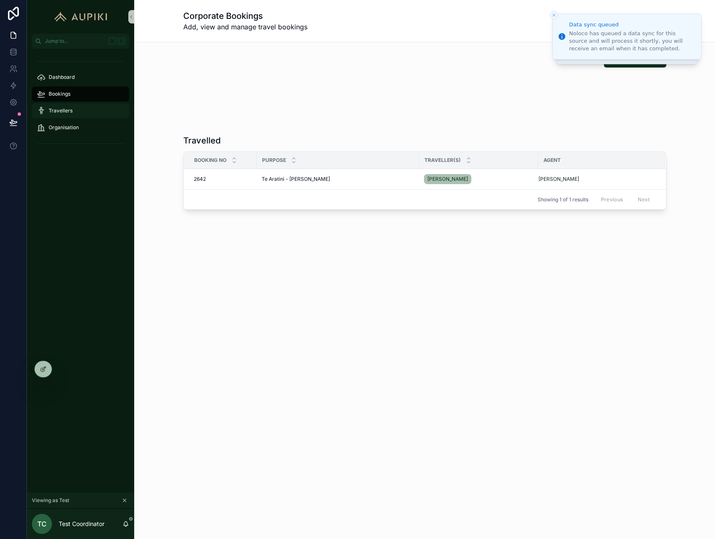
click at [75, 113] on div "Travellers" at bounding box center [80, 110] width 87 height 13
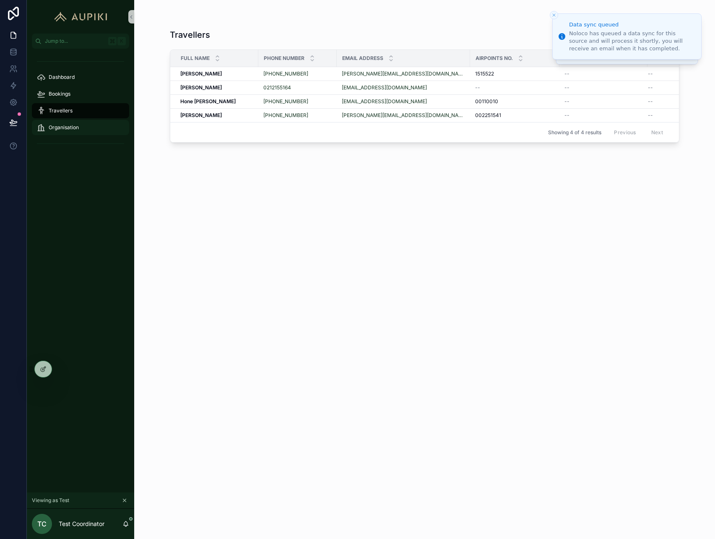
click at [78, 124] on span "Organisation" at bounding box center [64, 127] width 30 height 7
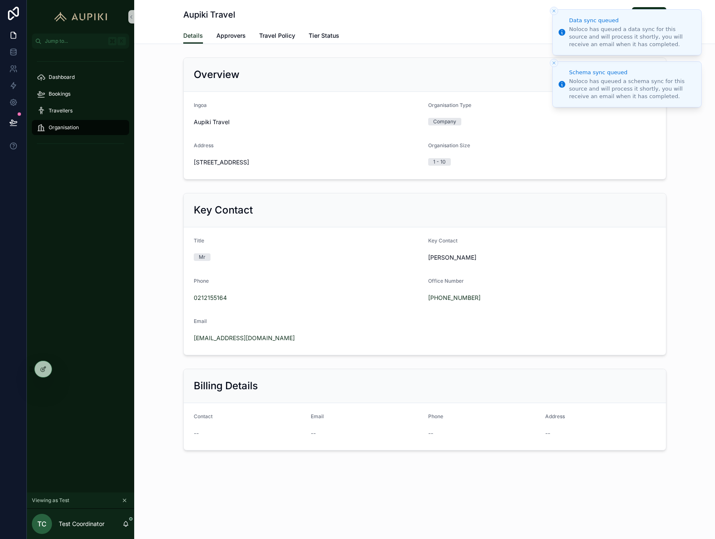
click at [551, 16] on div "Aupiki Travel Edit" at bounding box center [424, 15] width 483 height 16
click at [554, 15] on button "Close toast" at bounding box center [553, 11] width 8 height 8
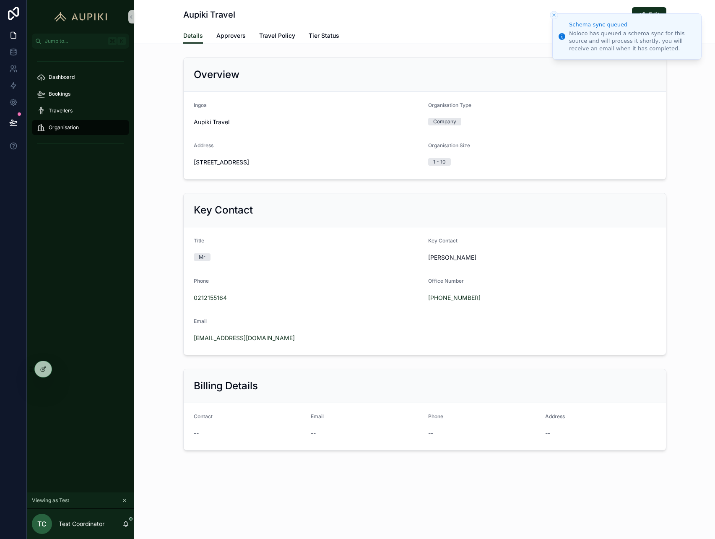
click at [555, 13] on icon "Close toast" at bounding box center [553, 15] width 5 height 5
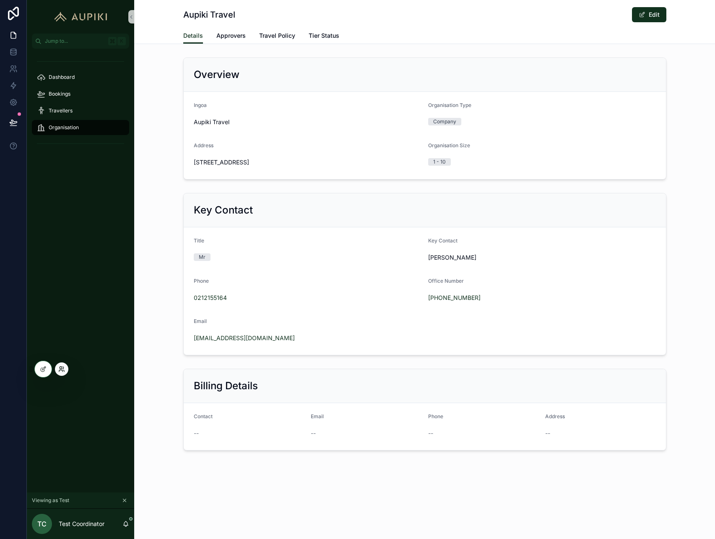
click at [60, 368] on icon at bounding box center [61, 367] width 2 height 2
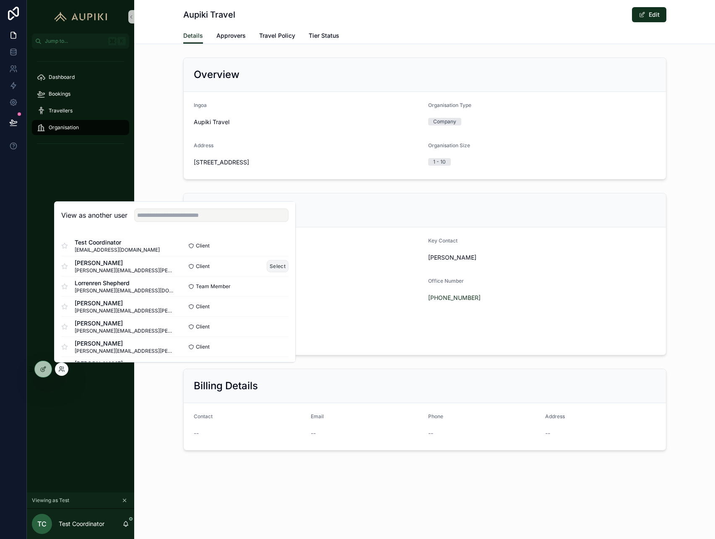
click at [271, 267] on button "Select" at bounding box center [278, 266] width 22 height 12
click at [276, 267] on button "Select" at bounding box center [278, 266] width 22 height 12
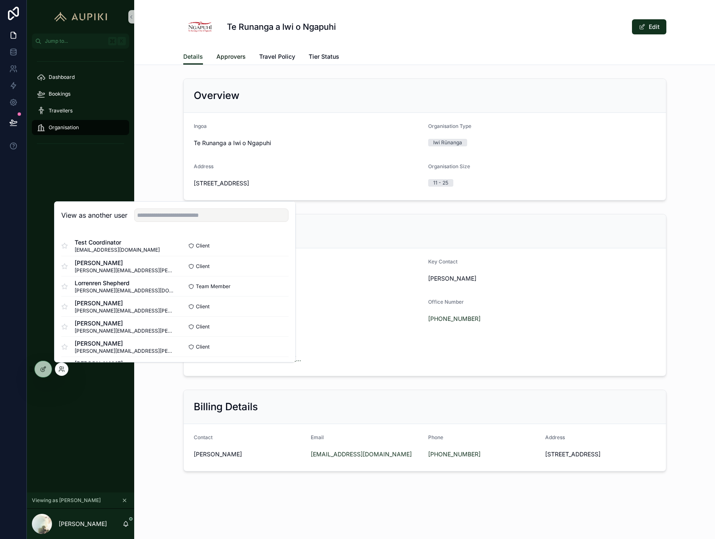
click at [233, 59] on span "Approvers" at bounding box center [230, 56] width 29 height 8
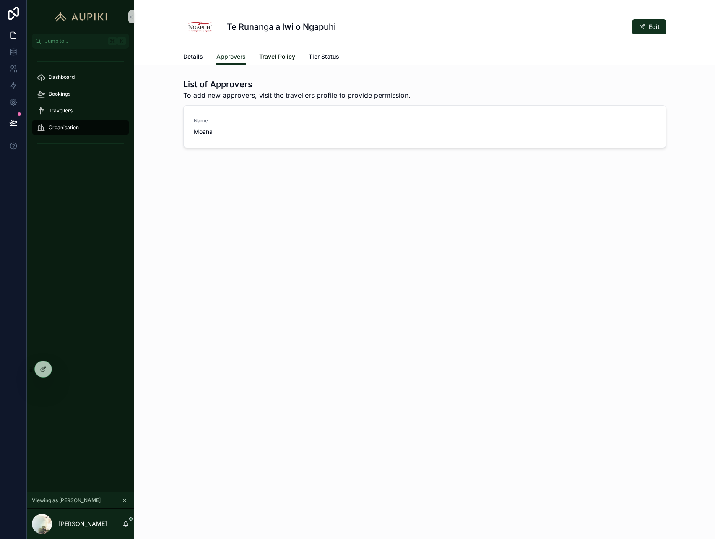
click at [286, 57] on span "Travel Policy" at bounding box center [277, 56] width 36 height 8
click at [318, 57] on span "Tier Status" at bounding box center [323, 56] width 31 height 8
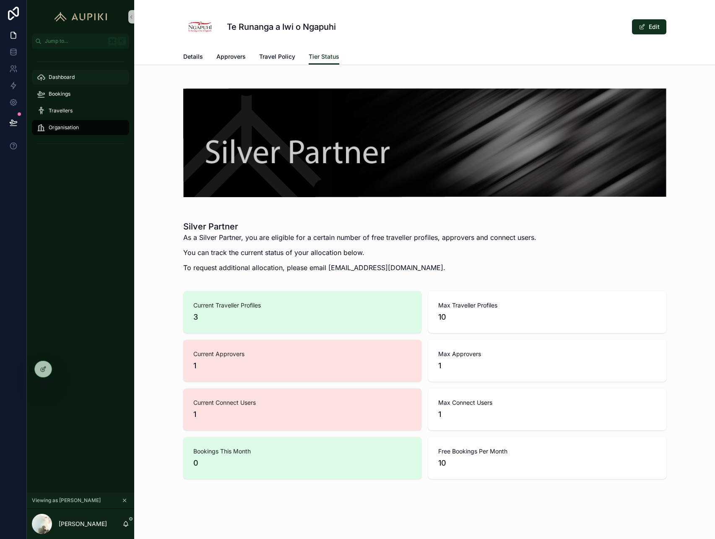
click at [70, 71] on div "Dashboard" at bounding box center [80, 76] width 87 height 13
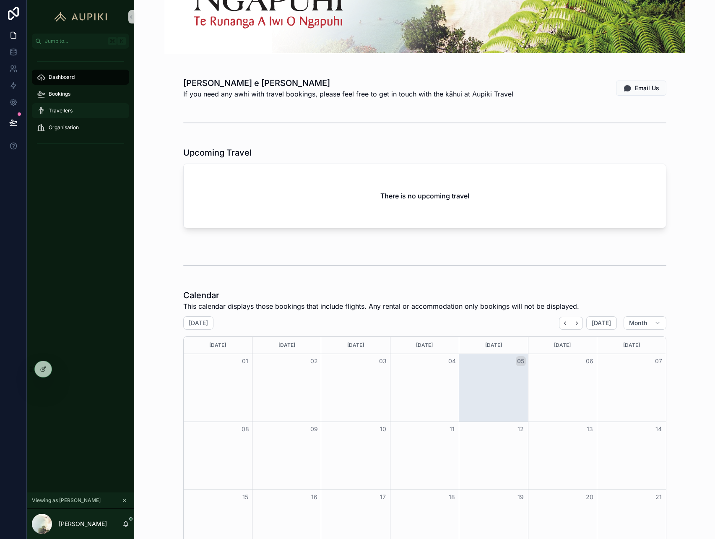
scroll to position [59, 0]
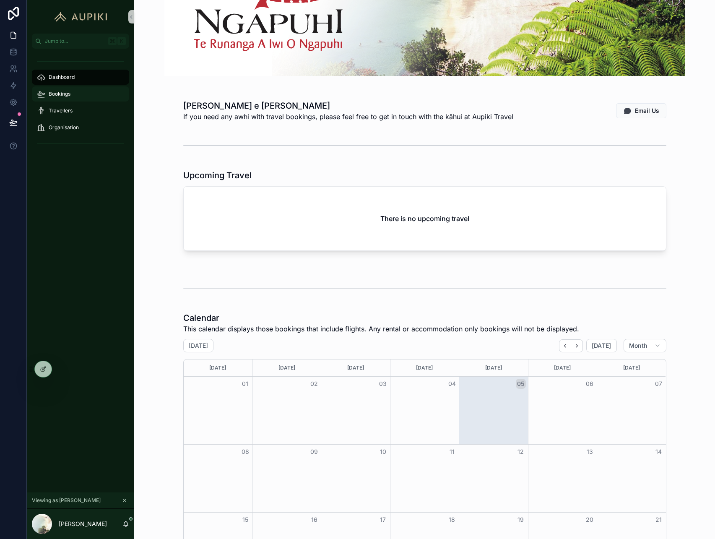
click at [73, 87] on div "Bookings" at bounding box center [80, 93] width 87 height 13
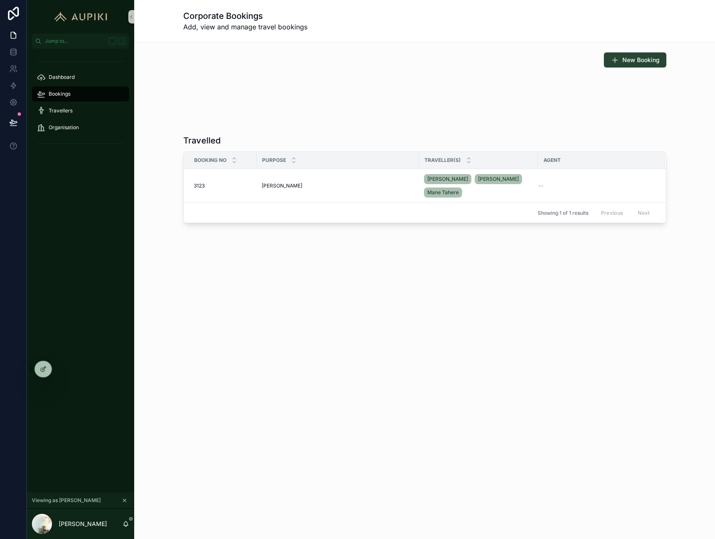
click at [632, 58] on span "New Booking" at bounding box center [640, 60] width 37 height 8
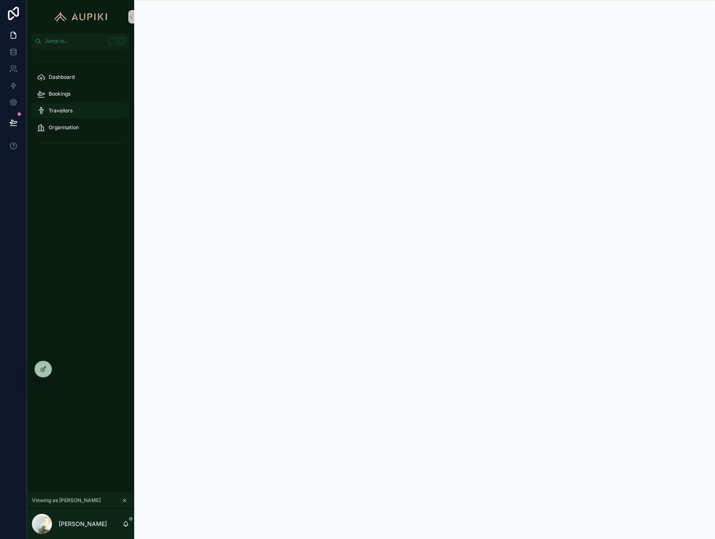
click at [72, 108] on div "Travellers" at bounding box center [80, 110] width 87 height 13
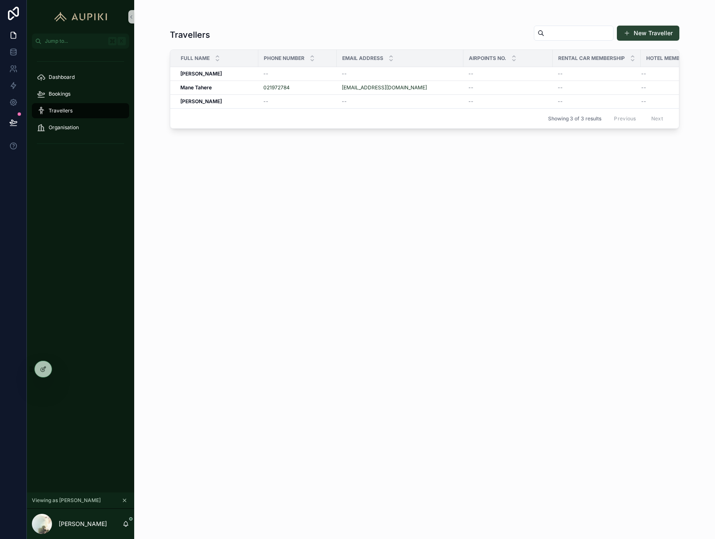
click at [622, 37] on button "New Traveller" at bounding box center [647, 33] width 62 height 15
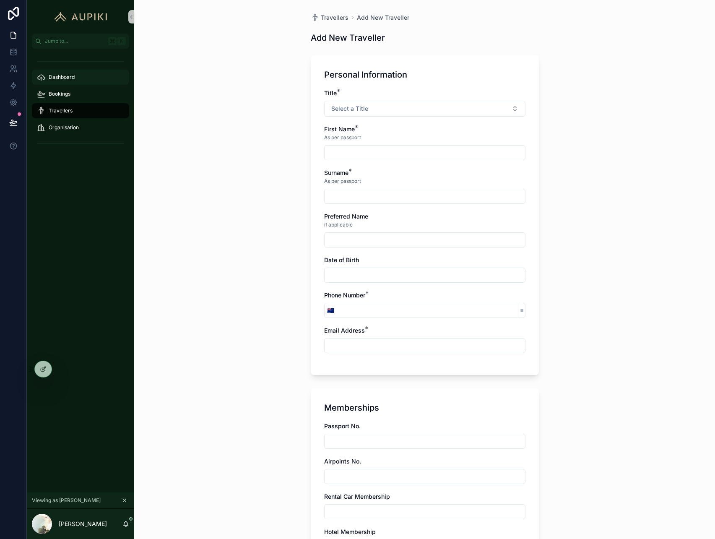
click at [61, 82] on div "Dashboard" at bounding box center [80, 76] width 87 height 13
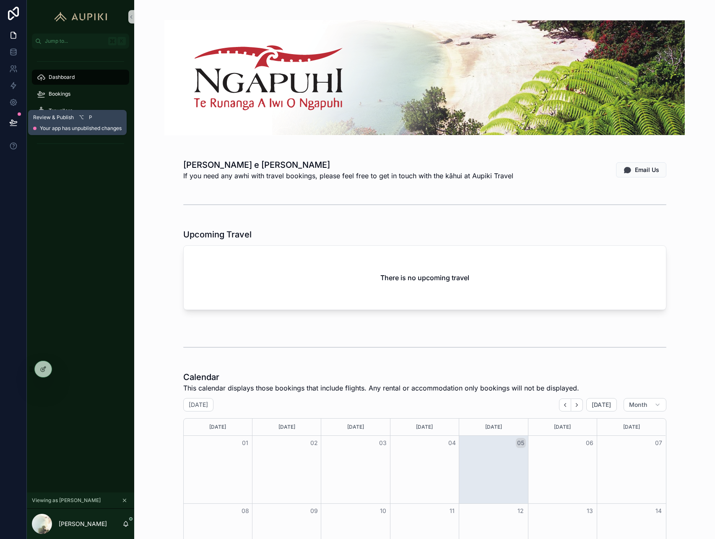
click at [19, 126] on button at bounding box center [13, 122] width 18 height 23
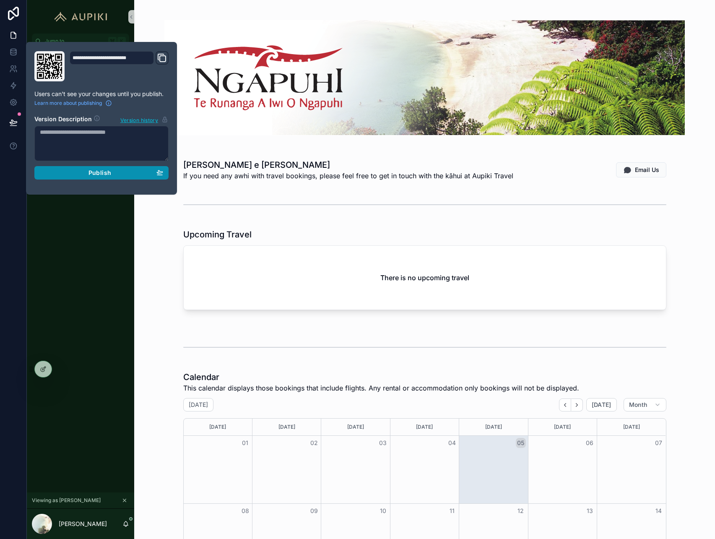
click at [164, 170] on button "Publish" at bounding box center [101, 172] width 134 height 13
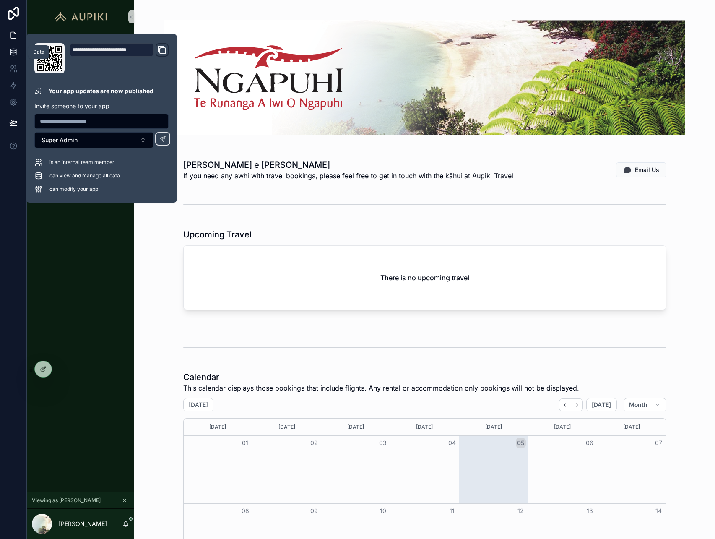
click at [15, 51] on icon at bounding box center [12, 50] width 5 height 2
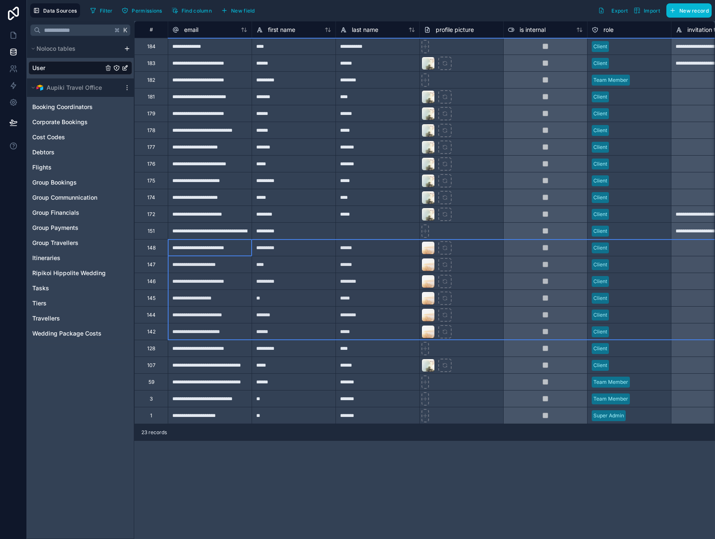
drag, startPoint x: 156, startPoint y: 248, endPoint x: 150, endPoint y: 330, distance: 82.3
click at [168, 309] on div "Delete rows 13 to 18" at bounding box center [185, 308] width 61 height 9
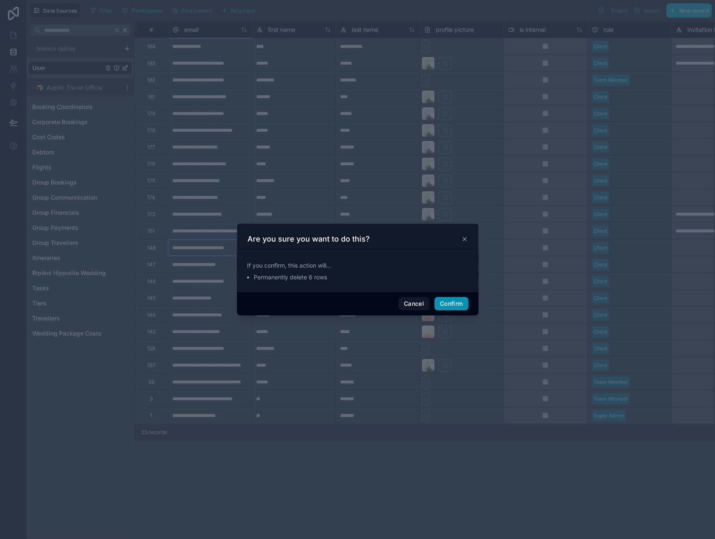
click at [441, 302] on button "Confirm" at bounding box center [451, 303] width 34 height 13
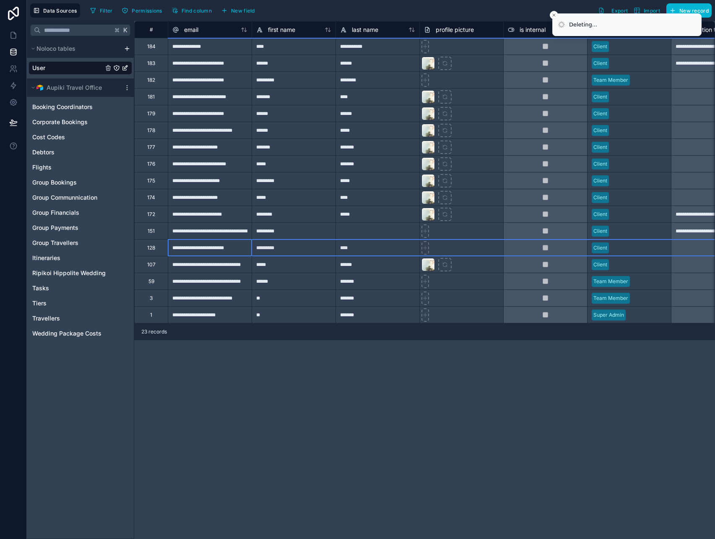
click at [154, 251] on div "128" at bounding box center [151, 247] width 34 height 17
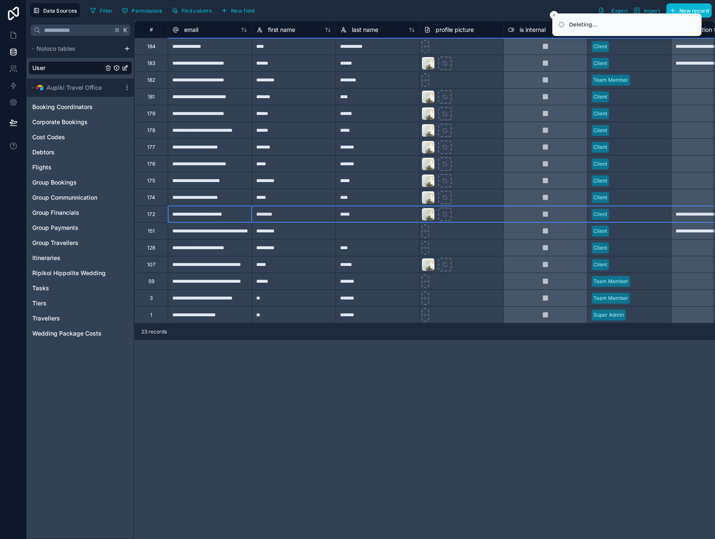
click at [160, 213] on div "172" at bounding box center [151, 213] width 34 height 17
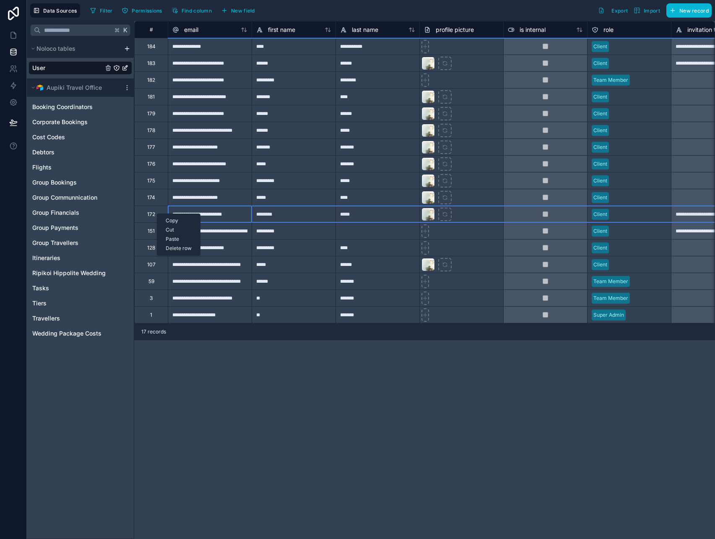
click at [173, 248] on div "Delete row" at bounding box center [178, 247] width 43 height 9
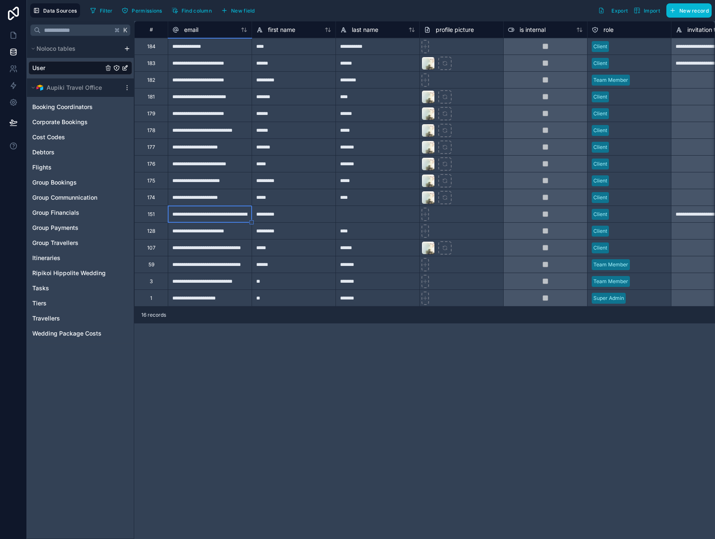
click at [156, 231] on div "128" at bounding box center [151, 230] width 34 height 17
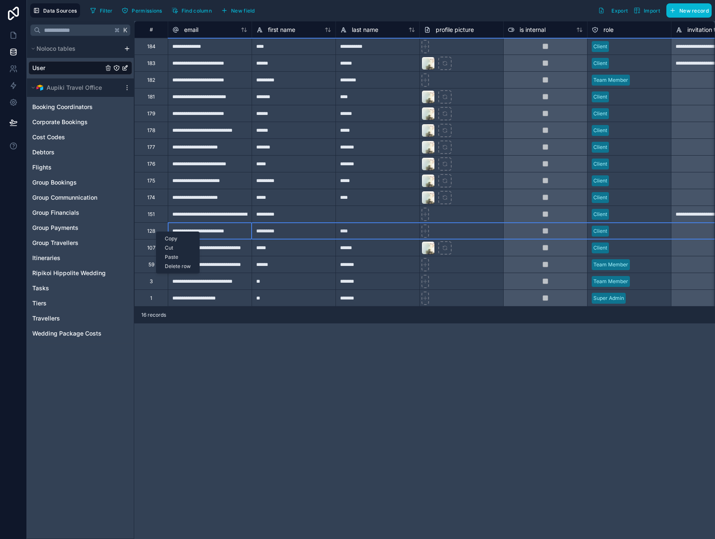
click at [172, 267] on div "Delete row" at bounding box center [177, 266] width 43 height 9
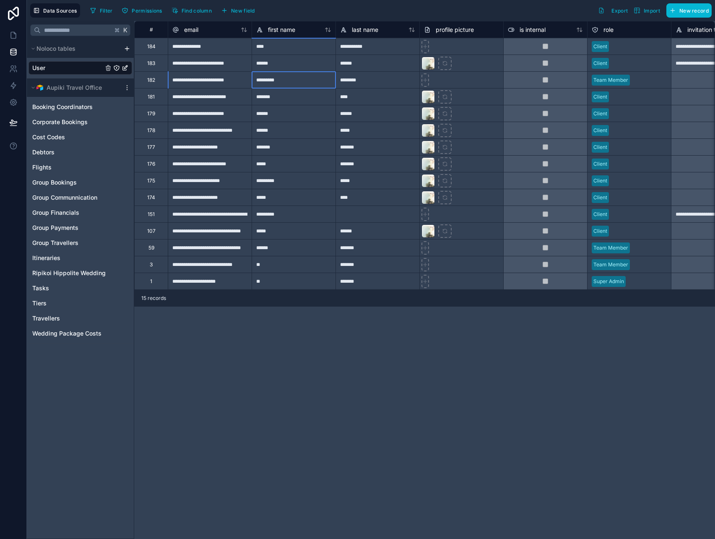
click at [283, 84] on div "*********" at bounding box center [293, 79] width 84 height 17
click at [279, 80] on div "*********" at bounding box center [293, 79] width 84 height 17
click at [279, 80] on input "*********" at bounding box center [293, 80] width 83 height 16
click at [270, 79] on input "*********" at bounding box center [293, 80] width 83 height 16
type input "******"
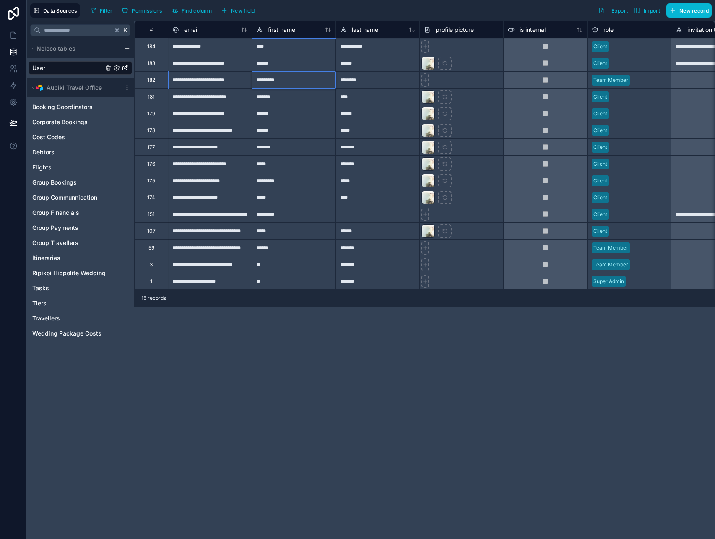
click at [287, 155] on div "*****" at bounding box center [293, 163] width 84 height 17
click at [14, 74] on link at bounding box center [13, 68] width 26 height 17
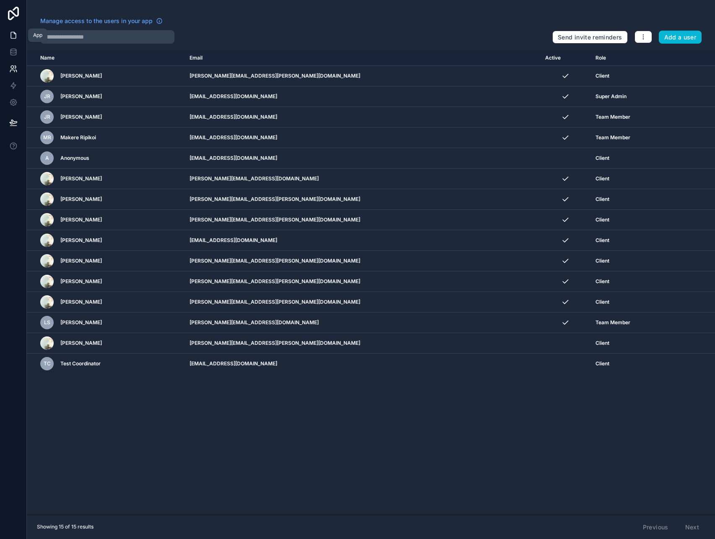
click at [13, 36] on icon at bounding box center [13, 35] width 8 height 8
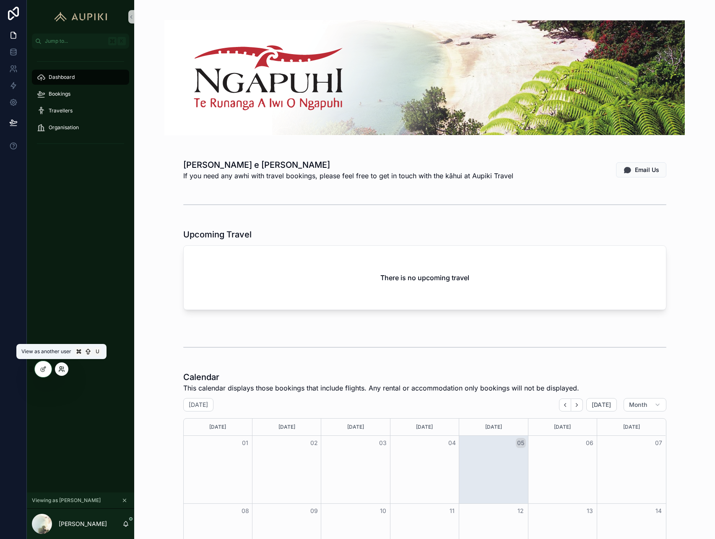
click at [62, 366] on icon at bounding box center [61, 368] width 7 height 7
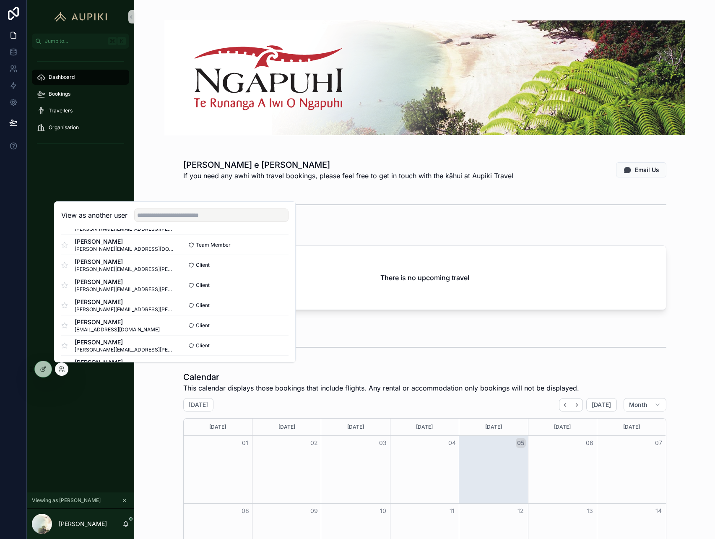
scroll to position [42, 0]
click at [275, 303] on button "Select" at bounding box center [278, 304] width 22 height 12
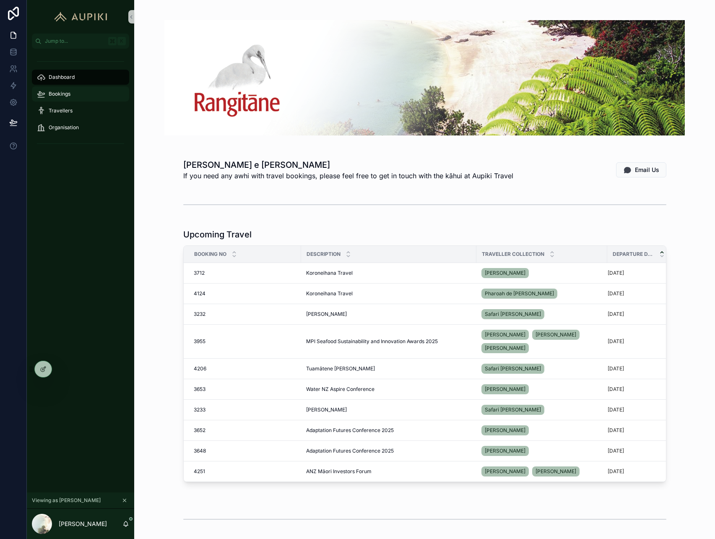
click at [83, 92] on div "Bookings" at bounding box center [80, 93] width 87 height 13
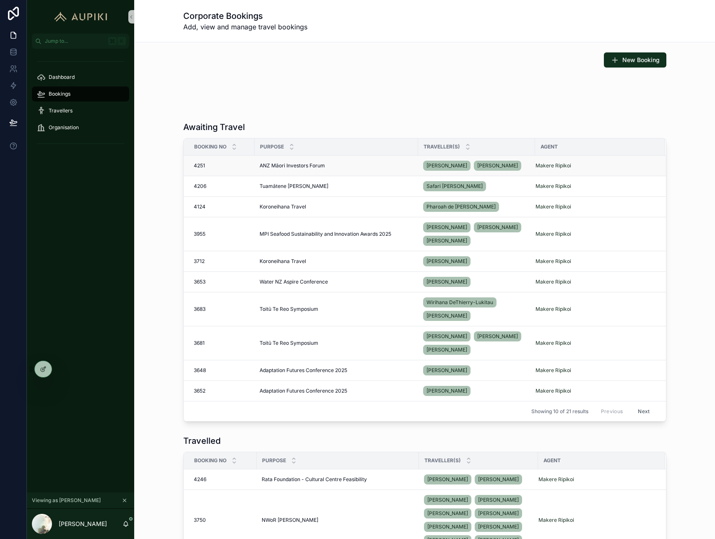
click at [321, 165] on span "ANZ Māori Investors Forum" at bounding box center [291, 165] width 65 height 7
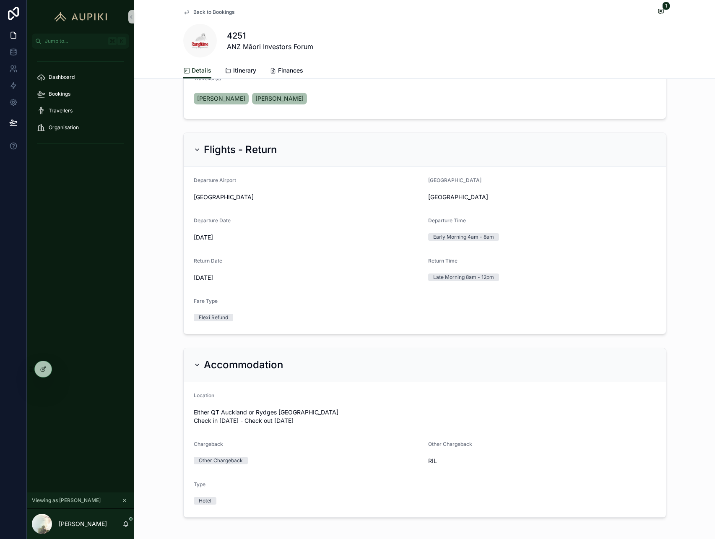
scroll to position [116, 0]
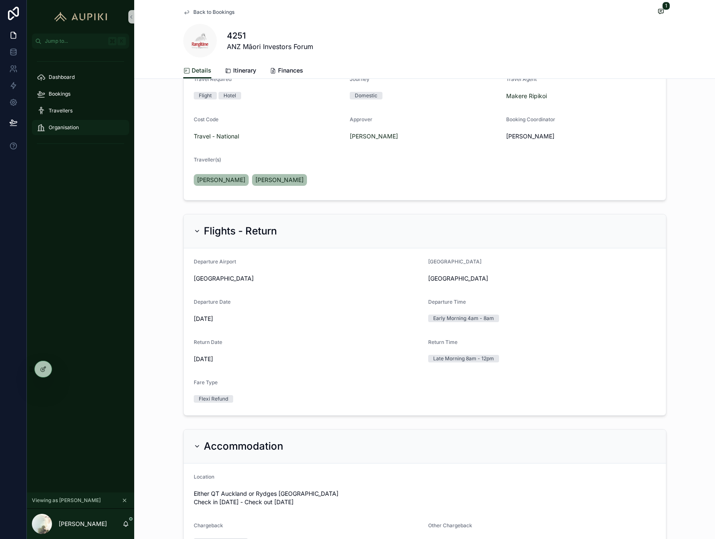
click at [77, 122] on div "Organisation" at bounding box center [80, 127] width 87 height 13
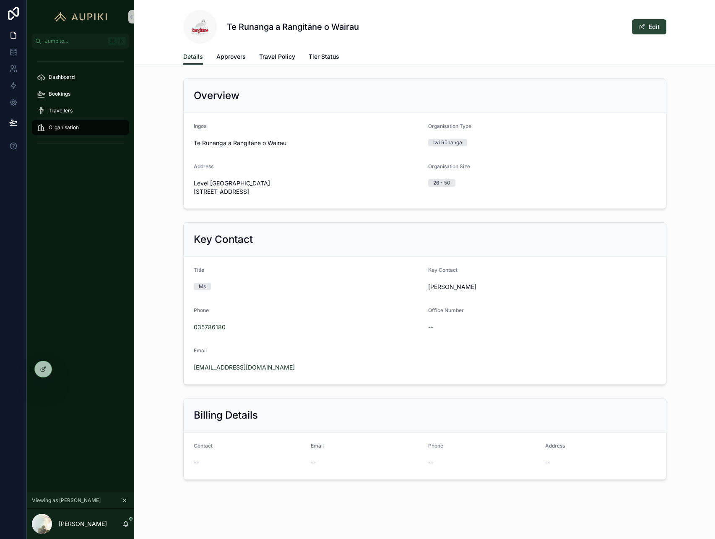
click at [647, 24] on button "Edit" at bounding box center [649, 26] width 34 height 15
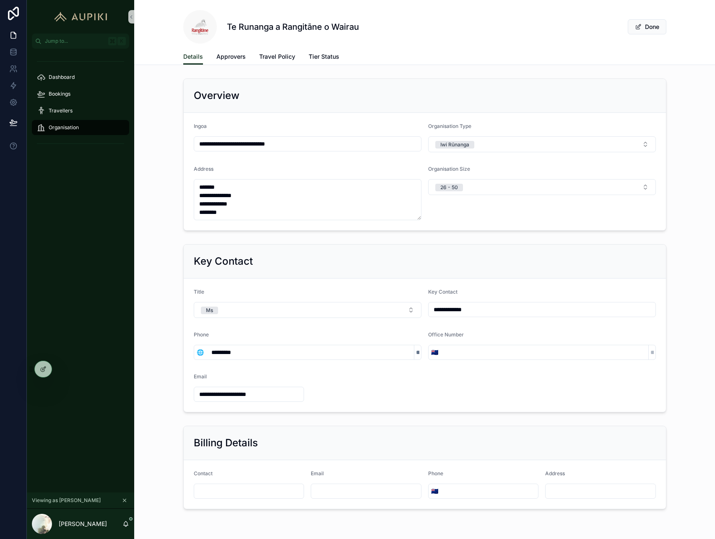
click at [238, 495] on input "scrollable content" at bounding box center [249, 491] width 110 height 12
type input "**********"
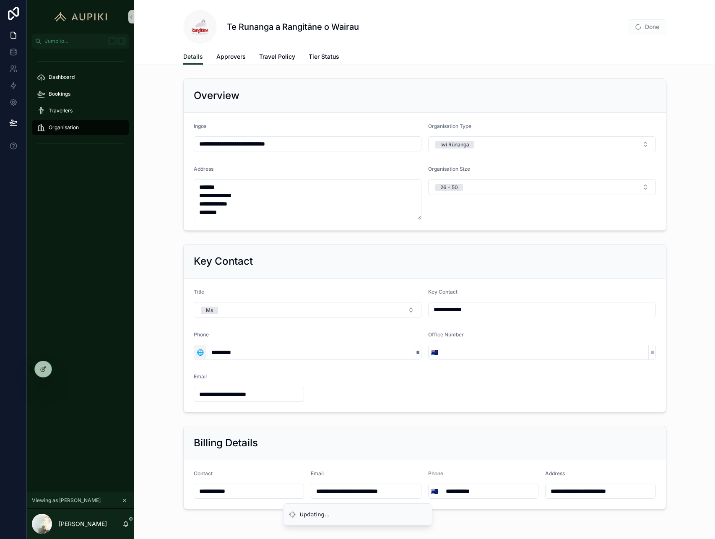
click at [199, 353] on span "🌐" at bounding box center [200, 352] width 7 height 8
type input "***"
click at [200, 401] on div "🇳🇿 New Zealand +64" at bounding box center [200, 407] width 101 height 13
type input "**********"
click at [216, 352] on input "**********" at bounding box center [309, 352] width 207 height 12
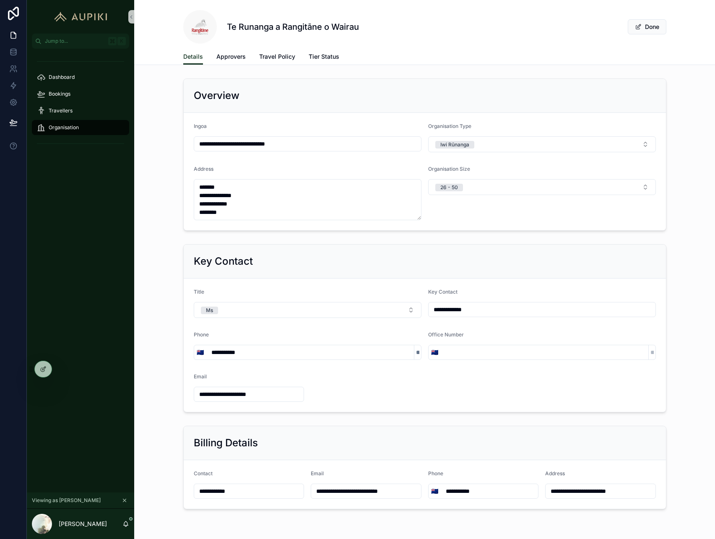
click at [476, 350] on input "scrollable content" at bounding box center [543, 352] width 207 height 12
click at [627, 27] on button "Done" at bounding box center [646, 26] width 39 height 15
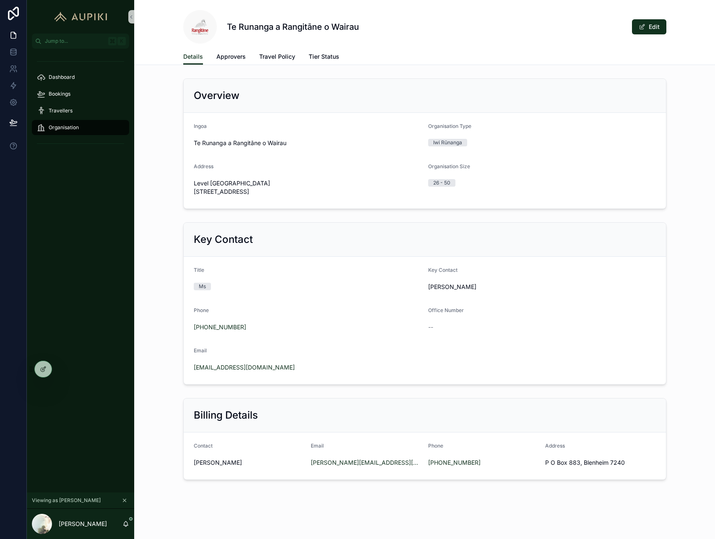
scroll to position [0, 0]
click at [230, 57] on span "Approvers" at bounding box center [230, 56] width 29 height 8
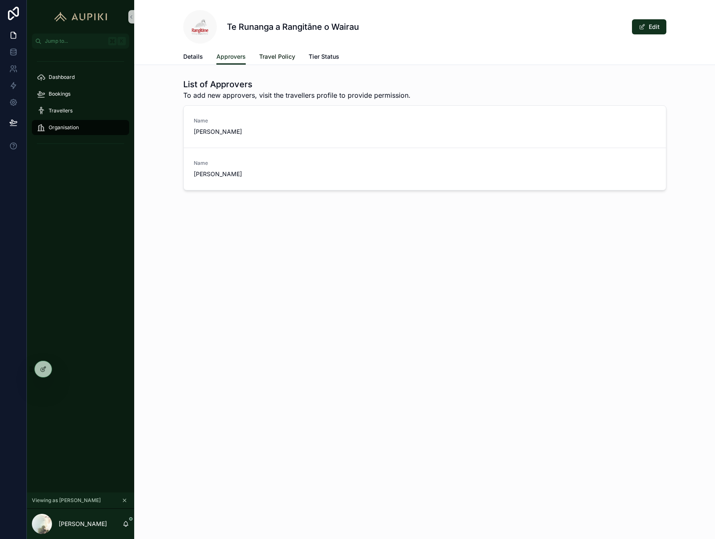
click at [277, 53] on span "Travel Policy" at bounding box center [277, 56] width 36 height 8
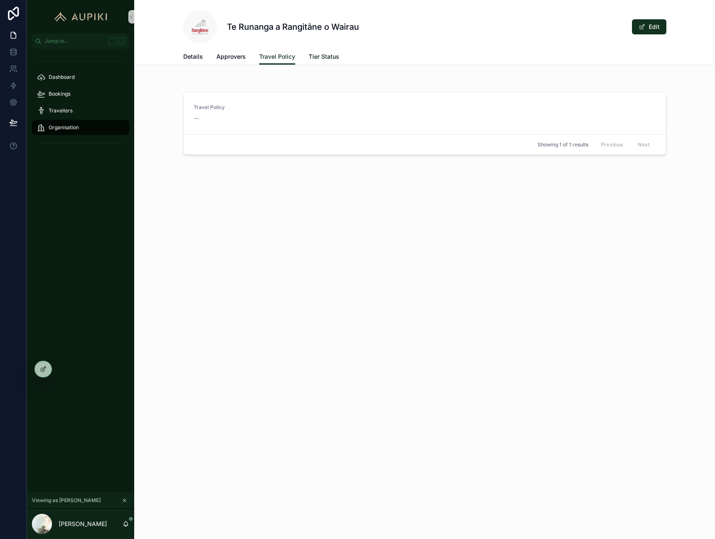
click at [323, 55] on span "Tier Status" at bounding box center [323, 56] width 31 height 8
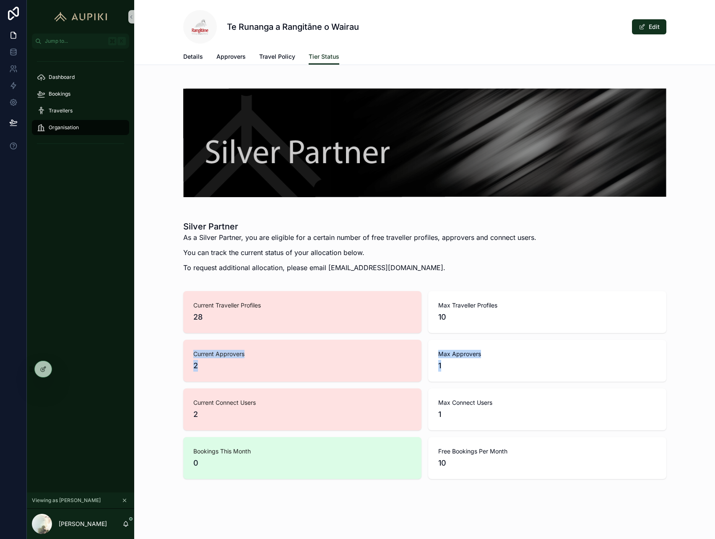
drag, startPoint x: 492, startPoint y: 362, endPoint x: 333, endPoint y: 349, distance: 159.8
click at [333, 349] on div "Current Traveller Profiles 28 Max Traveller Profiles 10 Current Approvers 2 Max…" at bounding box center [424, 385] width 483 height 188
click at [336, 356] on span "Current Approvers" at bounding box center [302, 354] width 218 height 8
drag, startPoint x: 337, startPoint y: 367, endPoint x: 158, endPoint y: 296, distance: 191.7
click at [158, 296] on div "Current Traveller Profiles 28 Max Traveller Profiles 10 Current Approvers 2 Max…" at bounding box center [424, 384] width 580 height 194
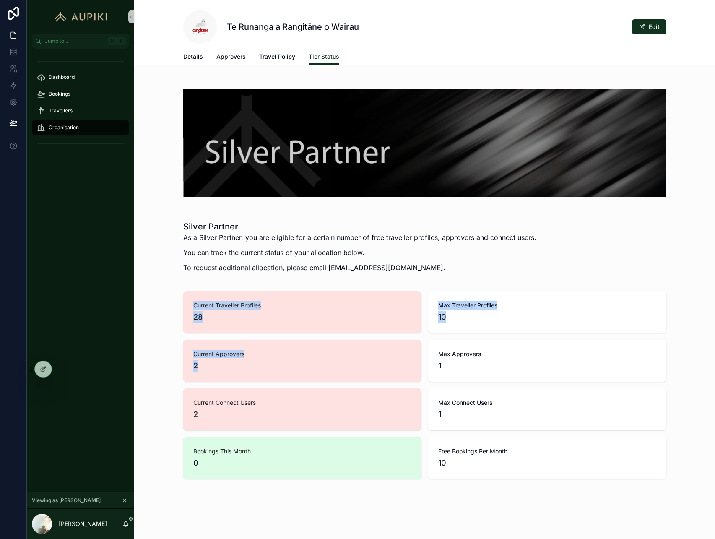
click at [158, 296] on div "Current Traveller Profiles 28 Max Traveller Profiles 10 Current Approvers 2 Max…" at bounding box center [424, 384] width 580 height 194
click at [65, 111] on span "Travellers" at bounding box center [61, 110] width 24 height 7
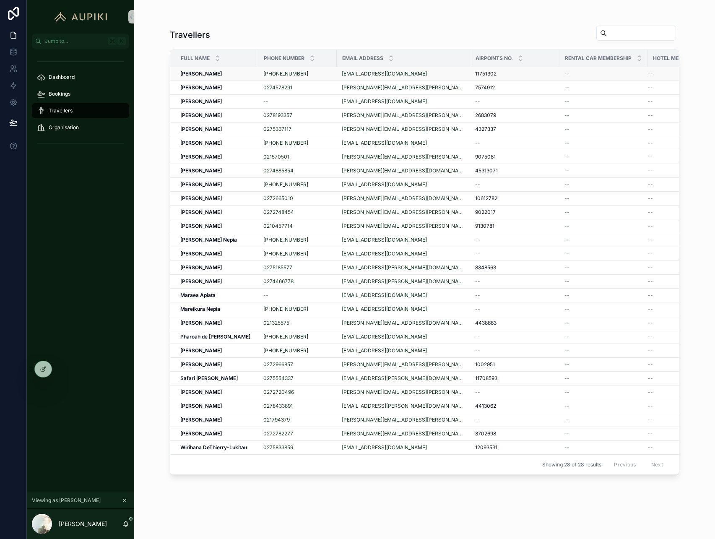
click at [247, 73] on div "Bridgette Hosford Bridgette Hosford" at bounding box center [216, 73] width 73 height 7
click at [40, 373] on div at bounding box center [43, 369] width 17 height 16
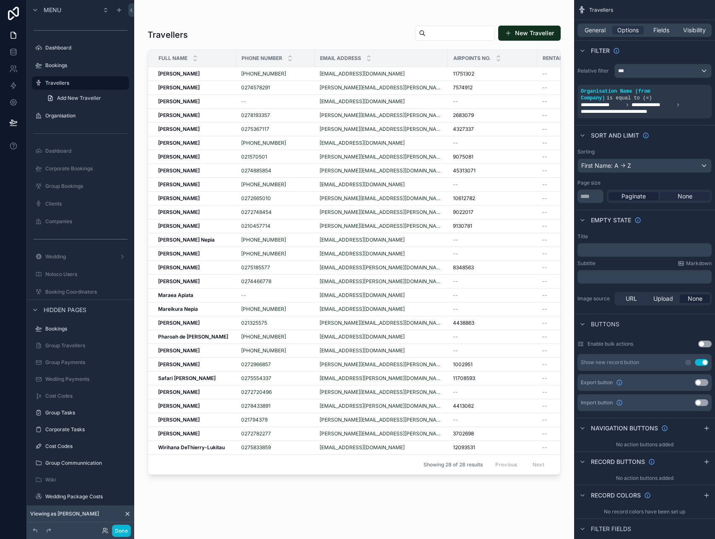
click at [681, 196] on span "None" at bounding box center [684, 196] width 15 height 8
drag, startPoint x: 600, startPoint y: 194, endPoint x: 557, endPoint y: 194, distance: 42.3
click at [557, 194] on div "Jump to... K Dashboard Bookings Travellers Organisation Dashboard Corporate Boo…" at bounding box center [424, 269] width 580 height 539
click at [595, 199] on input "scrollable content" at bounding box center [590, 195] width 26 height 13
click at [640, 199] on span "Paginate" at bounding box center [633, 196] width 24 height 8
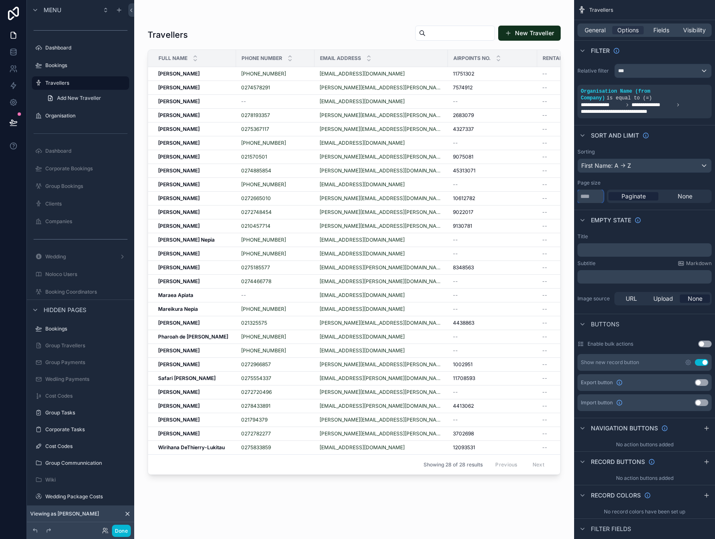
drag, startPoint x: 593, startPoint y: 194, endPoint x: 578, endPoint y: 194, distance: 14.2
click at [578, 194] on input "**" at bounding box center [590, 195] width 26 height 13
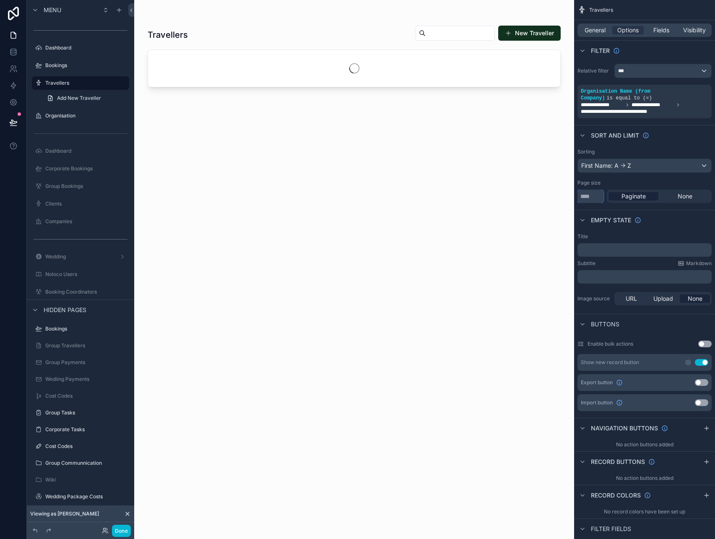
type input "**"
click at [676, 220] on div "Empty state" at bounding box center [644, 220] width 141 height 20
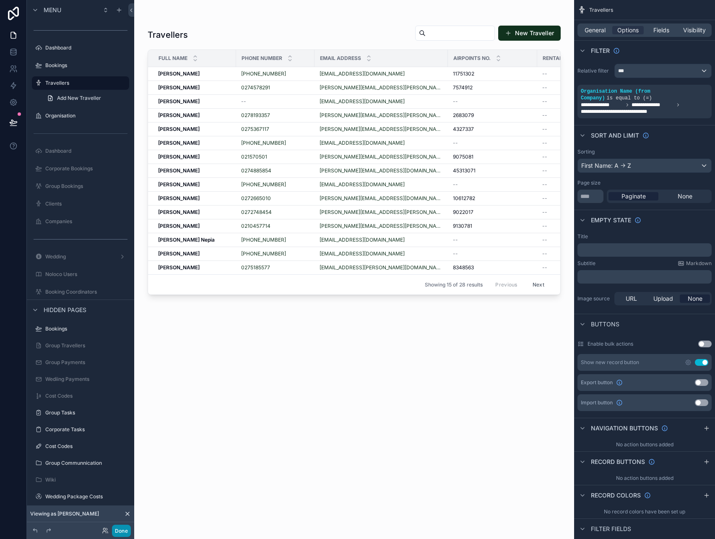
click at [124, 530] on button "Done" at bounding box center [121, 530] width 19 height 12
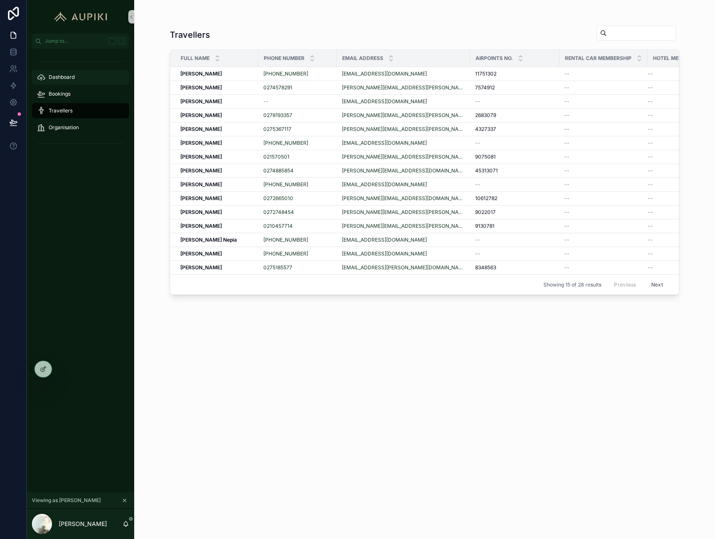
click at [80, 81] on div "Dashboard" at bounding box center [80, 76] width 87 height 13
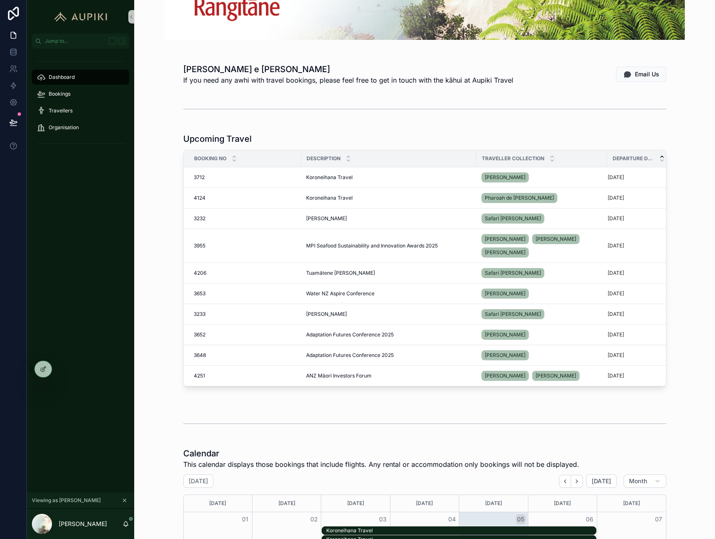
scroll to position [77, 0]
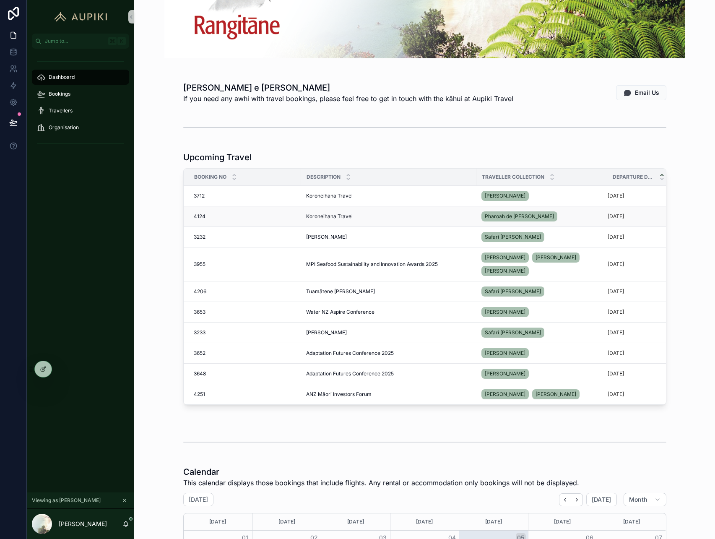
click at [317, 216] on span "Koroneihana Travel" at bounding box center [329, 216] width 47 height 7
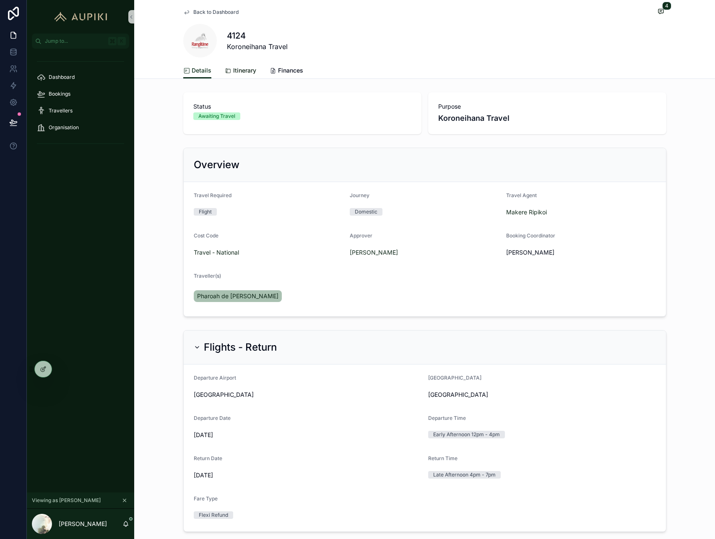
click at [253, 72] on span "Itinerary" at bounding box center [244, 70] width 23 height 8
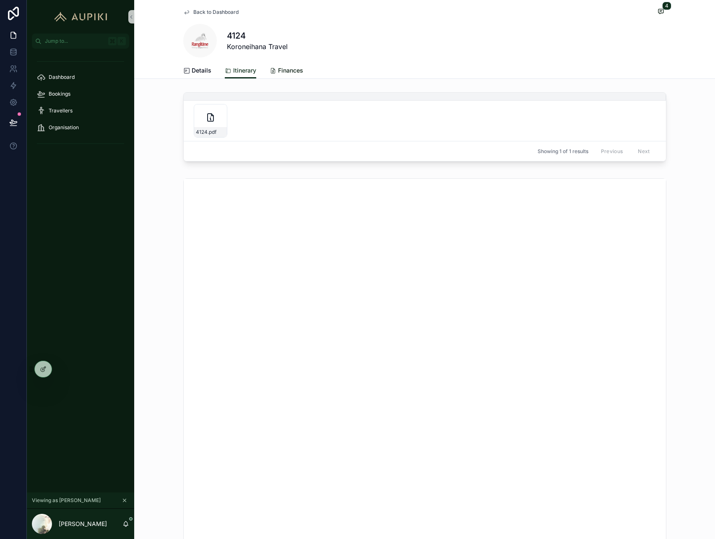
click at [288, 74] on span "Finances" at bounding box center [290, 70] width 25 height 8
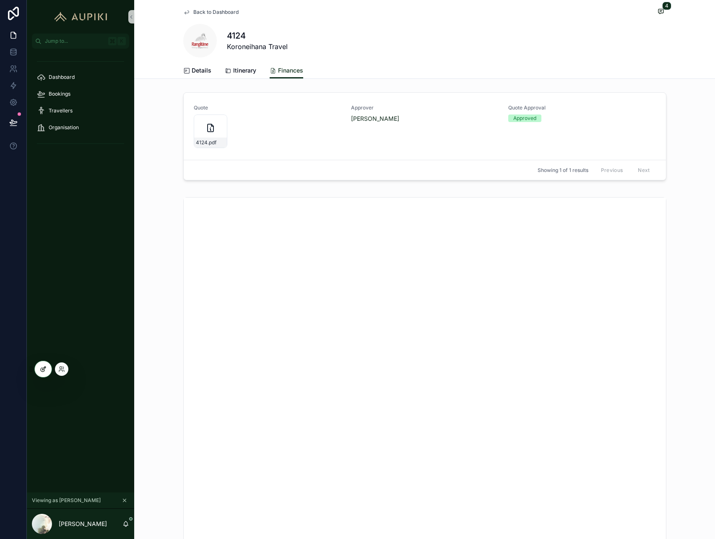
click at [41, 369] on icon at bounding box center [43, 370] width 4 height 4
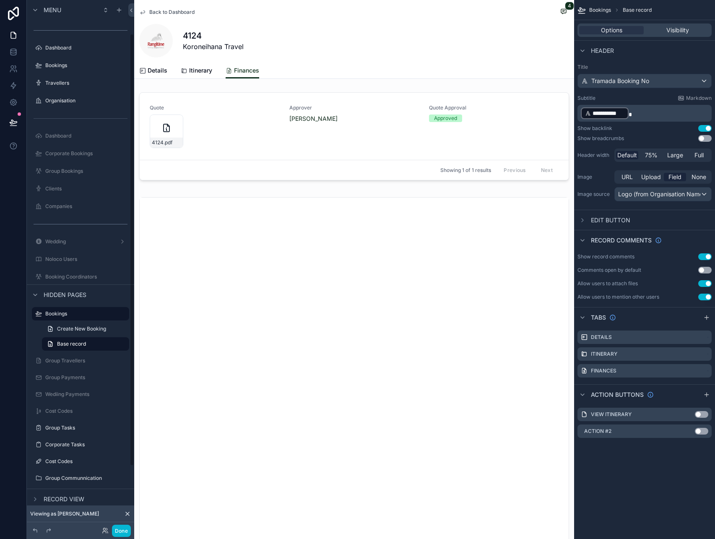
scroll to position [41, 0]
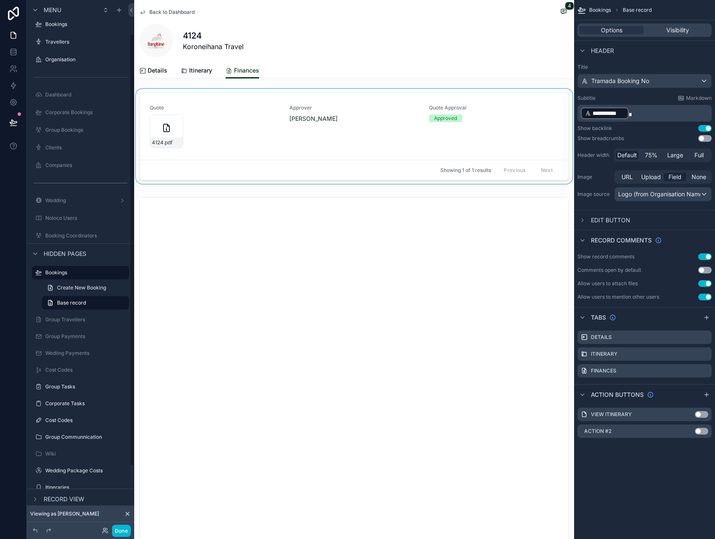
click at [383, 137] on div "scrollable content" at bounding box center [354, 138] width 440 height 98
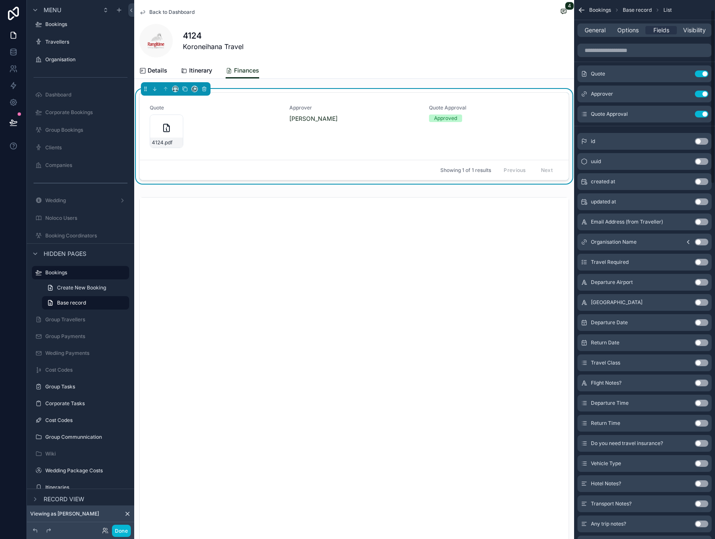
scroll to position [0, 0]
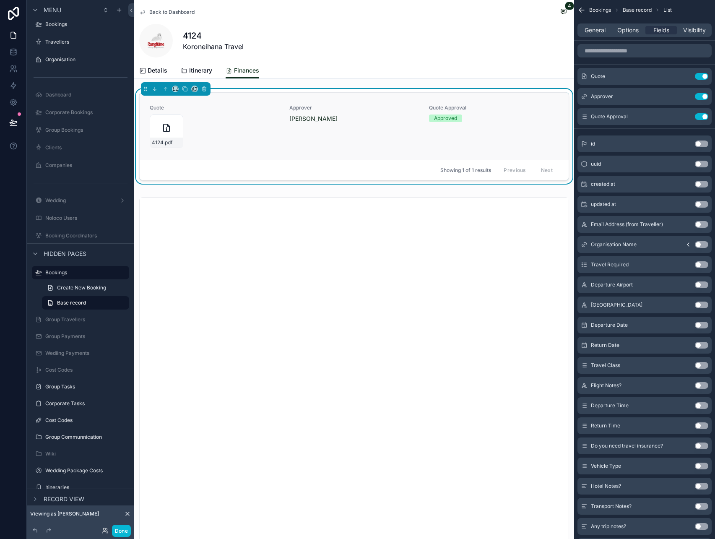
click at [372, 135] on div "Approver Rowena Smith" at bounding box center [353, 126] width 129 height 44
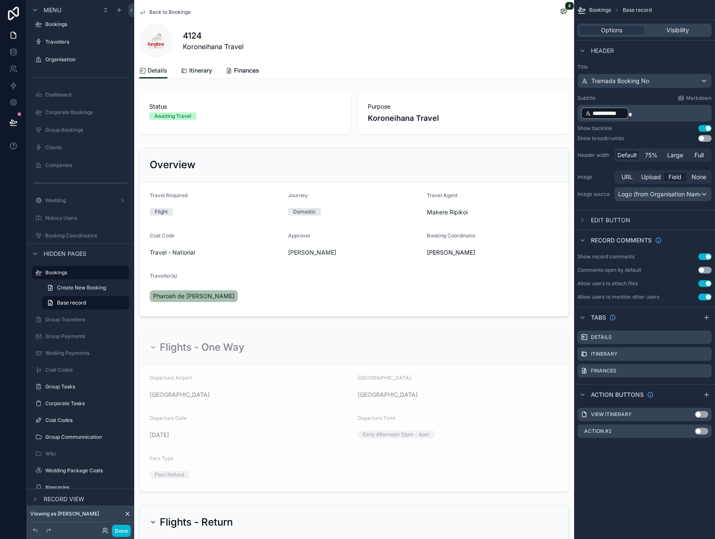
click at [205, 70] on span "Itinerary" at bounding box center [200, 70] width 23 height 8
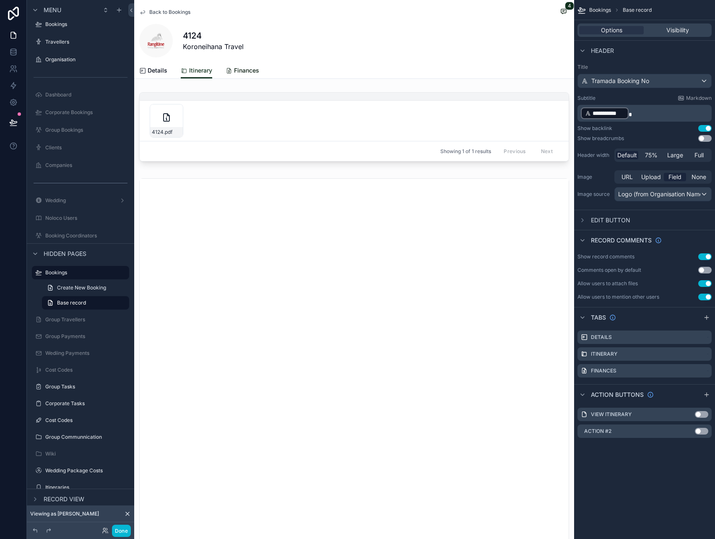
click at [249, 71] on span "Finances" at bounding box center [246, 70] width 25 height 8
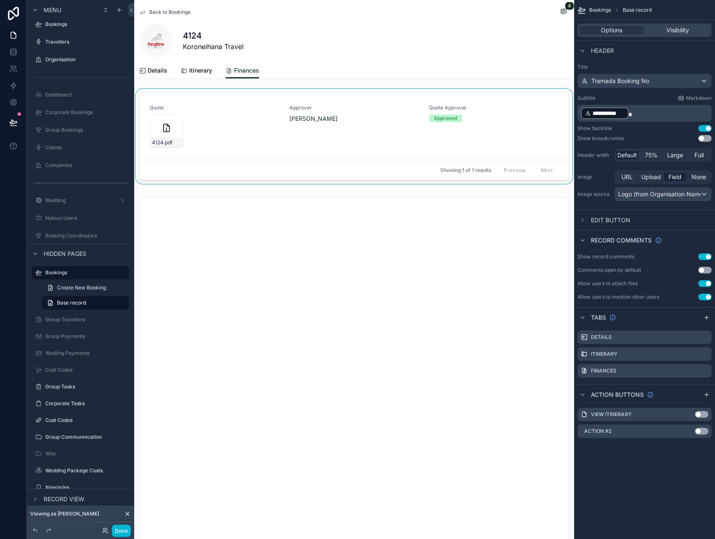
click at [540, 127] on div "scrollable content" at bounding box center [354, 138] width 440 height 98
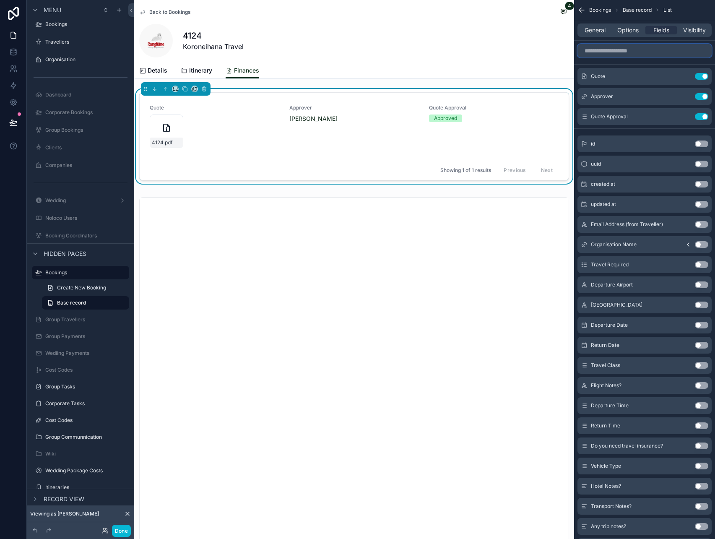
click at [624, 54] on input "scrollable content" at bounding box center [644, 50] width 134 height 13
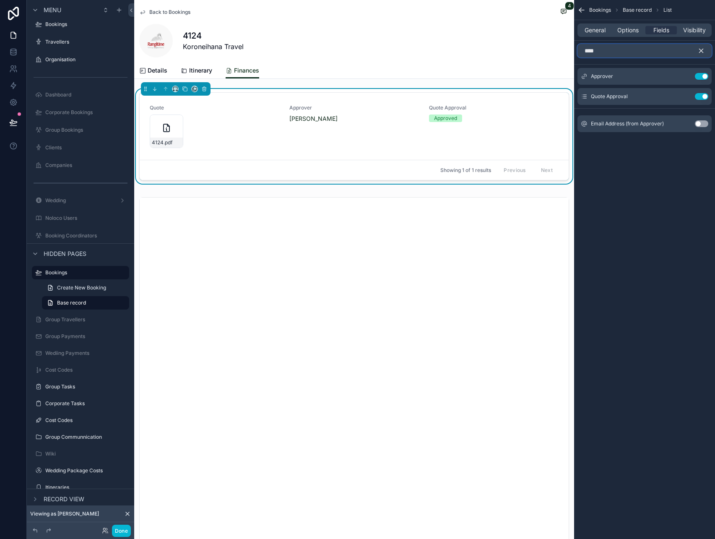
type input "*****"
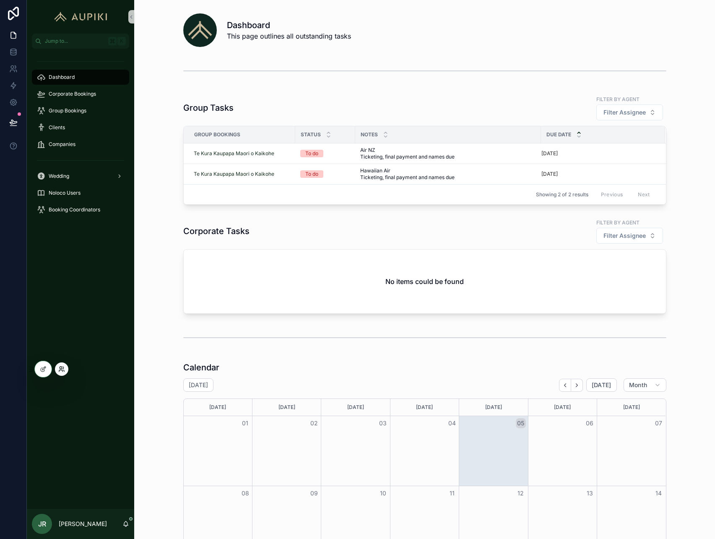
click at [59, 370] on icon at bounding box center [60, 371] width 3 height 2
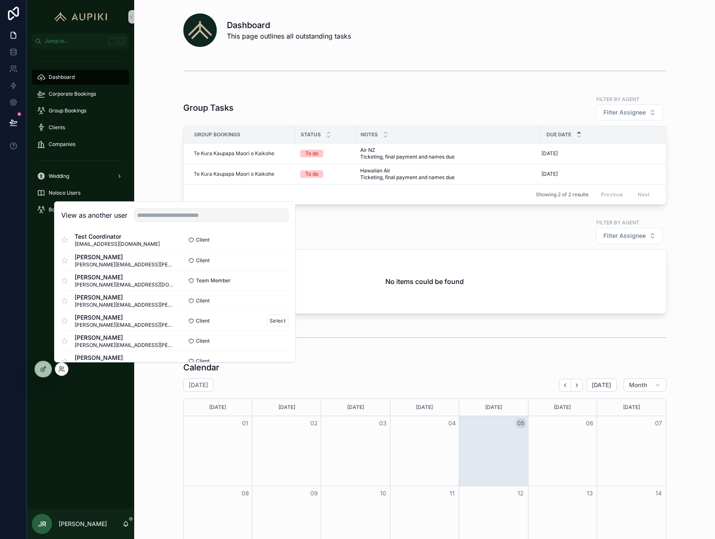
scroll to position [5, 0]
click at [282, 303] on button "Select" at bounding box center [278, 301] width 22 height 12
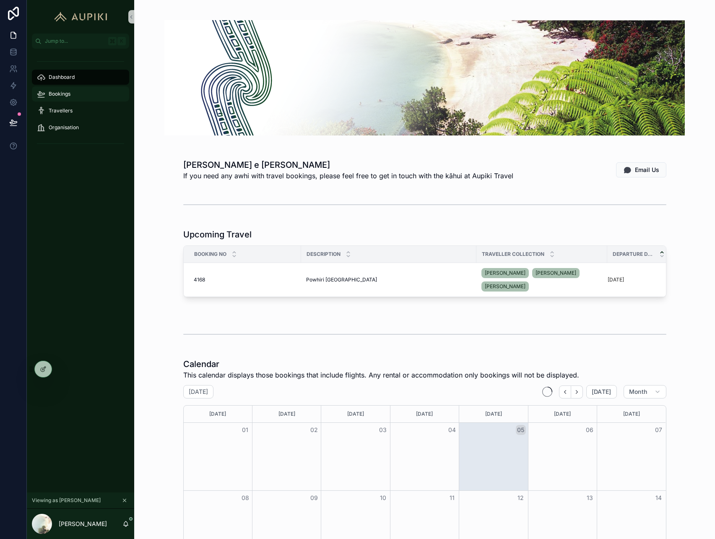
click at [88, 94] on div "Bookings" at bounding box center [80, 93] width 87 height 13
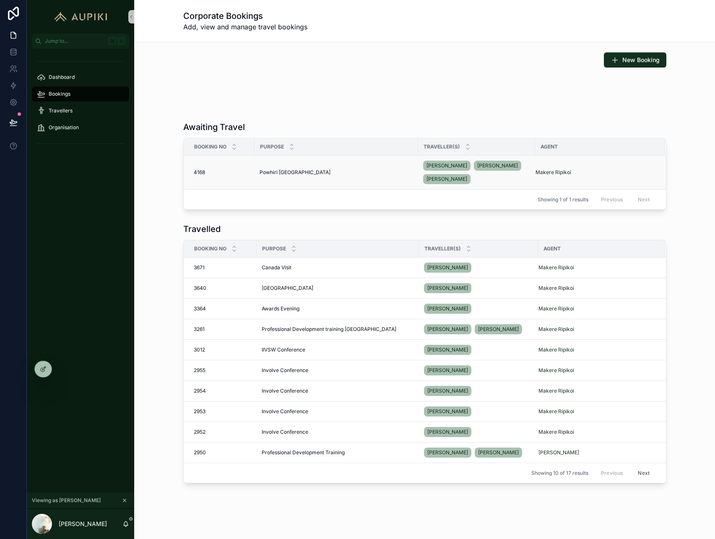
click at [292, 170] on span "Powhiri [GEOGRAPHIC_DATA]" at bounding box center [294, 172] width 71 height 7
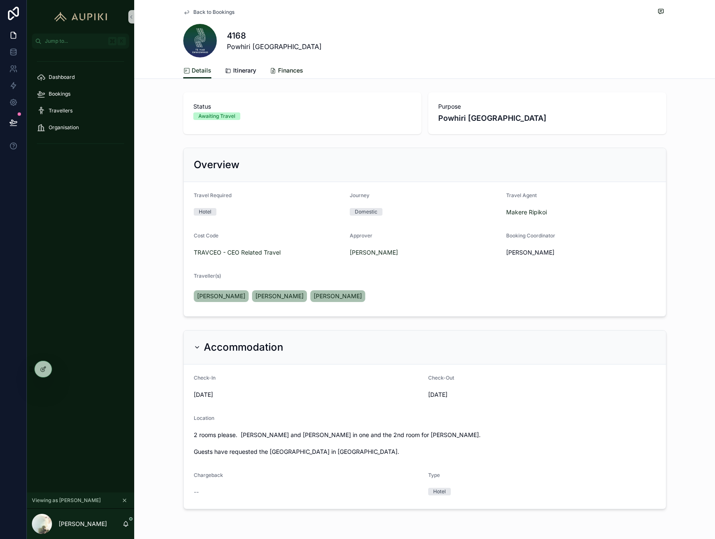
click at [286, 69] on span "Finances" at bounding box center [290, 70] width 25 height 8
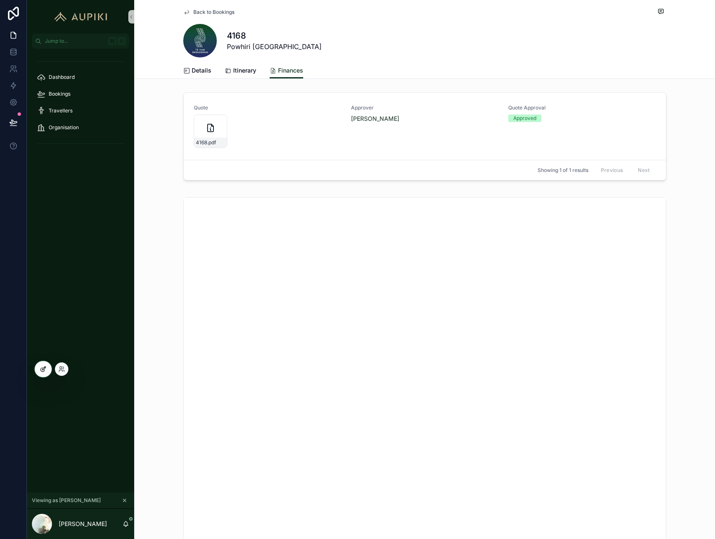
click at [47, 369] on div at bounding box center [43, 369] width 17 height 16
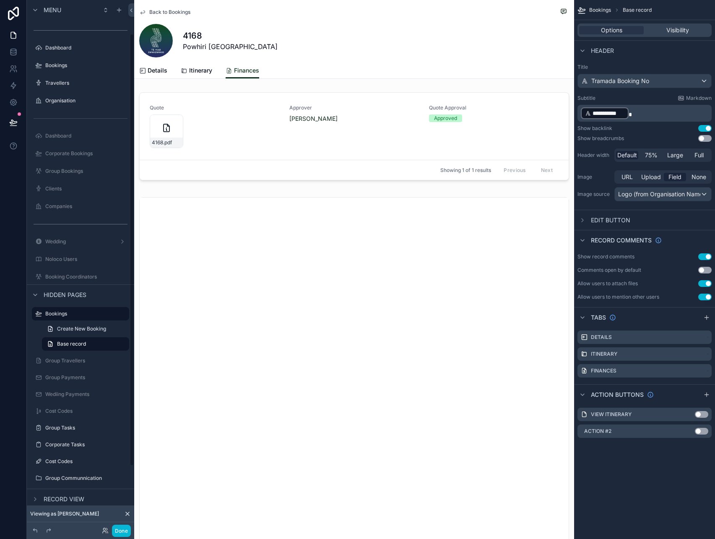
scroll to position [41, 0]
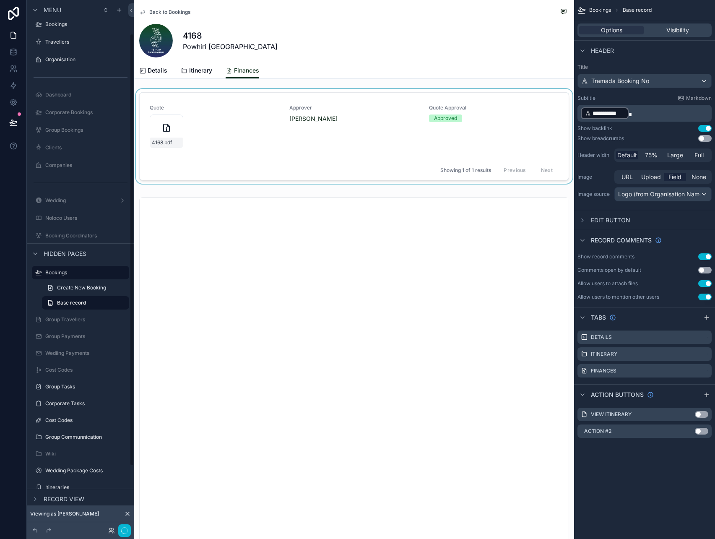
click at [452, 136] on div "scrollable content" at bounding box center [354, 138] width 440 height 98
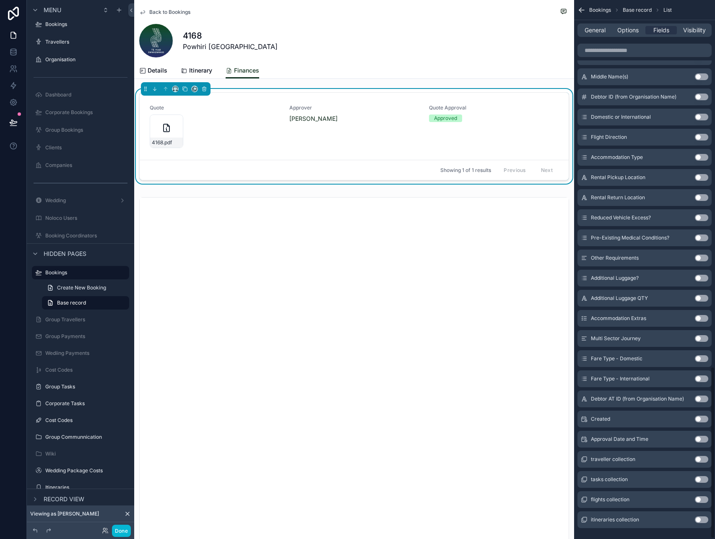
scroll to position [1146, 0]
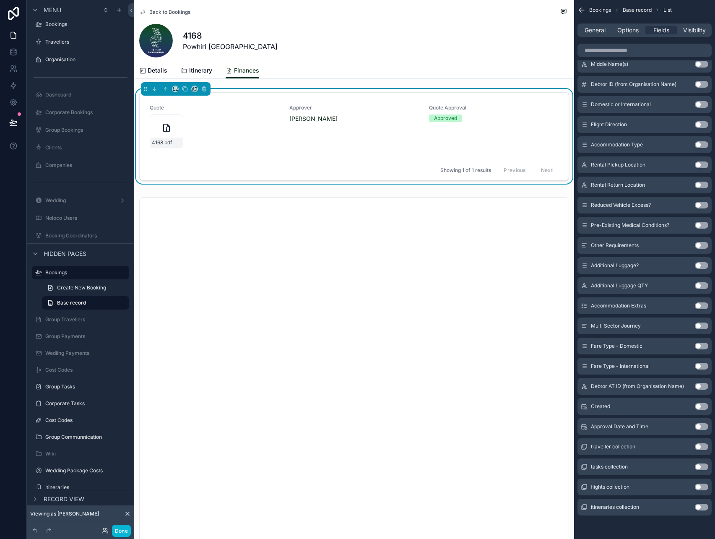
click at [699, 428] on button "Use setting" at bounding box center [700, 426] width 13 height 7
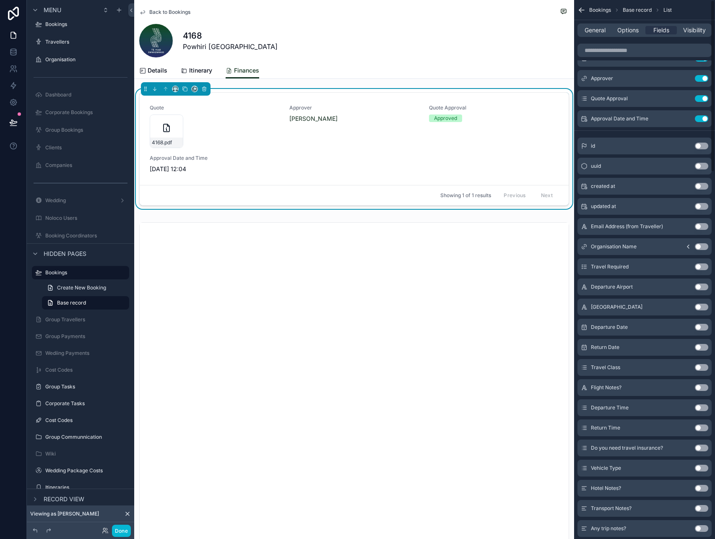
scroll to position [0, 0]
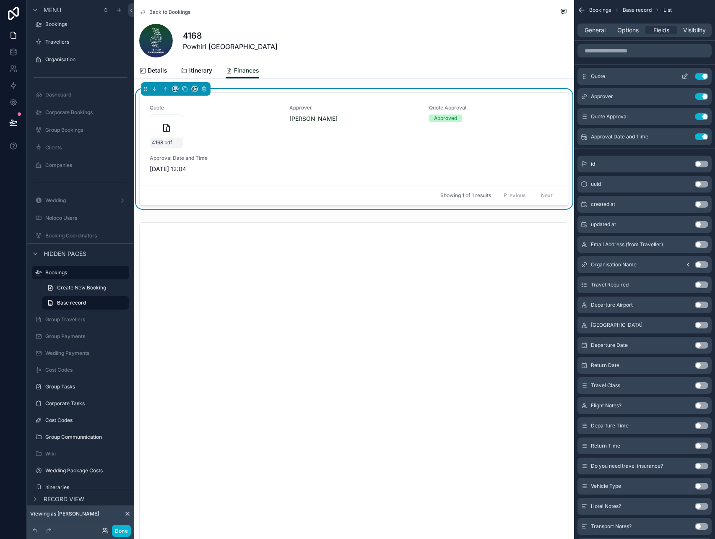
click at [685, 74] on icon "scrollable content" at bounding box center [685, 75] width 3 height 3
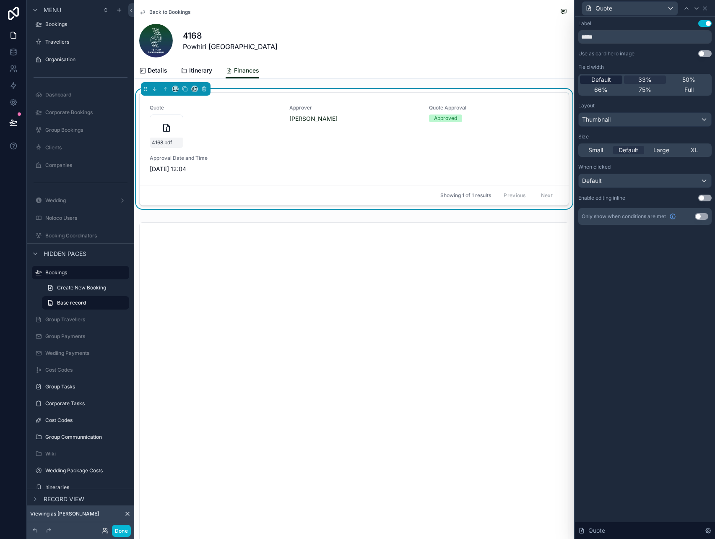
click at [614, 78] on div "Default" at bounding box center [601, 79] width 42 height 8
click at [704, 9] on icon at bounding box center [704, 8] width 7 height 7
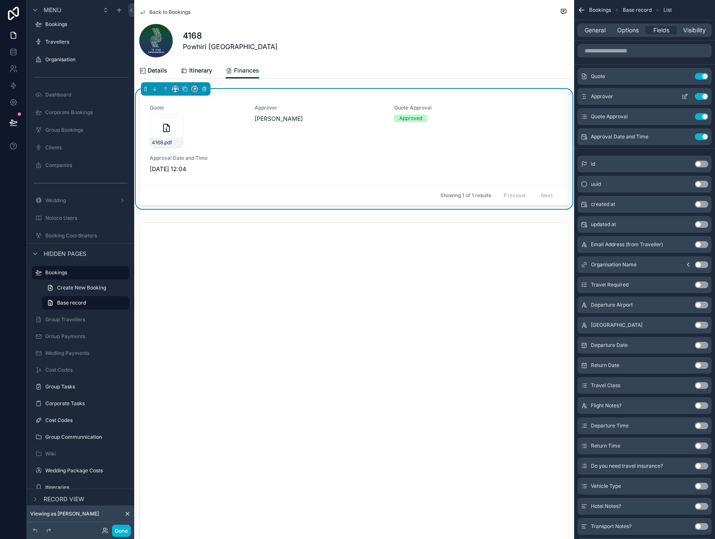
click at [682, 96] on icon "scrollable content" at bounding box center [684, 96] width 7 height 7
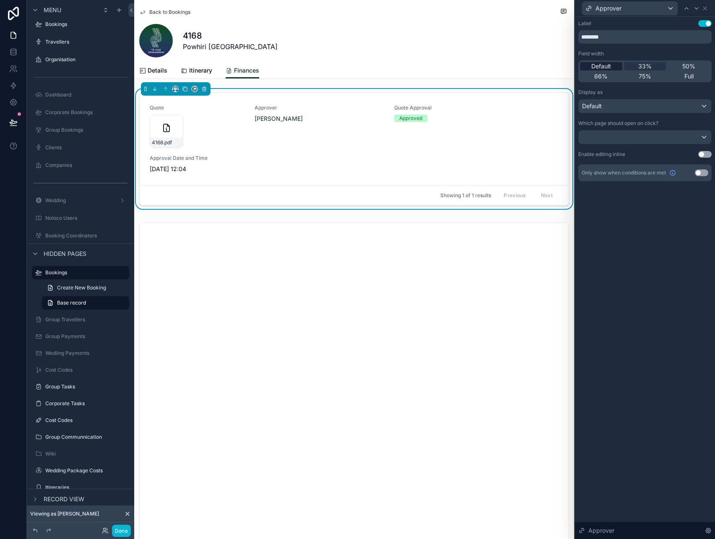
click at [610, 67] on span "Default" at bounding box center [601, 66] width 20 height 8
click at [707, 6] on icon at bounding box center [704, 8] width 7 height 7
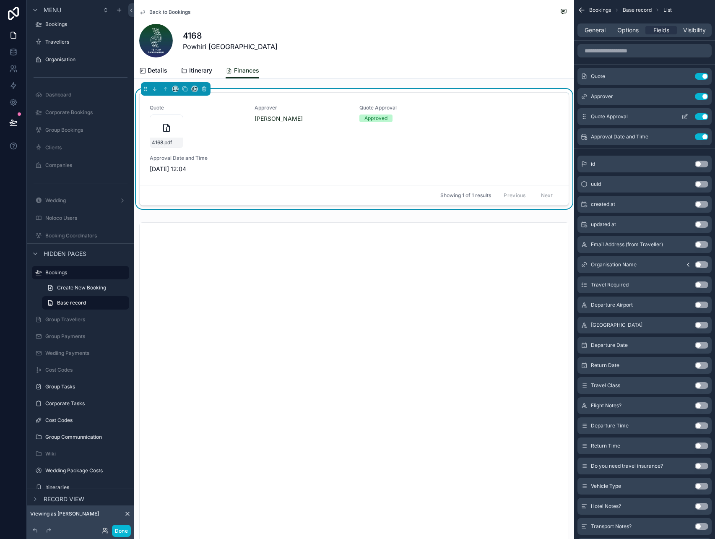
click at [682, 118] on icon "scrollable content" at bounding box center [684, 116] width 7 height 7
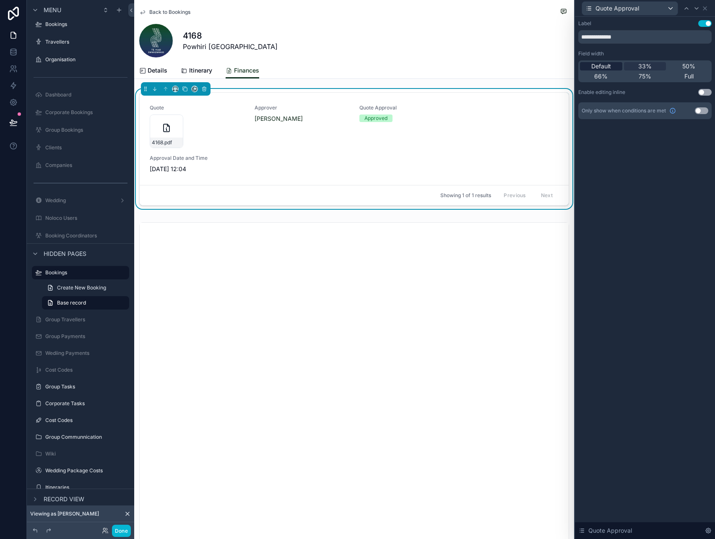
click at [600, 62] on span "Default" at bounding box center [601, 66] width 20 height 8
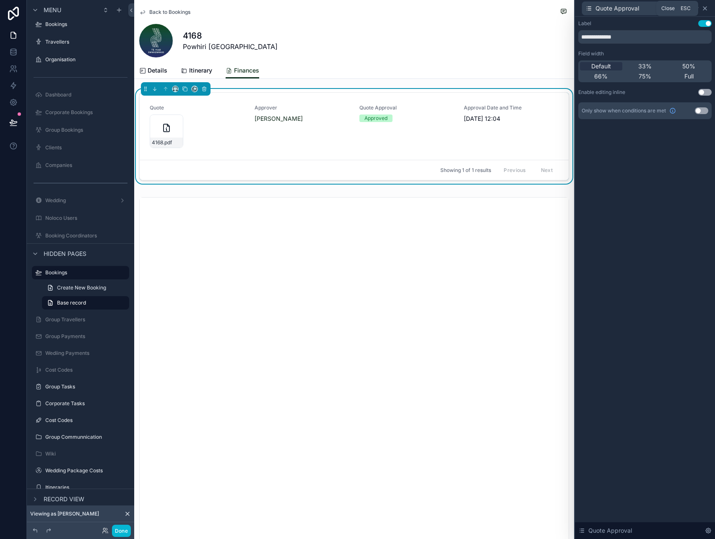
click at [706, 8] on icon at bounding box center [704, 8] width 7 height 7
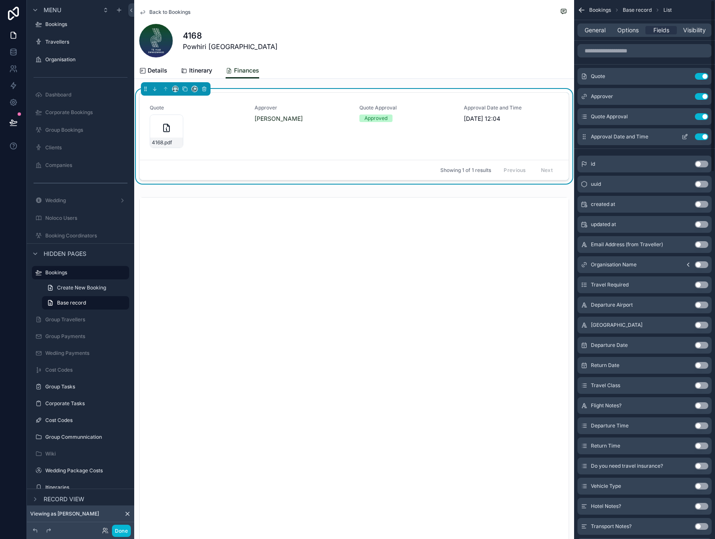
click at [681, 137] on icon "scrollable content" at bounding box center [684, 136] width 7 height 7
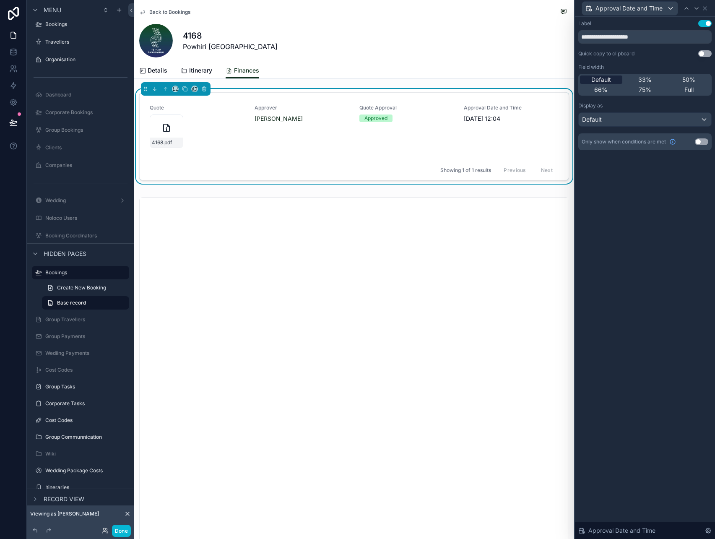
click at [603, 78] on span "Default" at bounding box center [601, 79] width 20 height 8
click at [631, 36] on input "**********" at bounding box center [644, 36] width 133 height 13
type input "**********"
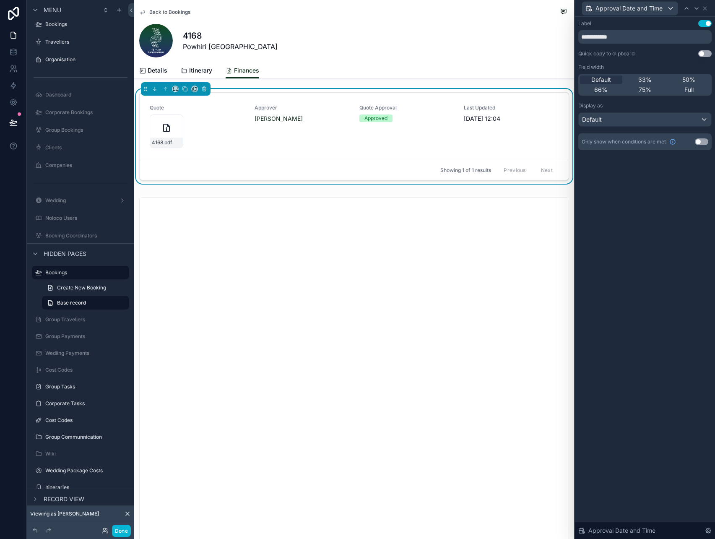
click at [643, 209] on div "**********" at bounding box center [645, 278] width 140 height 522
click at [706, 8] on icon at bounding box center [704, 8] width 7 height 7
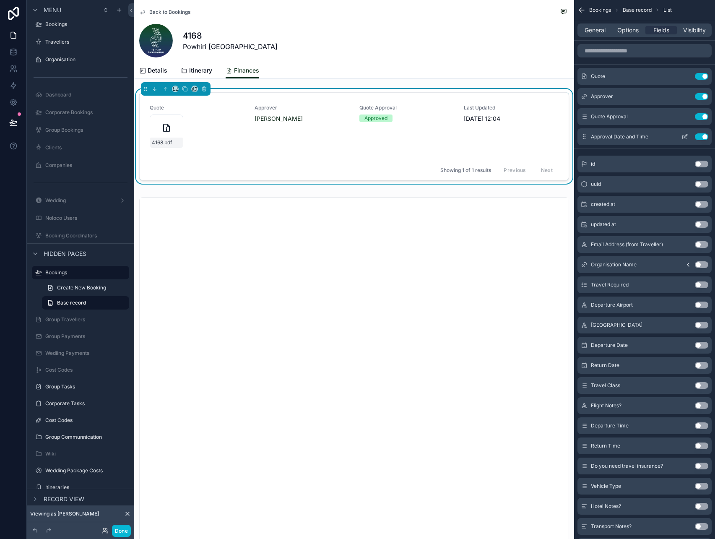
click at [684, 137] on icon "scrollable content" at bounding box center [684, 136] width 7 height 7
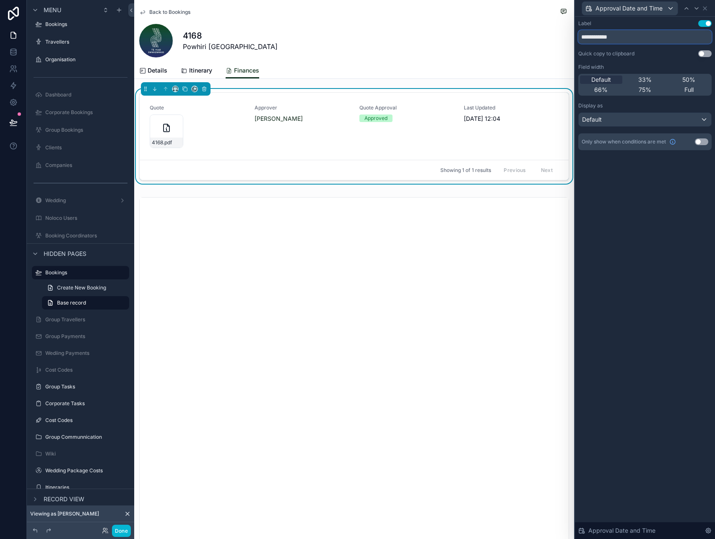
click at [614, 38] on input "**********" at bounding box center [644, 36] width 133 height 13
type input "**********"
click at [700, 148] on div "Only show when conditions are met Use setting" at bounding box center [644, 141] width 133 height 17
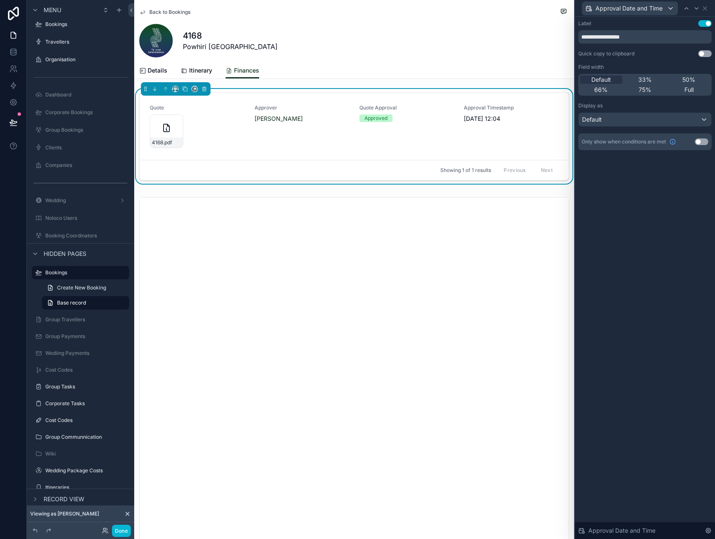
click at [701, 142] on button "Use setting" at bounding box center [700, 141] width 13 height 7
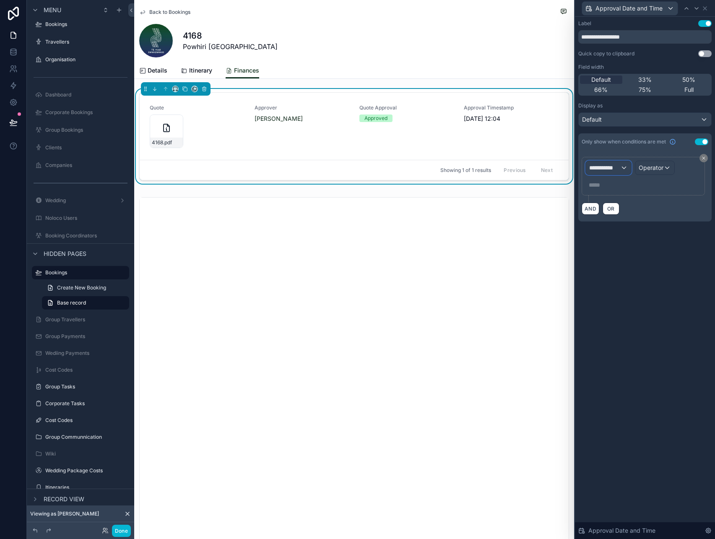
click at [610, 169] on span "**********" at bounding box center [604, 167] width 31 height 8
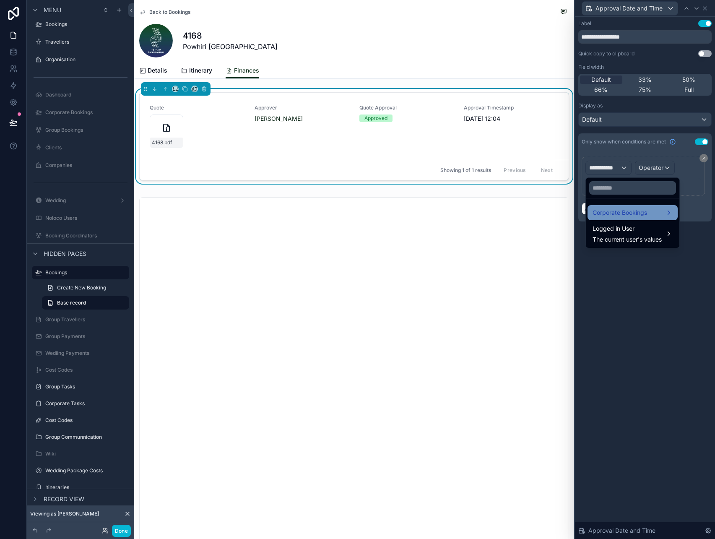
click at [619, 217] on span "Corporate Bookings" at bounding box center [619, 212] width 54 height 10
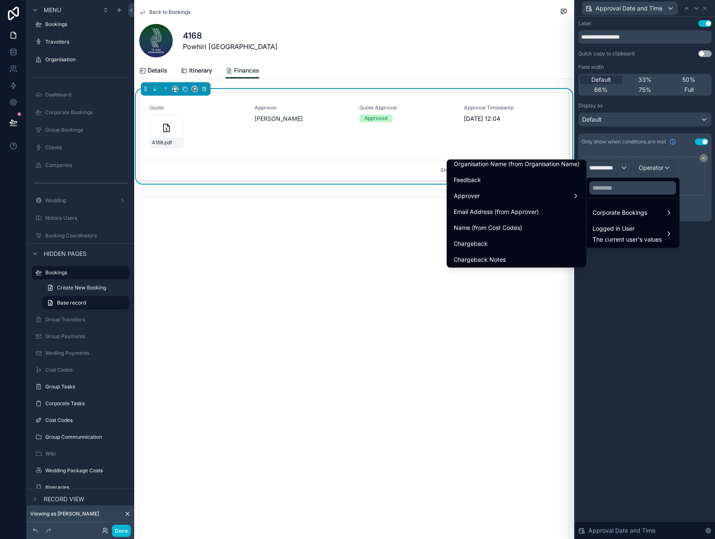
scroll to position [818, 0]
click at [614, 189] on input "text" at bounding box center [632, 187] width 87 height 13
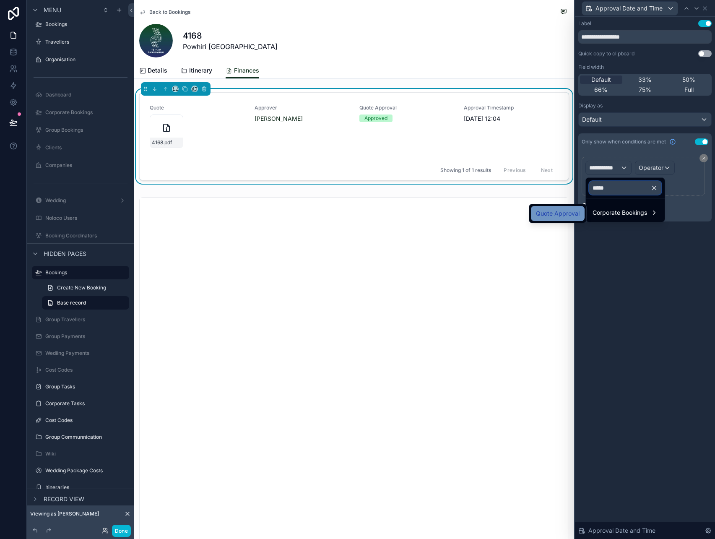
type input "*****"
click at [571, 217] on span "Quote Approval" at bounding box center [558, 213] width 44 height 10
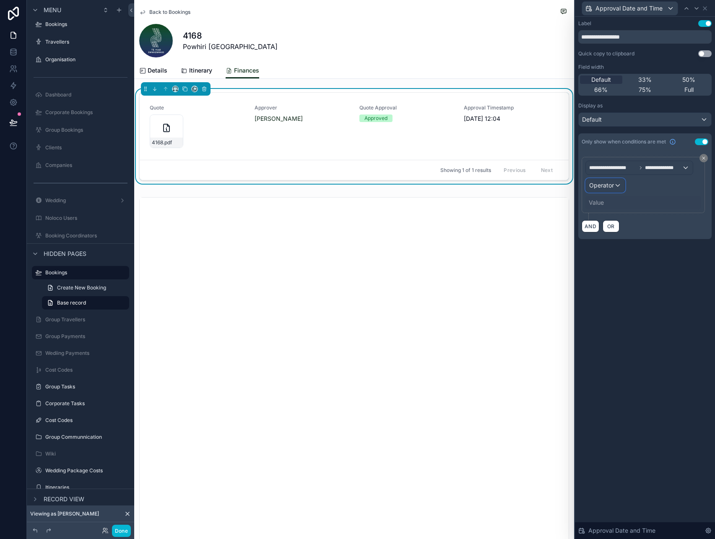
click at [612, 187] on span "Operator" at bounding box center [601, 184] width 25 height 7
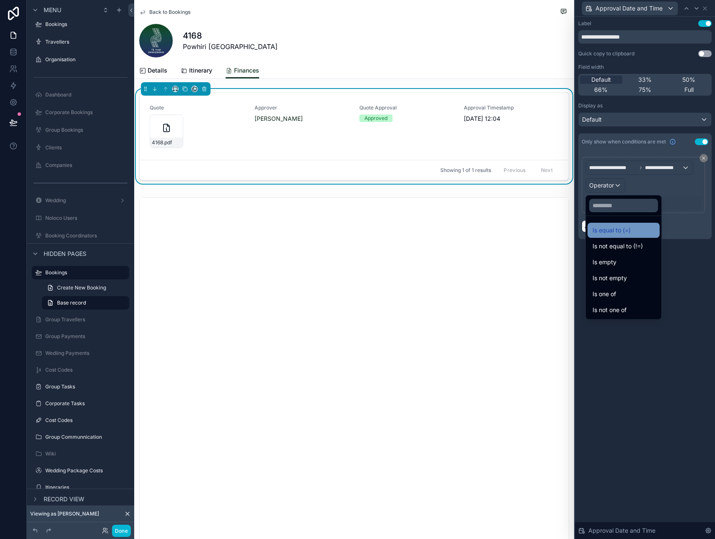
click at [623, 233] on span "Is equal to (=)" at bounding box center [611, 230] width 38 height 10
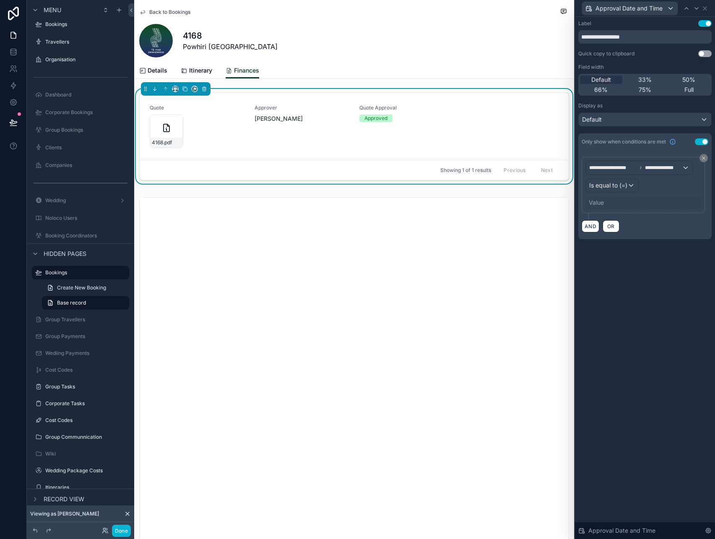
click at [616, 198] on div "Value" at bounding box center [643, 202] width 116 height 13
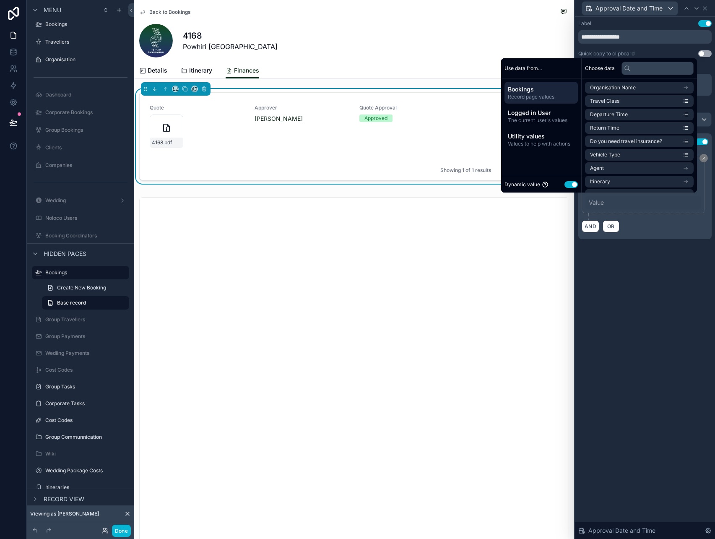
click at [565, 184] on button "Use setting" at bounding box center [570, 184] width 13 height 7
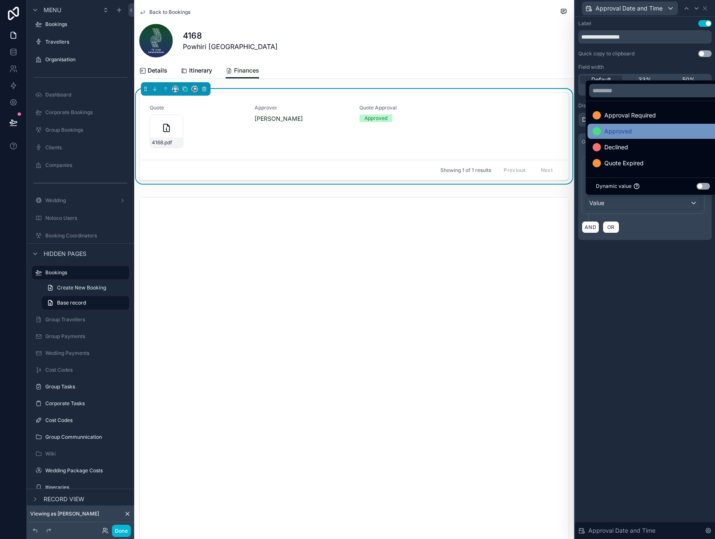
click at [613, 135] on span "Approved" at bounding box center [618, 131] width 28 height 10
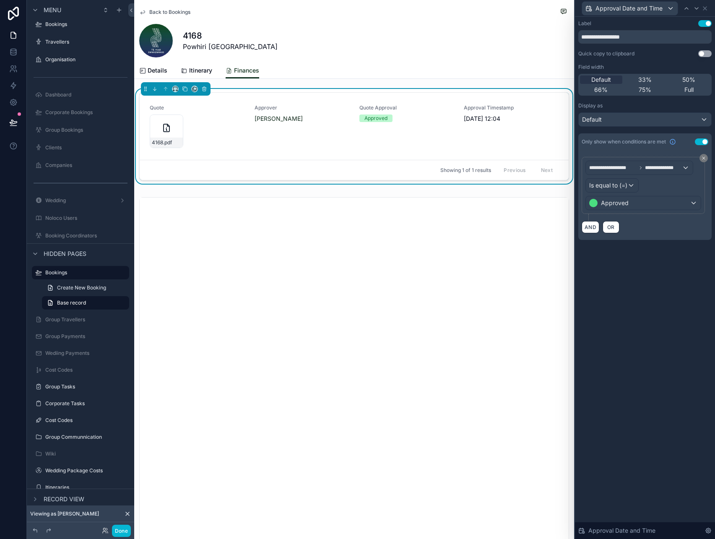
click at [657, 432] on div "**********" at bounding box center [645, 278] width 140 height 522
click at [661, 117] on div "Default" at bounding box center [644, 119] width 132 height 13
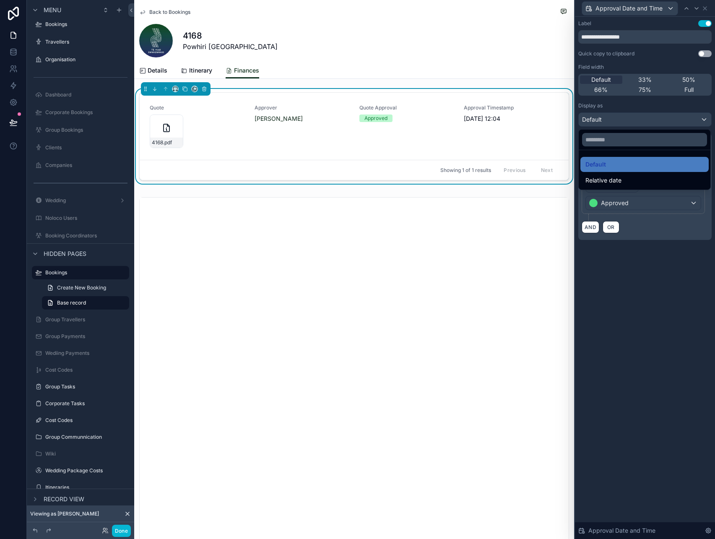
click at [658, 124] on div at bounding box center [645, 269] width 140 height 539
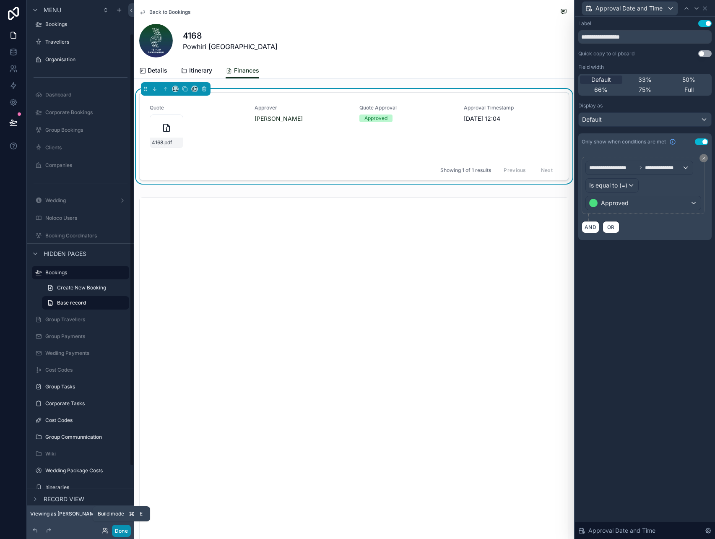
click at [117, 528] on button "Done" at bounding box center [121, 530] width 19 height 12
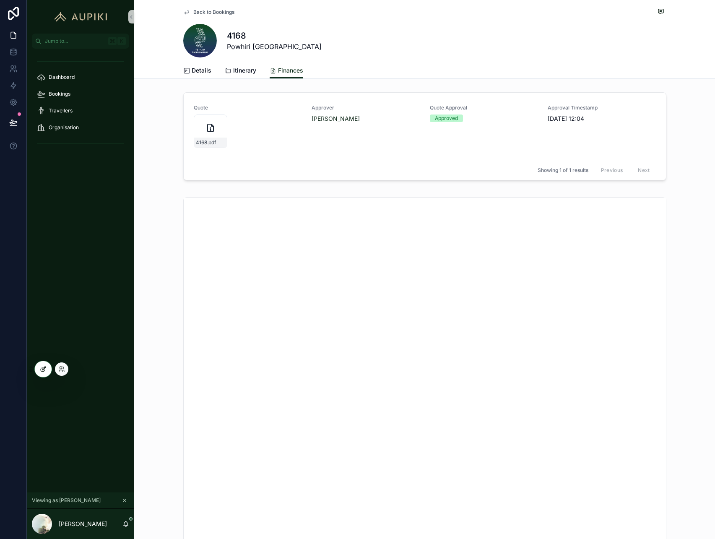
click at [43, 372] on div at bounding box center [43, 369] width 17 height 16
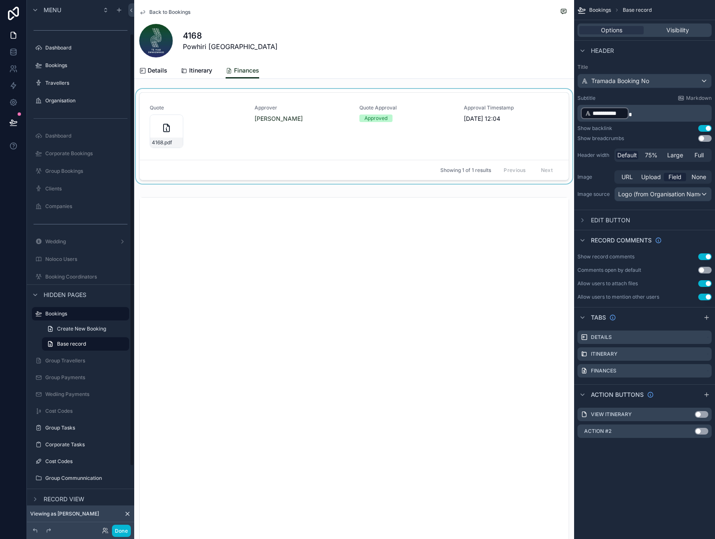
scroll to position [41, 0]
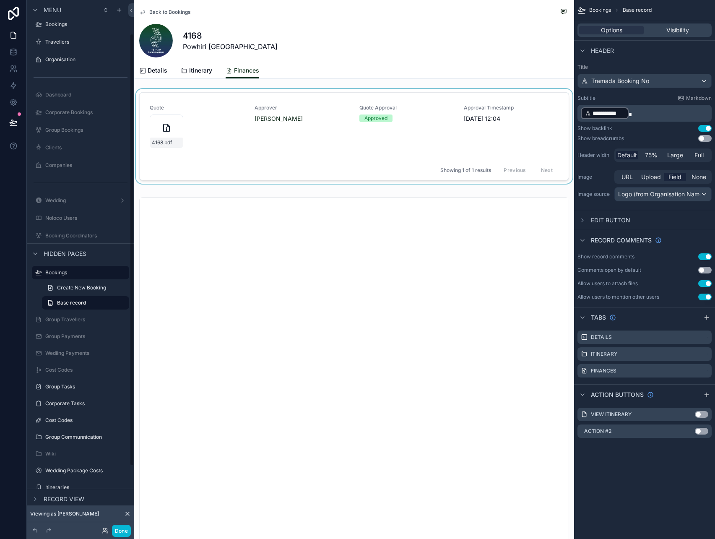
click at [352, 163] on div "Showing 1 of 1 results Previous Next" at bounding box center [354, 170] width 429 height 20
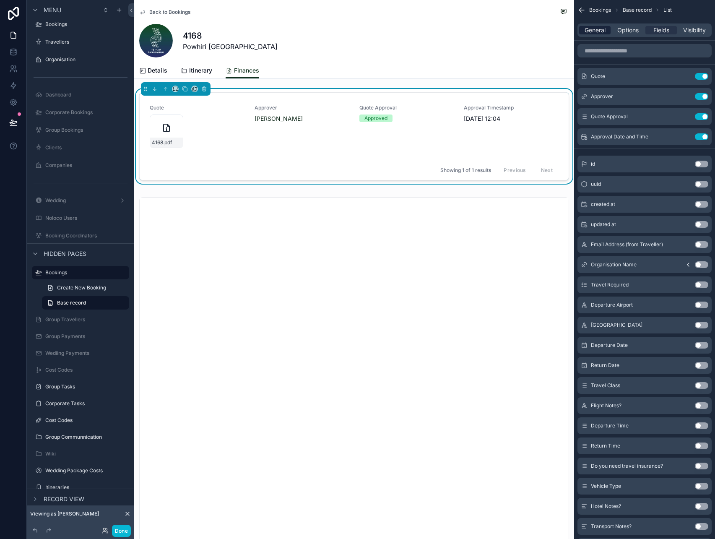
click at [603, 26] on span "General" at bounding box center [594, 30] width 21 height 8
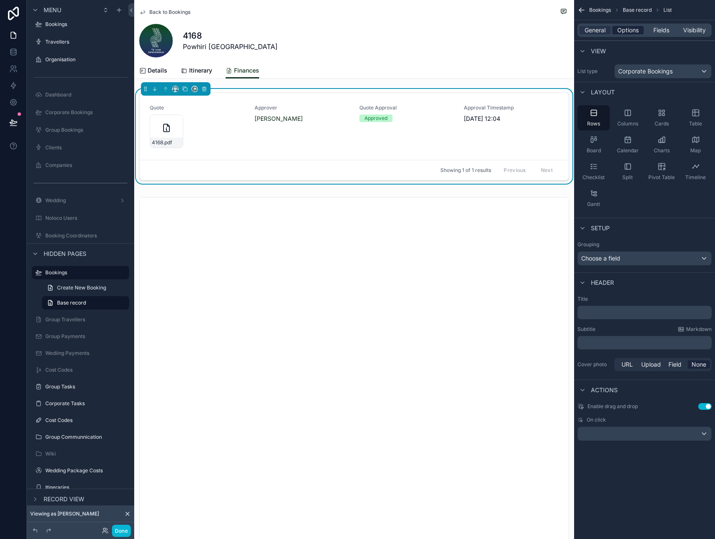
click at [626, 28] on span "Options" at bounding box center [627, 30] width 21 height 8
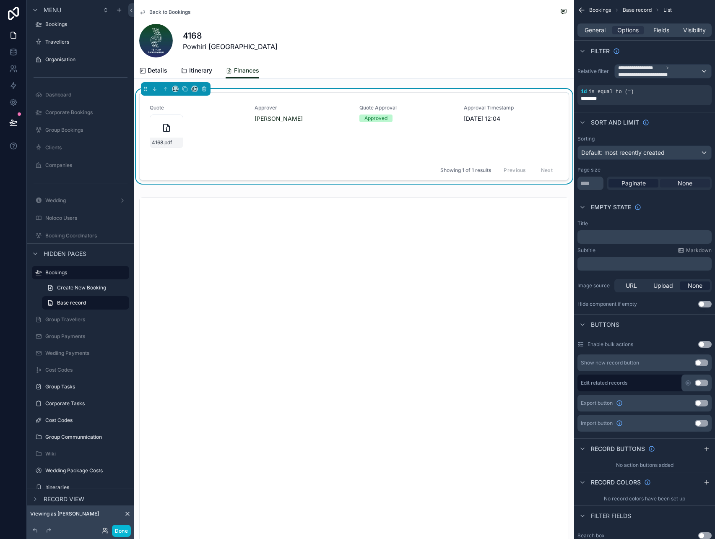
click at [681, 180] on span "None" at bounding box center [684, 183] width 15 height 8
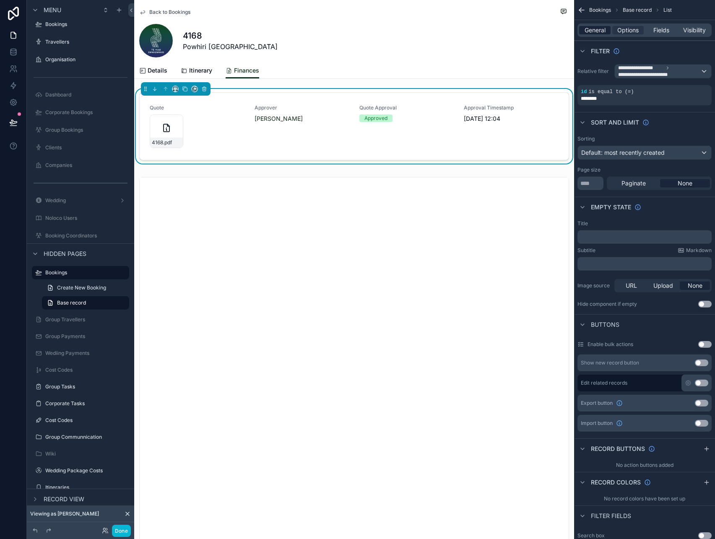
click at [596, 33] on span "General" at bounding box center [594, 30] width 21 height 8
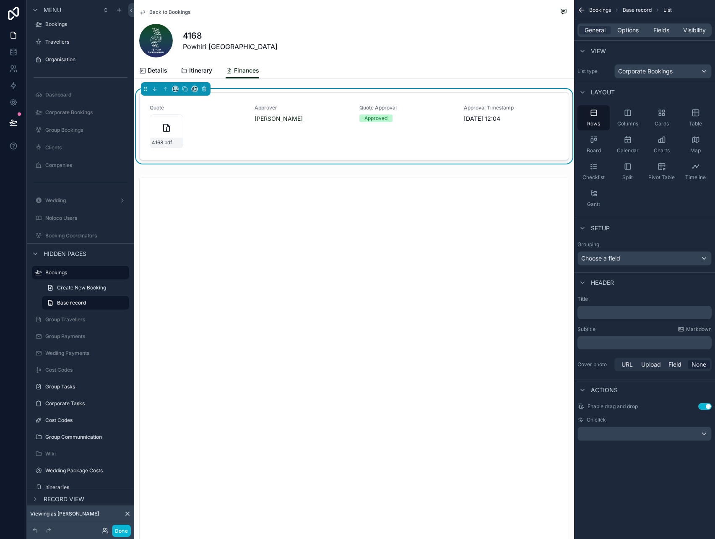
click at [598, 316] on p "﻿" at bounding box center [644, 312] width 129 height 8
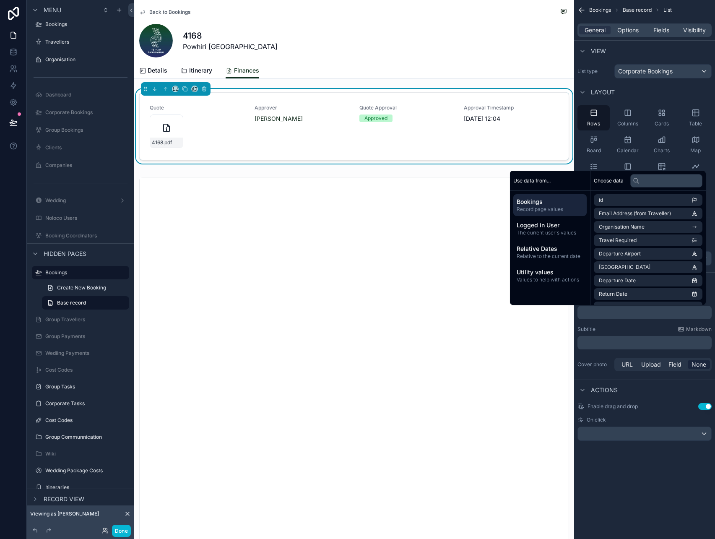
click at [477, 45] on div "[STREET_ADDRESS]" at bounding box center [354, 41] width 430 height 34
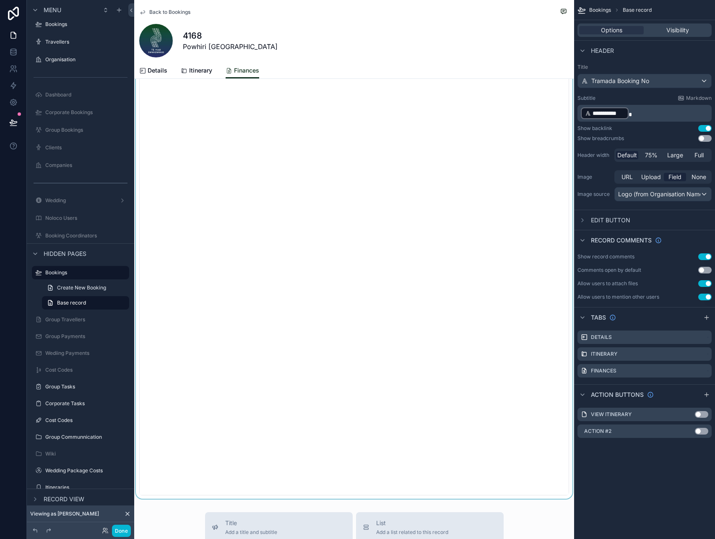
scroll to position [0, 0]
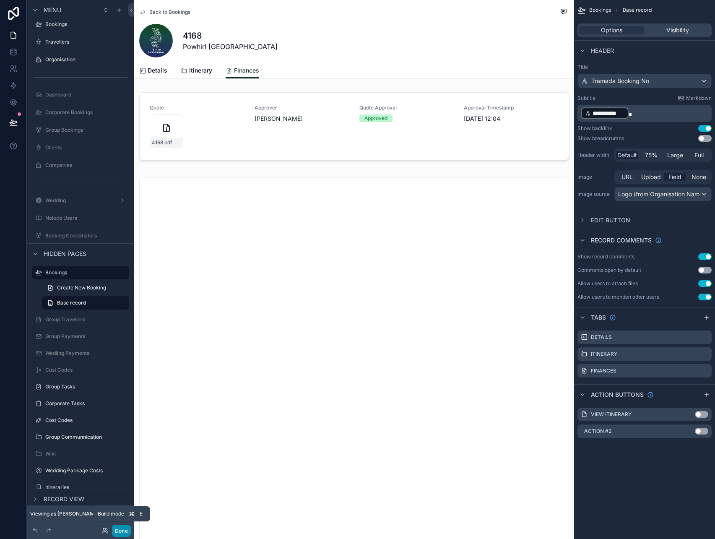
click at [122, 531] on button "Done" at bounding box center [121, 530] width 19 height 12
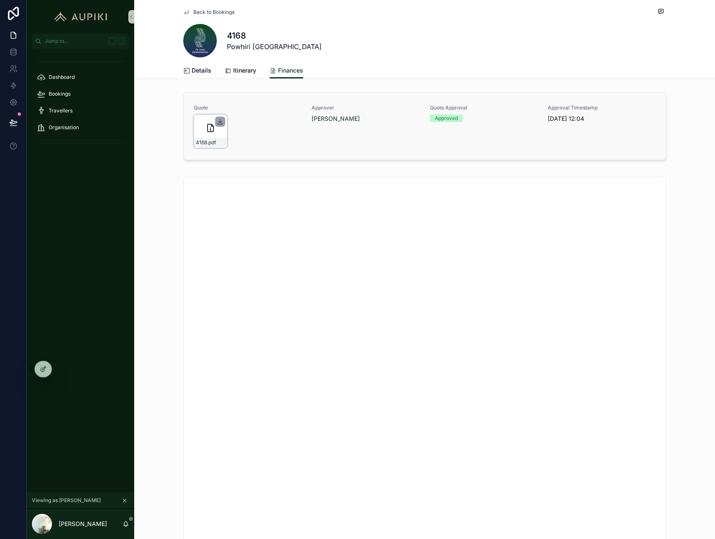
click at [222, 122] on icon "scrollable content" at bounding box center [220, 121] width 7 height 7
click at [367, 44] on div "[STREET_ADDRESS]" at bounding box center [424, 41] width 483 height 34
click at [200, 73] on span "Details" at bounding box center [202, 70] width 20 height 8
